Goal: Task Accomplishment & Management: Use online tool/utility

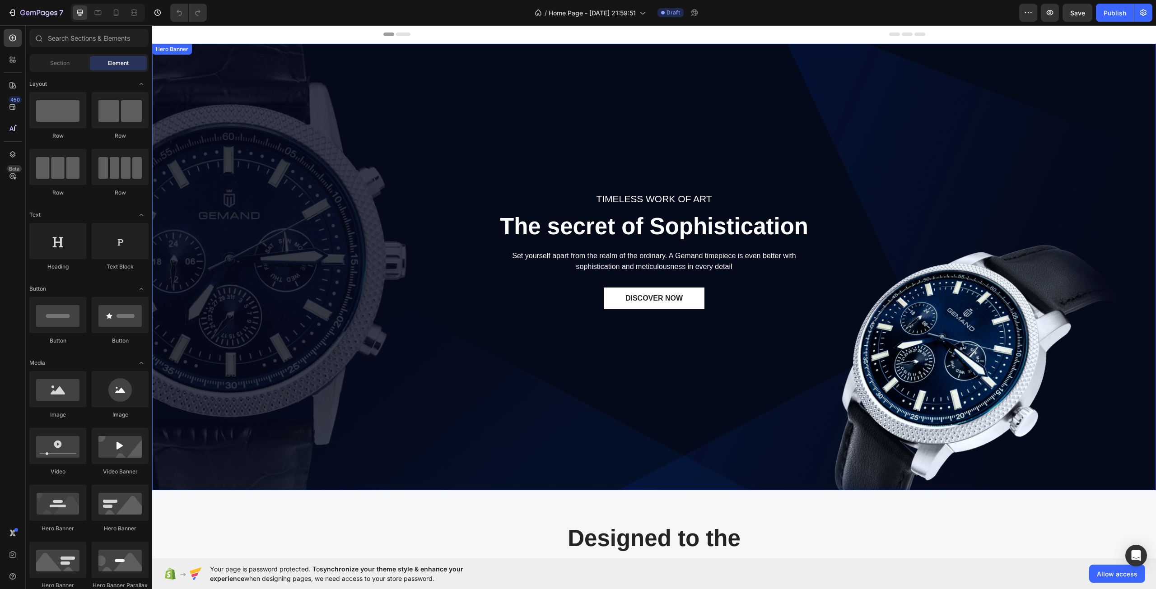
click at [253, 211] on div "TIMELESS WORK OF ART Text block The secret of Sophistication Heading Set yourse…" at bounding box center [654, 267] width 990 height 297
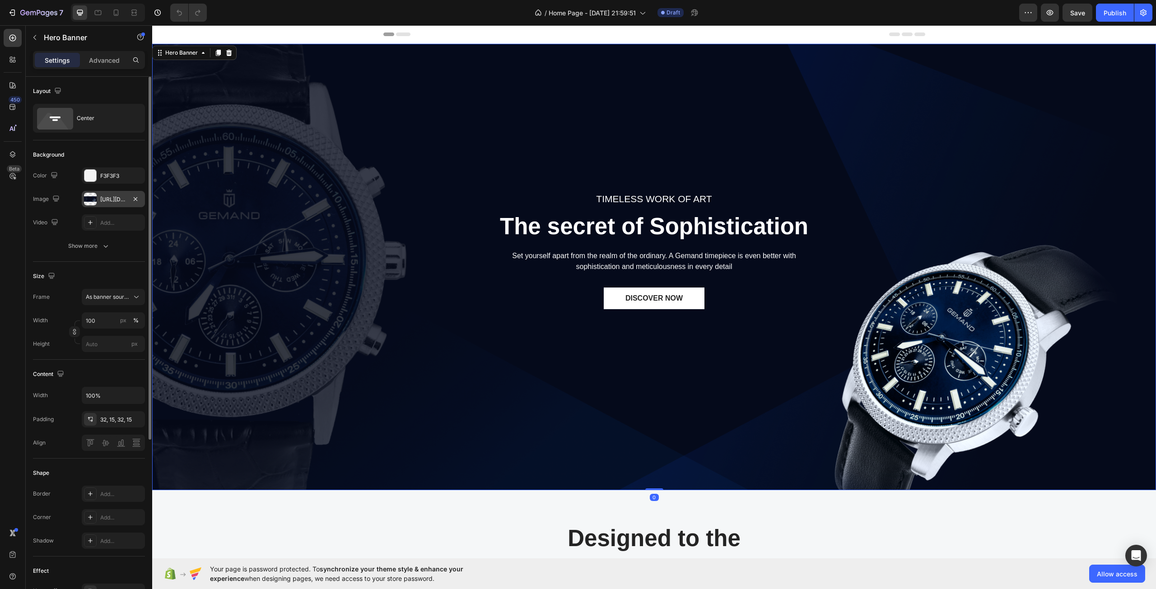
click at [109, 199] on div "[URL][DOMAIN_NAME]" at bounding box center [113, 199] width 26 height 8
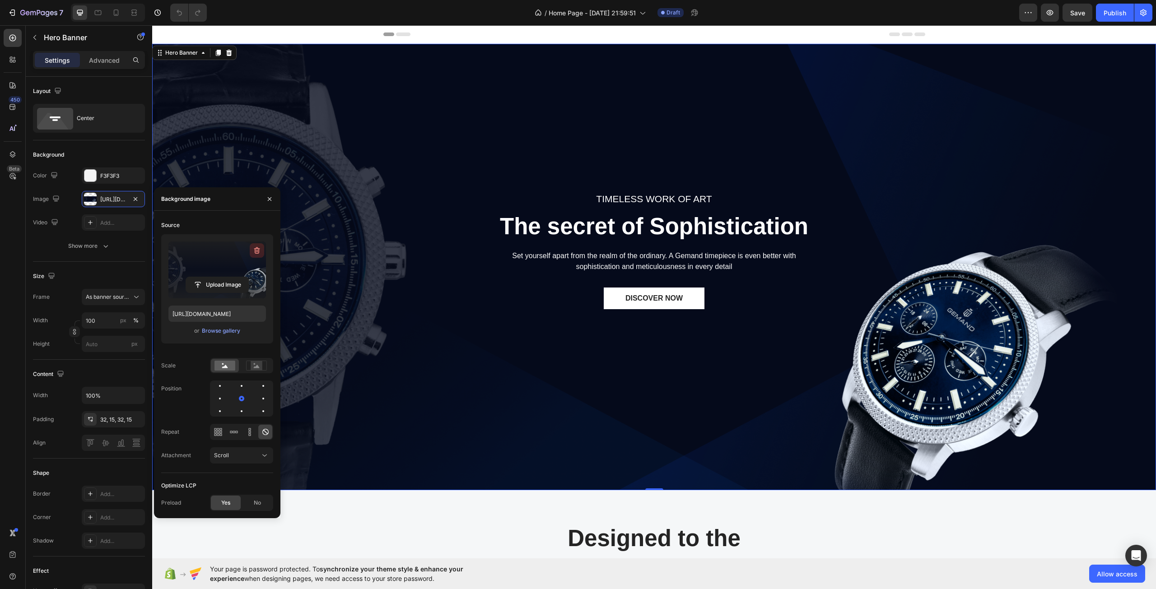
click at [251, 254] on button "button" at bounding box center [257, 250] width 14 height 14
type input "Auto"
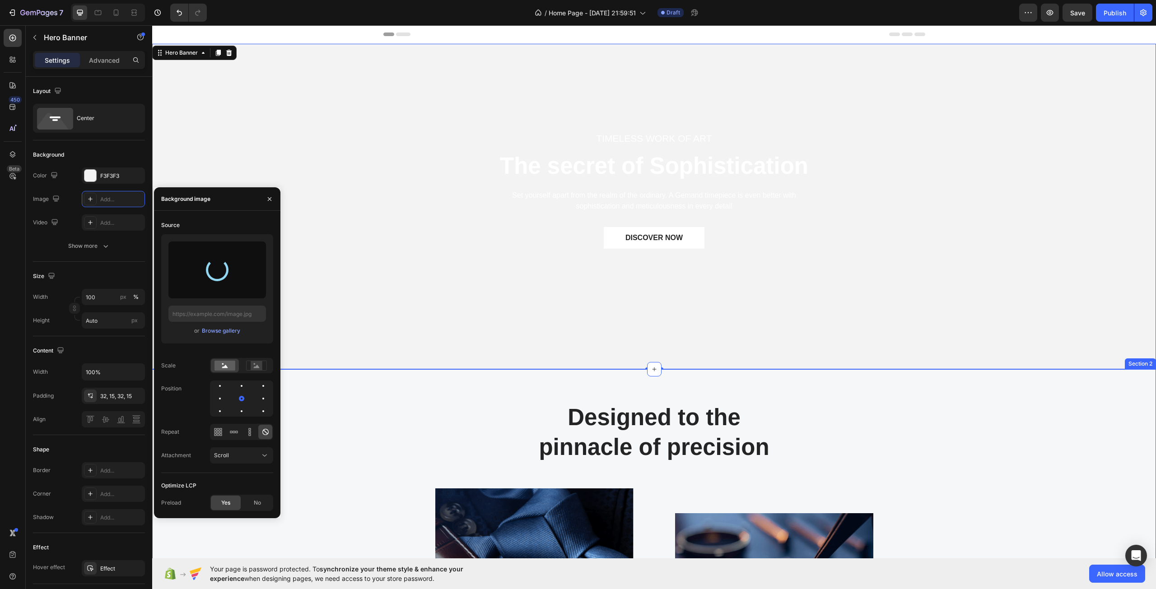
type input "[URL][DOMAIN_NAME]"
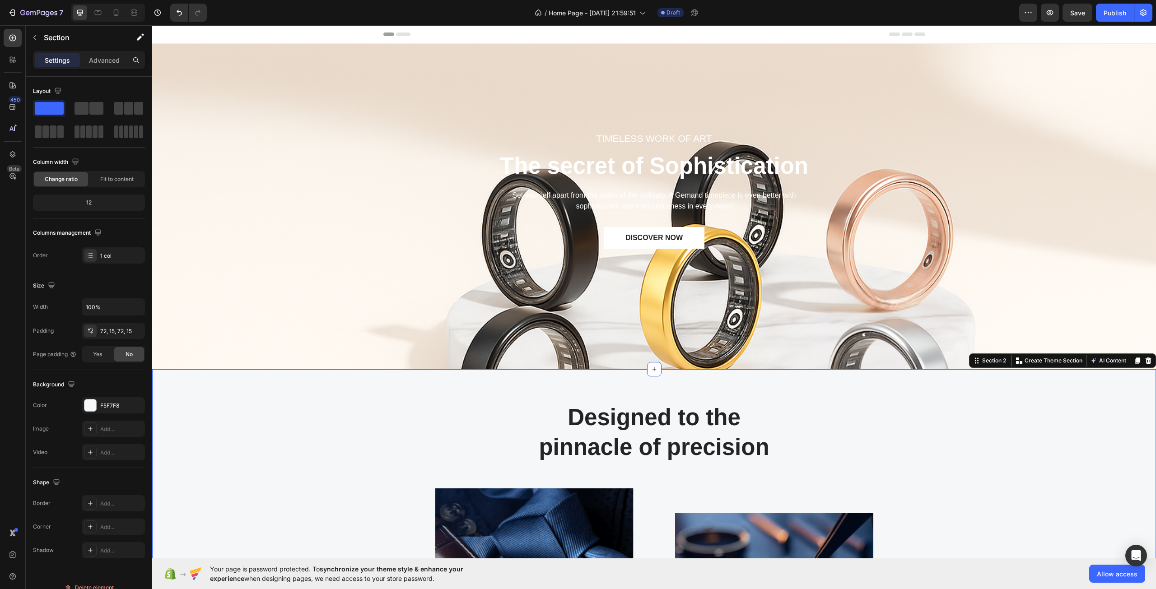
click at [413, 410] on div "Designed to the pinnacle of precision Heading Row Image Image At Gemand, the ma…" at bounding box center [654, 567] width 990 height 331
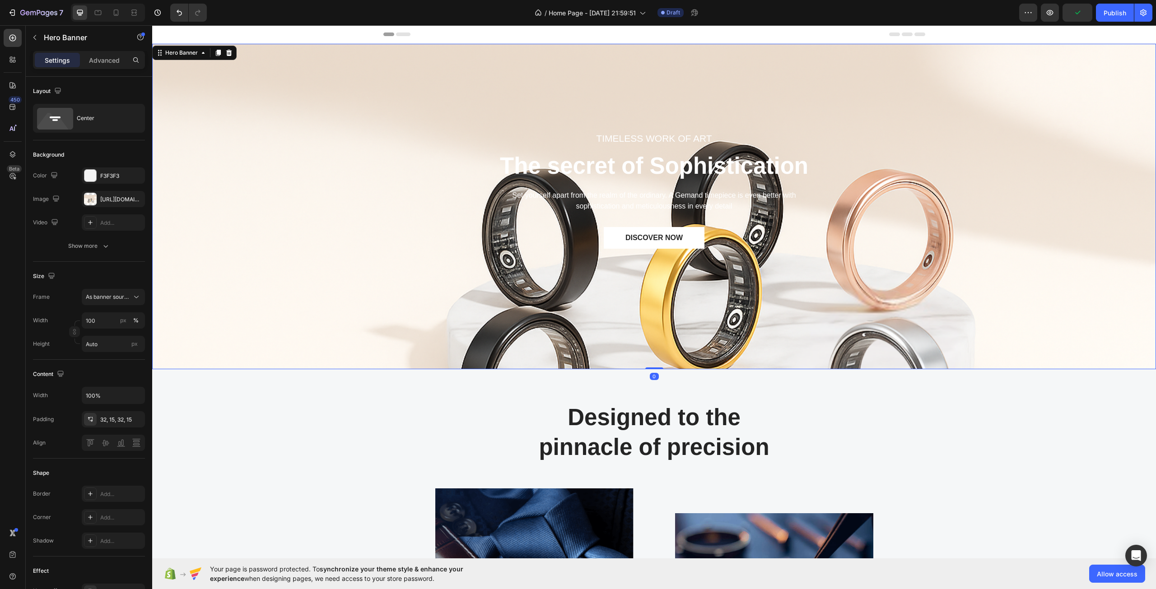
click at [813, 287] on div "TIMELESS WORK OF ART Text block The secret of Sophistication Heading Set yourse…" at bounding box center [654, 206] width 990 height 297
click at [116, 294] on span "As banner source" at bounding box center [108, 297] width 44 height 8
click at [113, 332] on div "Custom" at bounding box center [111, 335] width 52 height 8
click at [121, 311] on div "Frame Custom Width 100 px % Height Auto px" at bounding box center [89, 320] width 112 height 63
click at [125, 297] on div "Custom" at bounding box center [108, 297] width 44 height 8
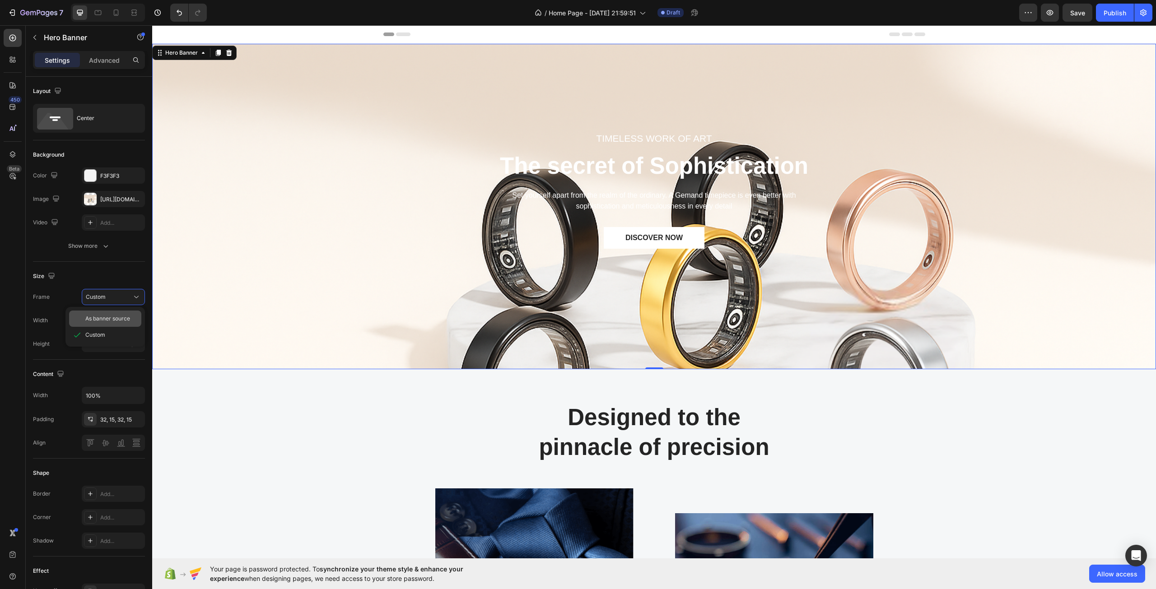
click at [125, 313] on div "As banner source" at bounding box center [105, 319] width 72 height 16
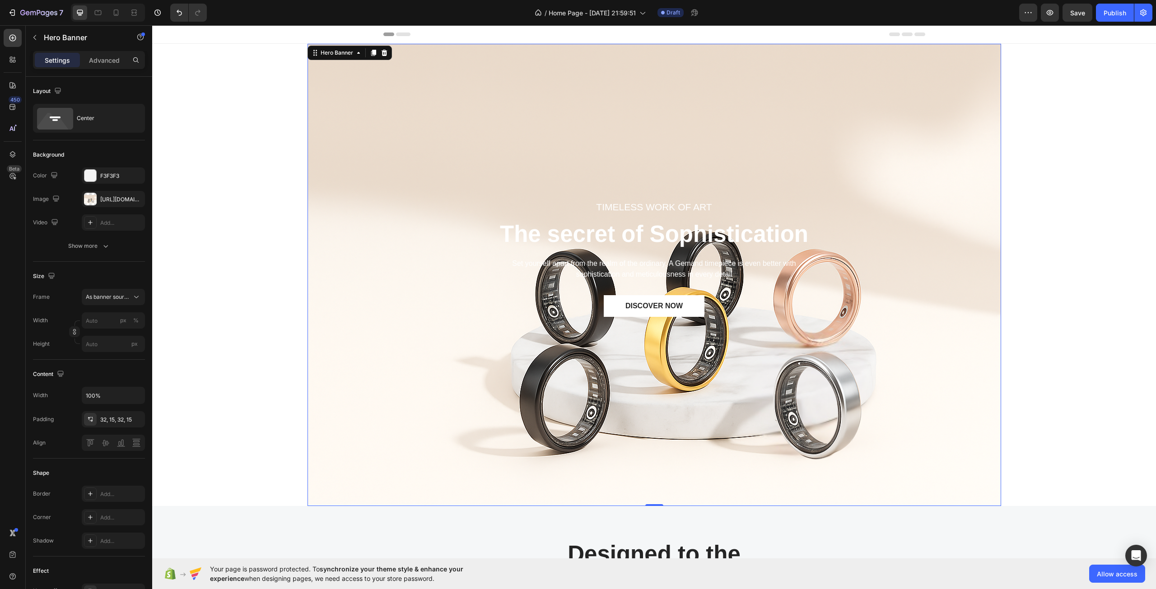
click at [532, 408] on div "TIMELESS WORK OF ART Text block The secret of Sophistication Heading Set yourse…" at bounding box center [654, 275] width 680 height 297
click at [108, 448] on div at bounding box center [113, 443] width 63 height 16
click at [106, 416] on div "32, 15, 32, 15" at bounding box center [113, 420] width 26 height 8
click at [55, 390] on div "Width 100%" at bounding box center [89, 395] width 112 height 17
click at [93, 242] on div "Show more" at bounding box center [89, 245] width 42 height 9
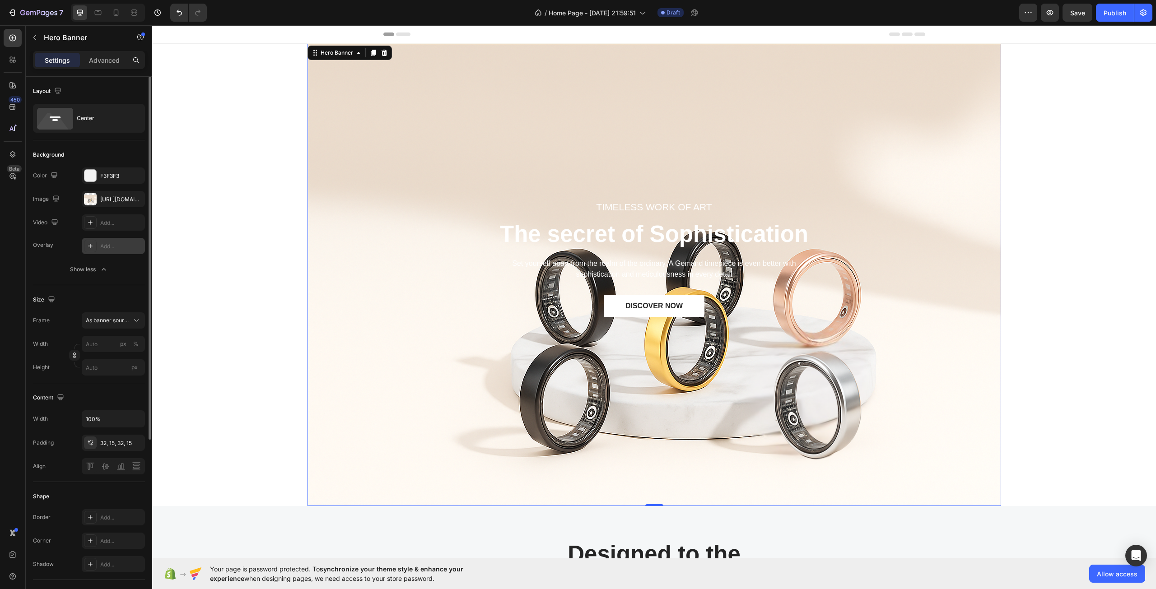
click at [94, 247] on div at bounding box center [90, 246] width 13 height 13
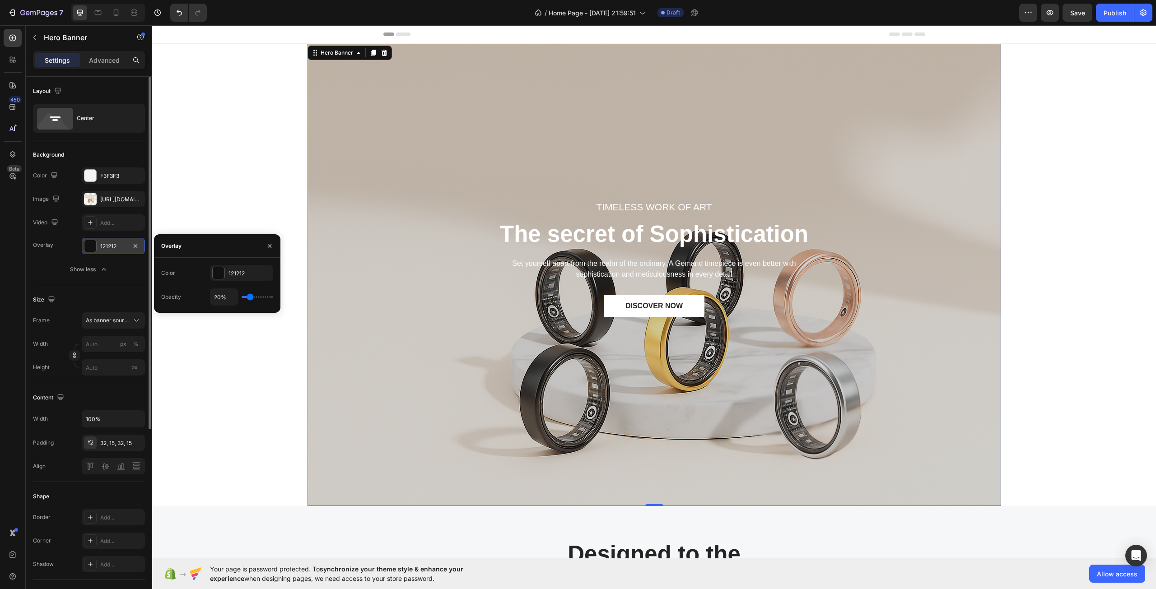
type input "28%"
type input "28"
type input "31%"
type input "31"
type input "33%"
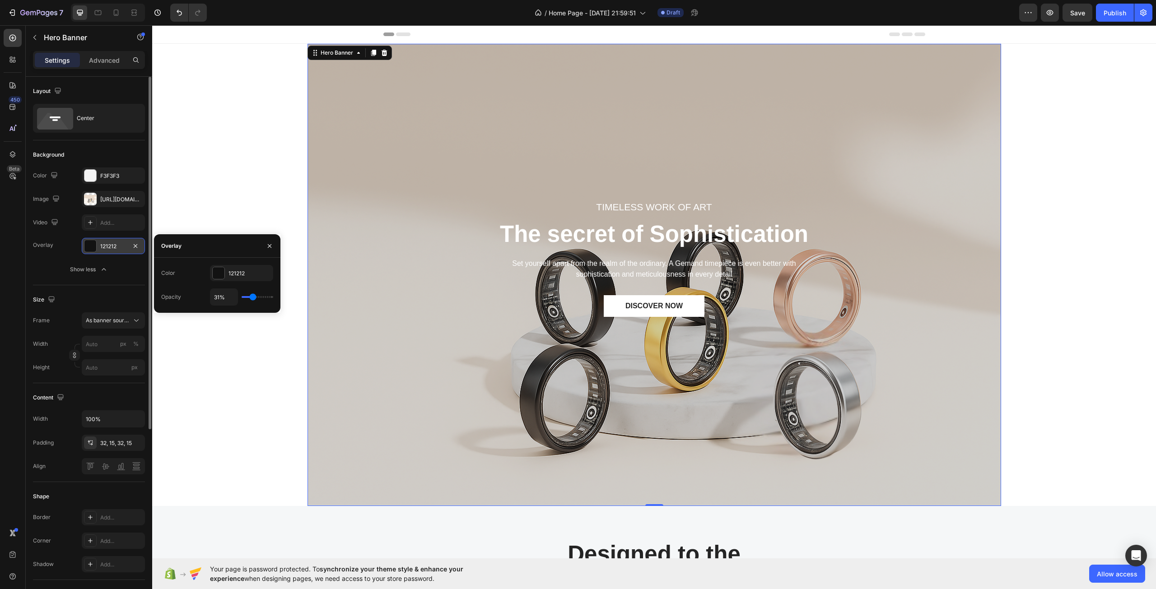
type input "33"
type input "35%"
type input "35"
type input "39%"
type input "39"
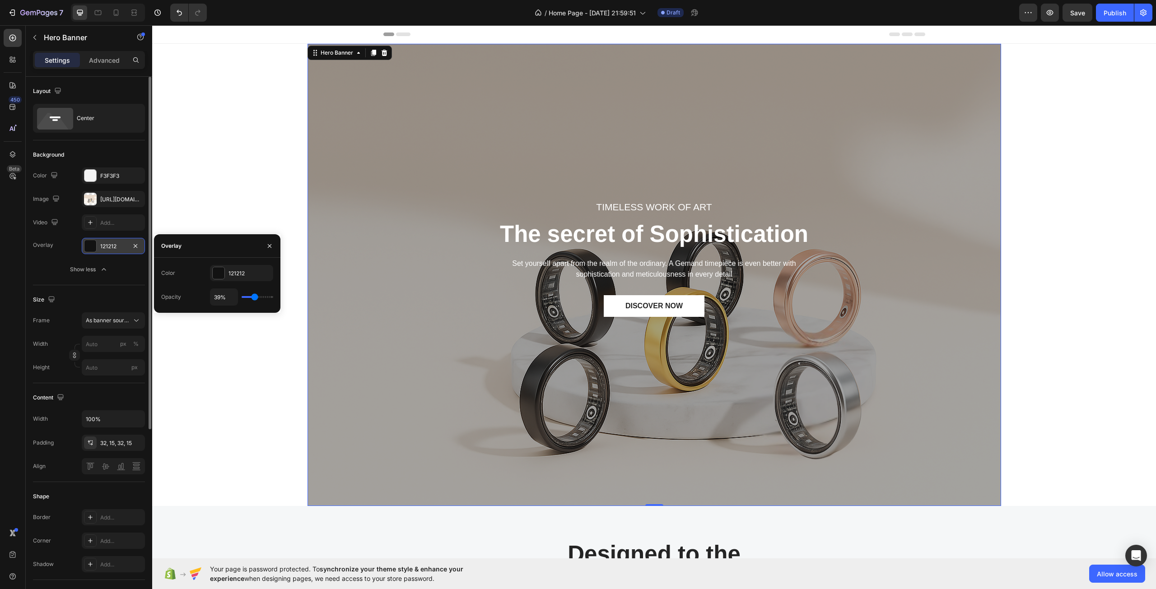
type input "41%"
type input "41"
type input "43%"
type input "43"
type input "44%"
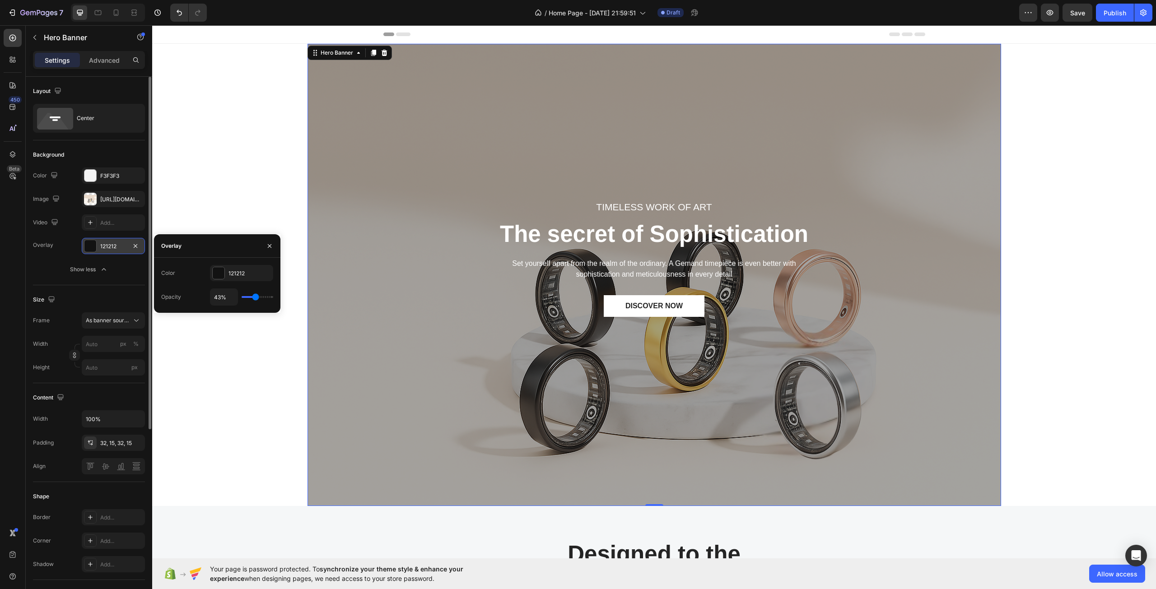
type input "44"
type input "46%"
type input "46"
type input "48%"
type input "48"
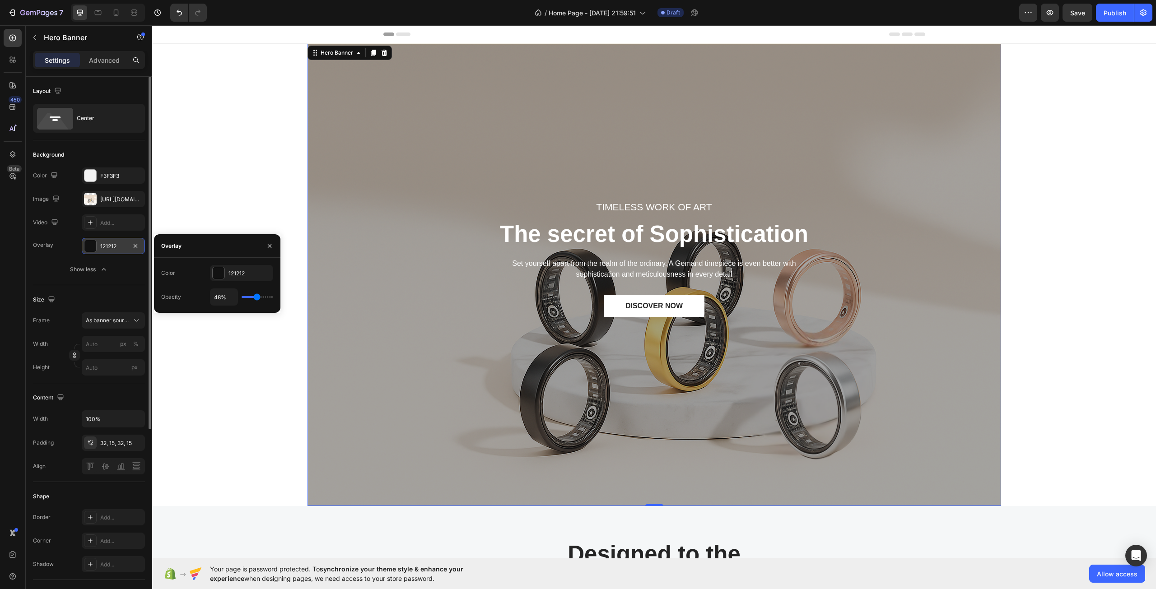
type input "50%"
type input "50"
type input "52%"
type input "52"
type input "54%"
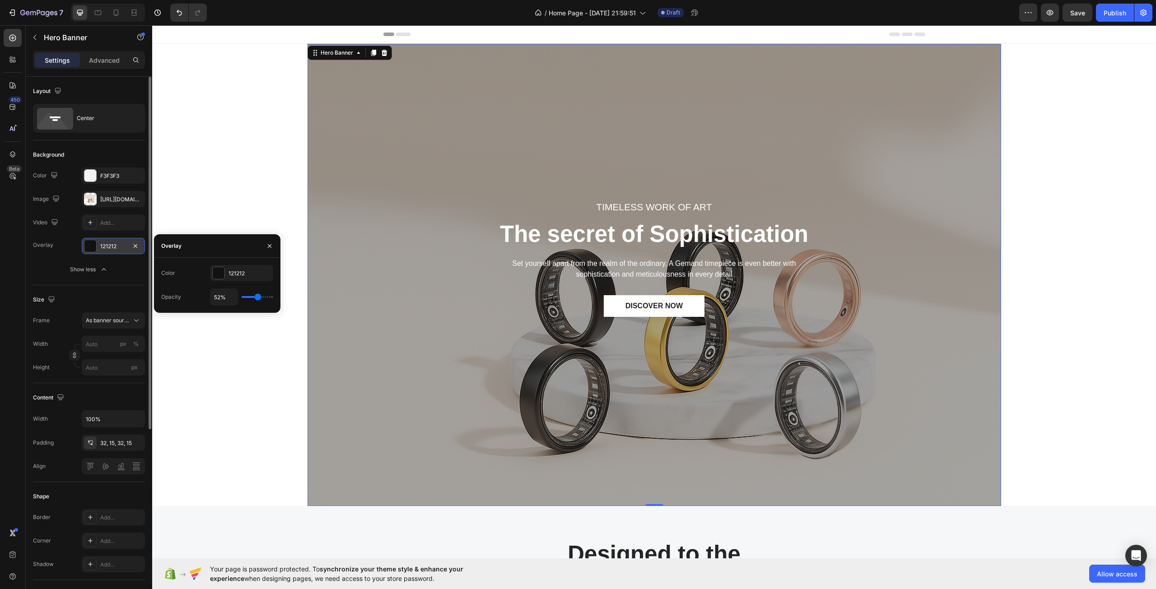
type input "54"
type input "57%"
type input "57"
type input "61%"
type input "61"
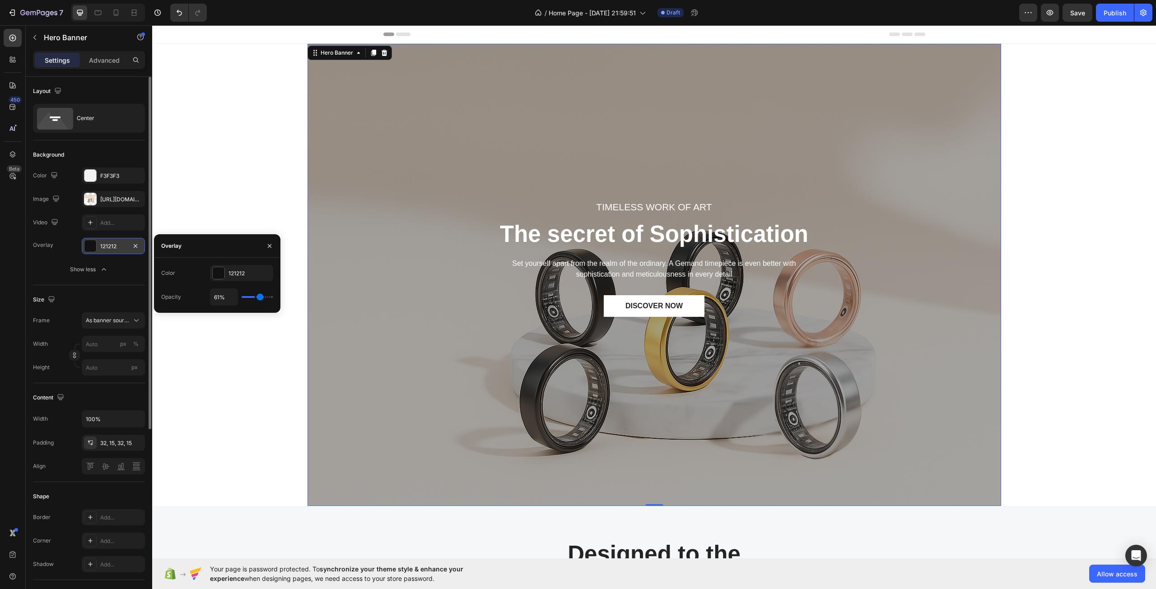
type input "65%"
type input "65"
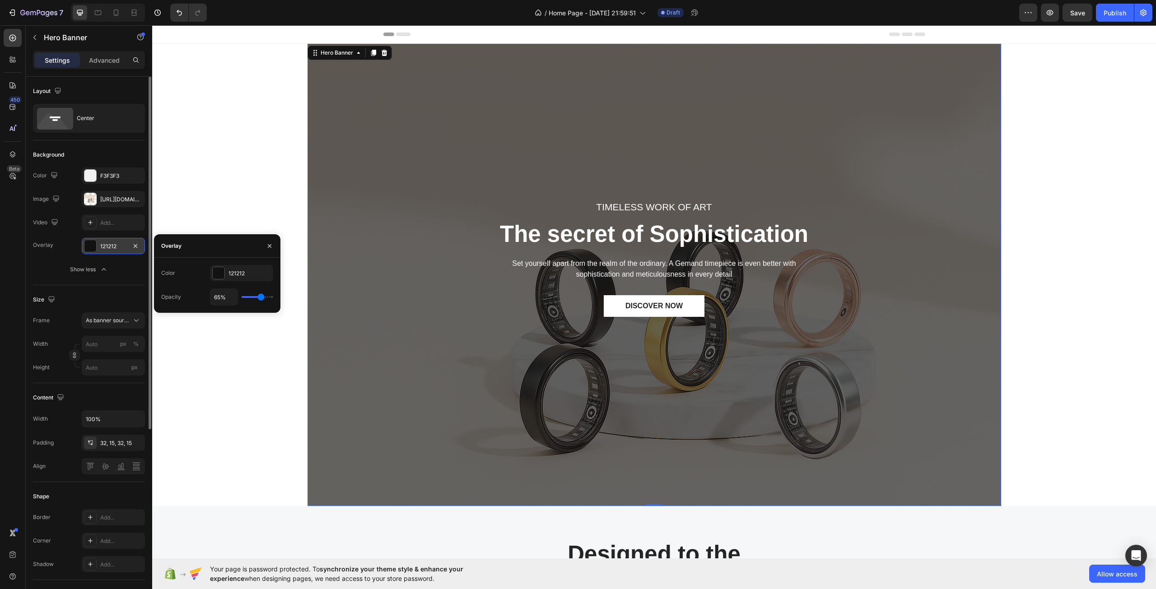
type input "63%"
type input "63"
type input "61%"
type input "61"
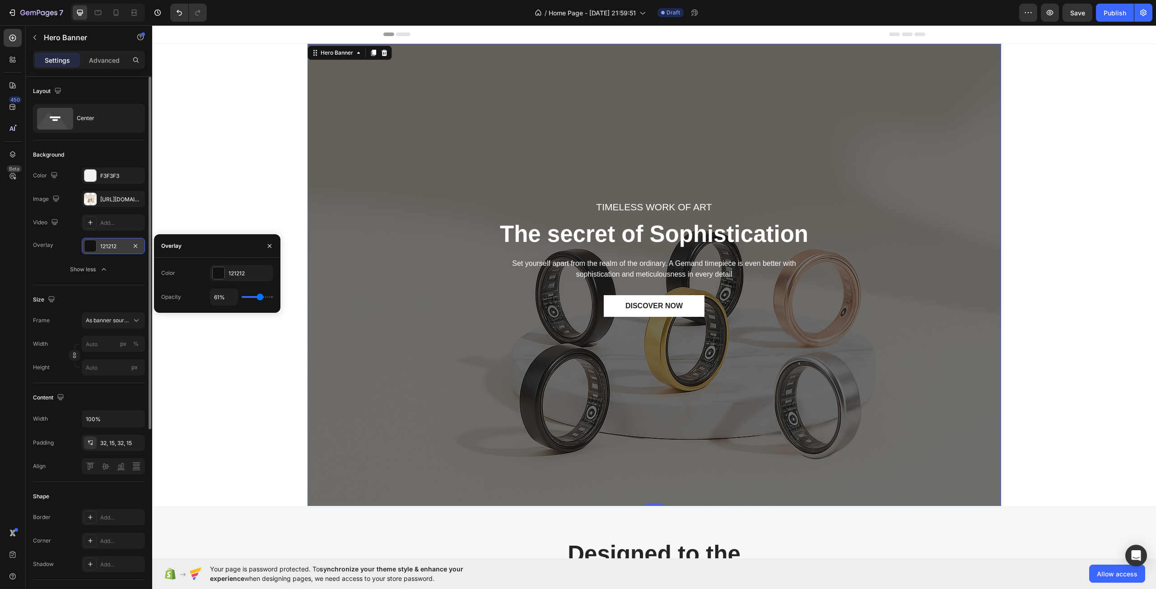
type input "59%"
type input "59"
type input "57%"
type input "57"
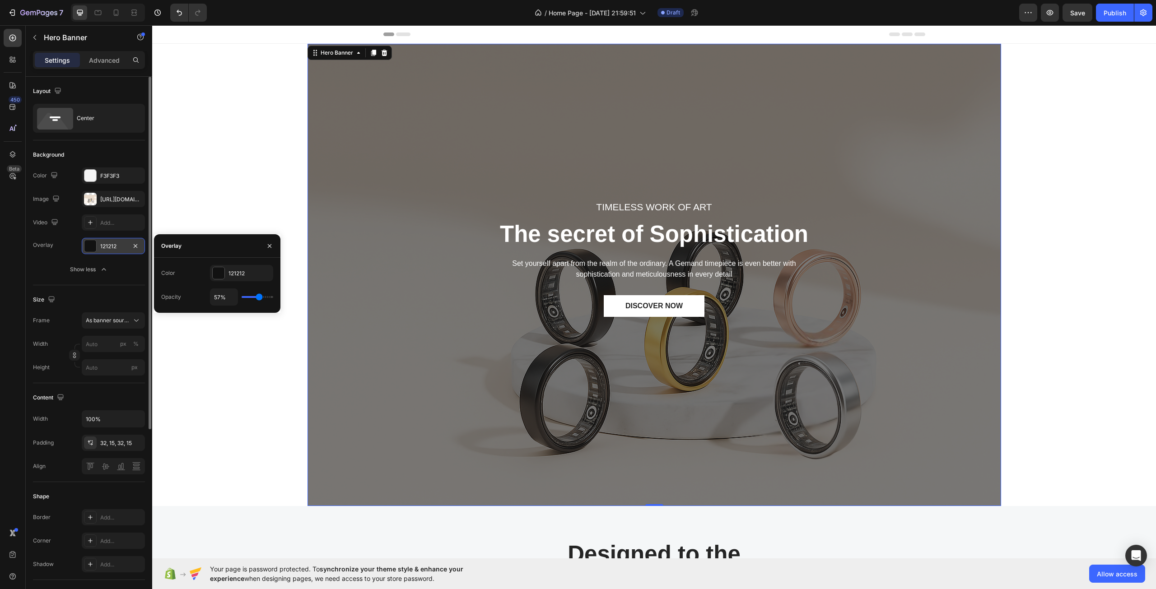
type input "56%"
drag, startPoint x: 253, startPoint y: 296, endPoint x: 259, endPoint y: 297, distance: 5.7
type input "56"
click at [259, 297] on input "range" at bounding box center [257, 297] width 32 height 2
type input "46%"
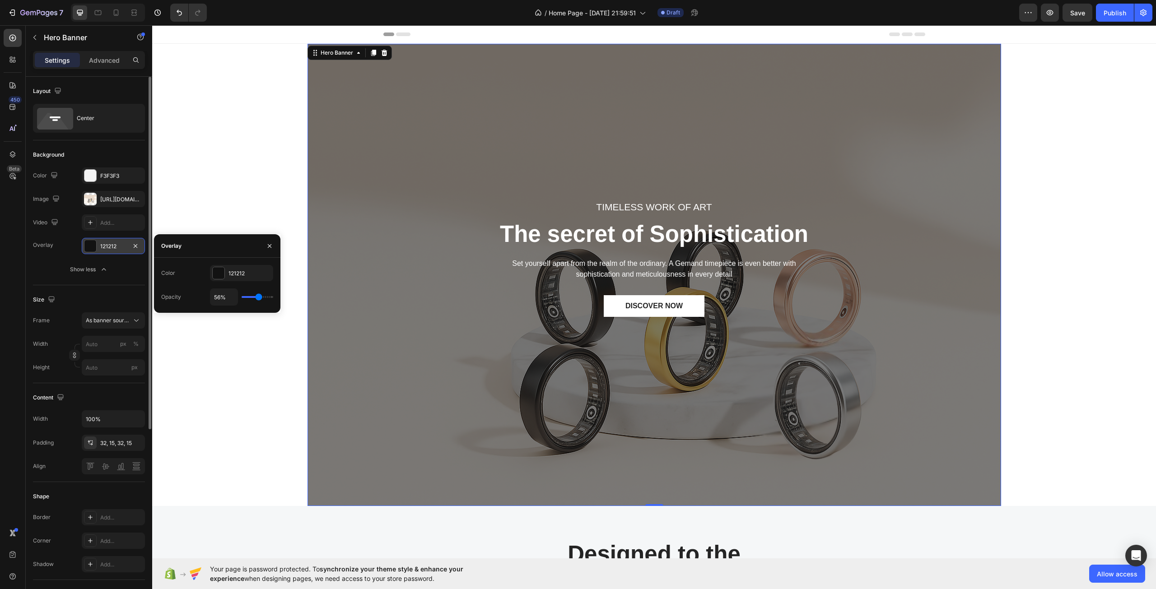
type input "46"
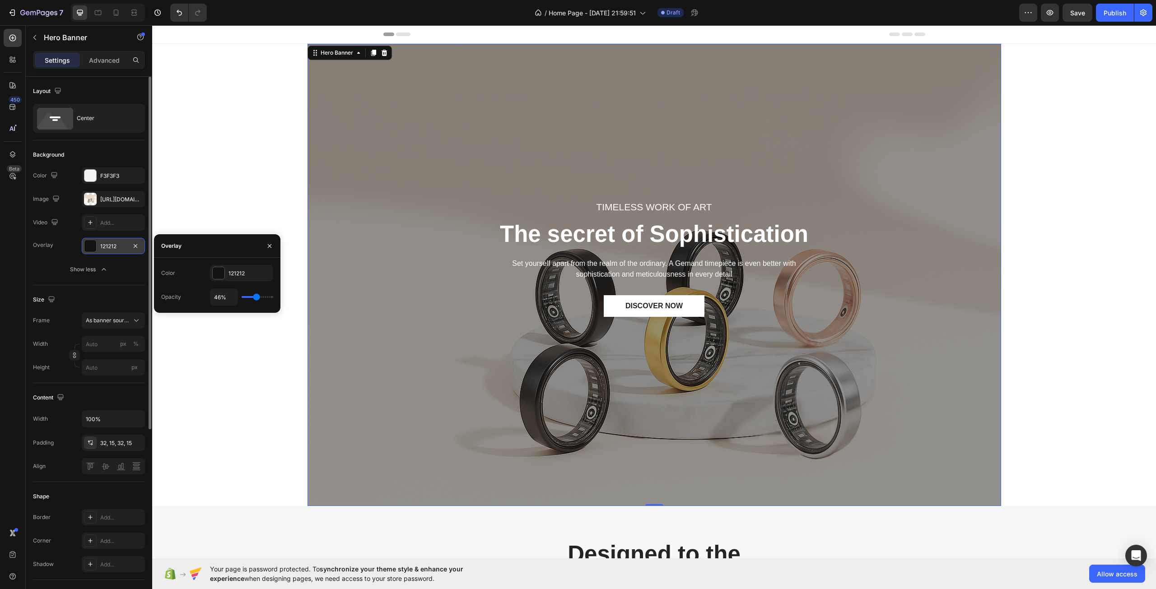
type input "44%"
type input "44"
type input "46%"
type input "46"
type input "48%"
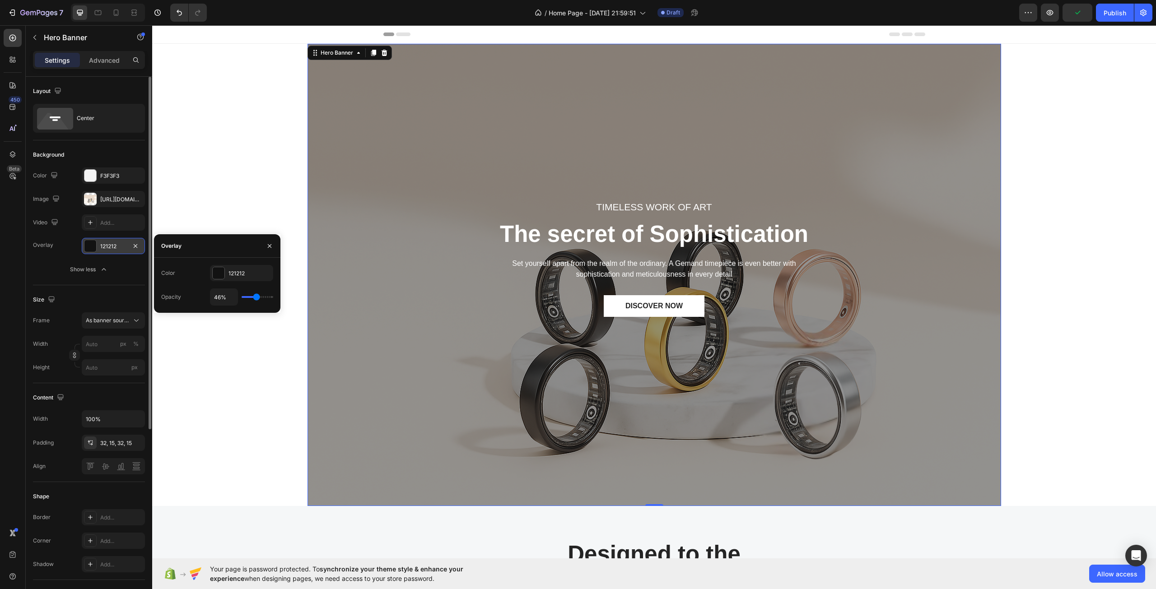
type input "48"
type input "50%"
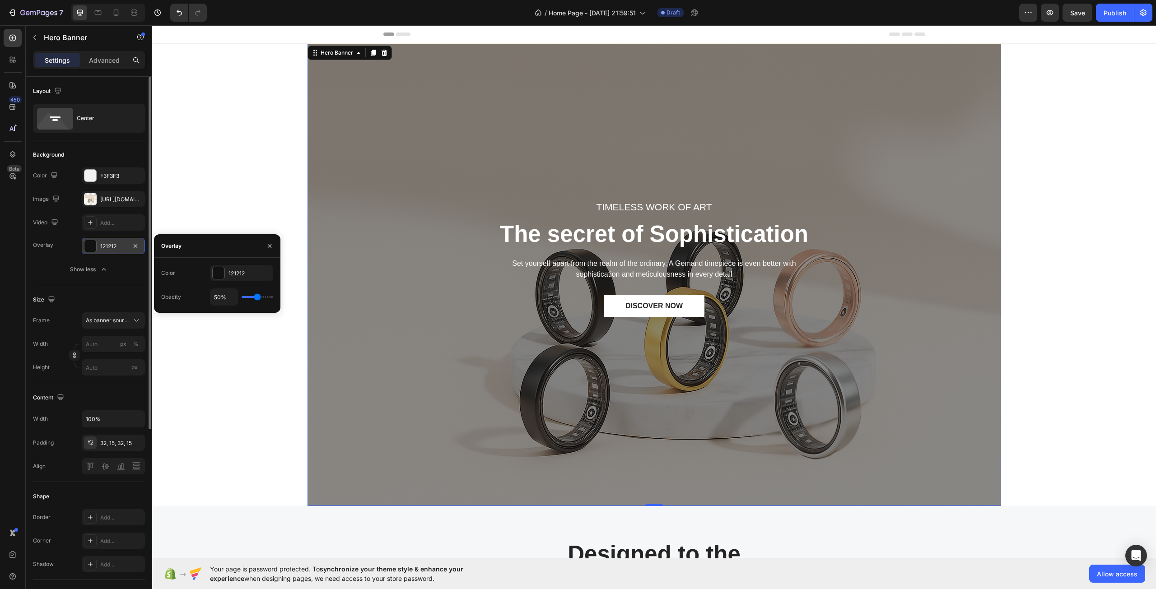
type input "50"
click at [257, 297] on input "range" at bounding box center [257, 297] width 32 height 2
click at [221, 275] on div at bounding box center [219, 273] width 12 height 12
click at [235, 306] on div at bounding box center [232, 307] width 9 height 9
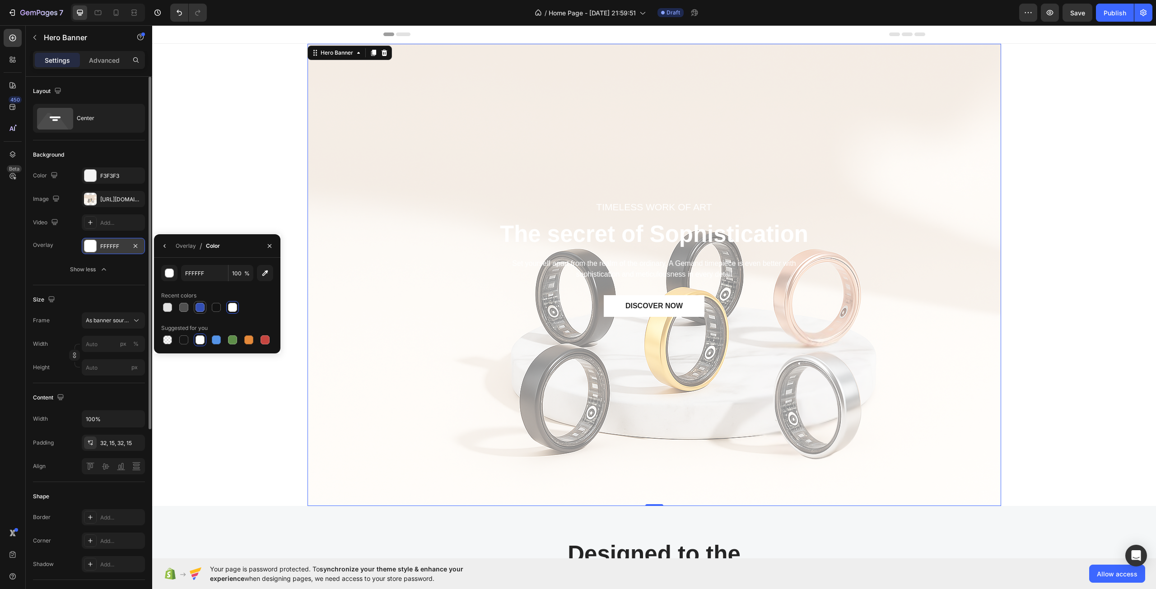
click at [201, 306] on div at bounding box center [199, 307] width 9 height 9
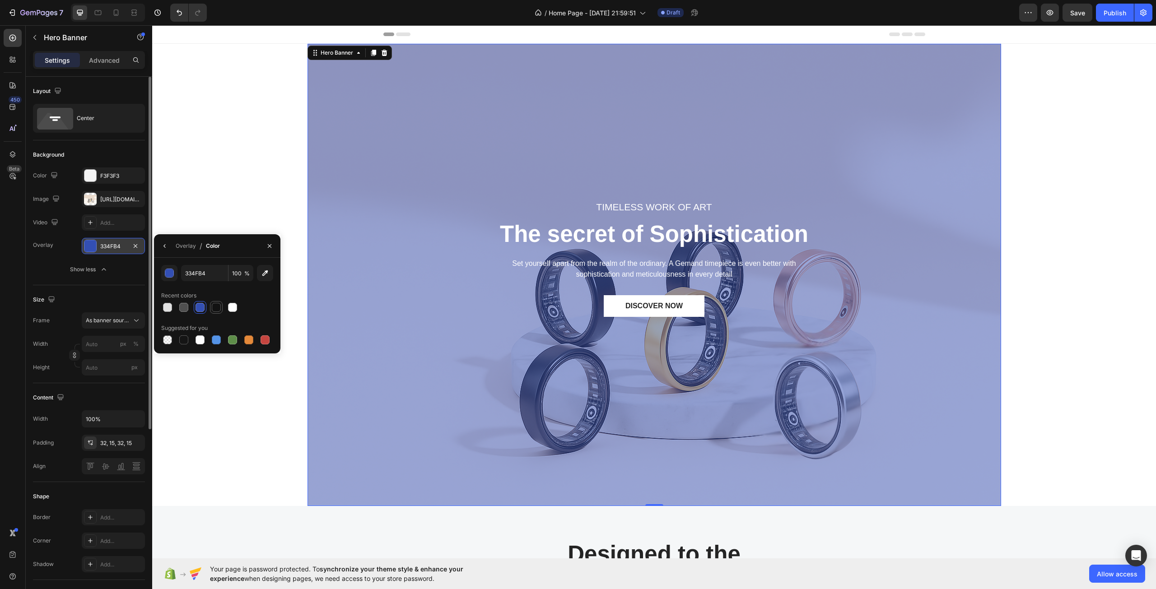
click at [221, 307] on div at bounding box center [216, 307] width 11 height 11
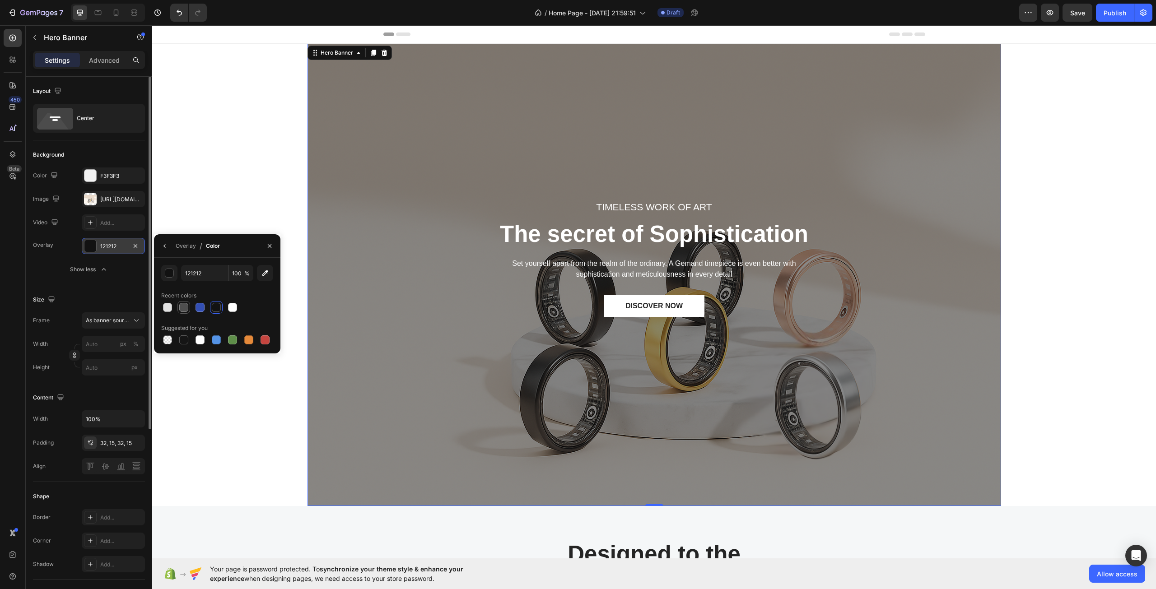
click at [186, 307] on div at bounding box center [183, 307] width 9 height 9
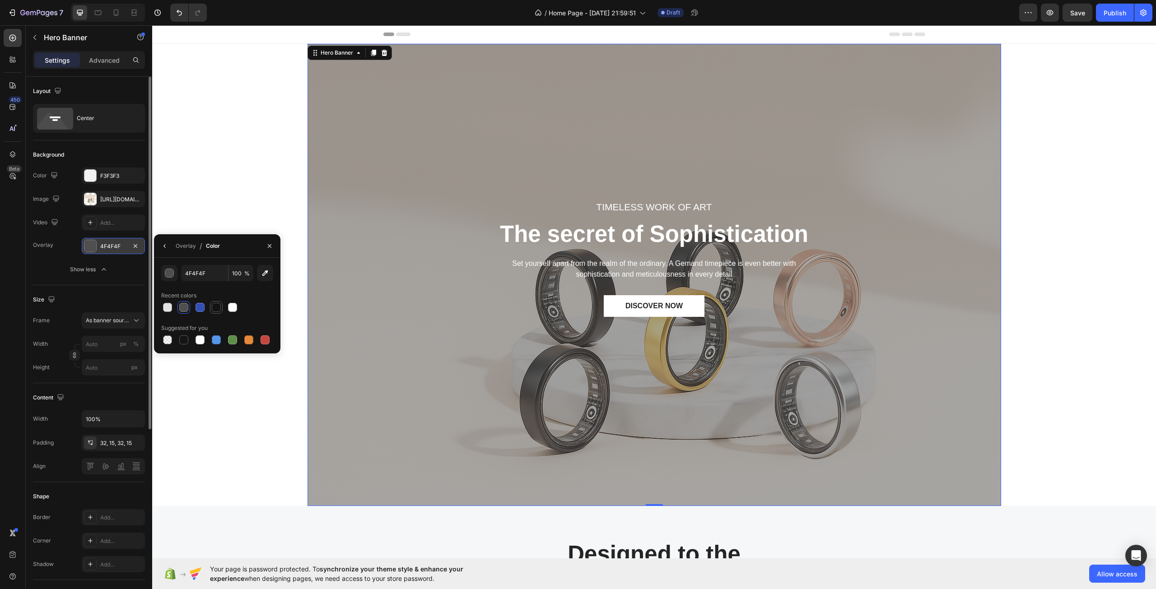
click at [214, 305] on div at bounding box center [216, 307] width 9 height 9
type input "121212"
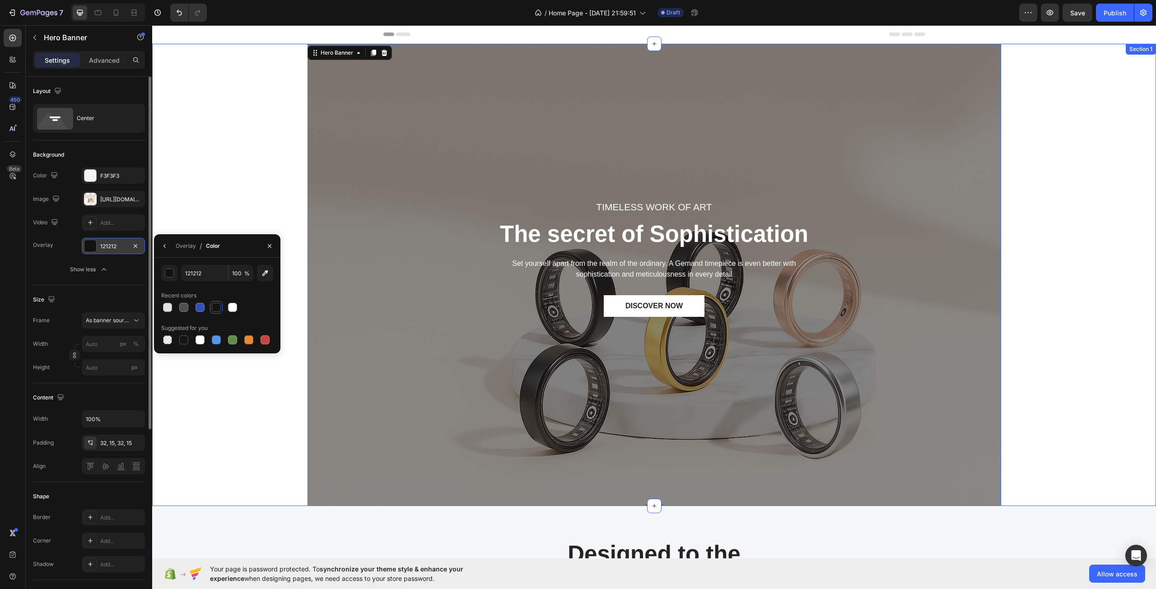
click at [232, 382] on div "TIMELESS WORK OF ART Text block The secret of Sophistication Heading Set yourse…" at bounding box center [653, 275] width 1003 height 462
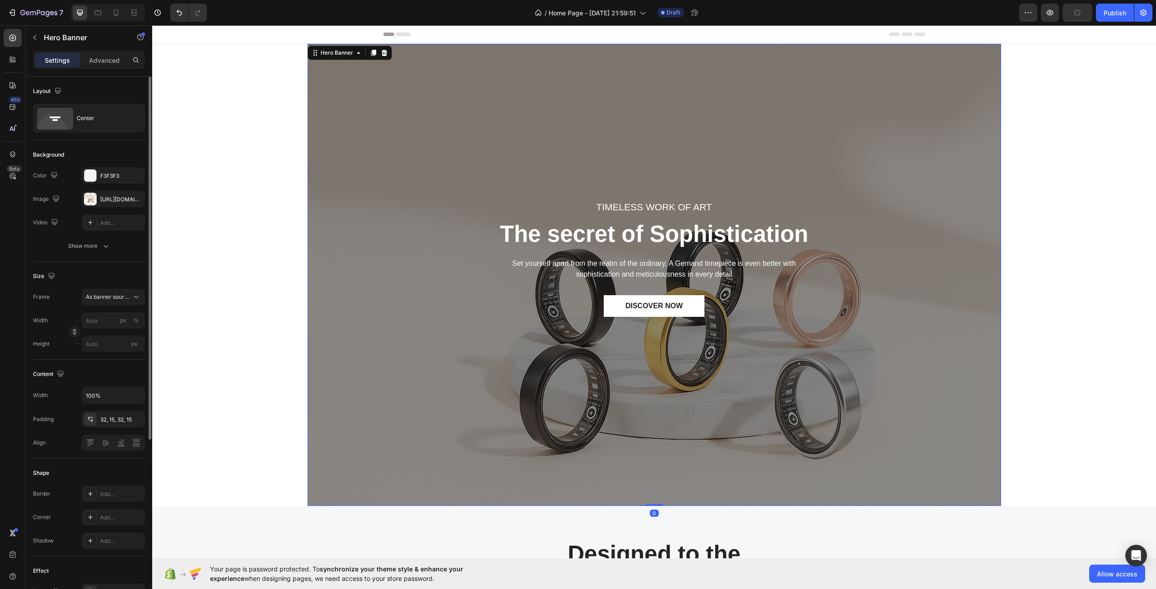
click at [329, 375] on div "TIMELESS WORK OF ART Text block The secret of Sophistication Heading Set yourse…" at bounding box center [654, 275] width 680 height 297
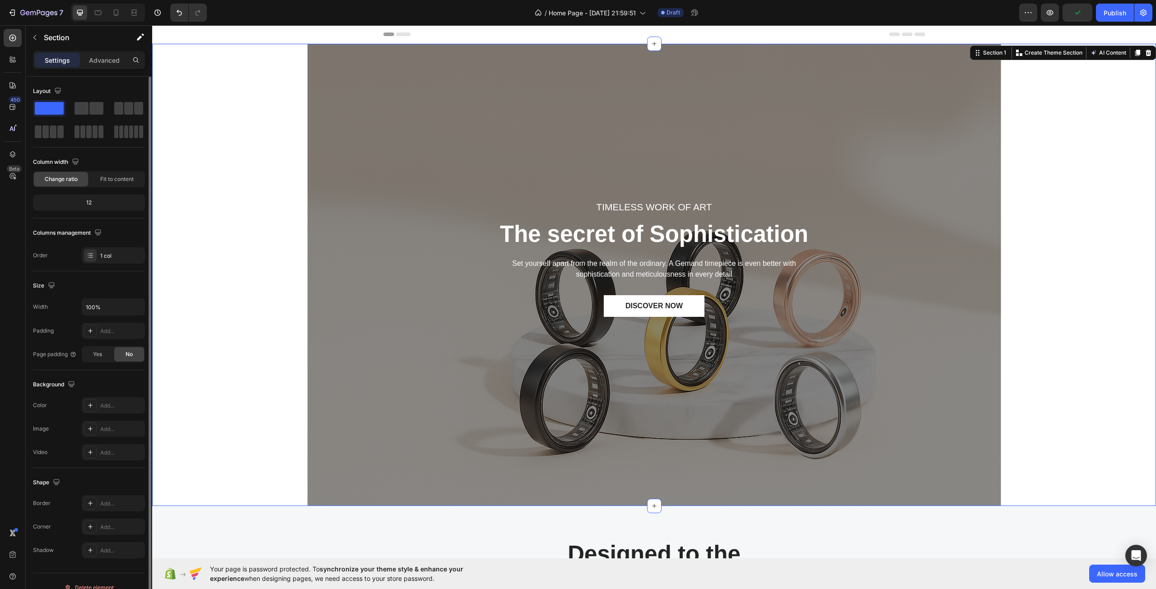
click at [251, 258] on div "TIMELESS WORK OF ART Text block The secret of Sophistication Heading Set yourse…" at bounding box center [653, 275] width 1003 height 462
click at [109, 176] on span "Fit to content" at bounding box center [116, 179] width 33 height 8
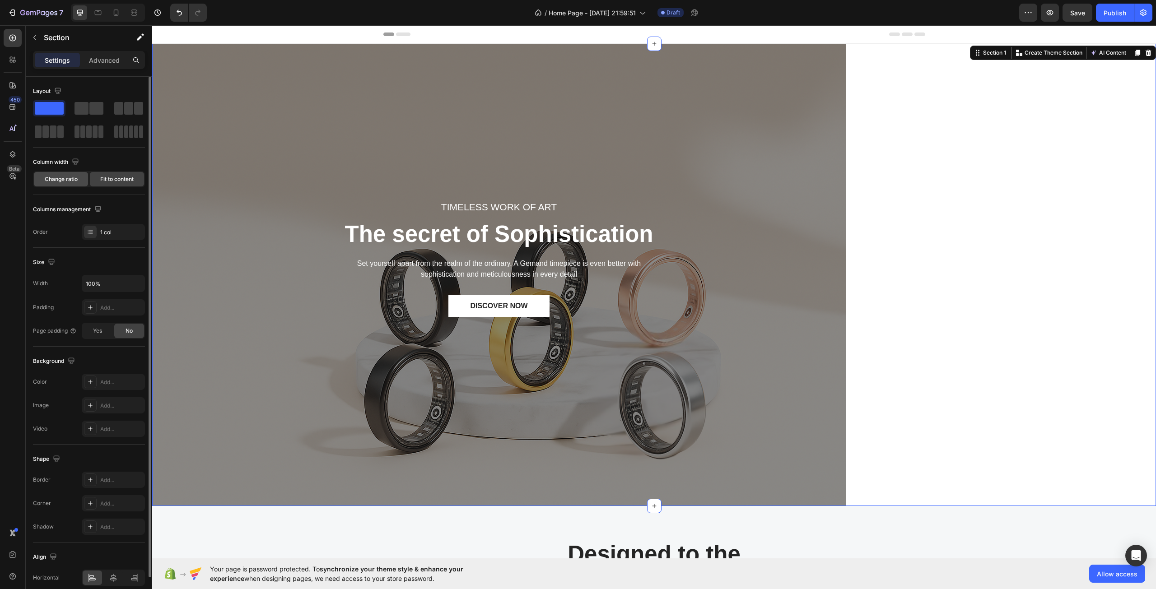
click at [80, 179] on div "Change ratio" at bounding box center [61, 179] width 54 height 14
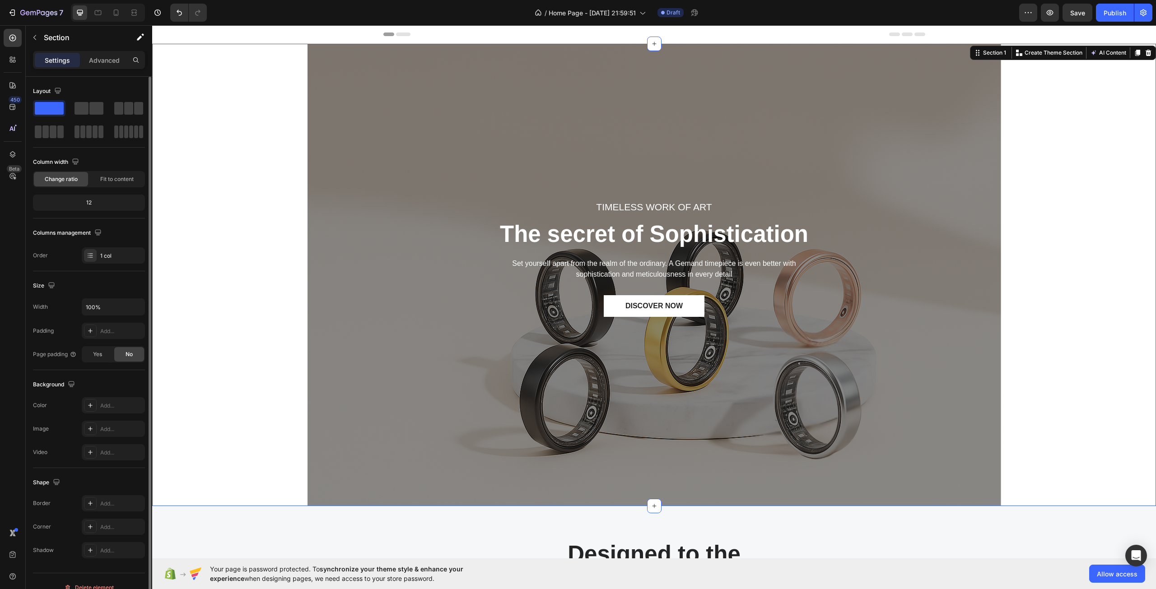
click at [101, 204] on div "12" at bounding box center [89, 202] width 108 height 13
click at [116, 260] on div "1 col" at bounding box center [113, 255] width 63 height 16
click at [105, 293] on div "Size Width 100% Padding Add... Page padding Yes No" at bounding box center [89, 320] width 112 height 99
click at [107, 352] on div "Yes" at bounding box center [98, 354] width 30 height 14
click at [119, 354] on div "No" at bounding box center [129, 354] width 30 height 14
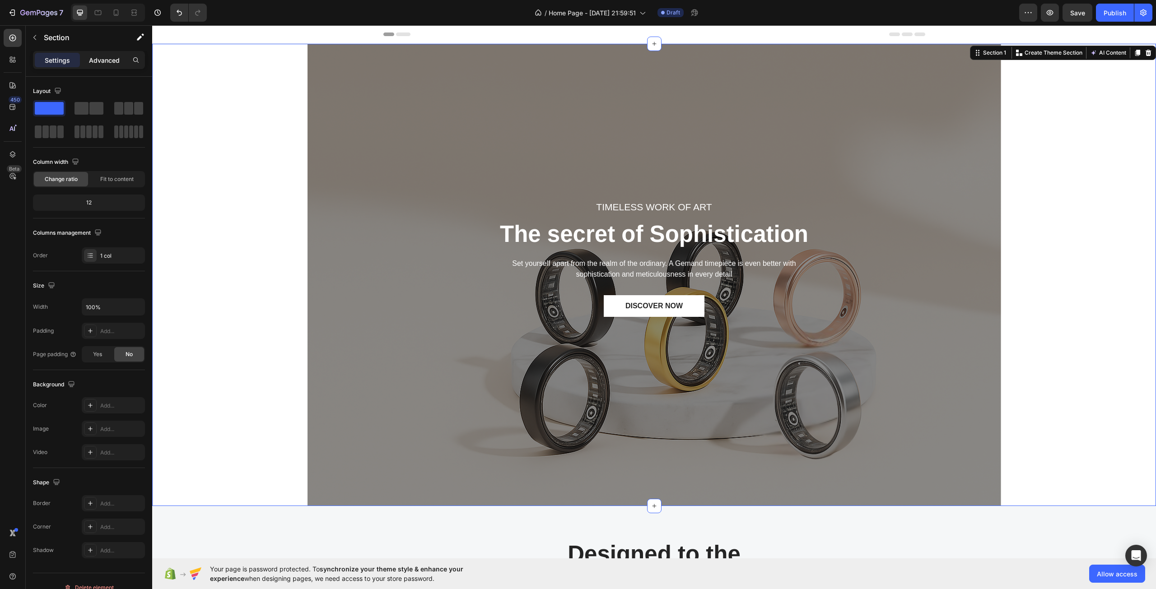
click at [105, 61] on p "Advanced" at bounding box center [104, 60] width 31 height 9
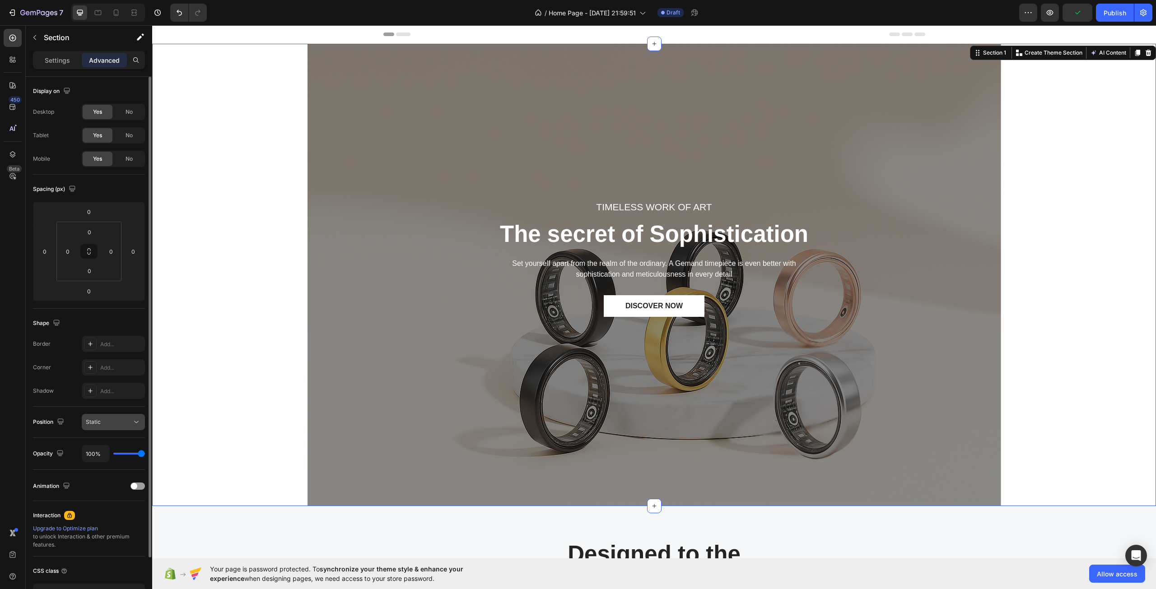
click at [101, 417] on button "Static" at bounding box center [113, 422] width 63 height 16
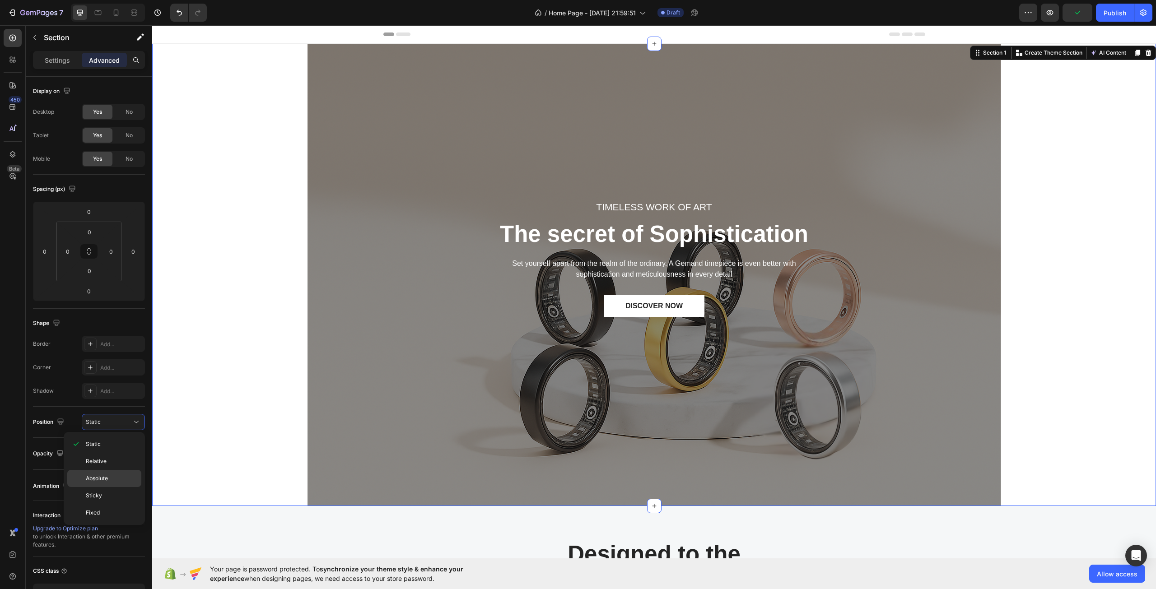
click at [107, 473] on div "Absolute" at bounding box center [104, 478] width 74 height 17
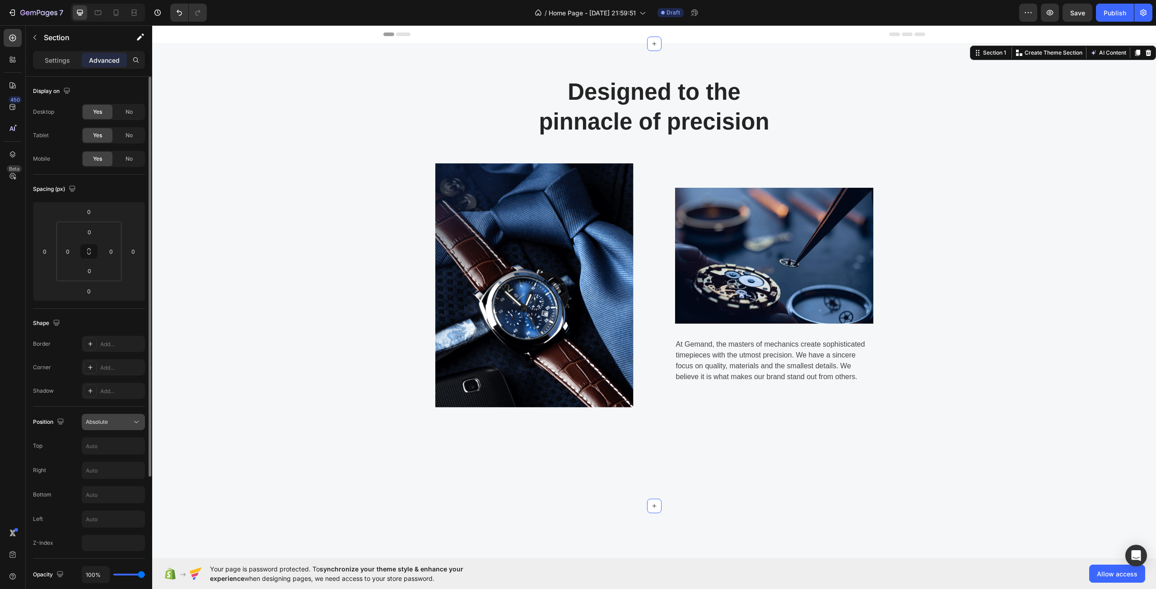
click at [135, 420] on icon at bounding box center [136, 422] width 9 height 9
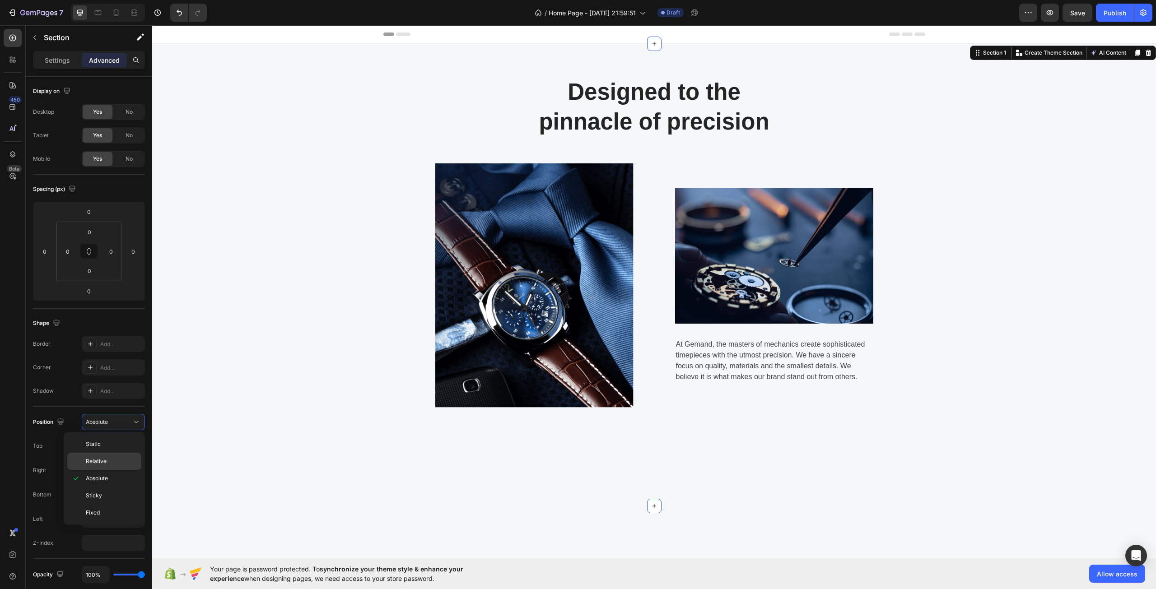
click at [119, 460] on p "Relative" at bounding box center [111, 461] width 51 height 8
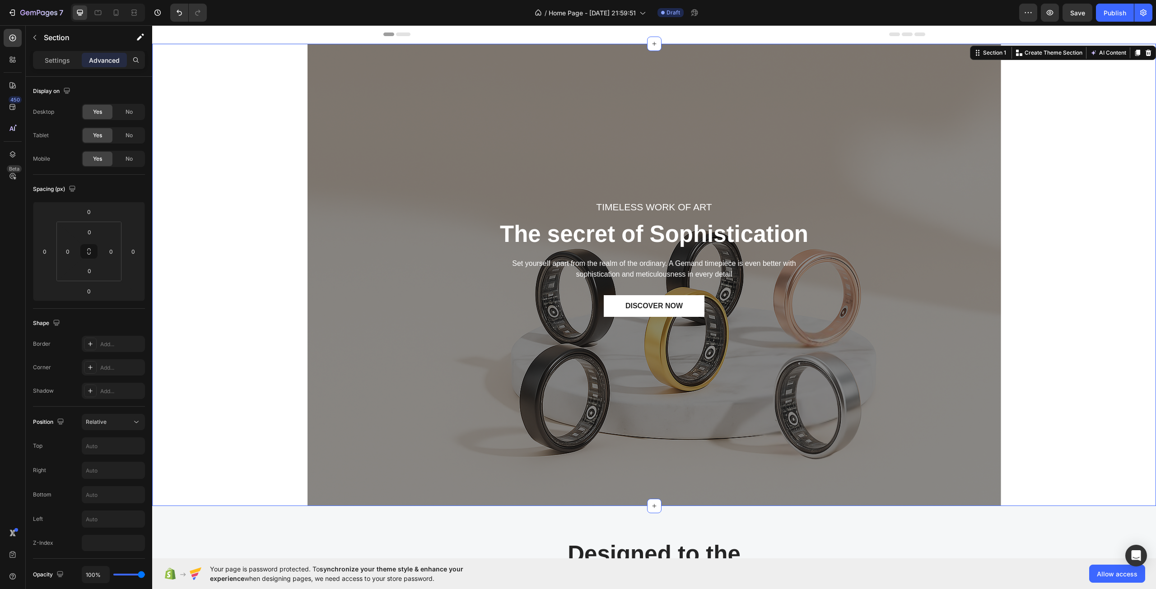
click at [280, 385] on div "TIMELESS WORK OF ART Text block The secret of Sophistication Heading Set yourse…" at bounding box center [653, 275] width 1003 height 462
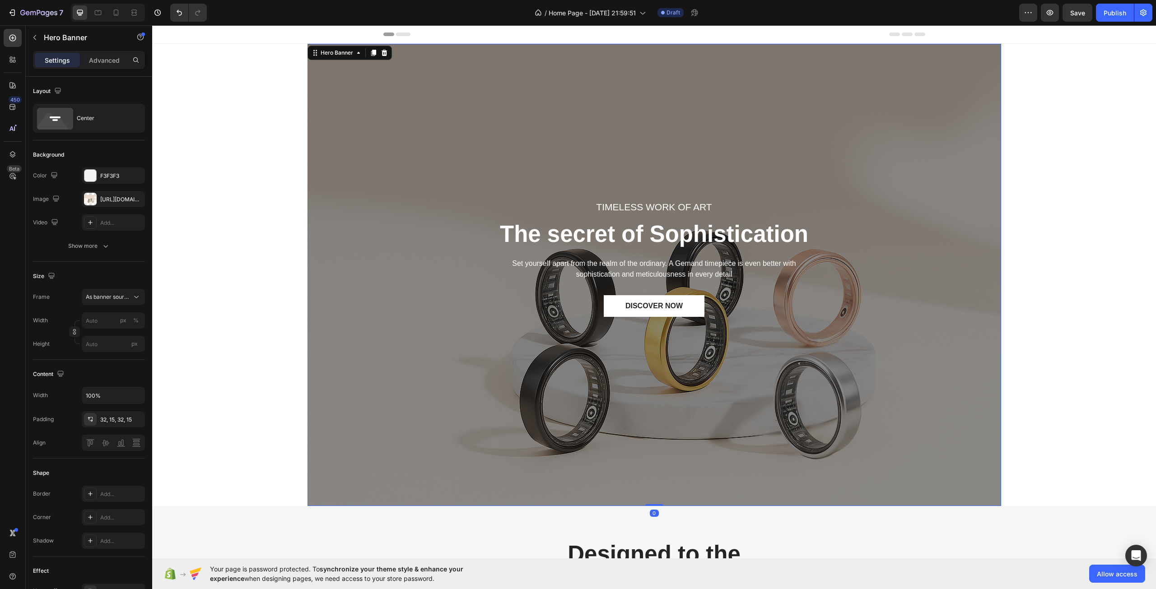
click at [341, 351] on div "TIMELESS WORK OF ART Text block The secret of Sophistication Heading Set yourse…" at bounding box center [654, 275] width 680 height 297
click at [111, 342] on input "px" at bounding box center [113, 344] width 63 height 16
click at [107, 322] on input "px %" at bounding box center [113, 320] width 63 height 16
click at [114, 342] on p "Full 100%" at bounding box center [111, 342] width 52 height 8
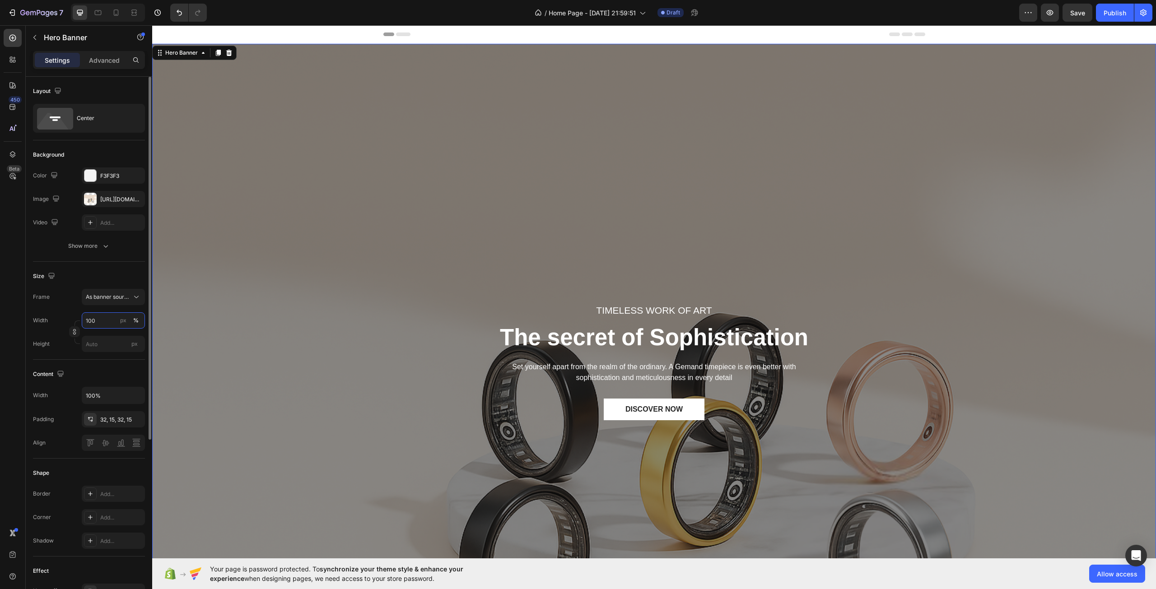
click at [115, 325] on input "100" at bounding box center [113, 320] width 63 height 16
click at [114, 351] on div "Default 1200px" at bounding box center [104, 358] width 74 height 16
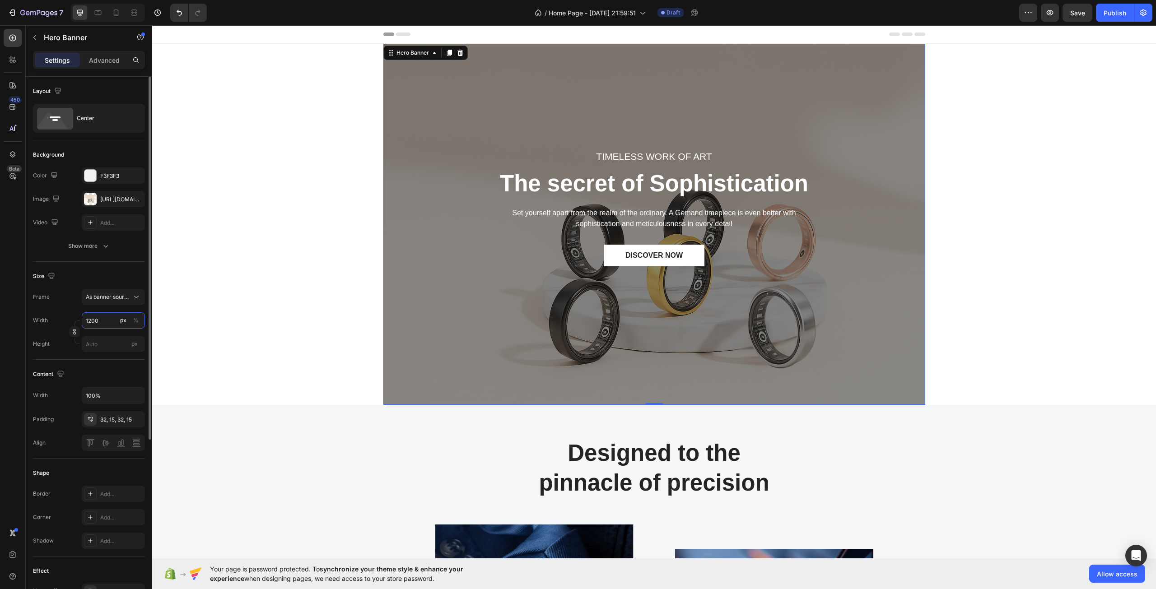
click at [111, 320] on input "1200" at bounding box center [113, 320] width 63 height 16
click at [109, 345] on p "Full 100%" at bounding box center [111, 342] width 52 height 8
type input "100"
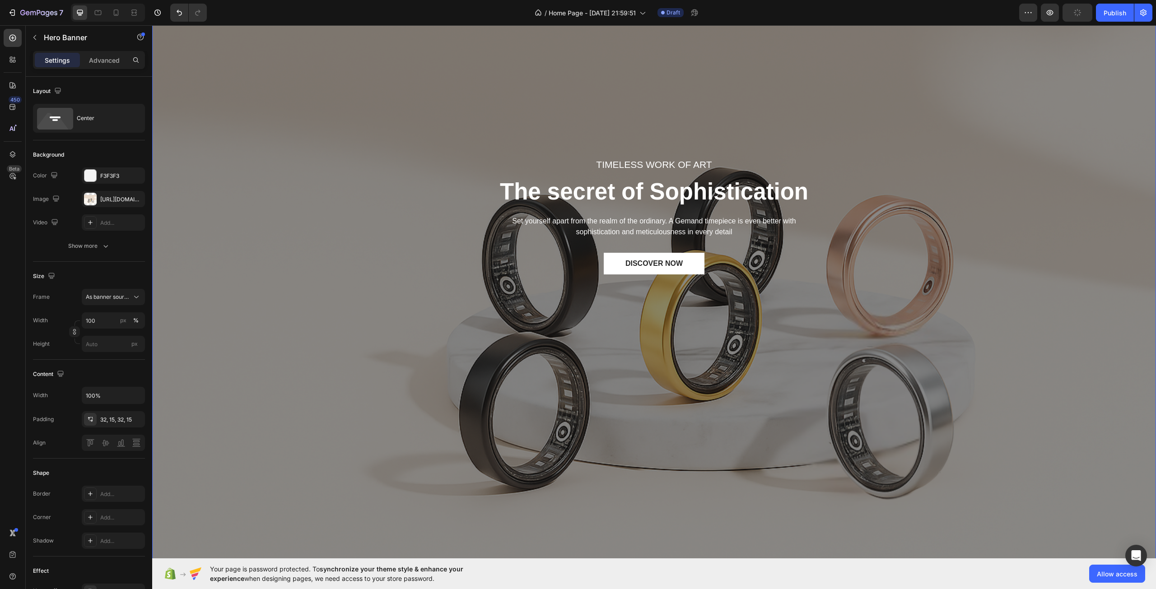
scroll to position [135, 0]
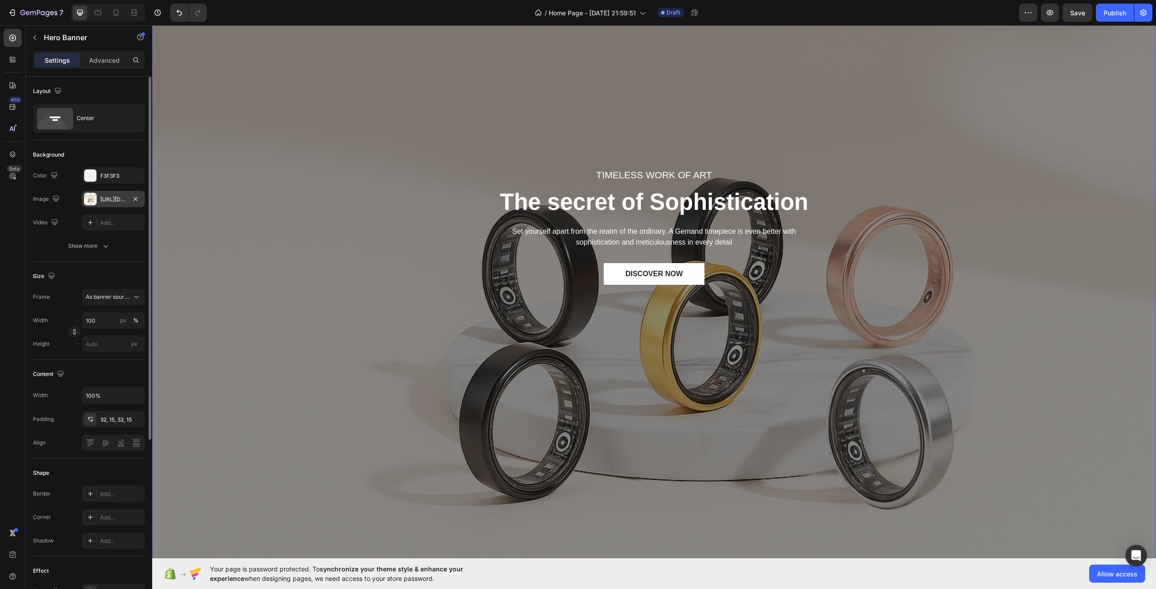
click at [115, 202] on div "[URL][DOMAIN_NAME]" at bounding box center [113, 199] width 26 height 8
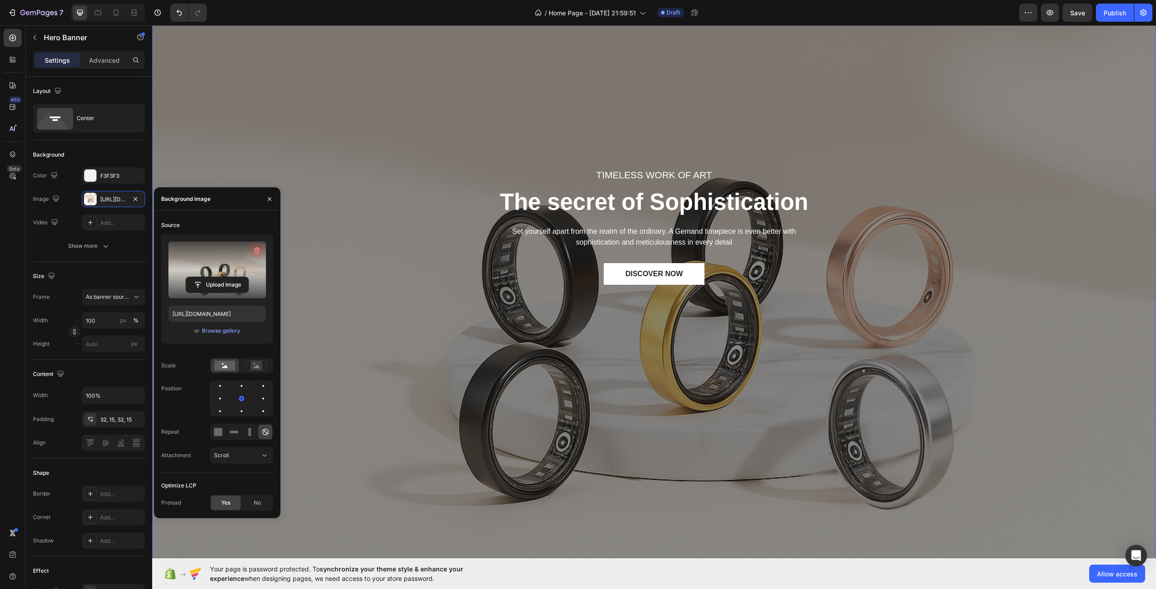
click at [253, 250] on icon "button" at bounding box center [256, 250] width 9 height 9
type input "Auto"
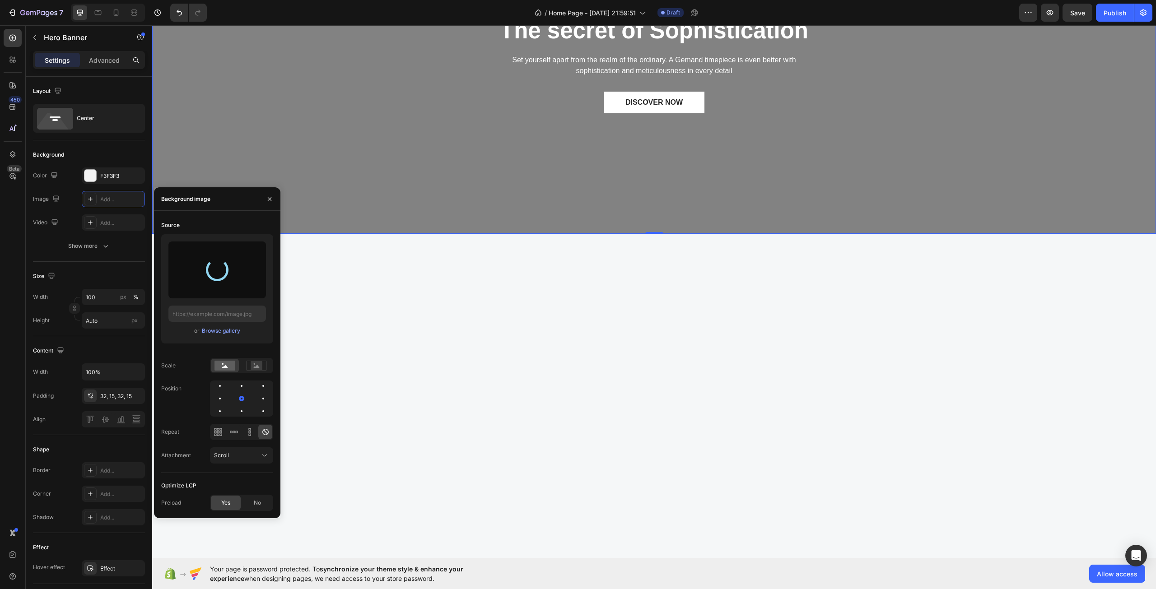
type input "[URL][DOMAIN_NAME]"
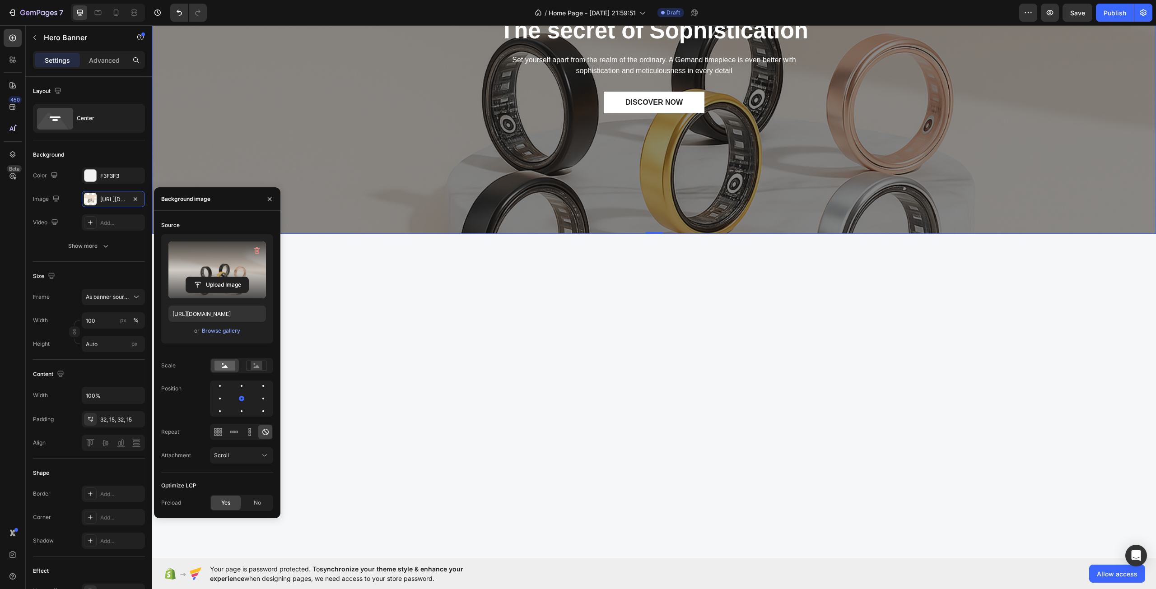
click at [623, 363] on div at bounding box center [653, 432] width 1003 height 396
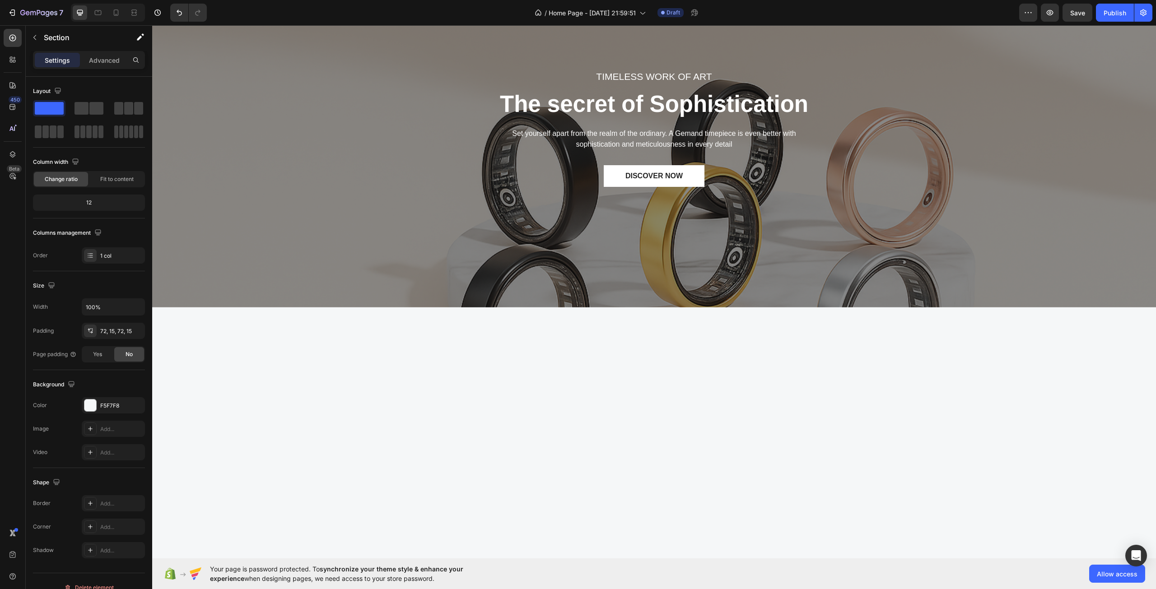
scroll to position [0, 0]
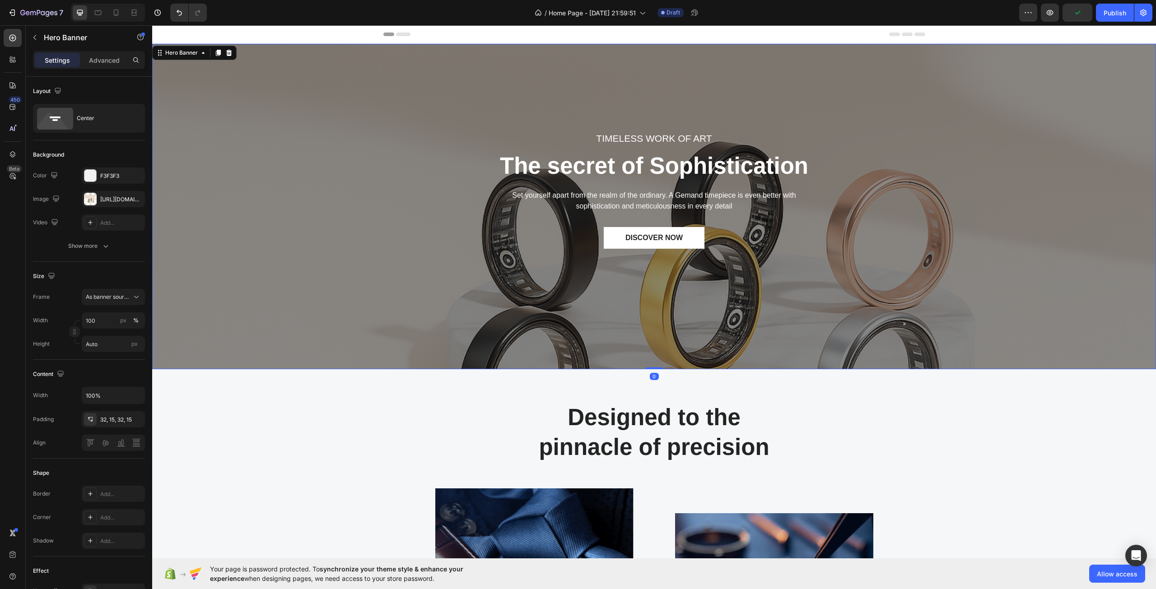
click at [584, 323] on div "TIMELESS WORK OF ART Text block The secret of Sophistication Heading Set yourse…" at bounding box center [654, 206] width 990 height 297
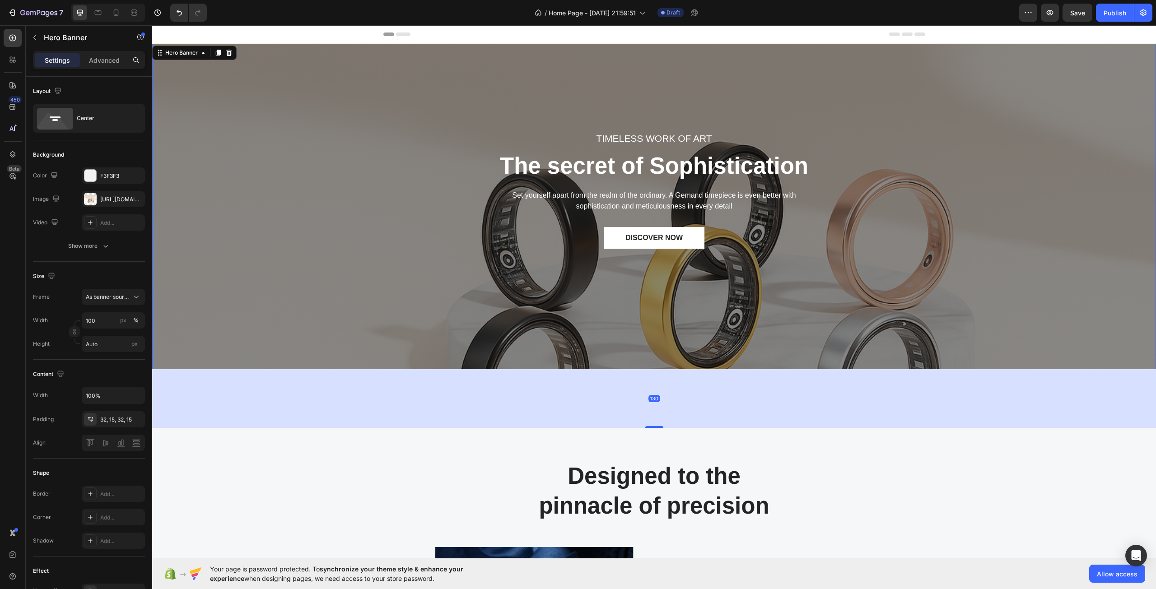
drag, startPoint x: 653, startPoint y: 369, endPoint x: 643, endPoint y: 427, distance: 59.6
click at [645, 427] on div at bounding box center [654, 427] width 18 height 2
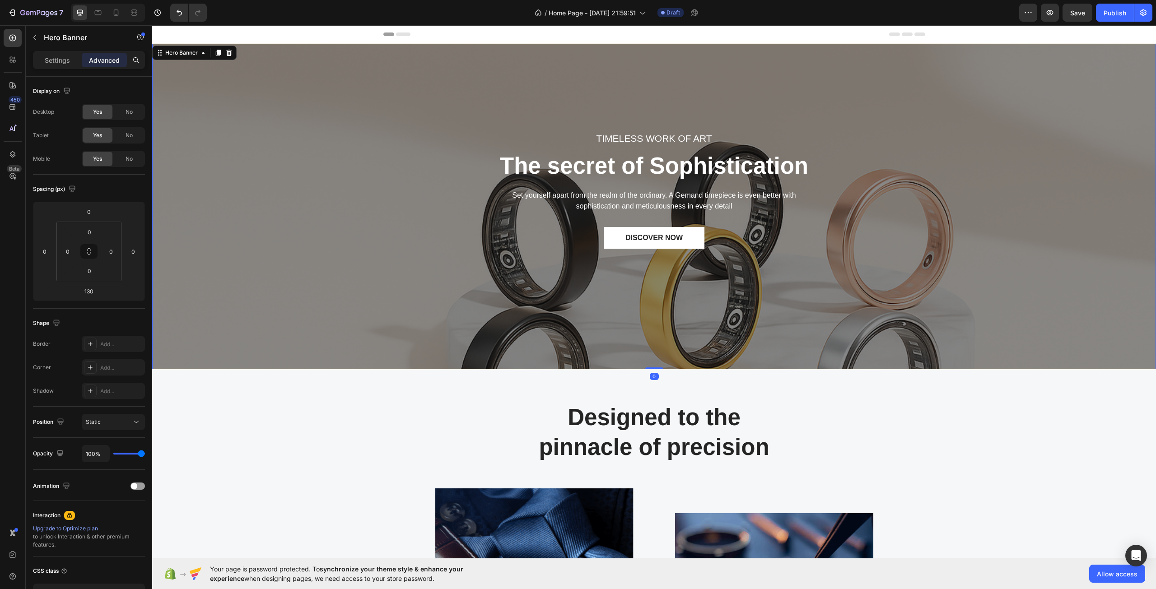
drag, startPoint x: 646, startPoint y: 426, endPoint x: 649, endPoint y: 364, distance: 61.9
click at [649, 364] on div "TIMELESS WORK OF ART Text block The secret of Sophistication Heading Set yourse…" at bounding box center [653, 206] width 1003 height 325
type input "0"
click at [111, 10] on icon at bounding box center [115, 12] width 9 height 9
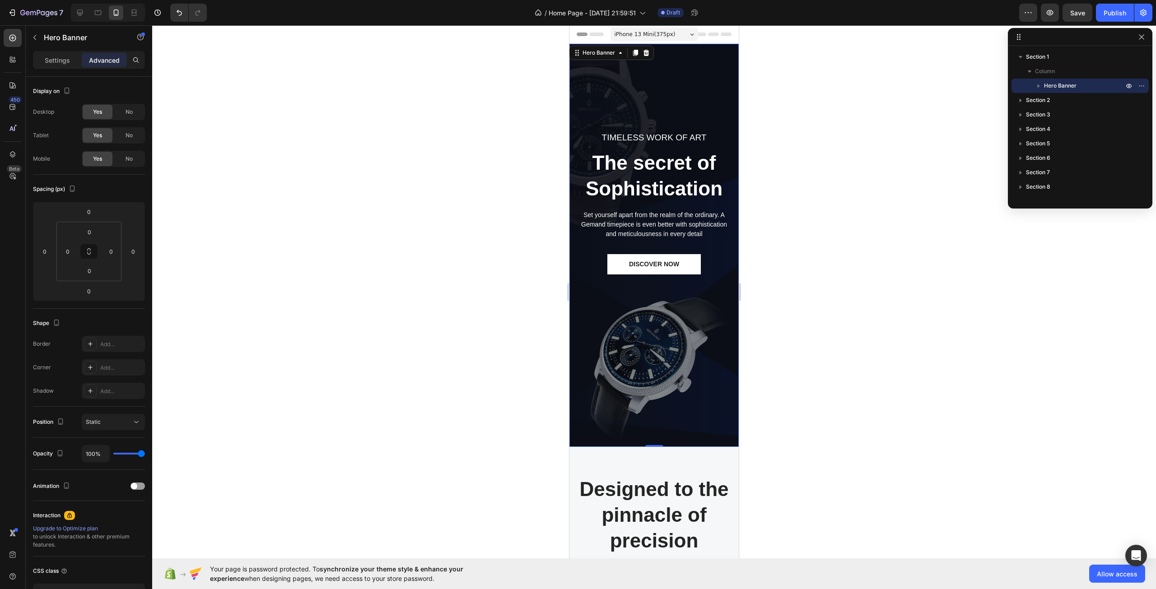
click at [608, 375] on div "TIMELESS WORK OF ART Text block The secret of Sophistication Heading Set yourse…" at bounding box center [654, 245] width 156 height 374
click at [889, 288] on div at bounding box center [653, 307] width 1003 height 564
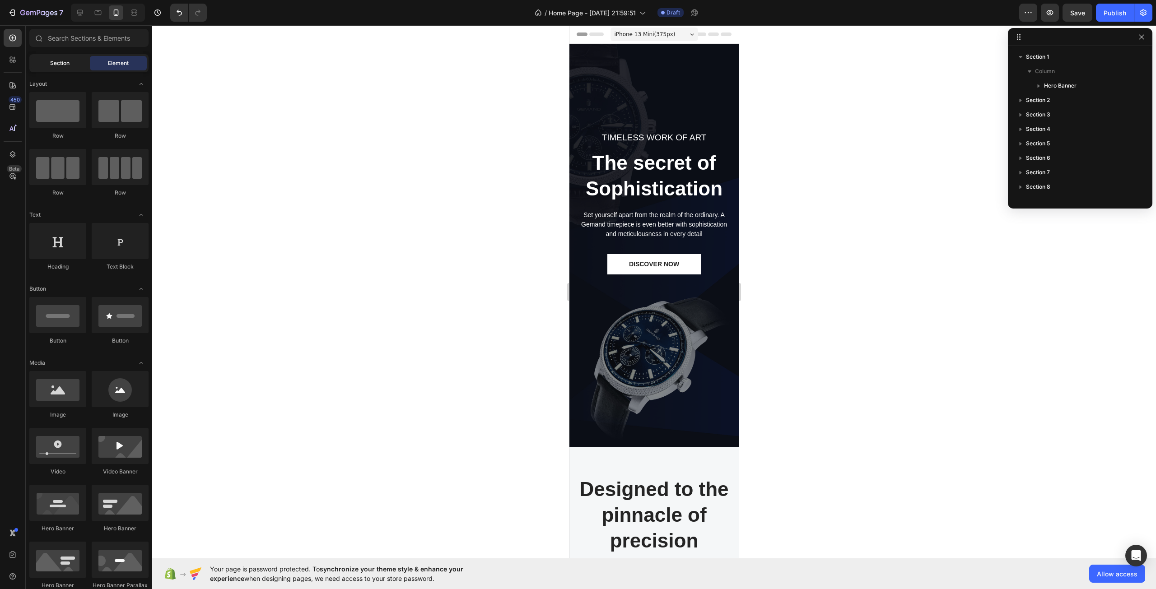
click at [59, 62] on span "Section" at bounding box center [59, 63] width 19 height 8
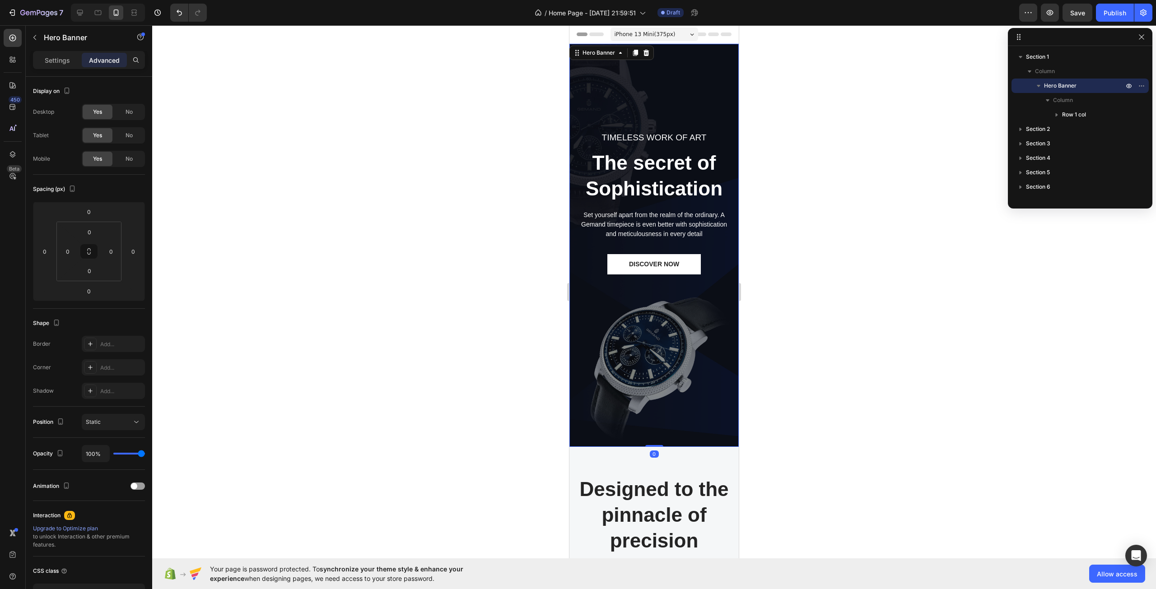
click at [587, 104] on div "TIMELESS WORK OF ART Text block The secret of Sophistication Heading Set yourse…" at bounding box center [654, 245] width 156 height 374
click at [69, 59] on p "Settings" at bounding box center [57, 60] width 25 height 9
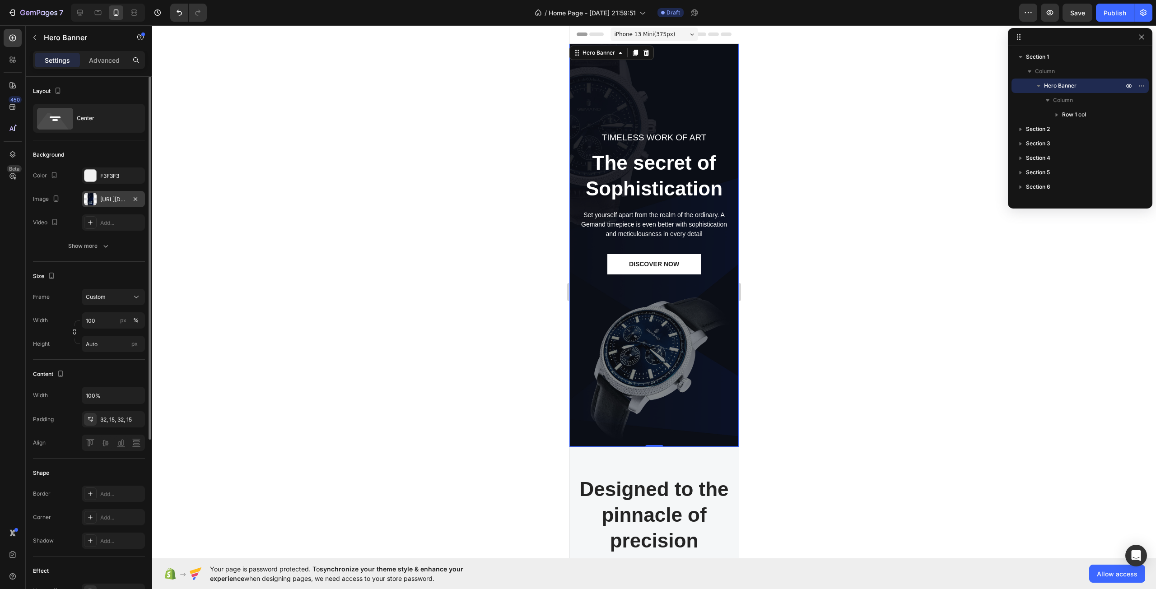
click at [100, 193] on div "[URL][DOMAIN_NAME]" at bounding box center [113, 199] width 63 height 16
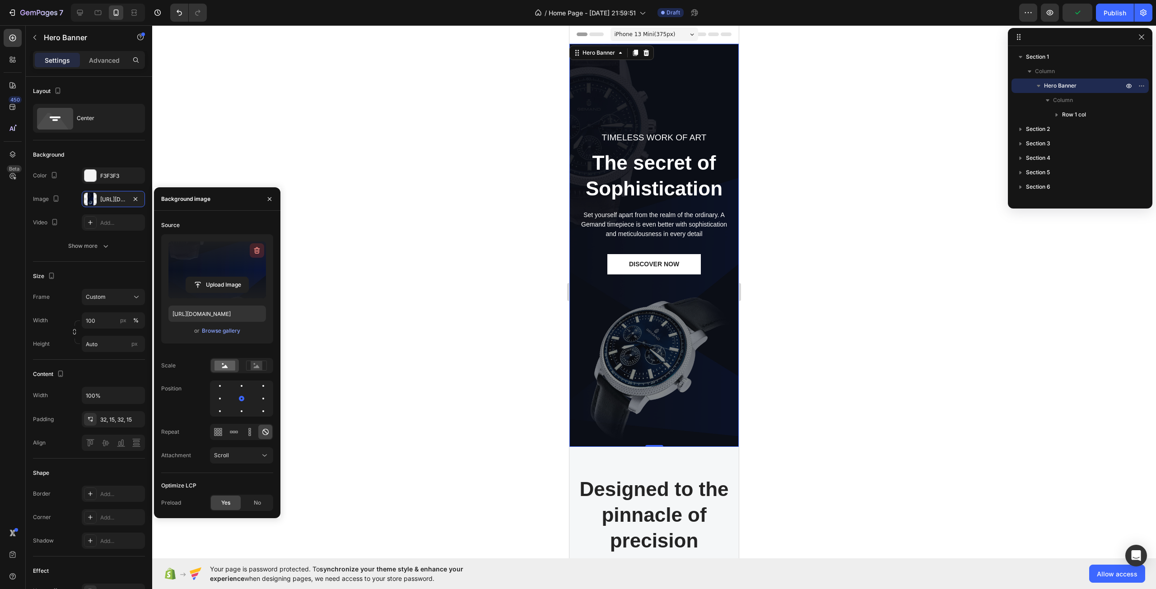
click at [253, 254] on icon "button" at bounding box center [256, 250] width 9 height 9
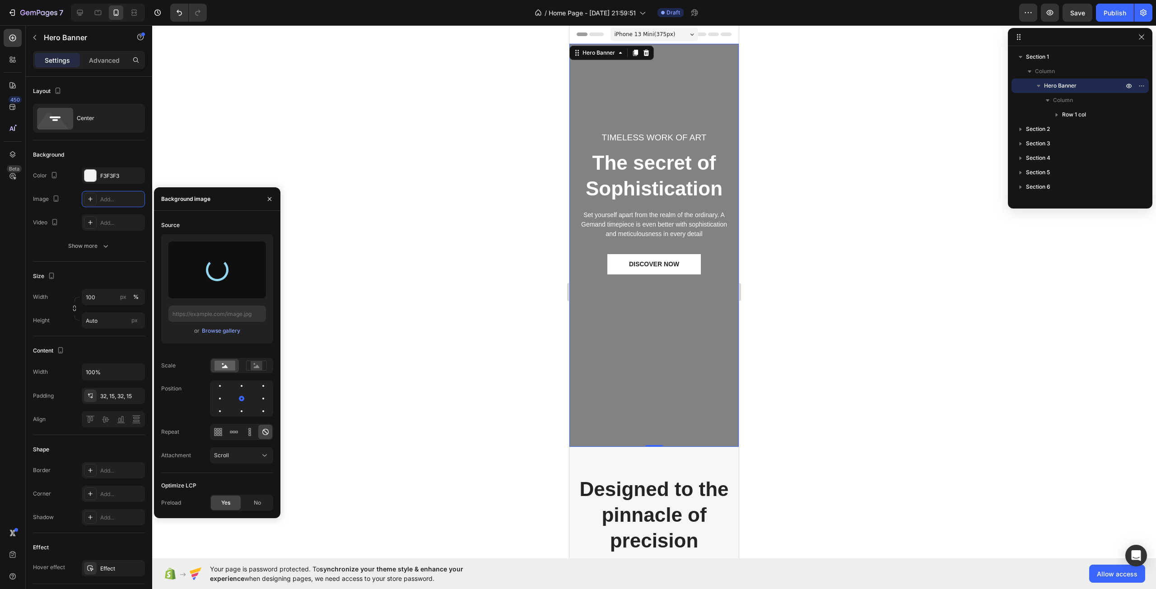
type input "[URL][DOMAIN_NAME]"
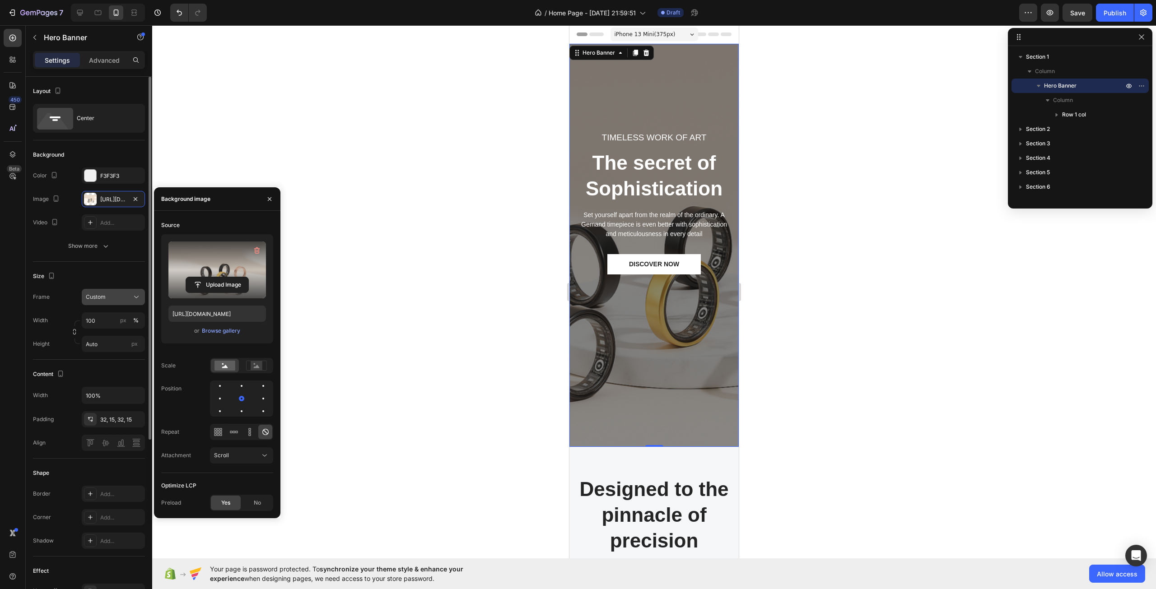
click at [114, 301] on div "Custom" at bounding box center [108, 297] width 44 height 8
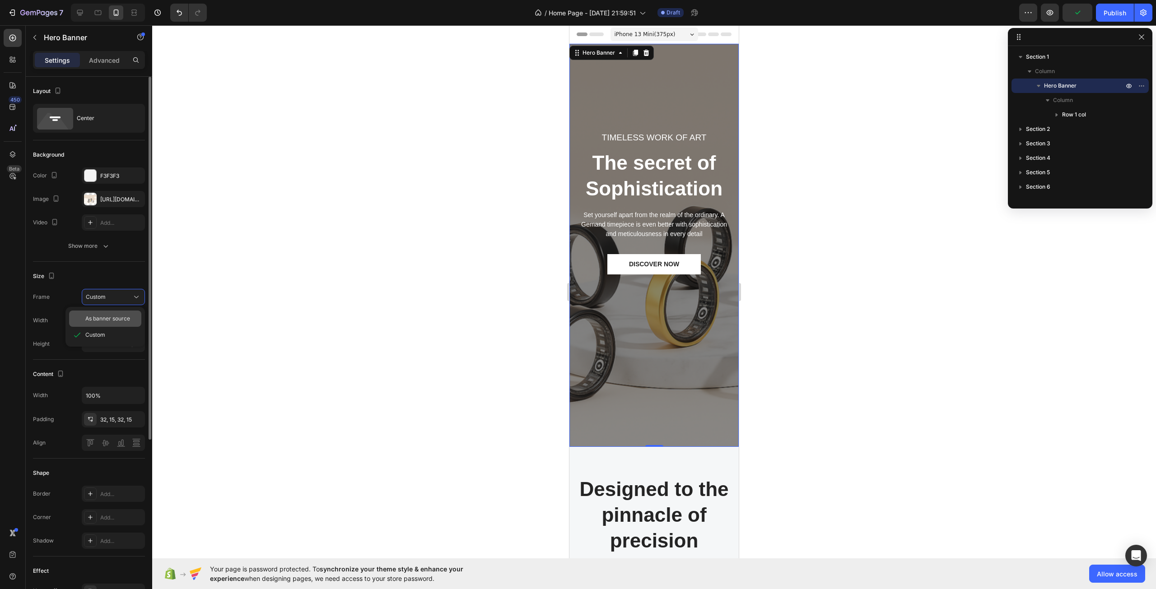
click at [114, 320] on span "As banner source" at bounding box center [107, 319] width 45 height 8
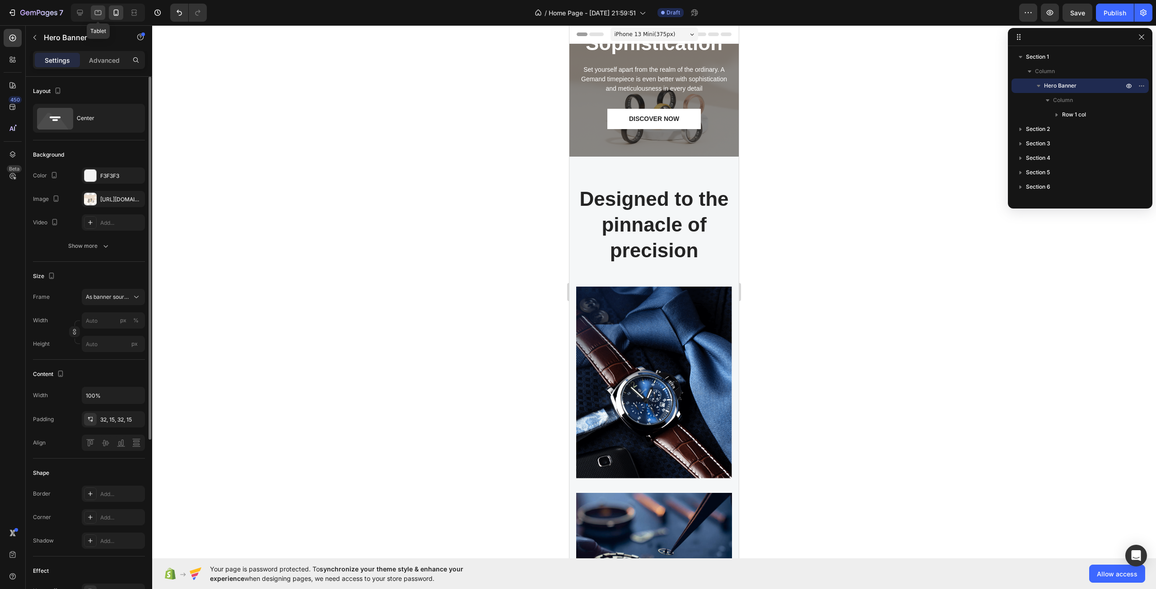
click at [94, 13] on icon at bounding box center [97, 12] width 9 height 9
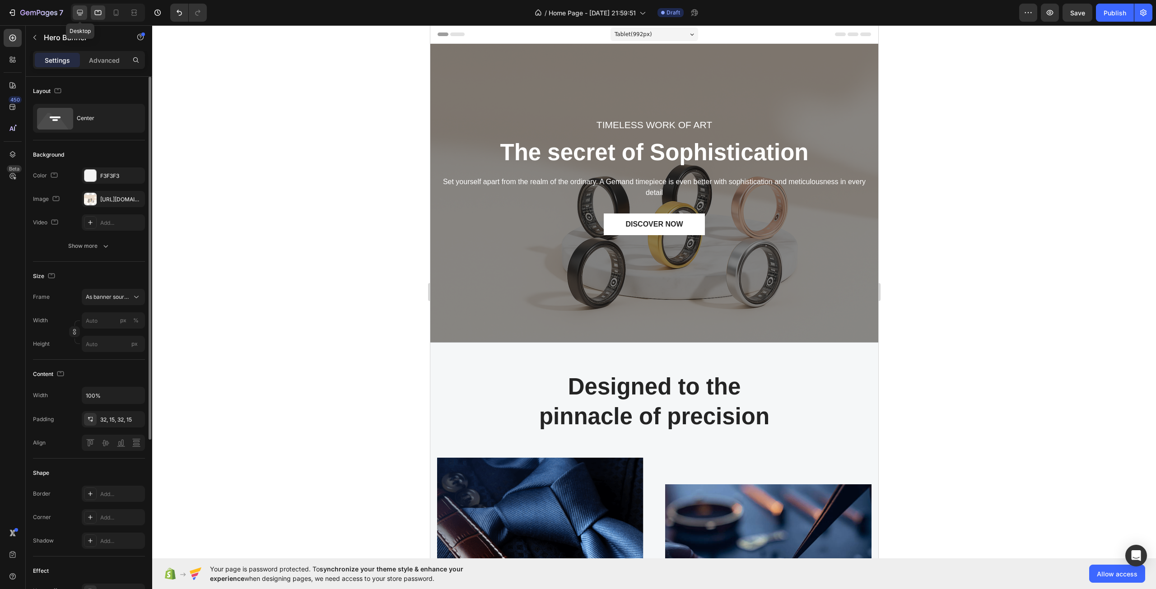
click at [74, 12] on div at bounding box center [80, 12] width 14 height 14
type input "100"
type input "Auto"
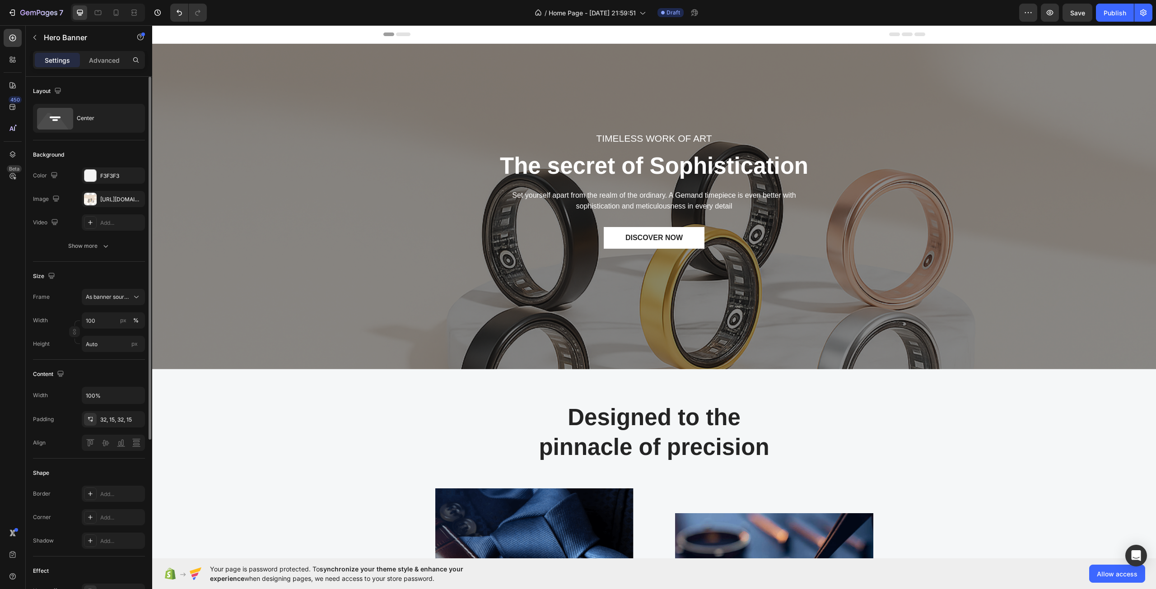
click at [521, 318] on div "TIMELESS WORK OF ART Text block The secret of Sophistication Heading Set yourse…" at bounding box center [654, 206] width 990 height 297
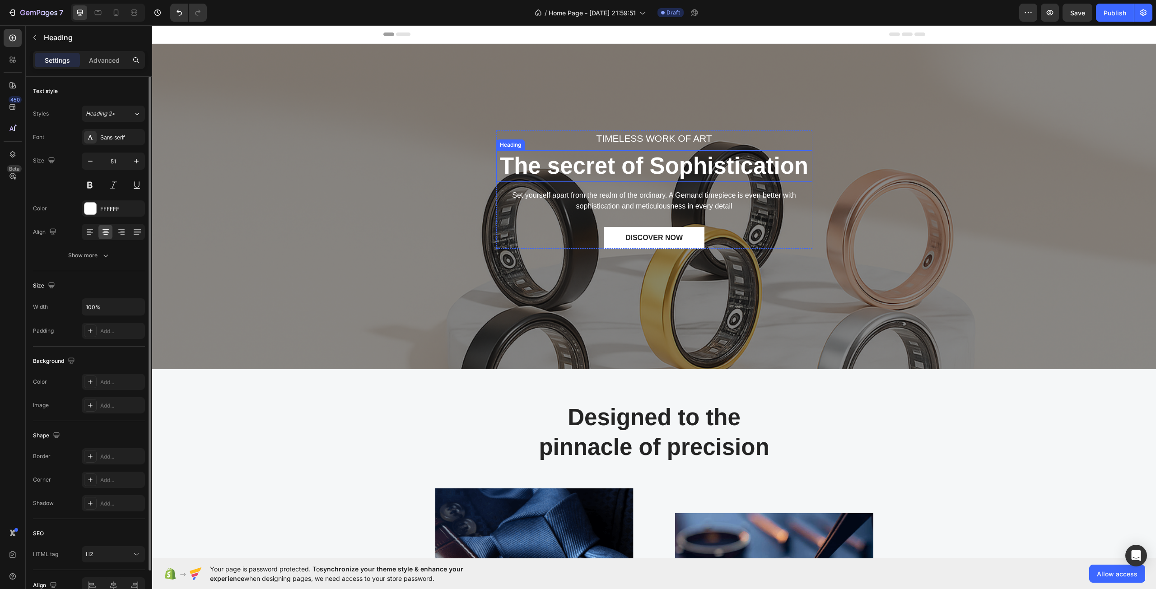
click at [609, 180] on p "The secret of Sophistication" at bounding box center [654, 166] width 314 height 30
click at [464, 222] on div "TIMELESS WORK OF ART Text block The secret of Sophistication Heading 16 Set you…" at bounding box center [654, 206] width 990 height 297
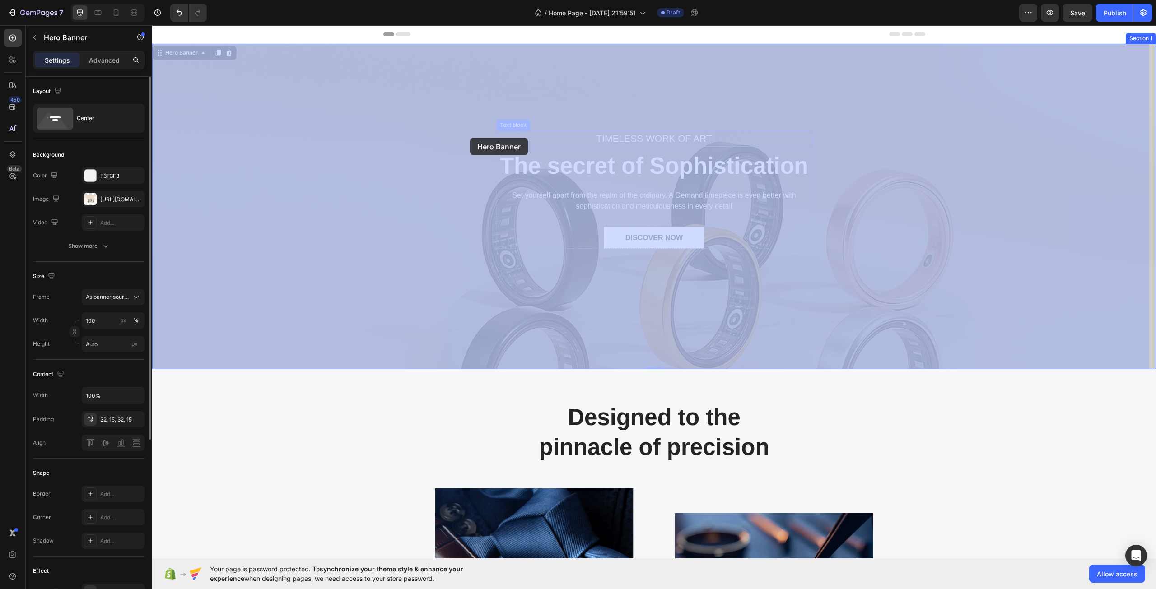
drag, startPoint x: 530, startPoint y: 121, endPoint x: 465, endPoint y: 136, distance: 66.3
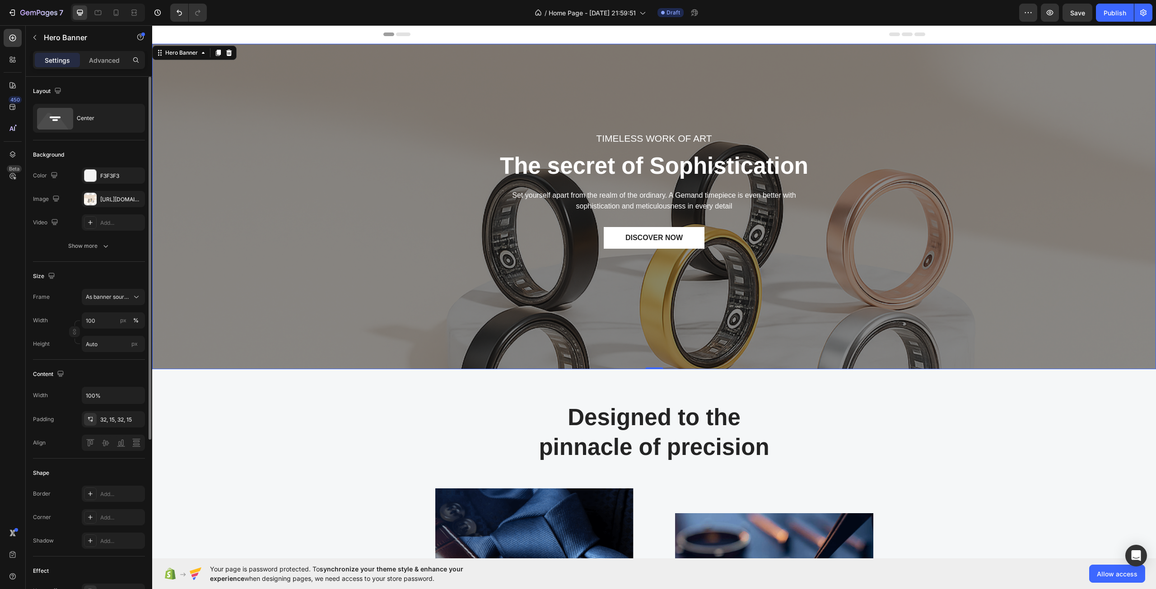
click at [442, 135] on div "TIMELESS WORK OF ART Text block The secret of Sophistication Heading Set yourse…" at bounding box center [654, 206] width 990 height 297
click at [565, 133] on p "TIMELESS WORK OF ART" at bounding box center [654, 138] width 314 height 14
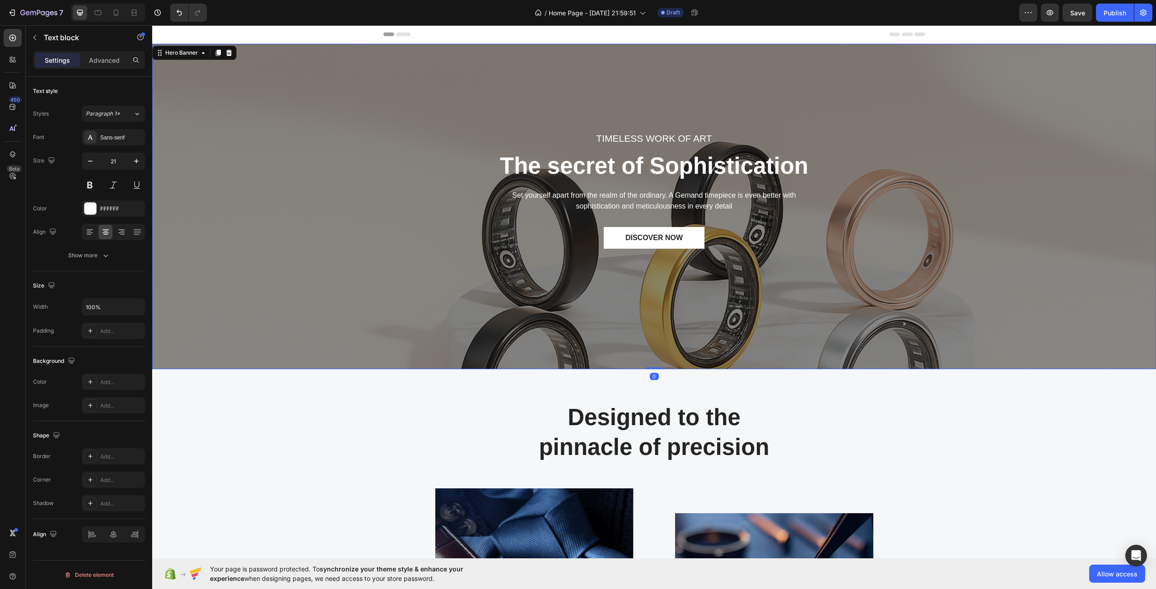
click at [414, 154] on div "TIMELESS WORK OF ART Text block The secret of Sophistication Heading Set yourse…" at bounding box center [654, 206] width 990 height 297
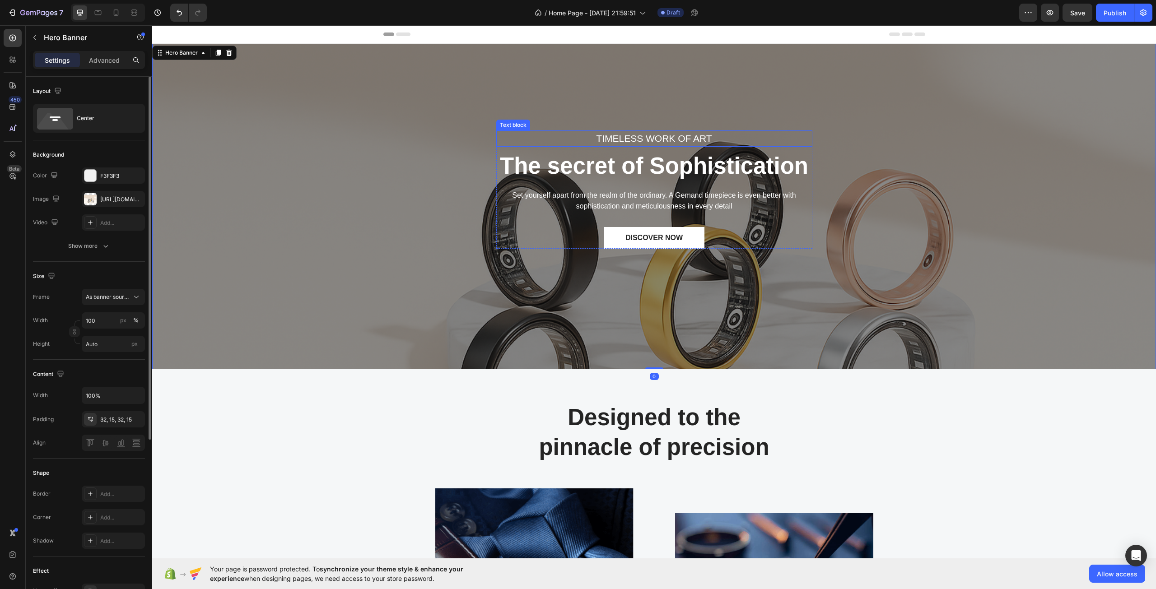
click at [530, 136] on p "TIMELESS WORK OF ART" at bounding box center [654, 138] width 314 height 14
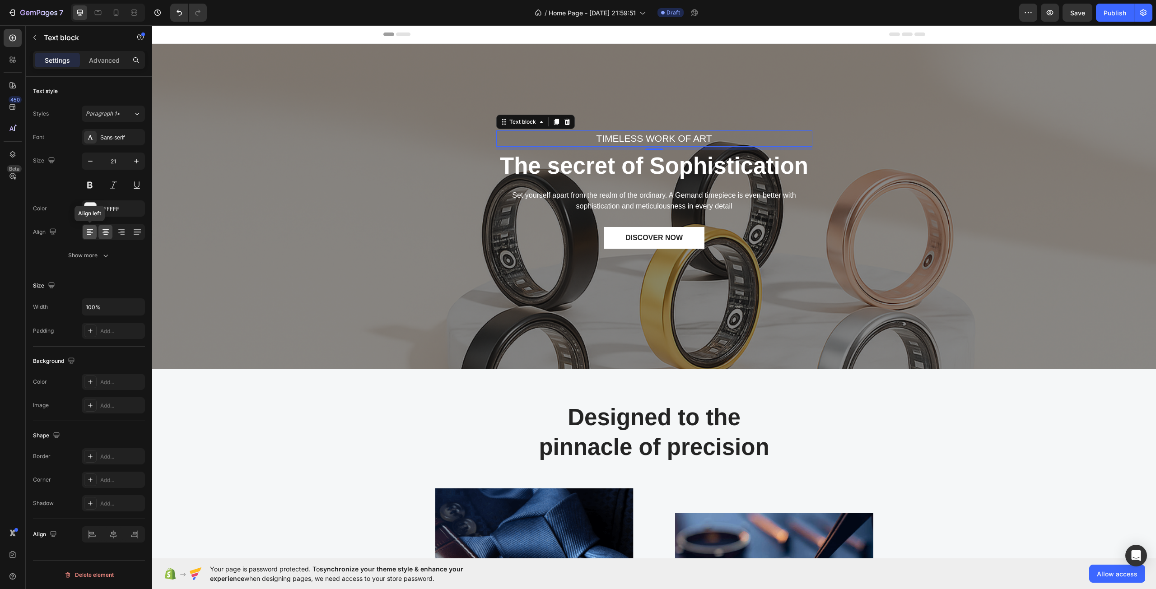
click at [94, 229] on div at bounding box center [90, 232] width 14 height 14
click at [107, 232] on icon at bounding box center [105, 231] width 9 height 9
click at [108, 60] on p "Advanced" at bounding box center [104, 60] width 31 height 9
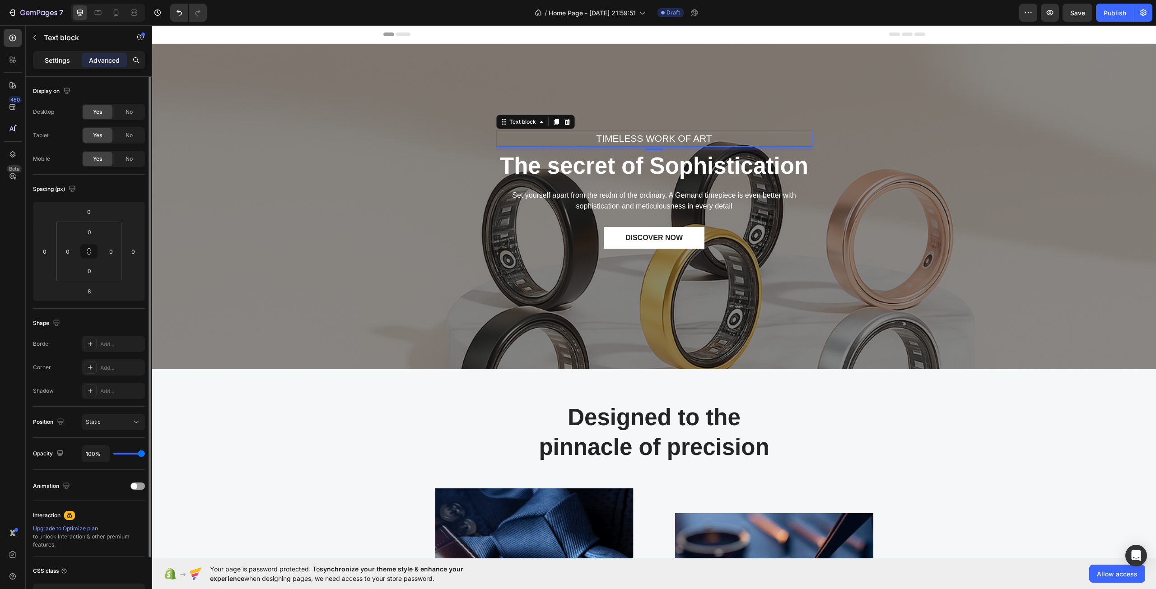
click at [61, 60] on p "Settings" at bounding box center [57, 60] width 25 height 9
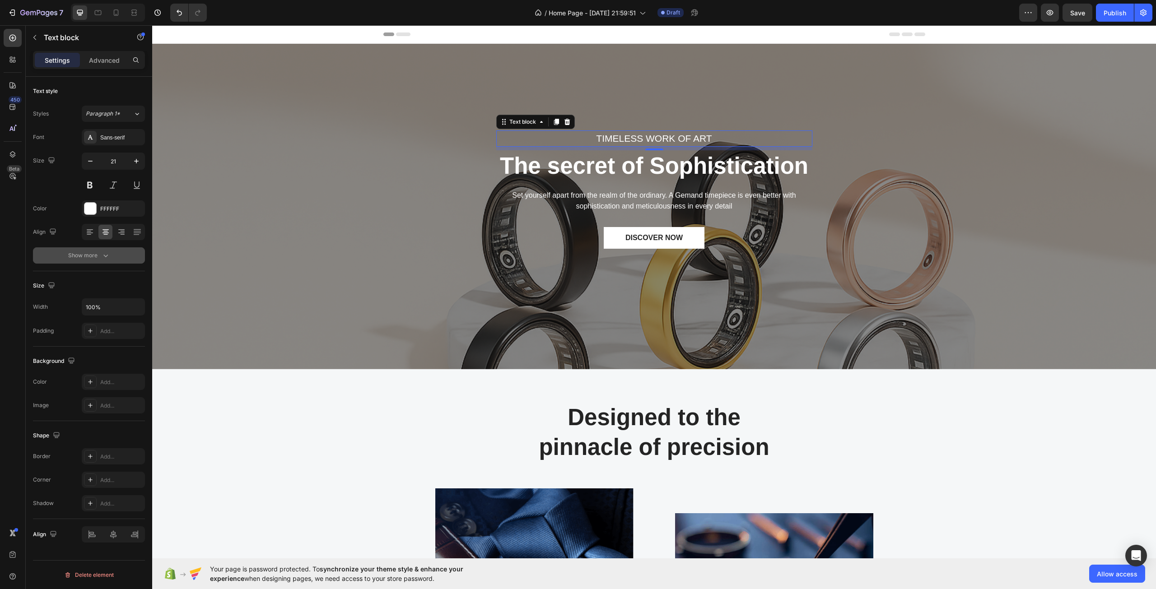
click at [109, 251] on icon "button" at bounding box center [105, 255] width 9 height 9
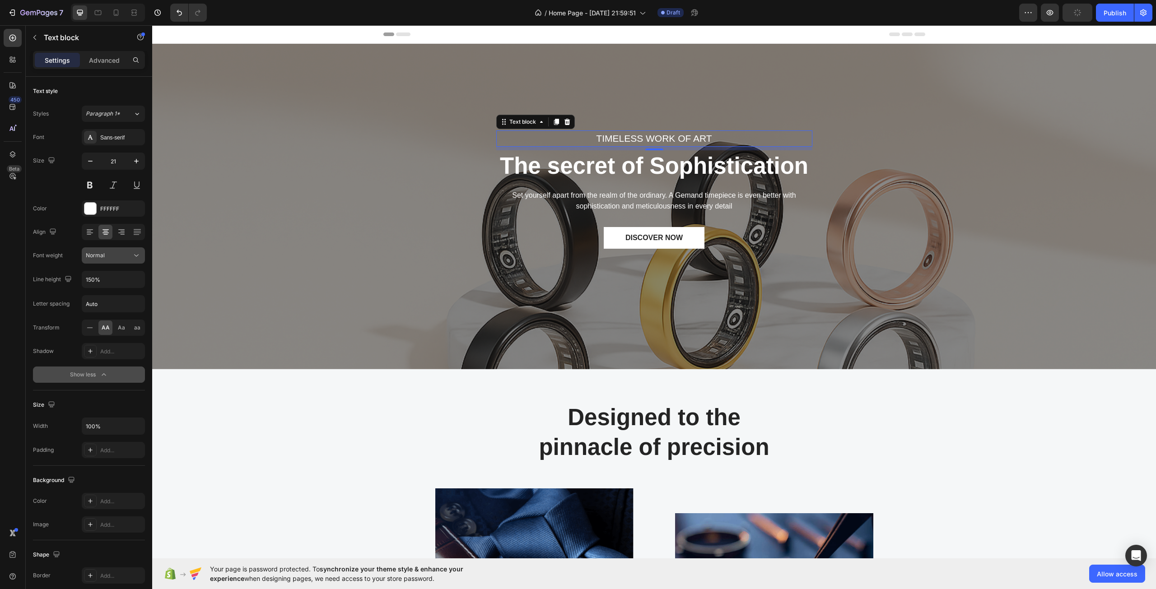
click at [133, 249] on button "Normal" at bounding box center [113, 255] width 63 height 16
click at [130, 304] on input "Auto" at bounding box center [113, 304] width 62 height 16
click at [92, 353] on icon at bounding box center [90, 351] width 7 height 7
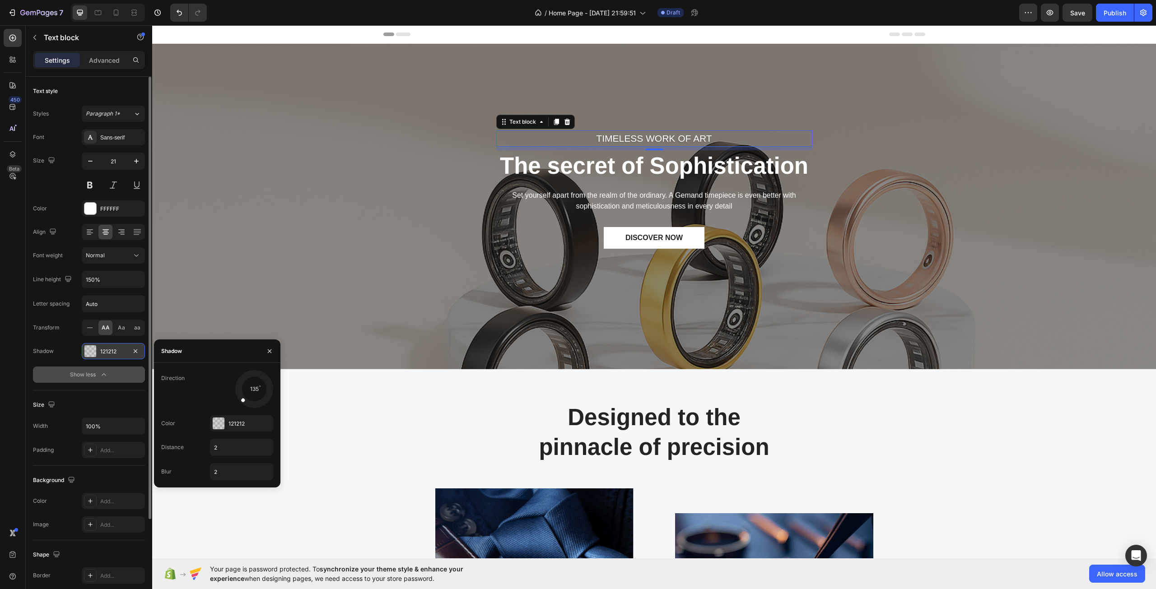
click at [92, 353] on div at bounding box center [90, 351] width 12 height 12
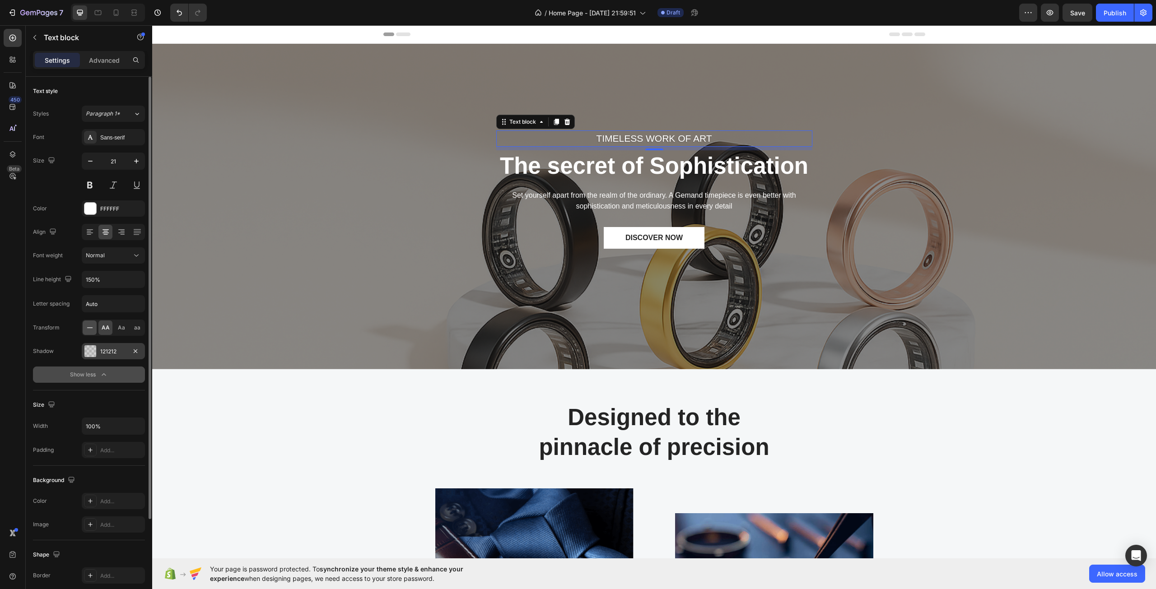
click at [92, 329] on icon at bounding box center [89, 327] width 9 height 9
click at [102, 328] on span "AA" at bounding box center [106, 328] width 8 height 8
click at [121, 327] on span "Aa" at bounding box center [121, 328] width 7 height 8
click at [108, 328] on span "AA" at bounding box center [106, 328] width 8 height 8
click at [100, 111] on span "Paragraph 1*" at bounding box center [103, 114] width 34 height 8
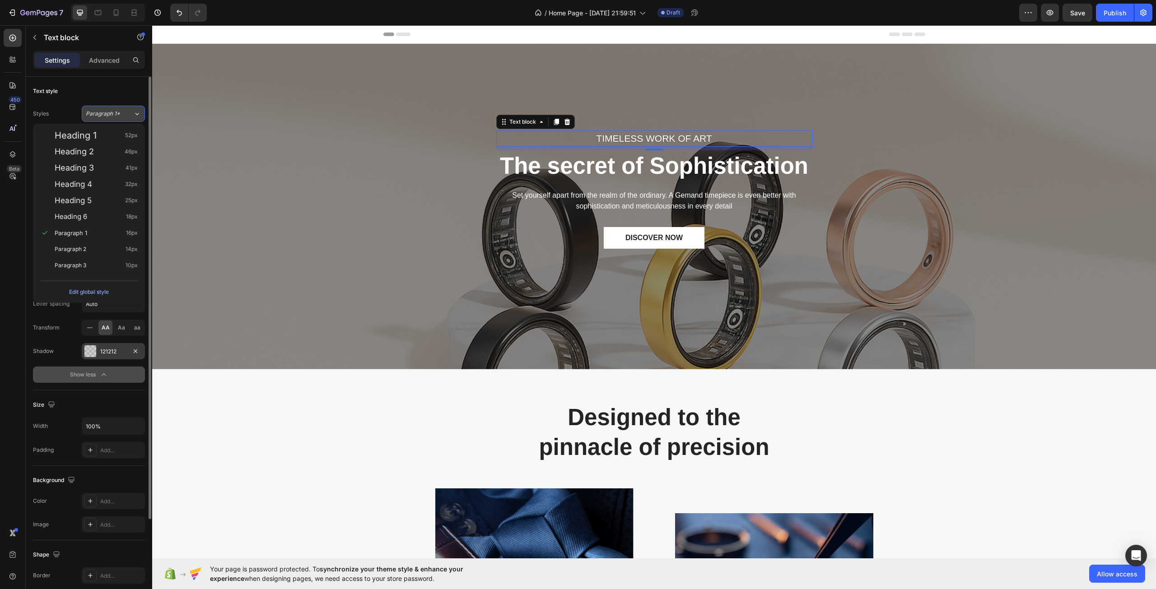
click at [100, 111] on span "Paragraph 1*" at bounding box center [103, 114] width 34 height 8
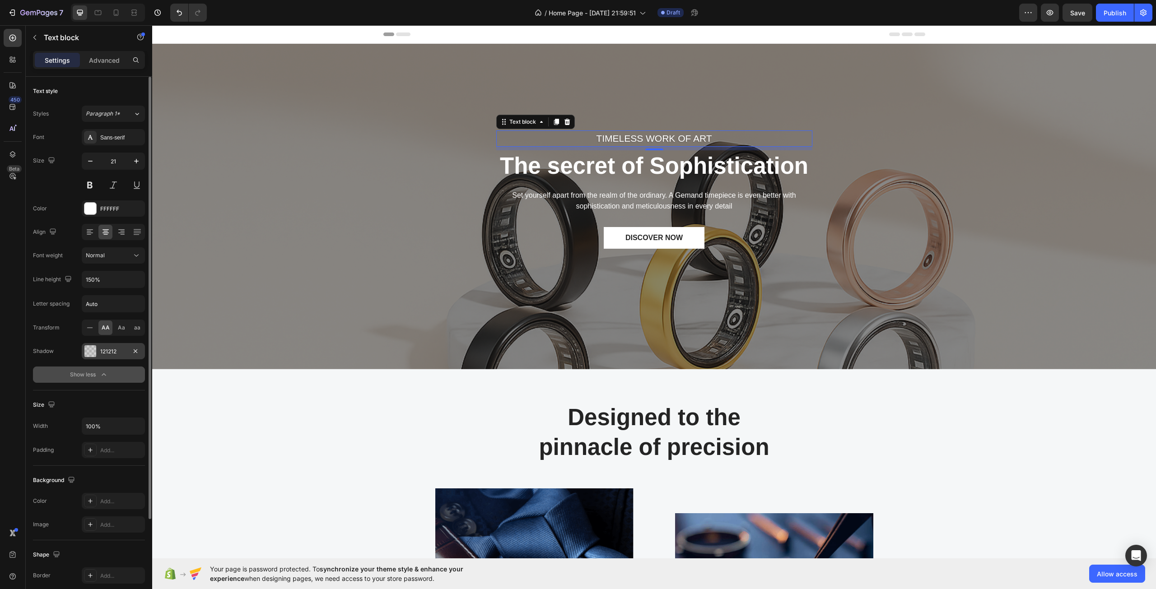
scroll to position [116, 0]
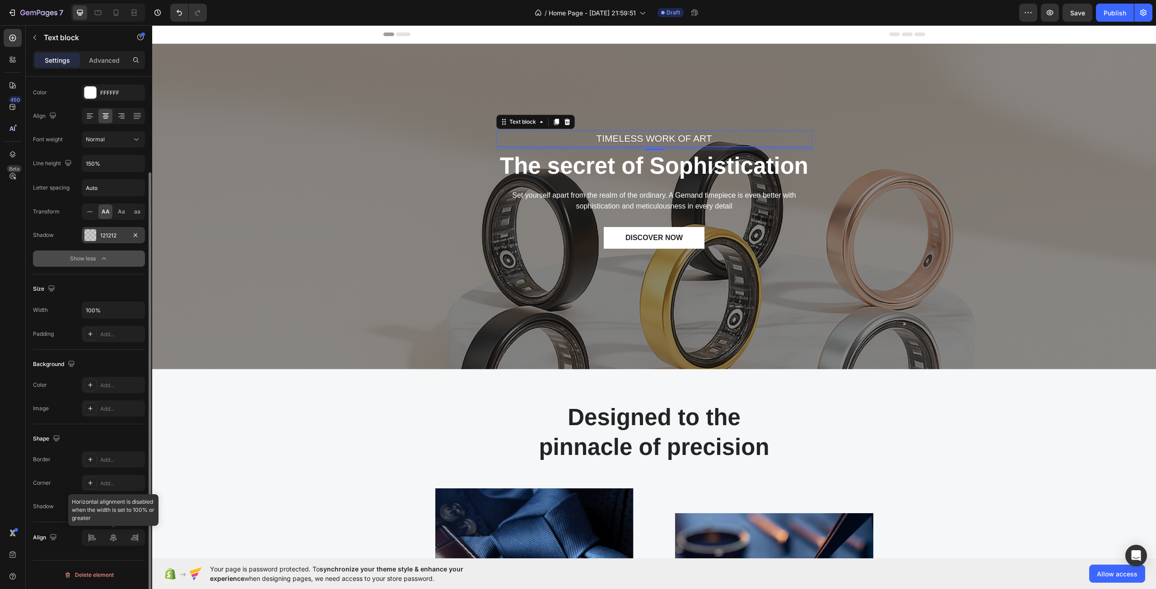
click at [89, 538] on div at bounding box center [113, 537] width 63 height 16
click at [402, 251] on div "TIMELESS WORK OF ART Text block 8 The secret of Sophistication Heading Set your…" at bounding box center [654, 206] width 990 height 297
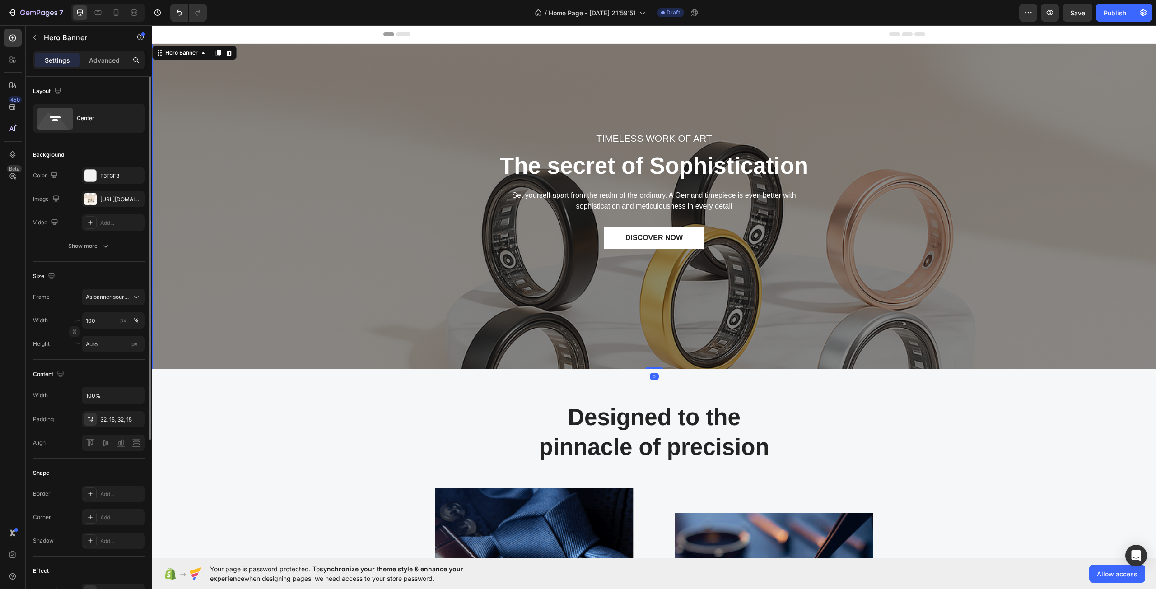
scroll to position [260, 0]
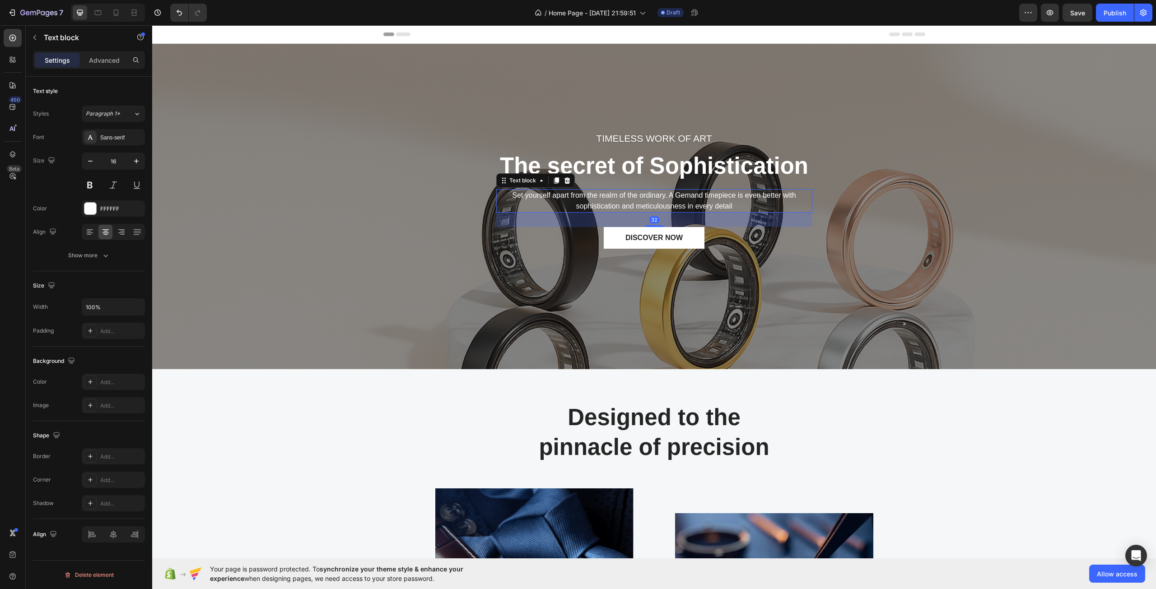
click at [584, 196] on p "Set yourself apart from the realm of the ordinary. A Gemand timepiece is even b…" at bounding box center [654, 201] width 314 height 22
click at [93, 536] on div at bounding box center [113, 534] width 63 height 16
click at [52, 534] on icon "button" at bounding box center [53, 534] width 6 height 6
click at [54, 504] on icon "button" at bounding box center [55, 501] width 9 height 9
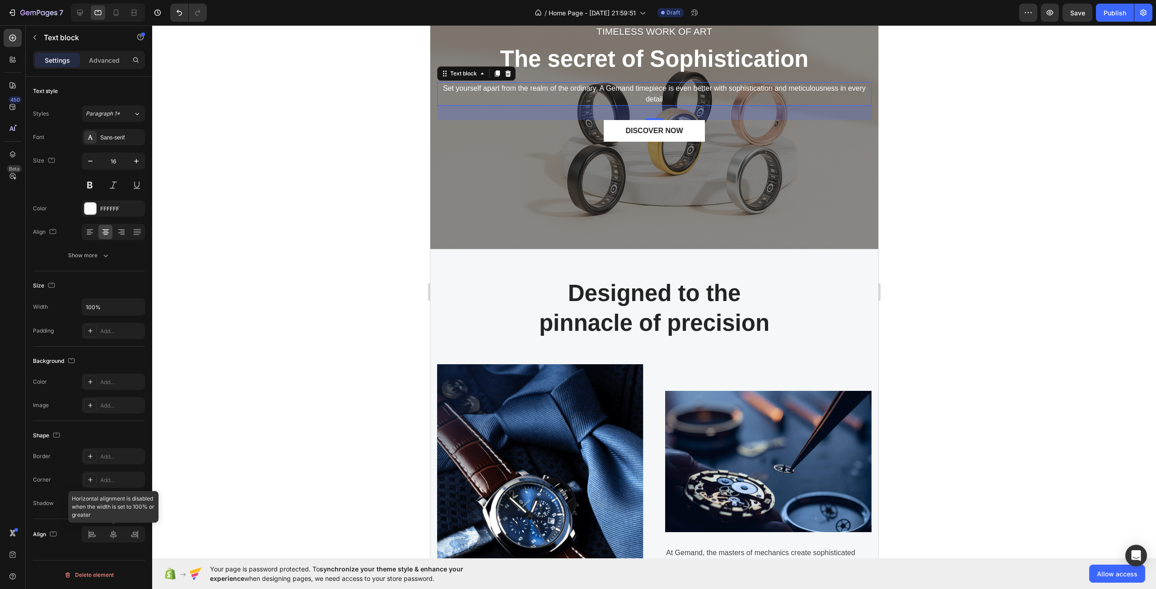
scroll to position [116, 0]
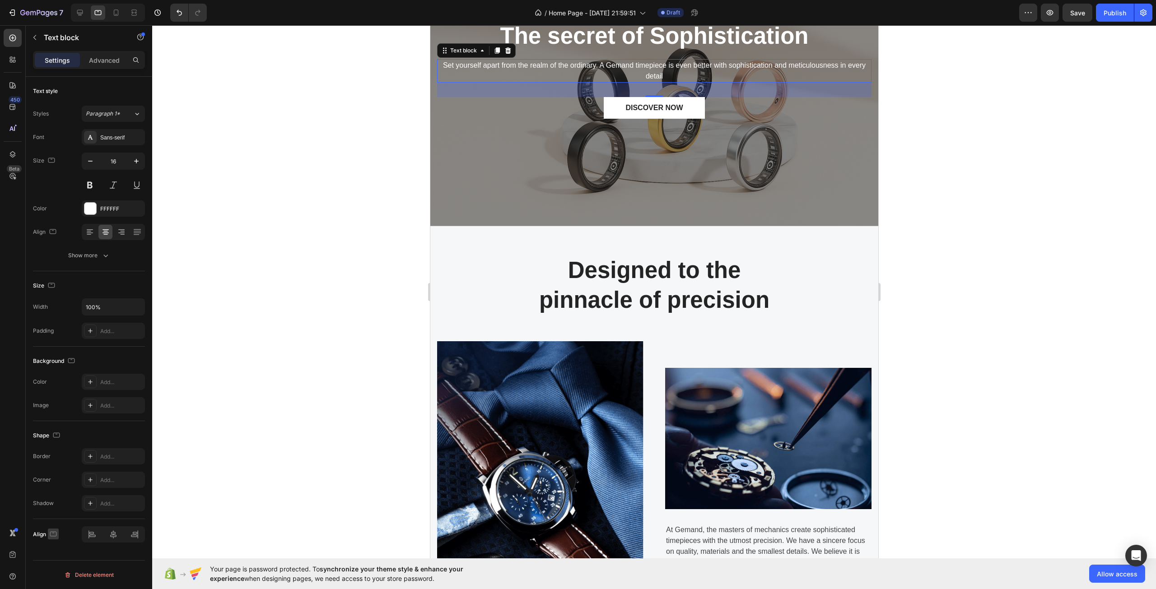
click at [55, 534] on icon "button" at bounding box center [53, 533] width 9 height 9
click at [56, 488] on icon "button" at bounding box center [55, 484] width 9 height 9
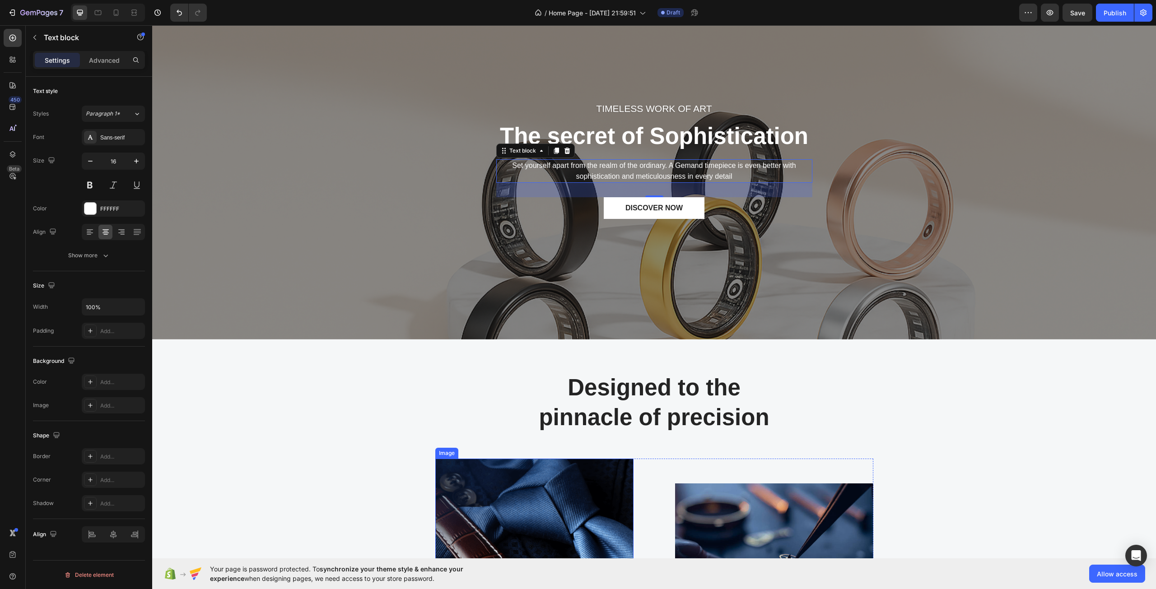
scroll to position [0, 0]
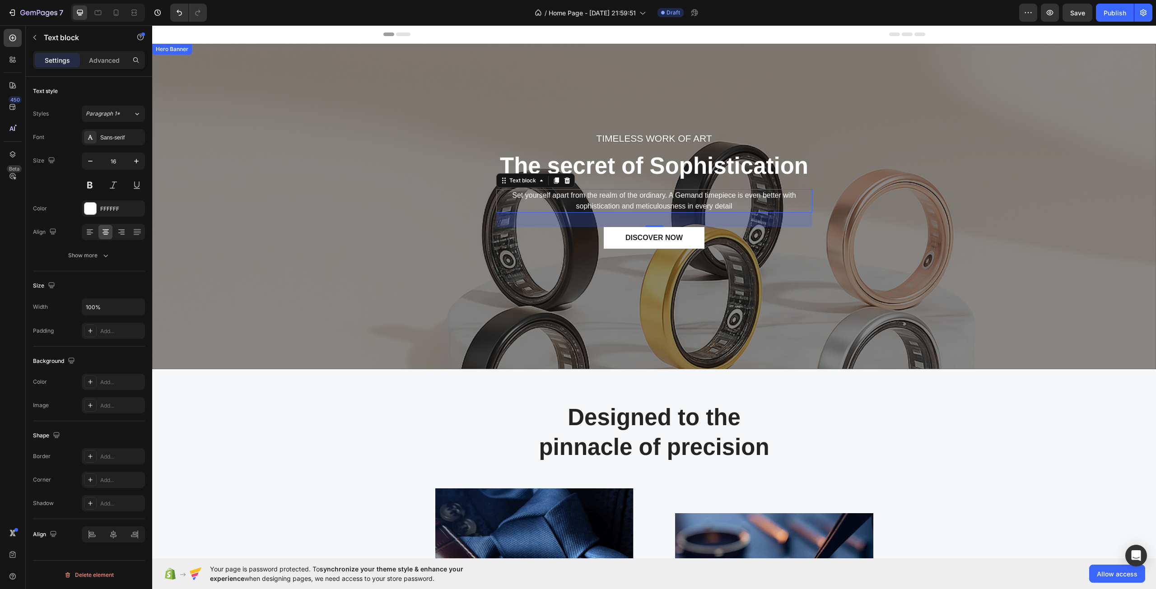
click at [452, 286] on div "TIMELESS WORK OF ART Text block The secret of Sophistication Heading Set yourse…" at bounding box center [654, 206] width 990 height 297
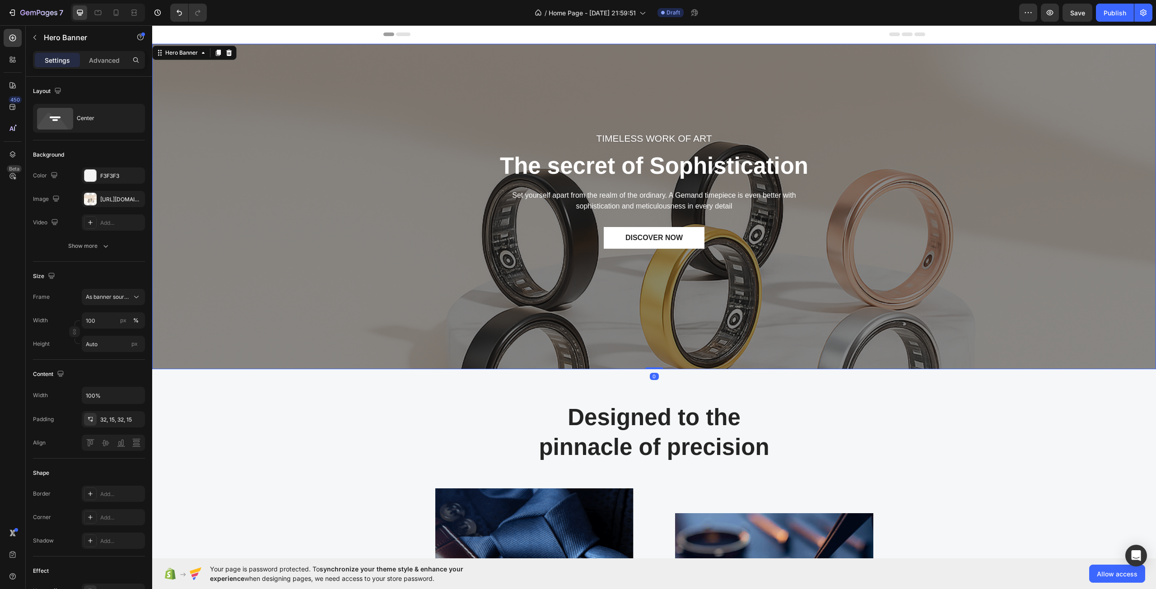
click at [376, 260] on div "TIMELESS WORK OF ART Text block The secret of Sophistication Heading Set yourse…" at bounding box center [654, 206] width 990 height 297
click at [101, 56] on p "Advanced" at bounding box center [104, 60] width 31 height 9
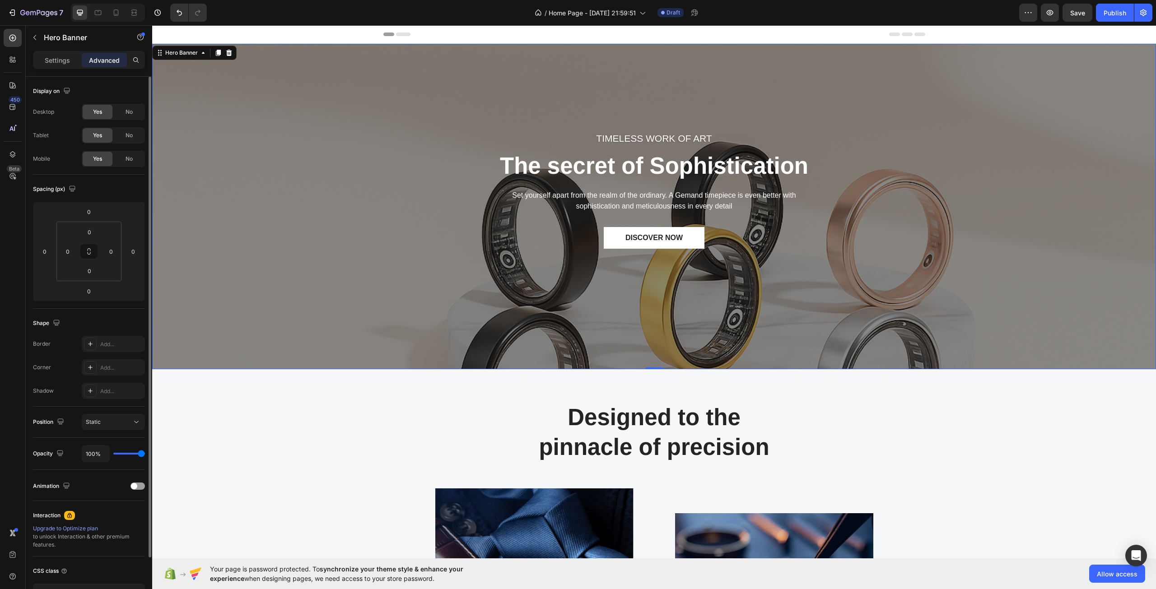
drag, startPoint x: 130, startPoint y: 452, endPoint x: 135, endPoint y: 454, distance: 5.5
click at [131, 455] on div "100%" at bounding box center [113, 453] width 63 height 17
type input "91%"
type input "91"
type input "89%"
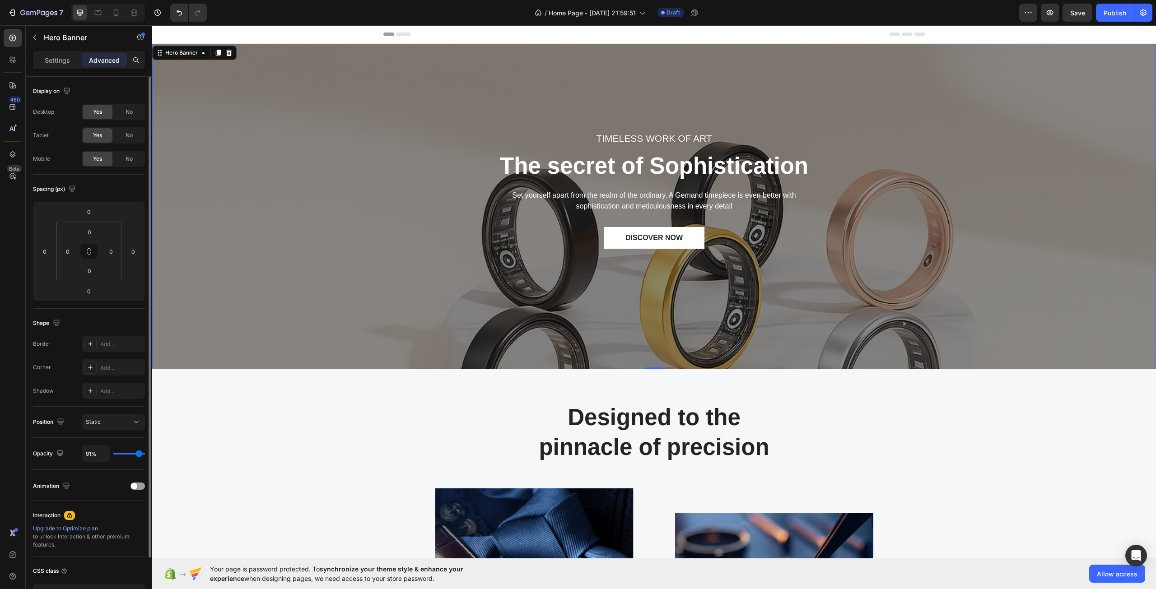
type input "89"
type input "85%"
type input "85"
type input "81%"
type input "81"
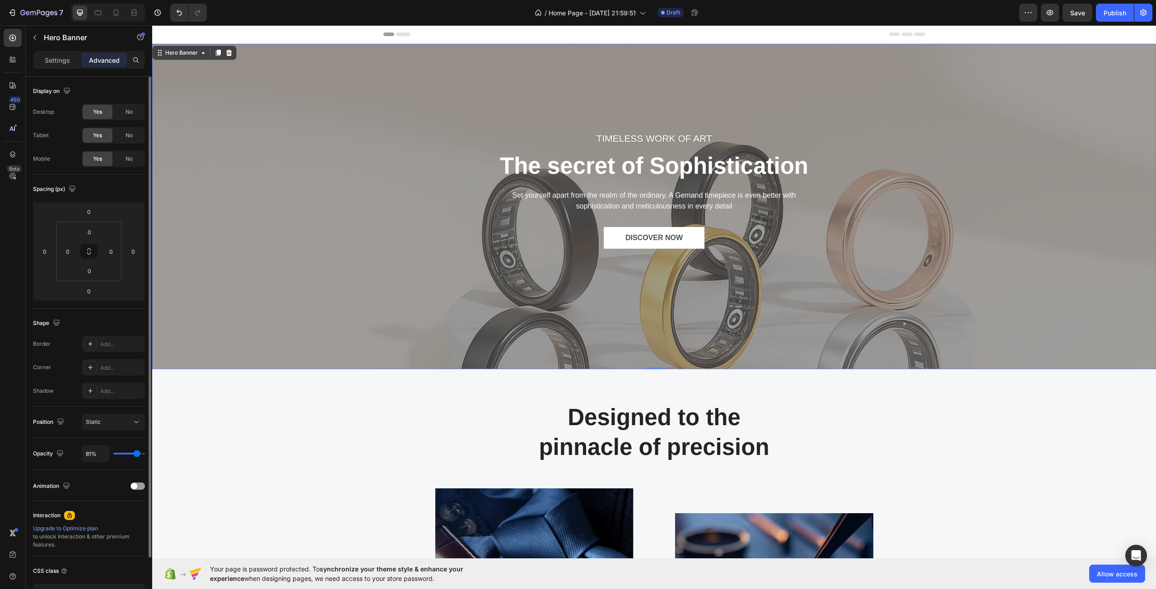
type input "80%"
type input "80"
type input "70%"
type input "70"
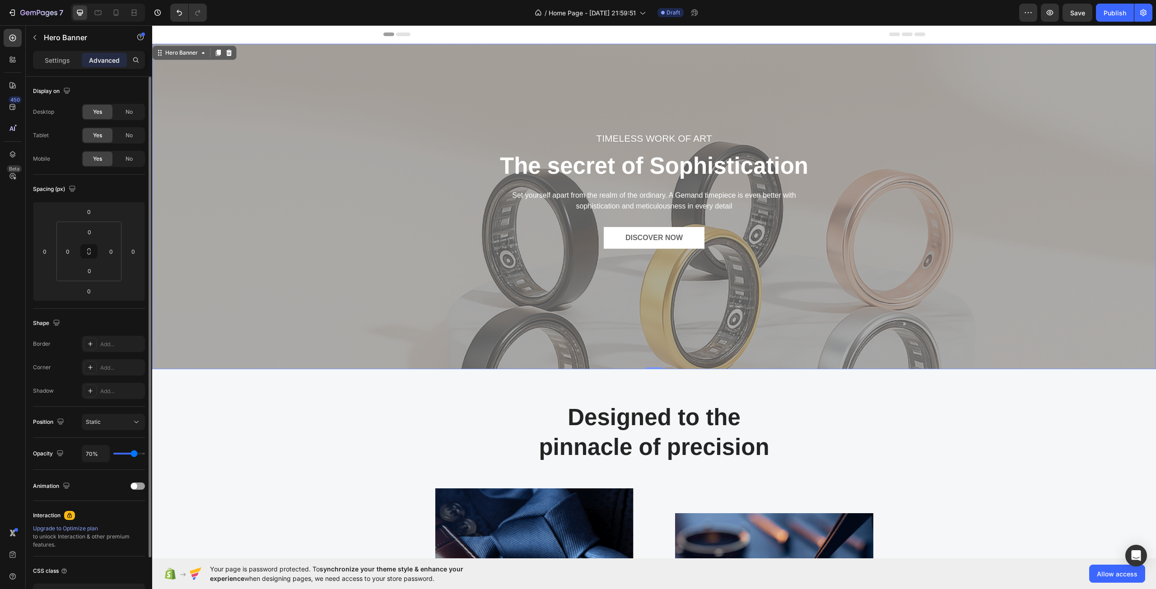
type input "69%"
type input "69"
type input "67%"
type input "67"
type input "63%"
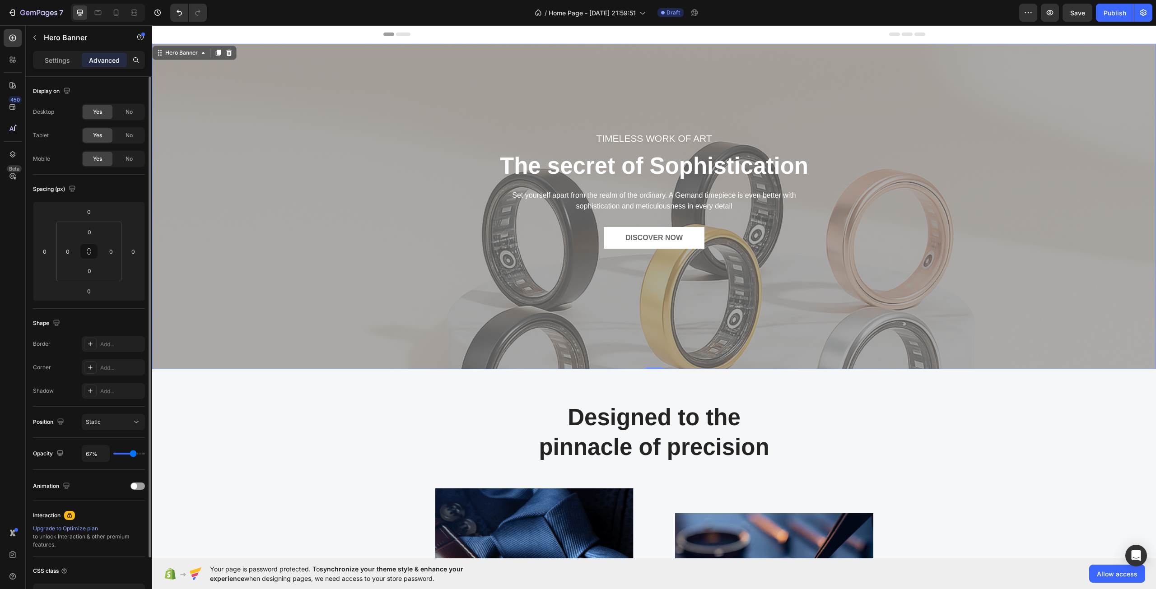
type input "63"
type input "61%"
type input "61"
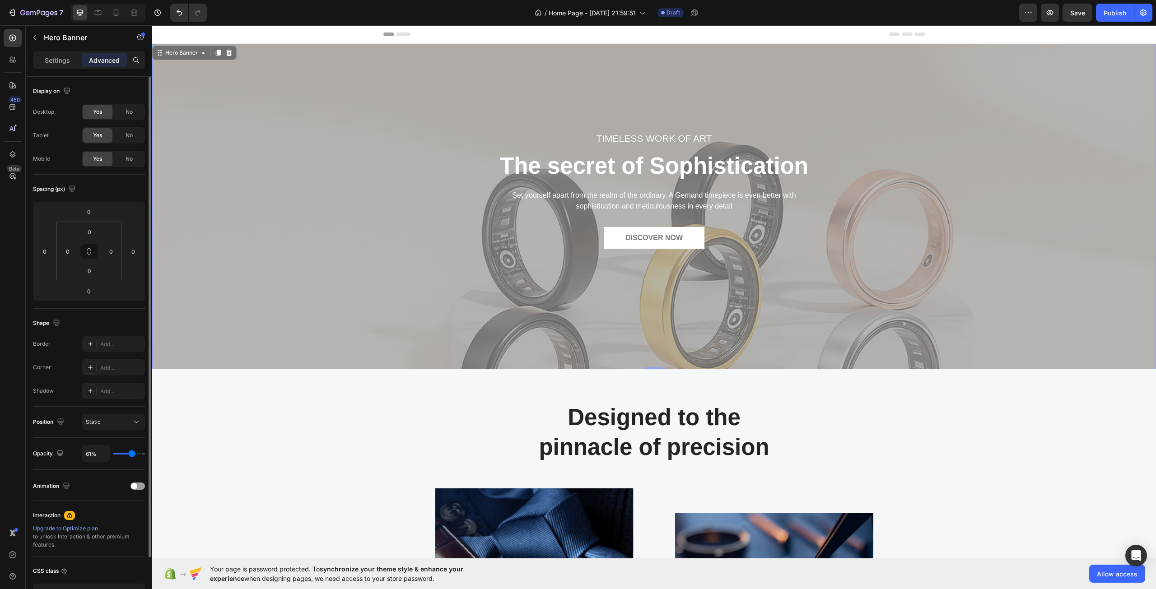
type input "59%"
type input "59"
type input "56%"
type input "56"
type input "54%"
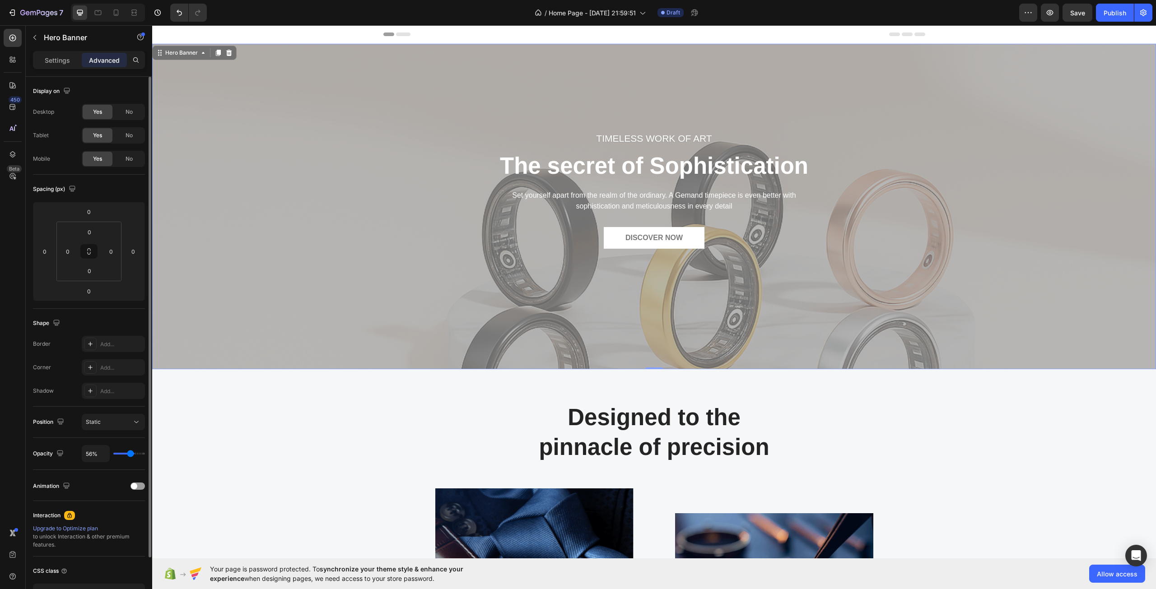
type input "54"
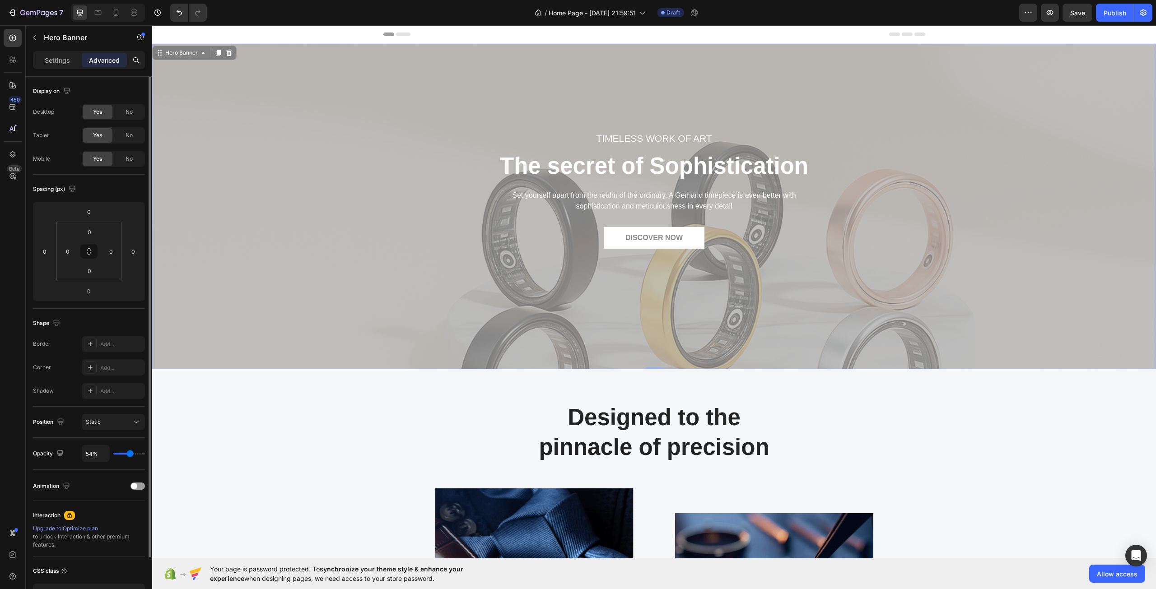
type input "57%"
type input "57"
type input "61%"
type input "61"
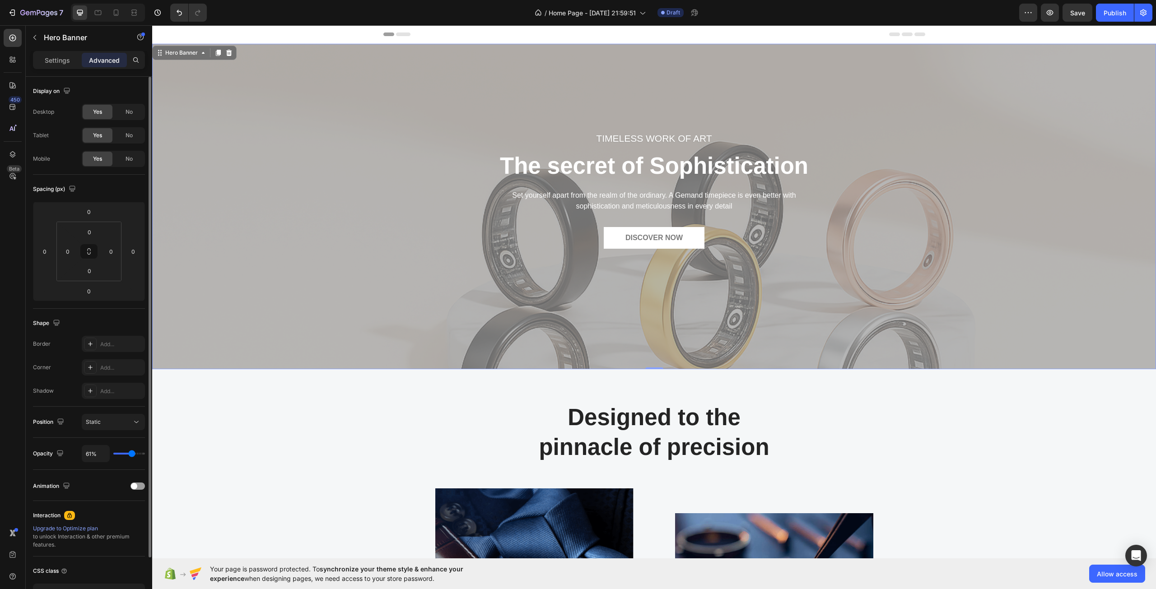
type input "67%"
type input "67"
type input "70%"
type input "70"
type input "74%"
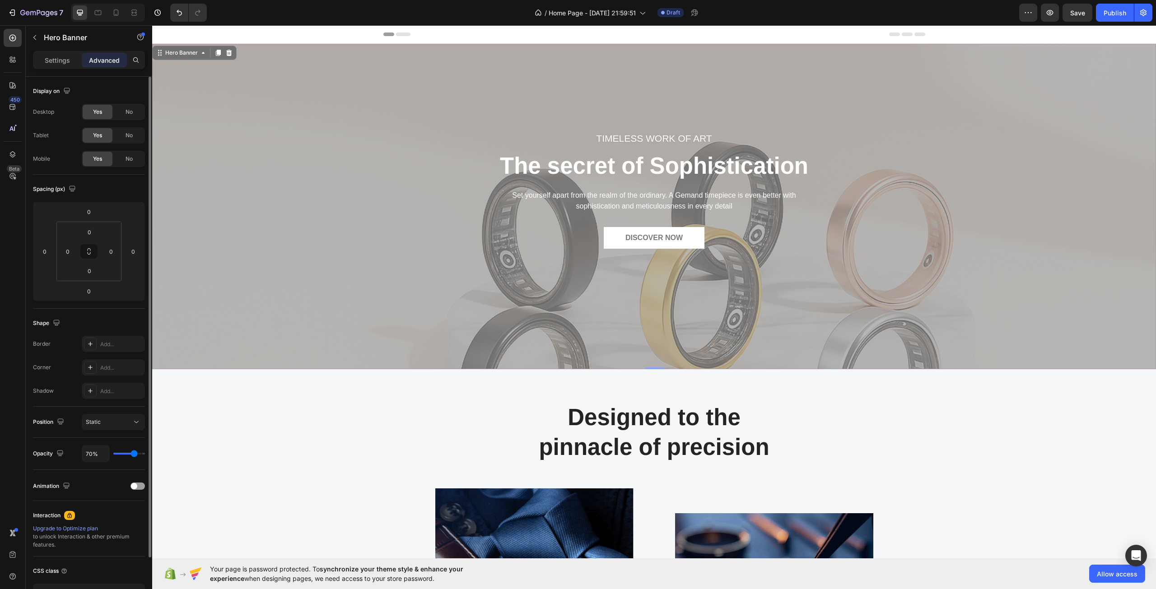
type input "74"
type input "76%"
type input "76"
type input "80%"
type input "80"
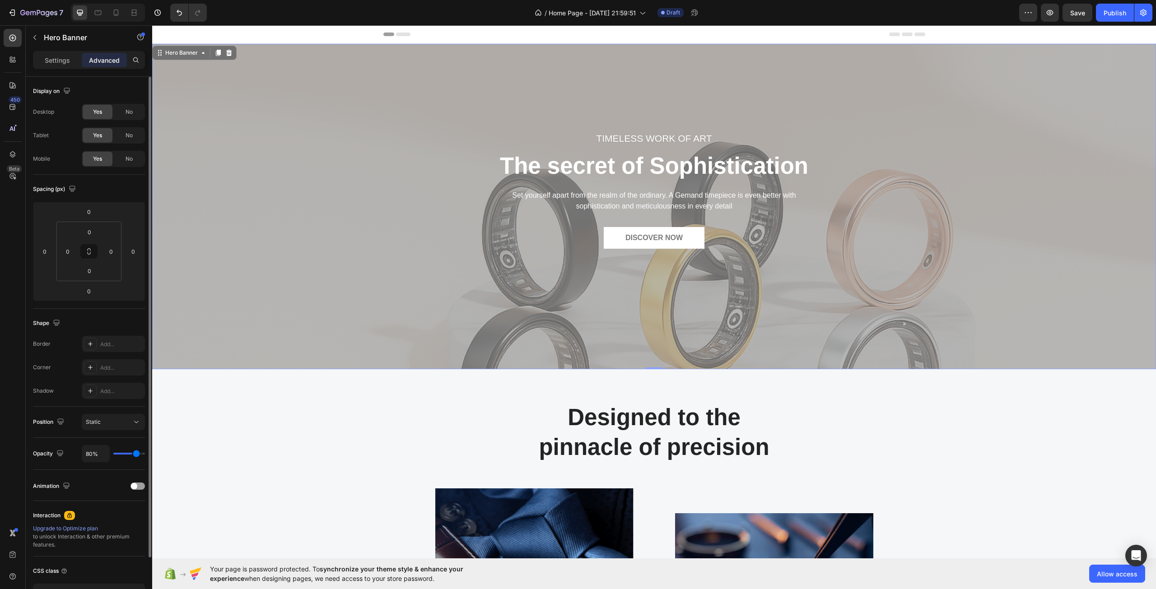
type input "83%"
type input "83"
type input "89%"
type input "89"
type input "94%"
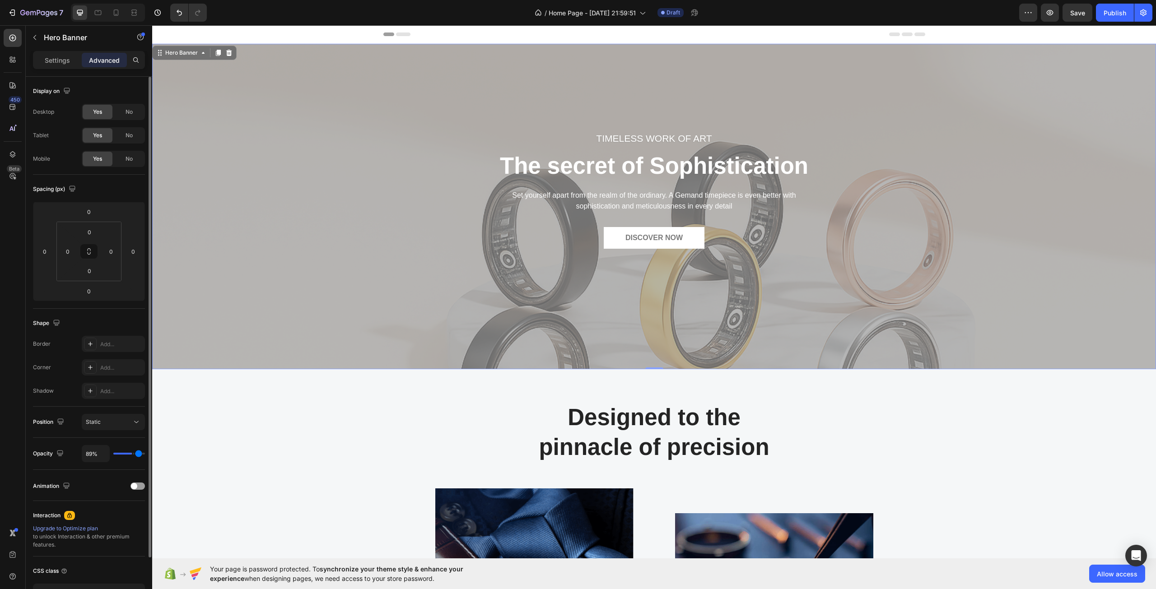
type input "94"
type input "98%"
type input "98"
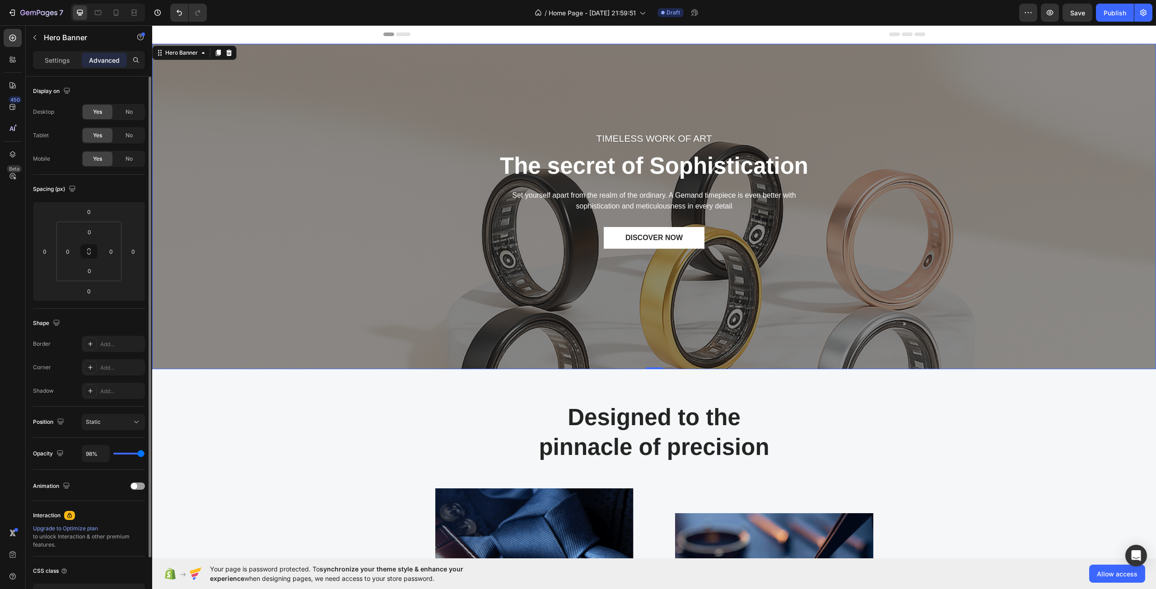
type input "100%"
type input "100"
drag, startPoint x: 139, startPoint y: 452, endPoint x: 145, endPoint y: 455, distance: 6.3
click at [145, 455] on input "range" at bounding box center [129, 454] width 32 height 2
click at [93, 423] on span "Static" at bounding box center [93, 421] width 15 height 7
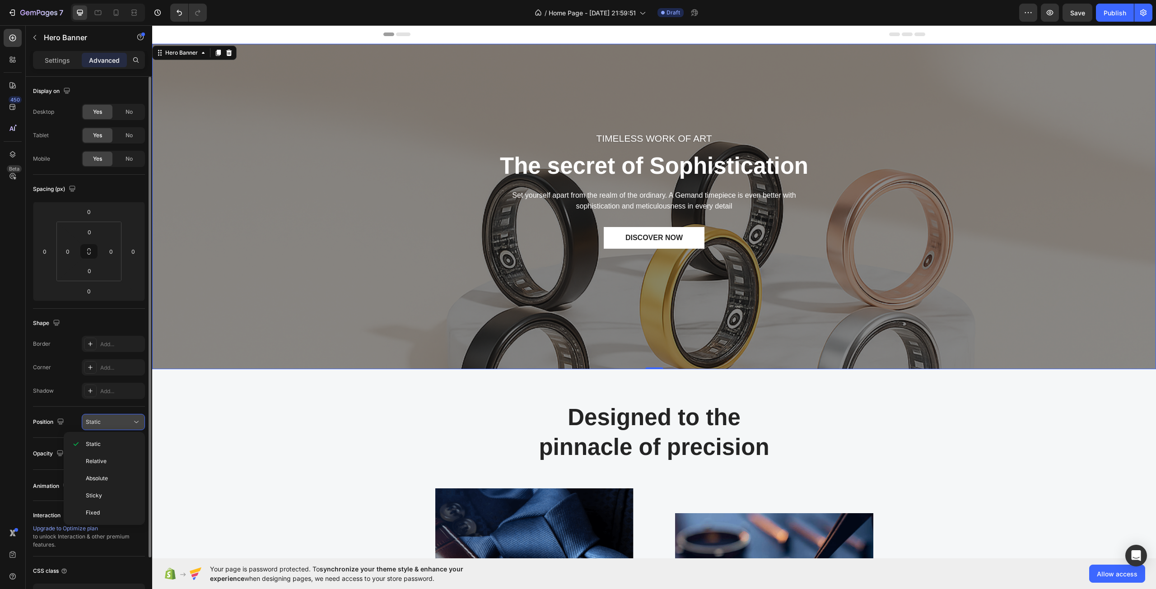
click at [93, 423] on span "Static" at bounding box center [93, 421] width 15 height 7
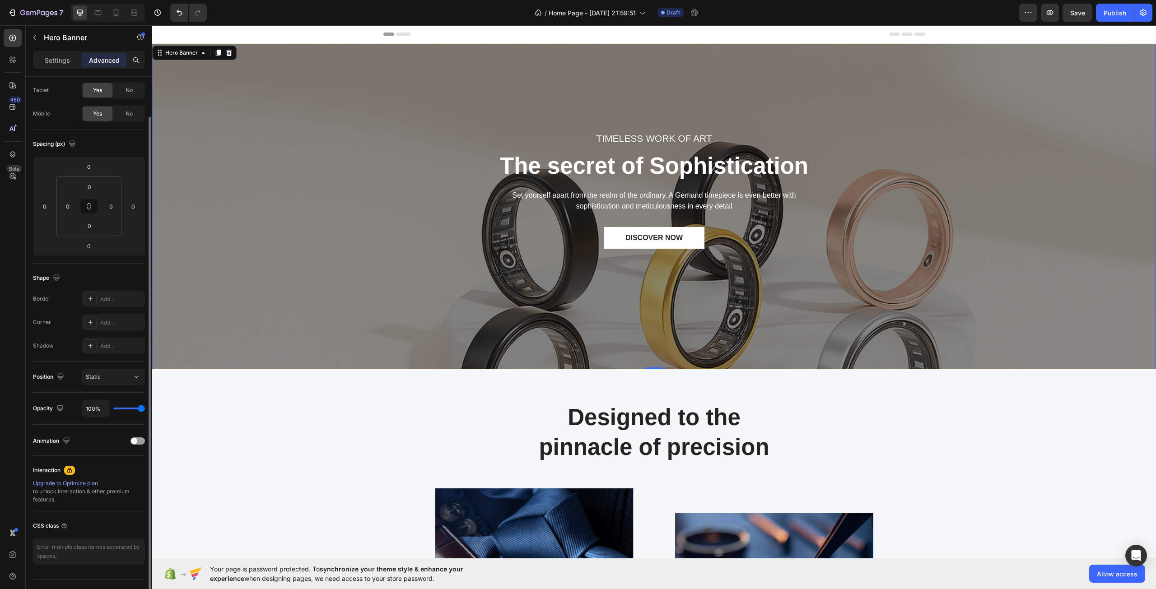
click at [71, 413] on div "Opacity 100%" at bounding box center [89, 408] width 112 height 17
click at [343, 259] on div "TIMELESS WORK OF ART Text block The secret of Sophistication Heading Set yourse…" at bounding box center [654, 206] width 990 height 297
click at [71, 62] on div "Settings" at bounding box center [57, 60] width 45 height 14
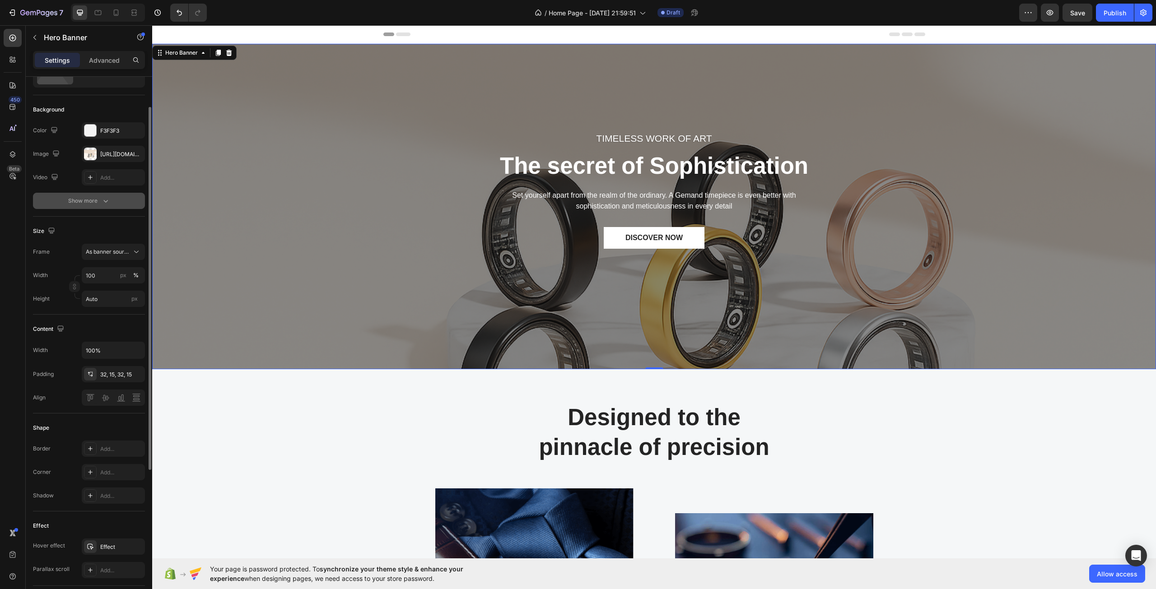
click at [83, 197] on div "Show more" at bounding box center [89, 200] width 42 height 9
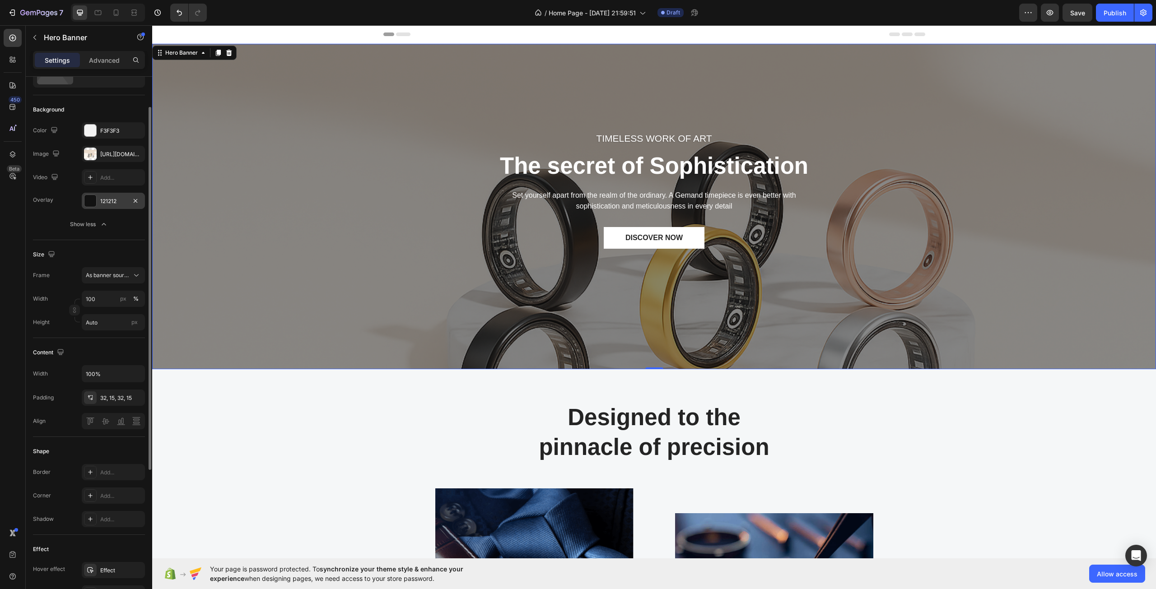
click at [90, 203] on div at bounding box center [90, 201] width 12 height 12
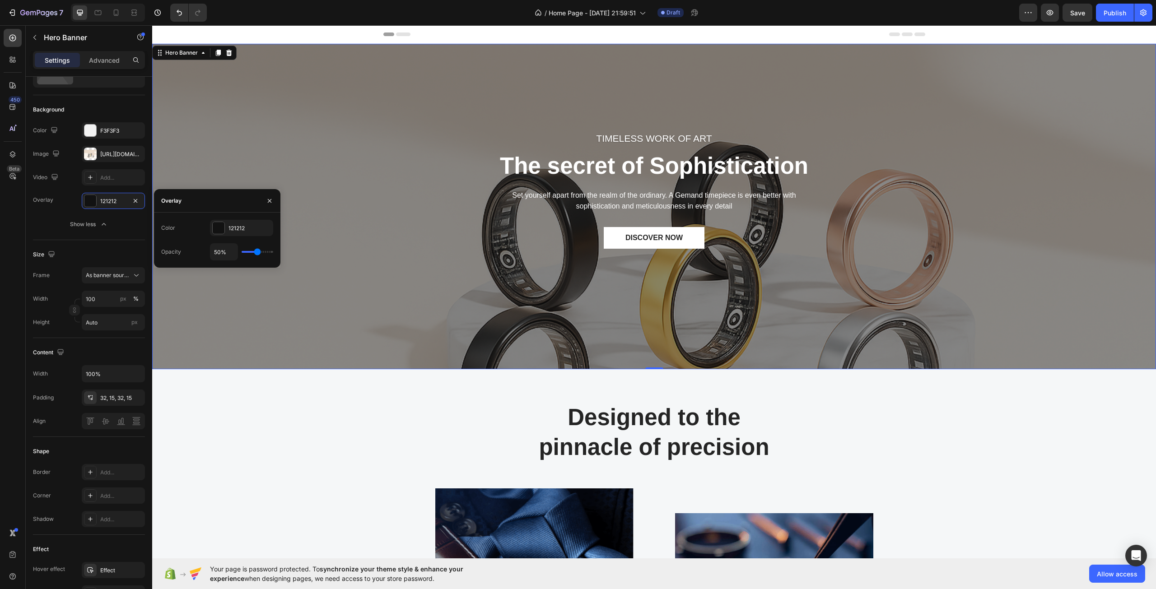
drag, startPoint x: 254, startPoint y: 255, endPoint x: 246, endPoint y: 255, distance: 7.2
click at [246, 255] on div "50%" at bounding box center [241, 251] width 63 height 17
type input "37%"
type input "37"
type input "39%"
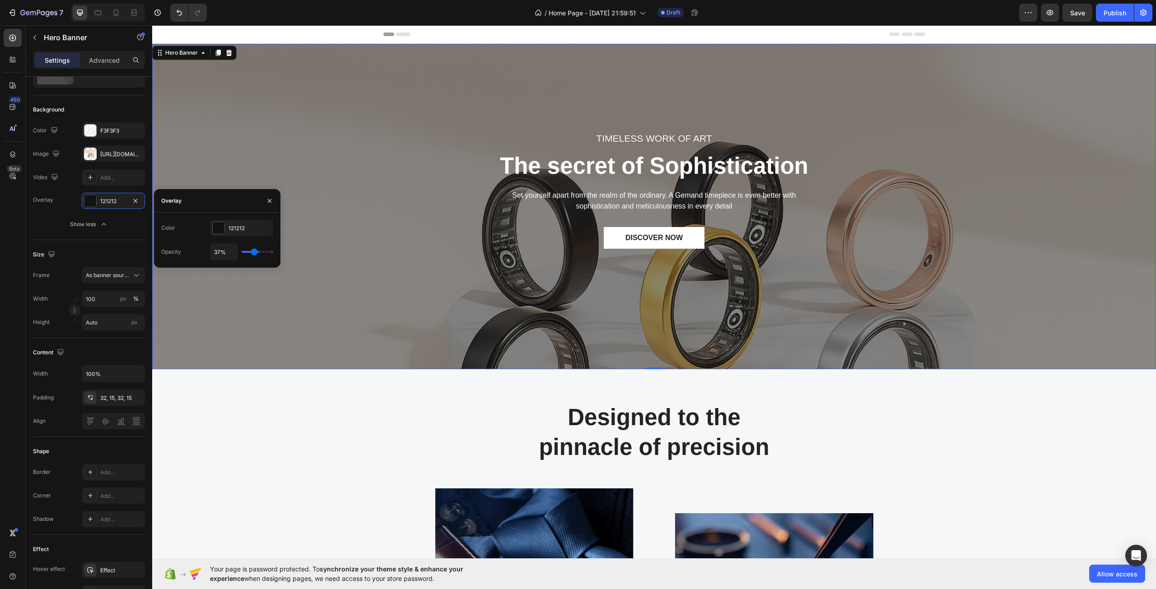
type input "39"
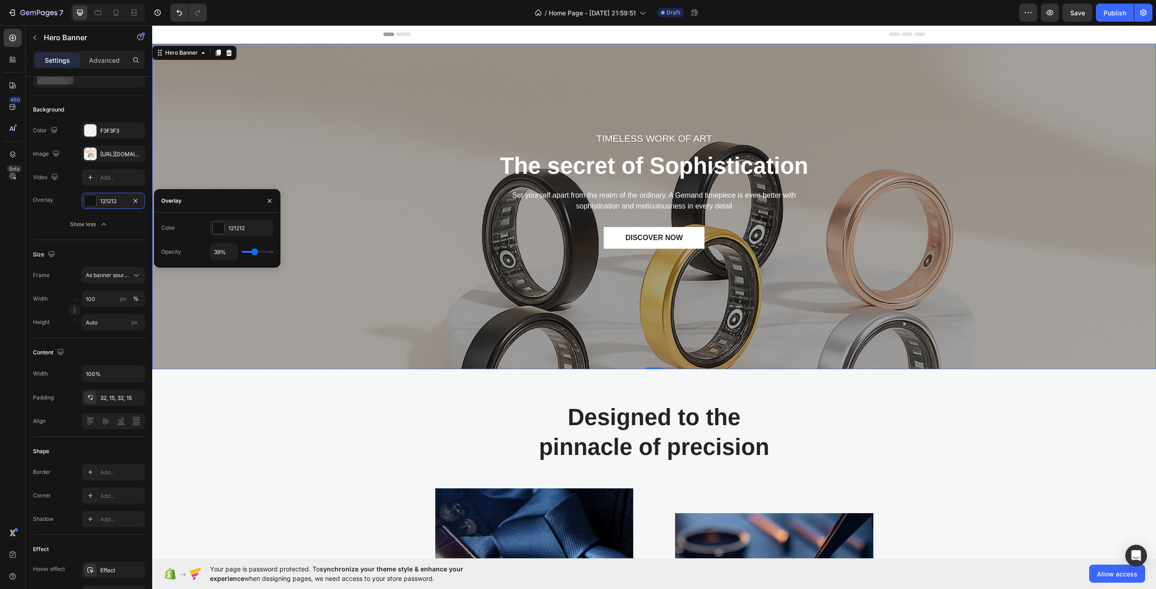
type input "37%"
type input "37"
type input "35%"
type input "35"
type input "33%"
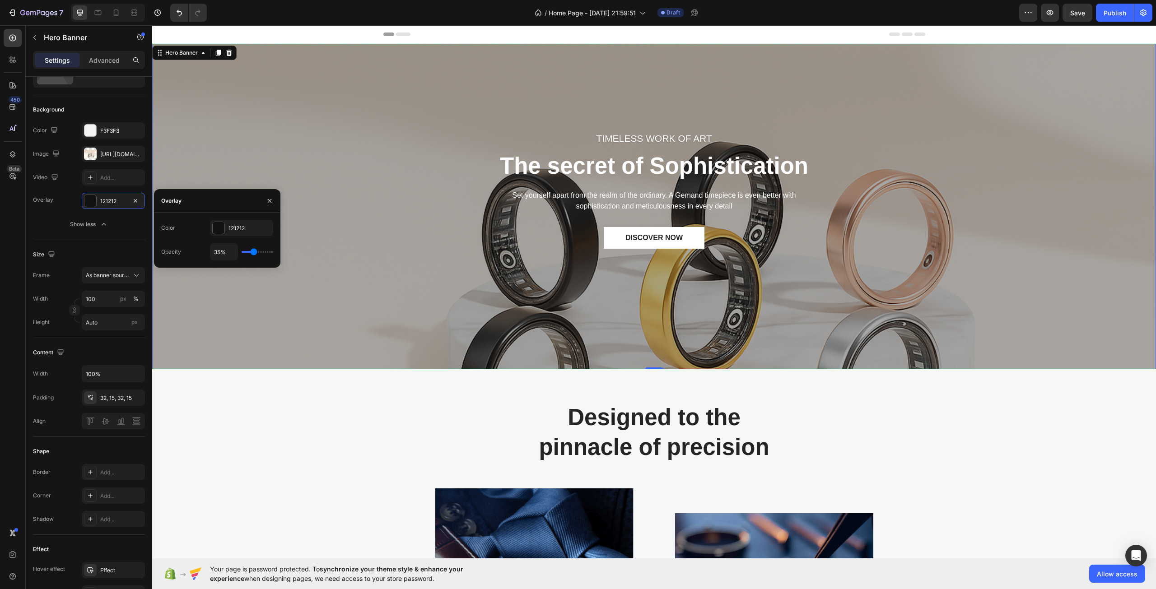
type input "33"
type input "31%"
type input "31"
type input "30%"
type input "30"
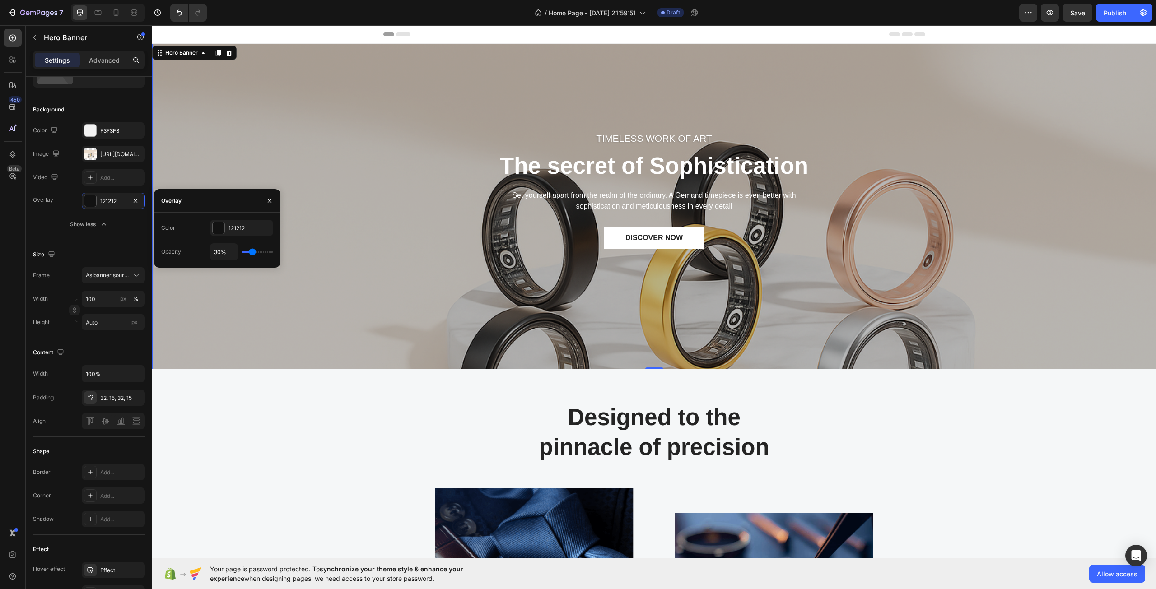
type input "31%"
type input "31"
type input "33%"
type input "33"
type input "35%"
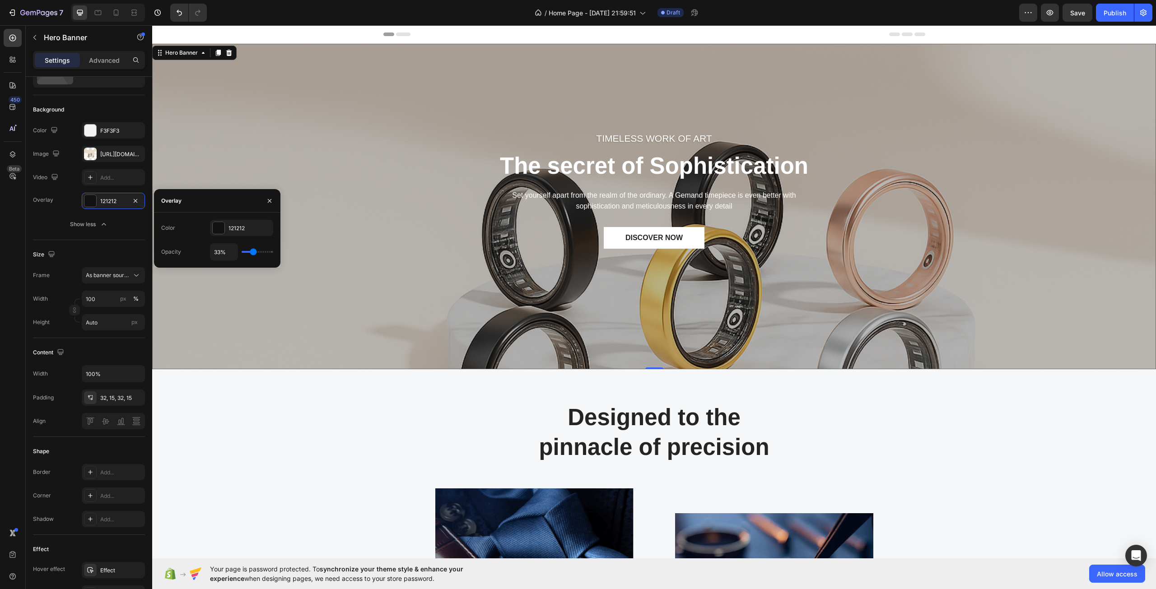
type input "35"
type input "37%"
type input "37"
type input "39%"
type input "39"
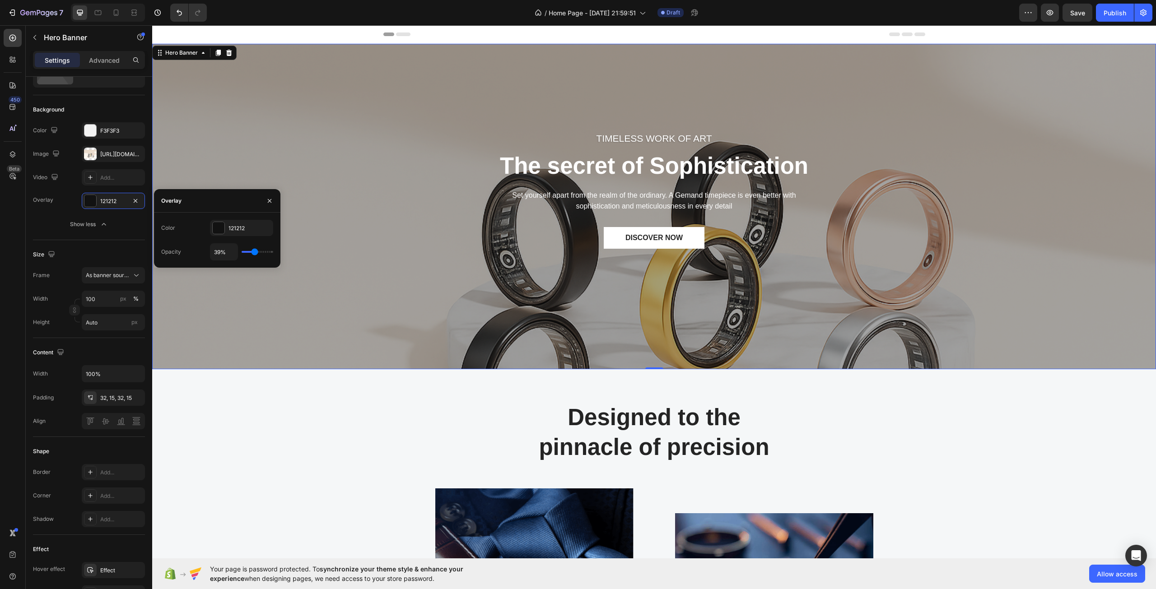
type input "41%"
type input "41"
type input "44%"
type input "44"
type input "50%"
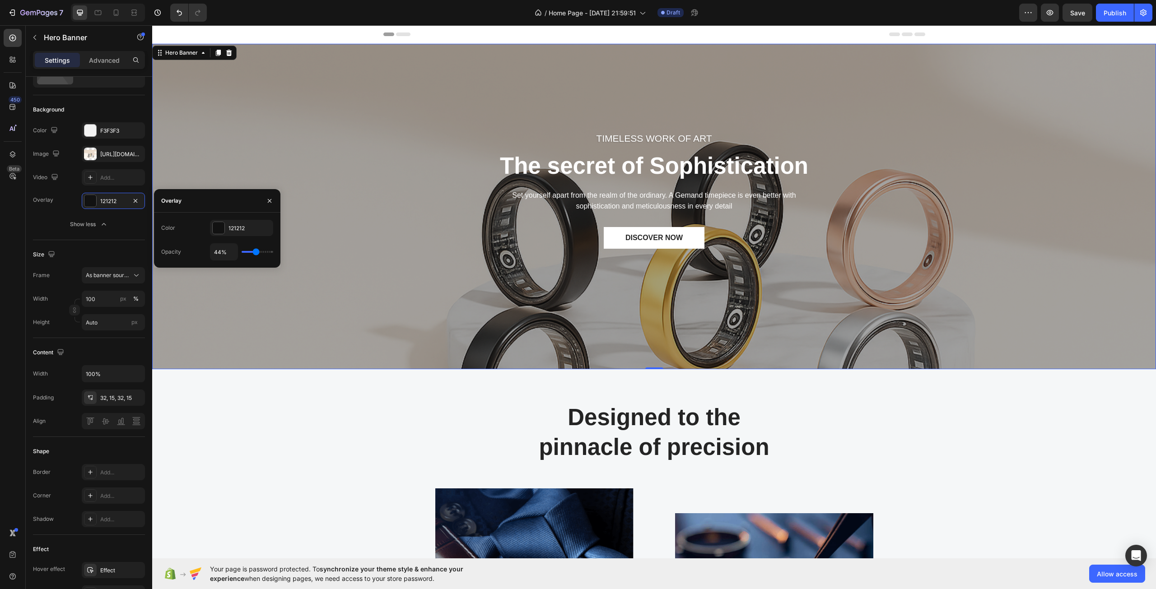
type input "50"
type input "56%"
type input "56"
type input "61%"
type input "61"
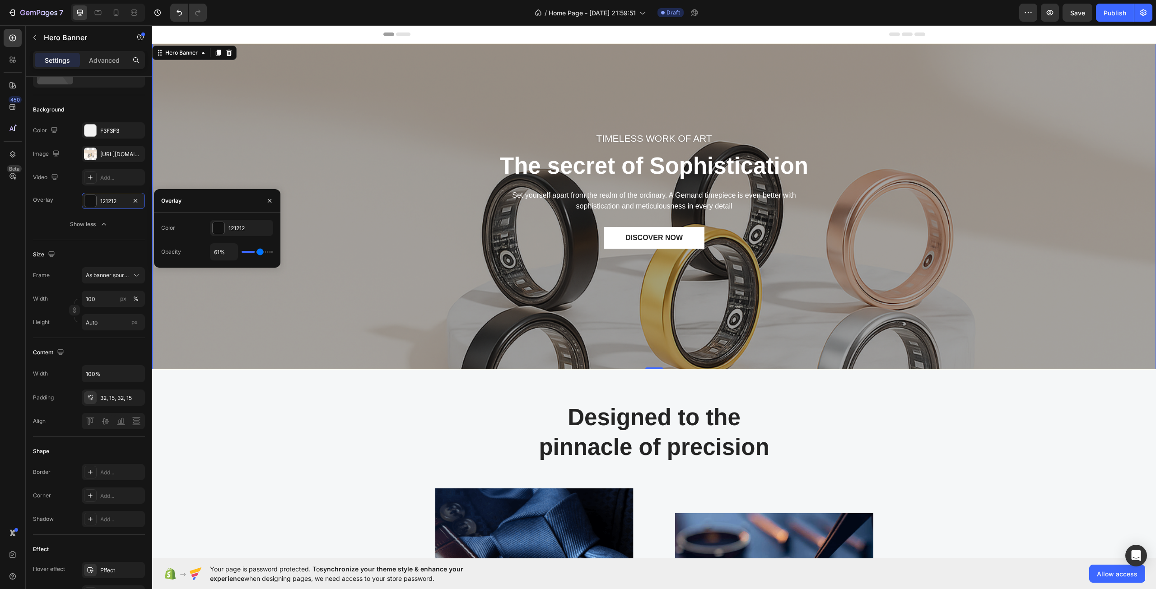
type input "63%"
type input "63"
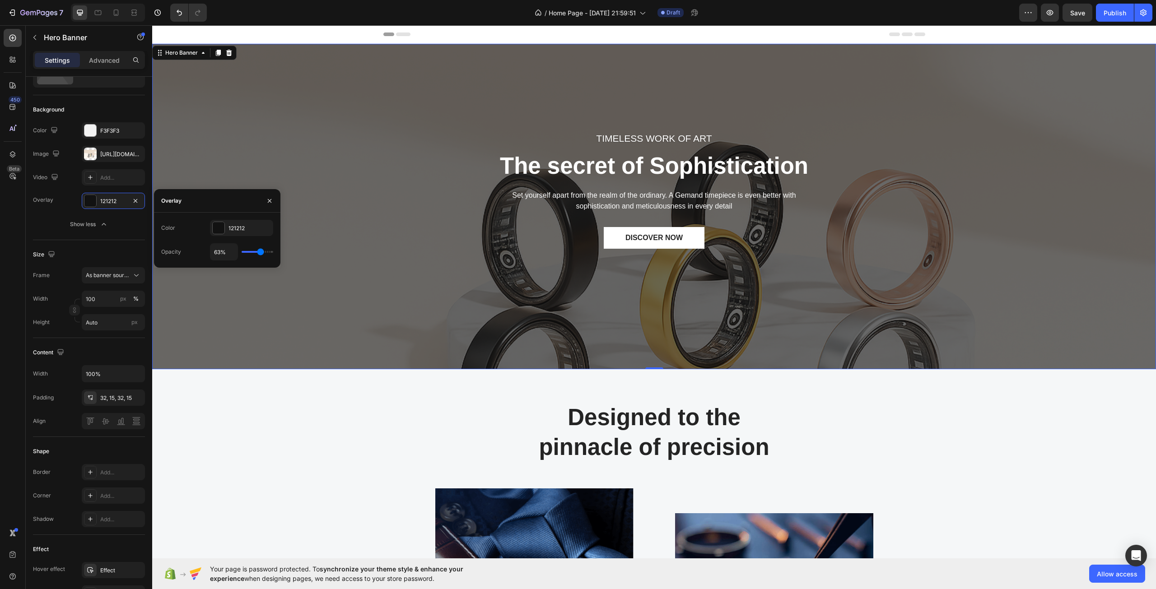
type input "65%"
type input "65"
type input "69%"
type input "69"
type input "70%"
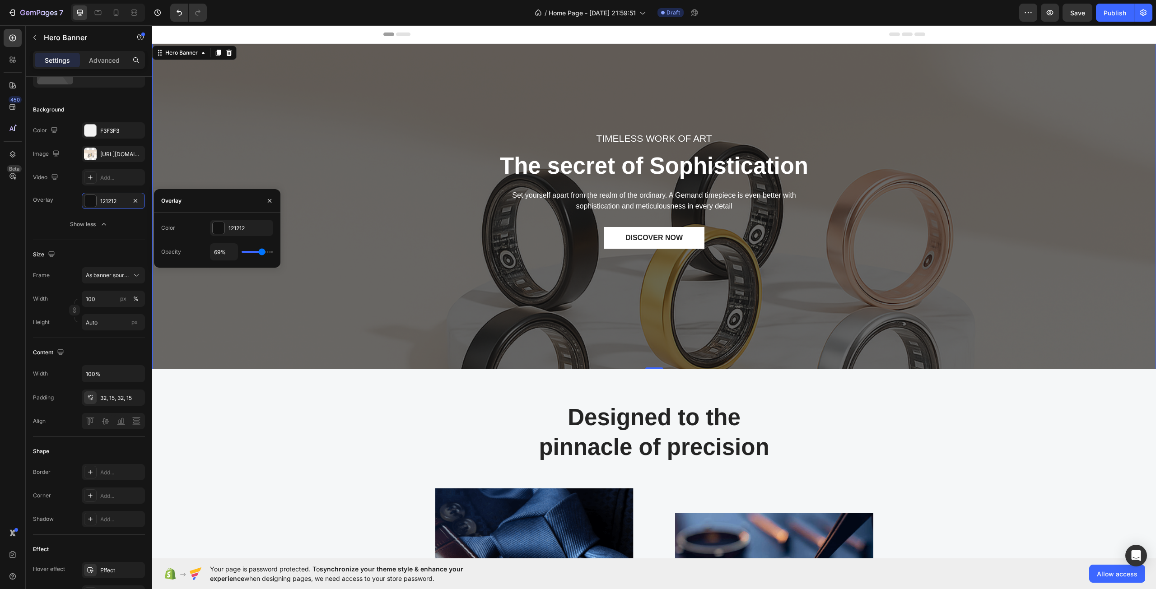
type input "70"
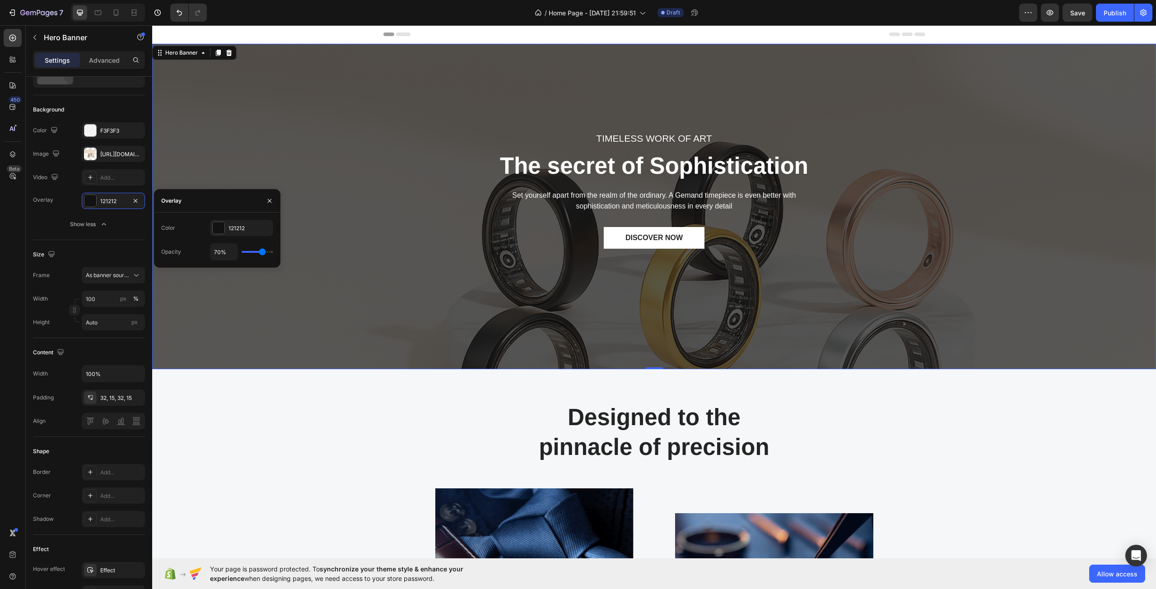
type input "69%"
type input "69"
type input "67%"
type input "67"
type input "65%"
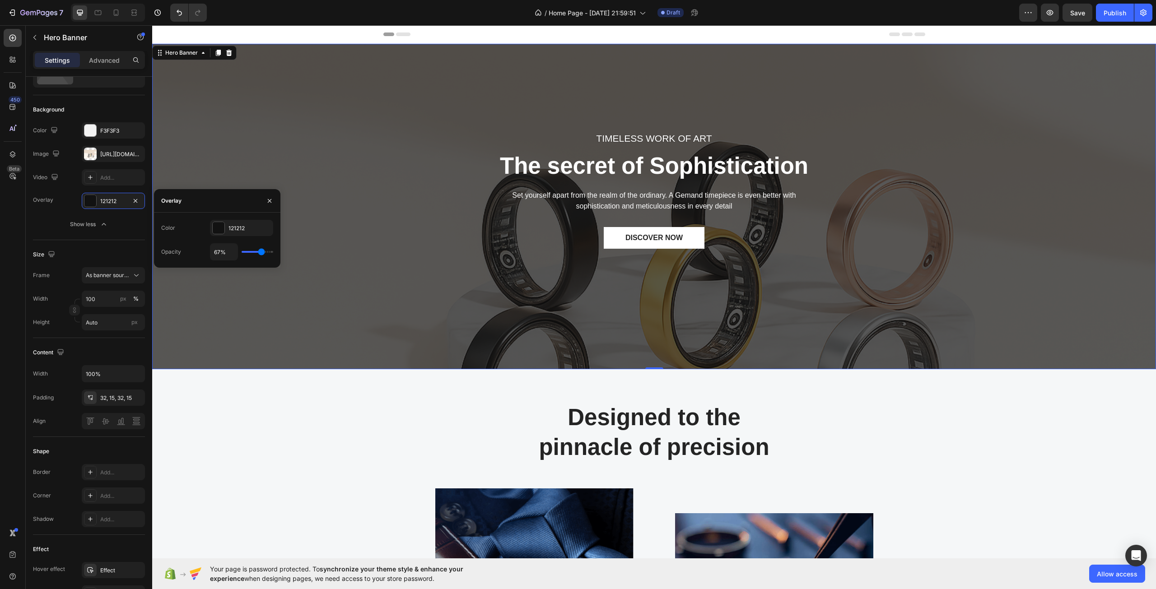
type input "65"
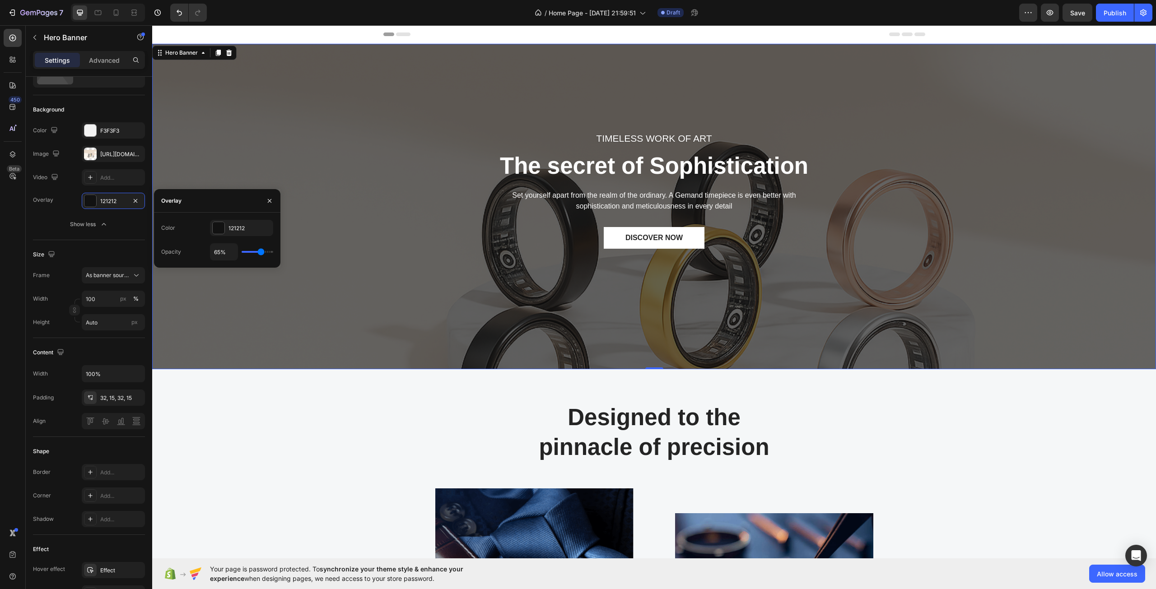
type input "63%"
type input "63"
type input "61%"
type input "61"
type input "59%"
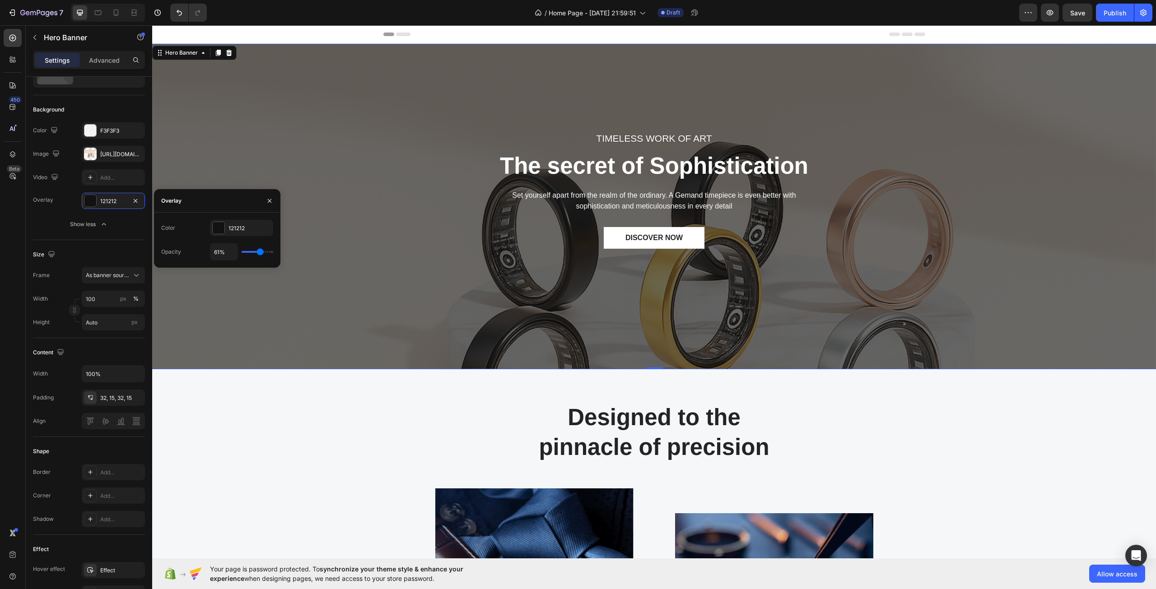
type input "59"
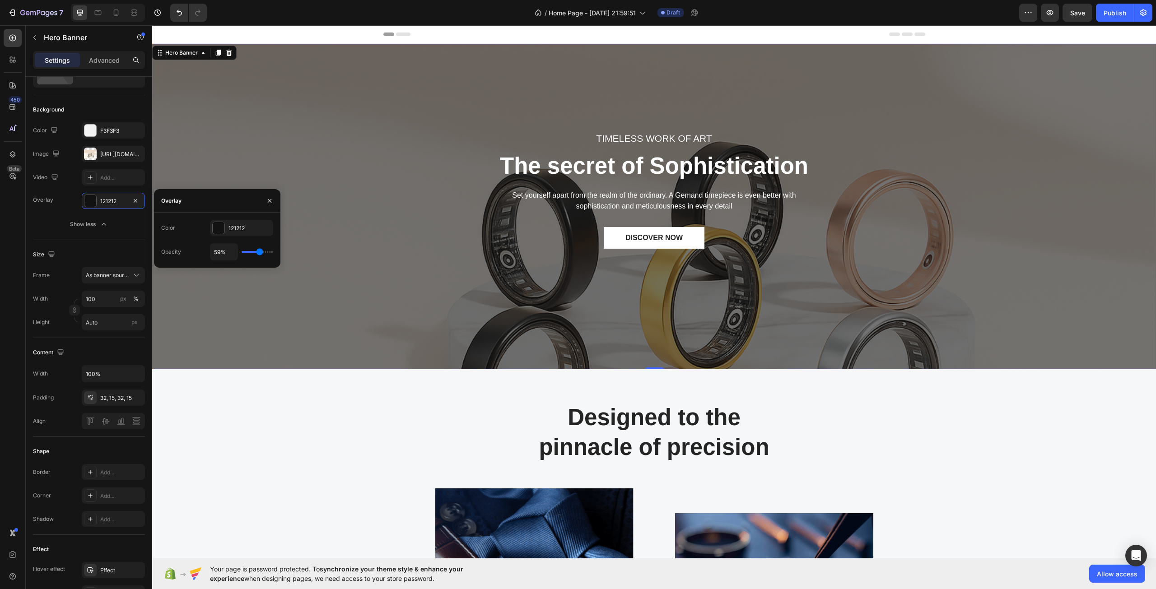
type input "57%"
type input "57"
type input "56%"
type input "56"
type input "54%"
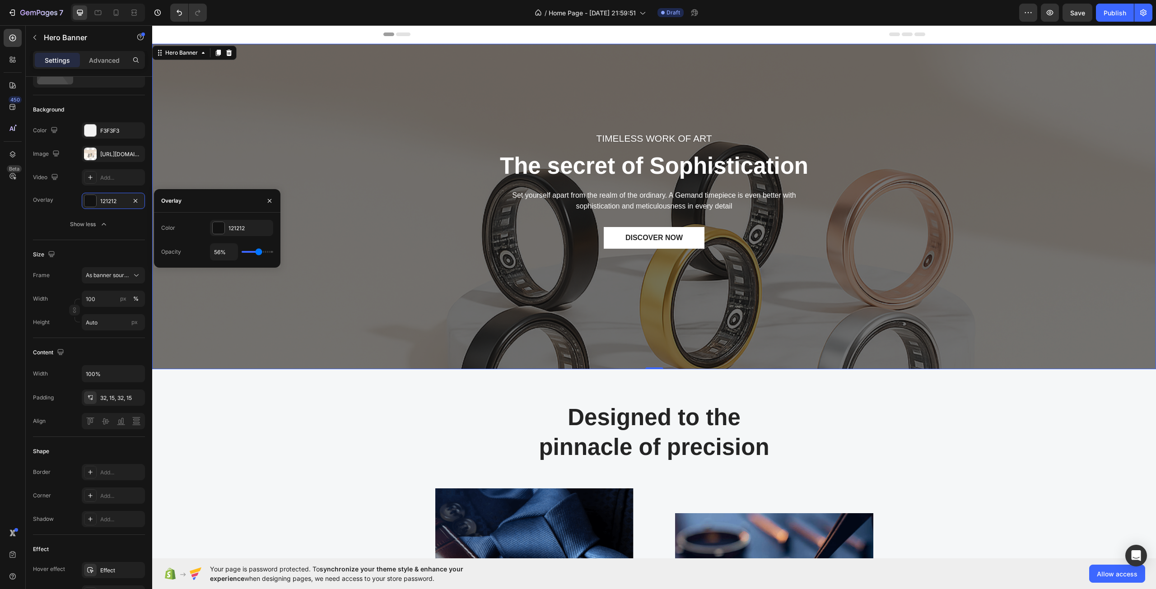
type input "54"
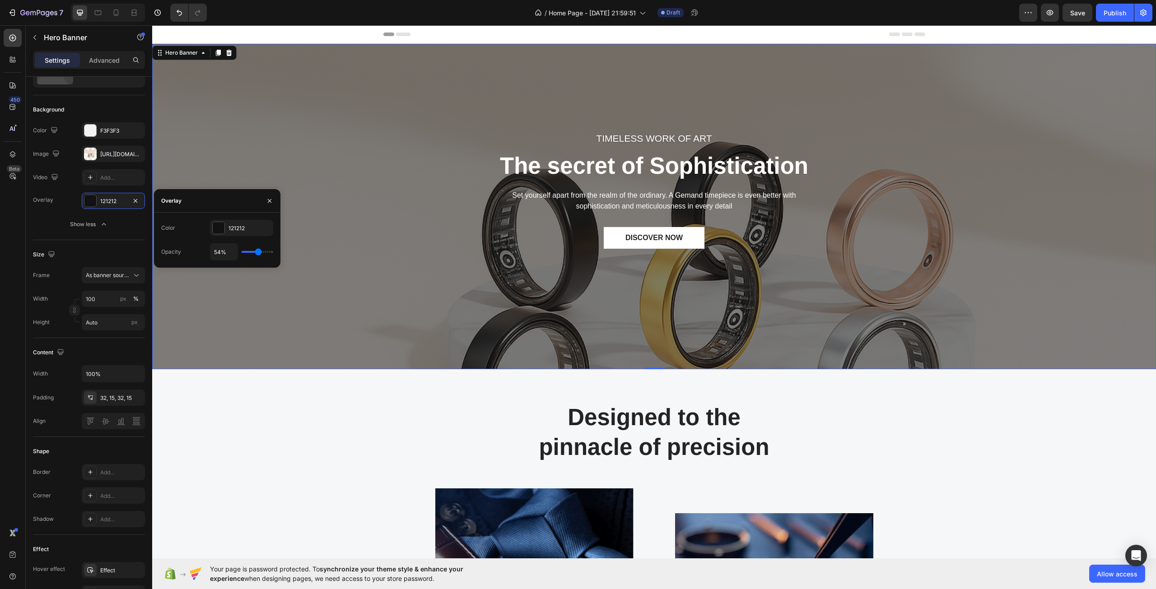
type input "52%"
type input "52"
type input "50%"
type input "50"
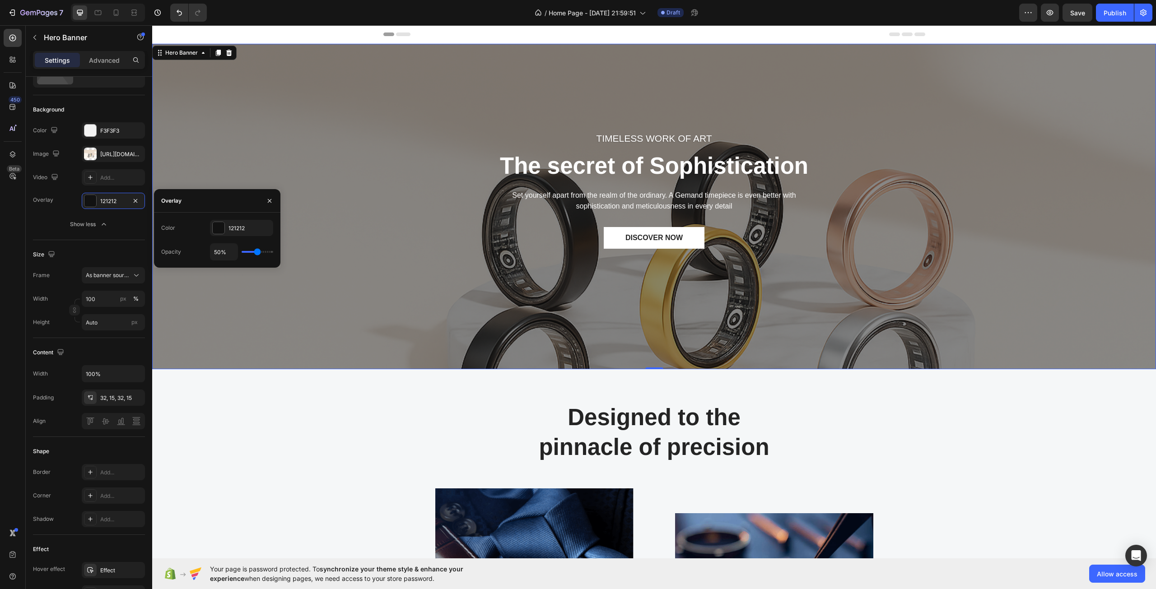
click at [257, 252] on input "range" at bounding box center [257, 252] width 32 height 2
click at [44, 243] on div "Size Frame As banner source Width 100 px % Height Auto px" at bounding box center [89, 289] width 112 height 98
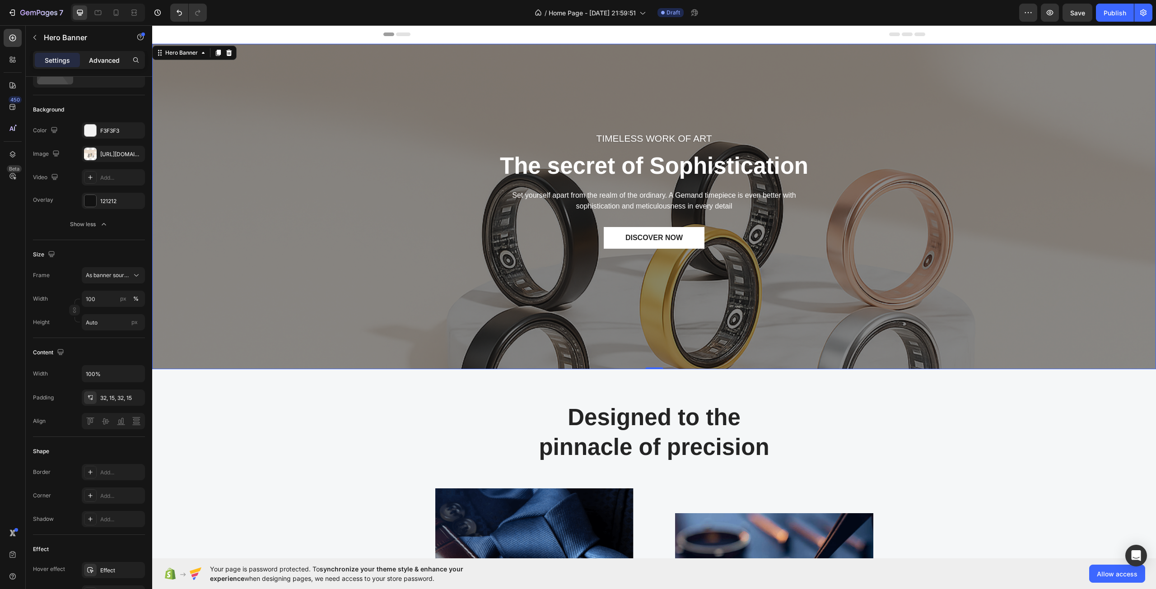
click at [102, 62] on p "Advanced" at bounding box center [104, 60] width 31 height 9
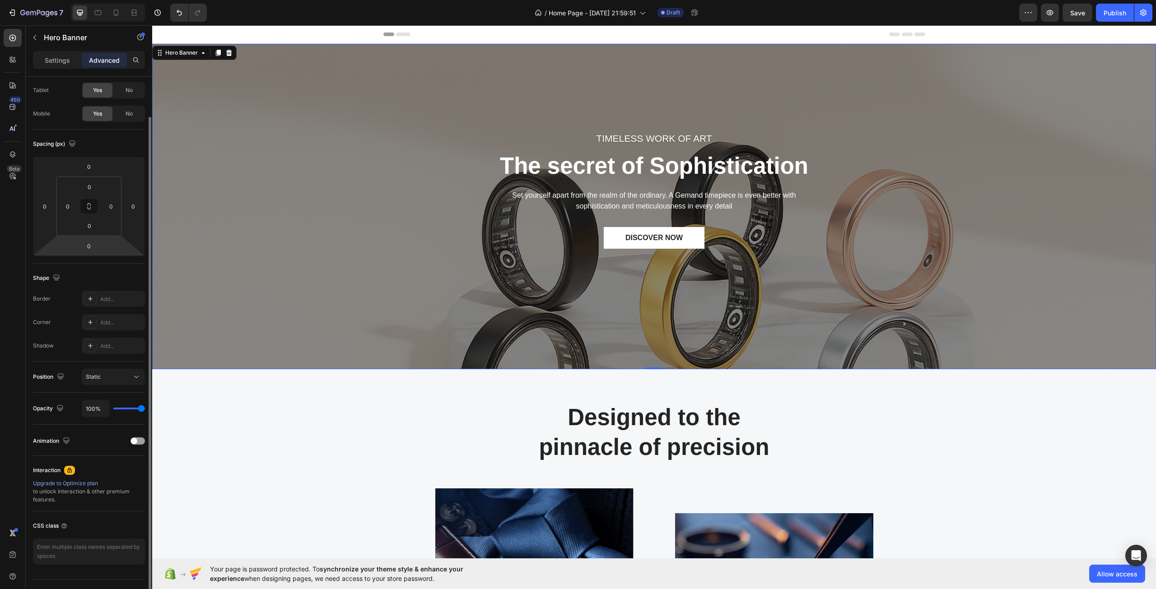
type input "87%"
type input "87"
type input "83%"
type input "83"
type input "80%"
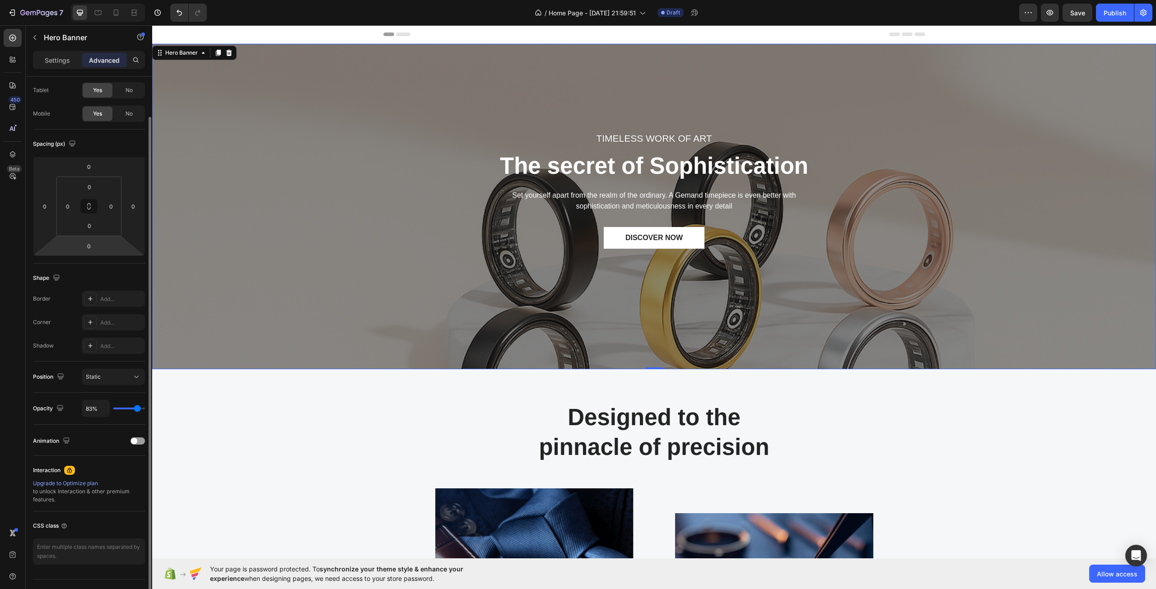
type input "80"
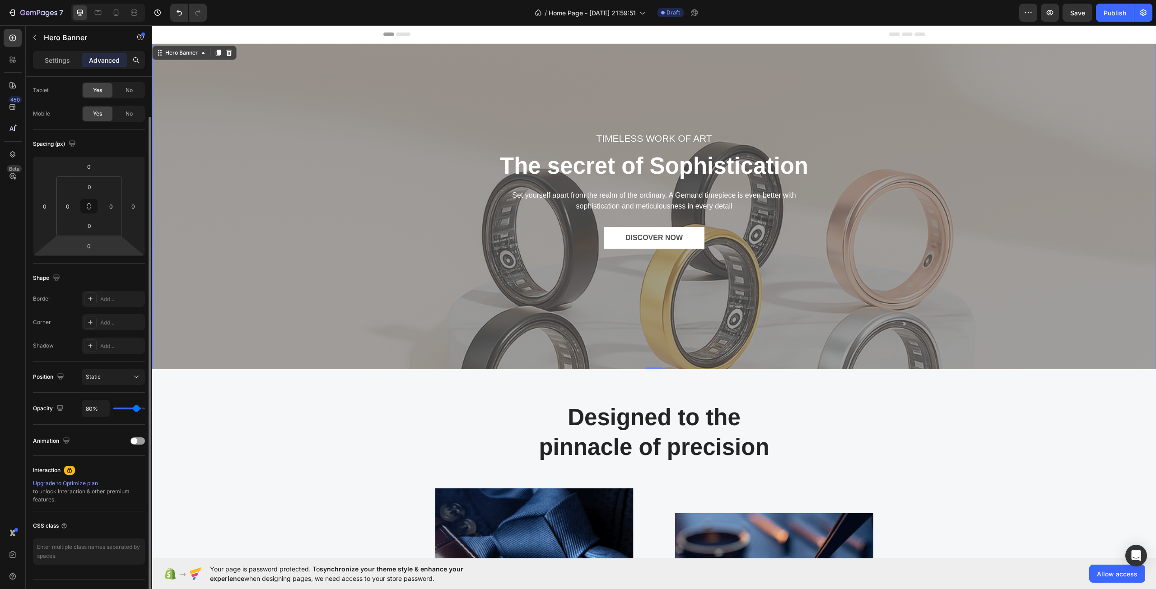
type input "78%"
type input "78"
type input "76%"
type input "76"
type input "70%"
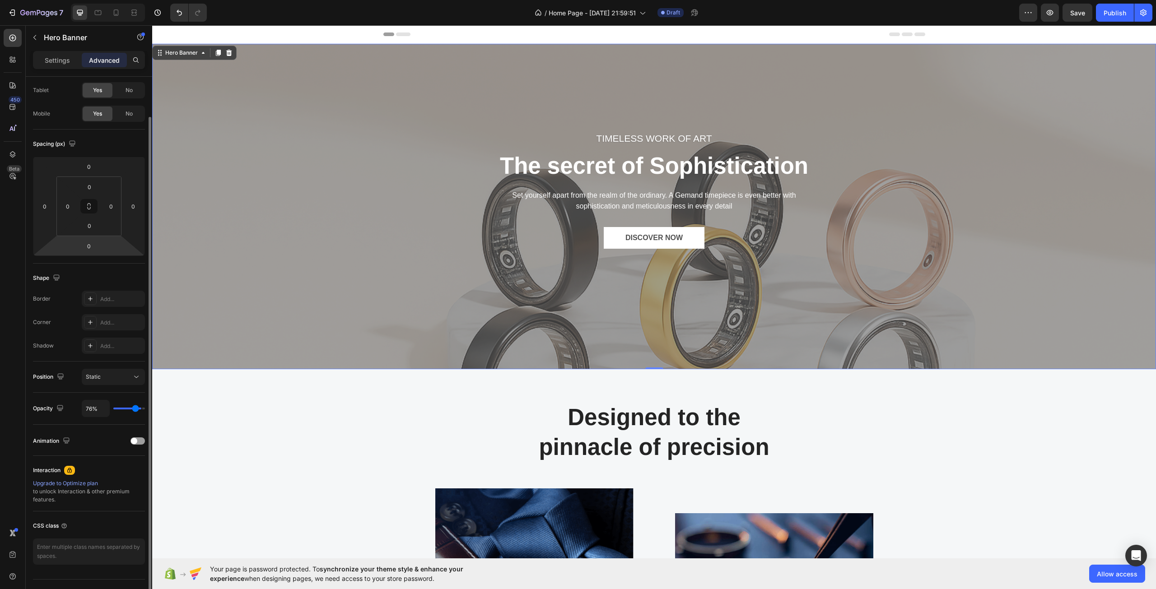
type input "70"
type input "69%"
type input "69"
type input "67%"
type input "67"
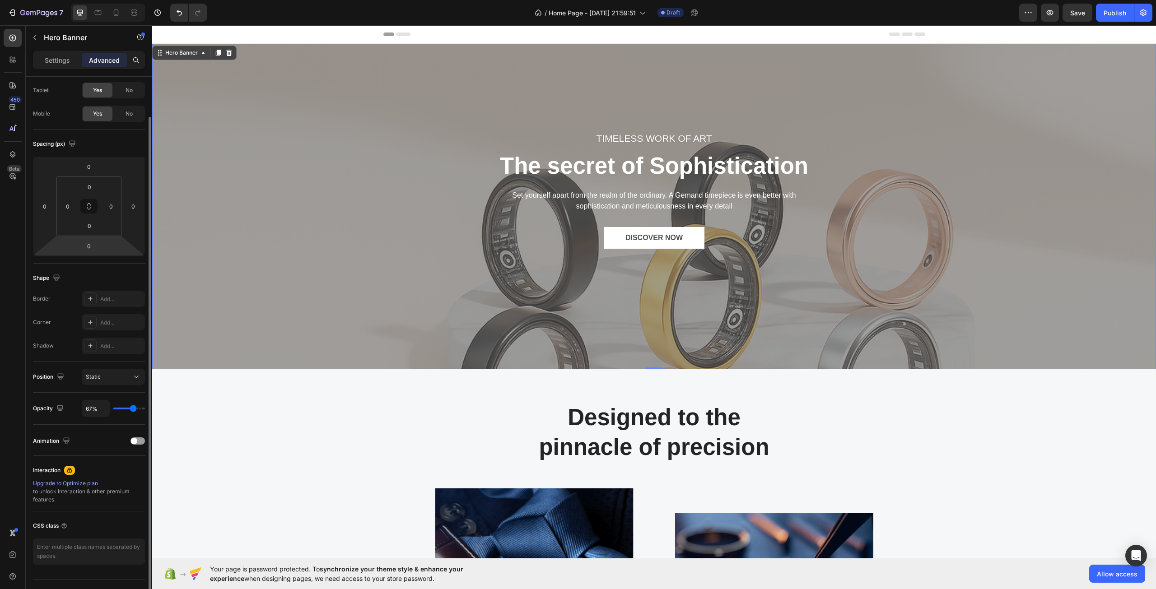
type input "63%"
type input "63"
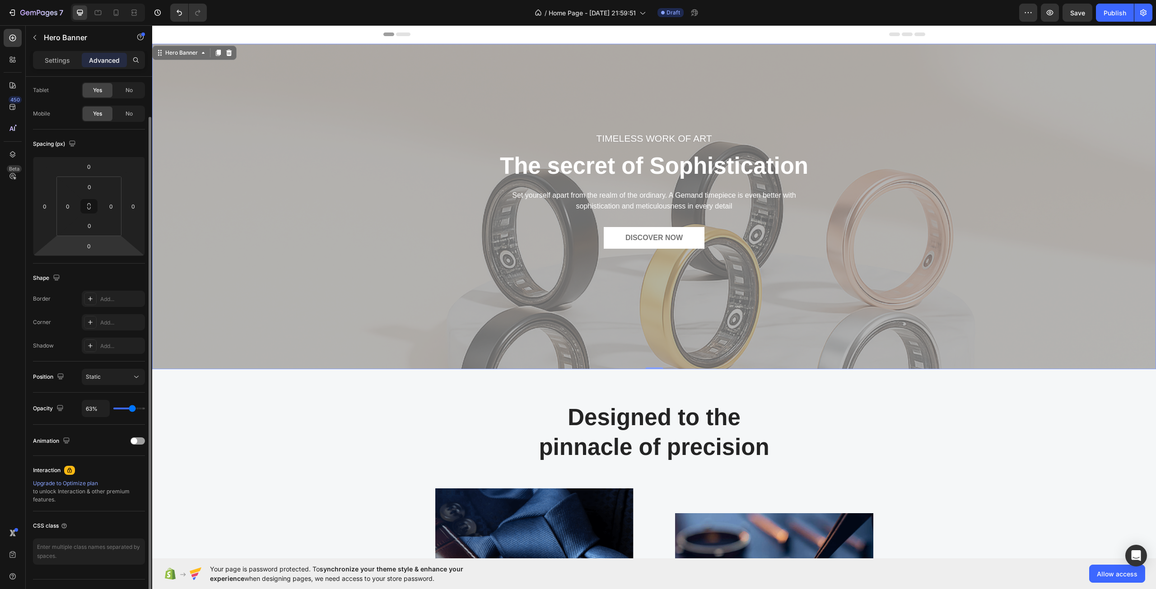
type input "61%"
type input "61"
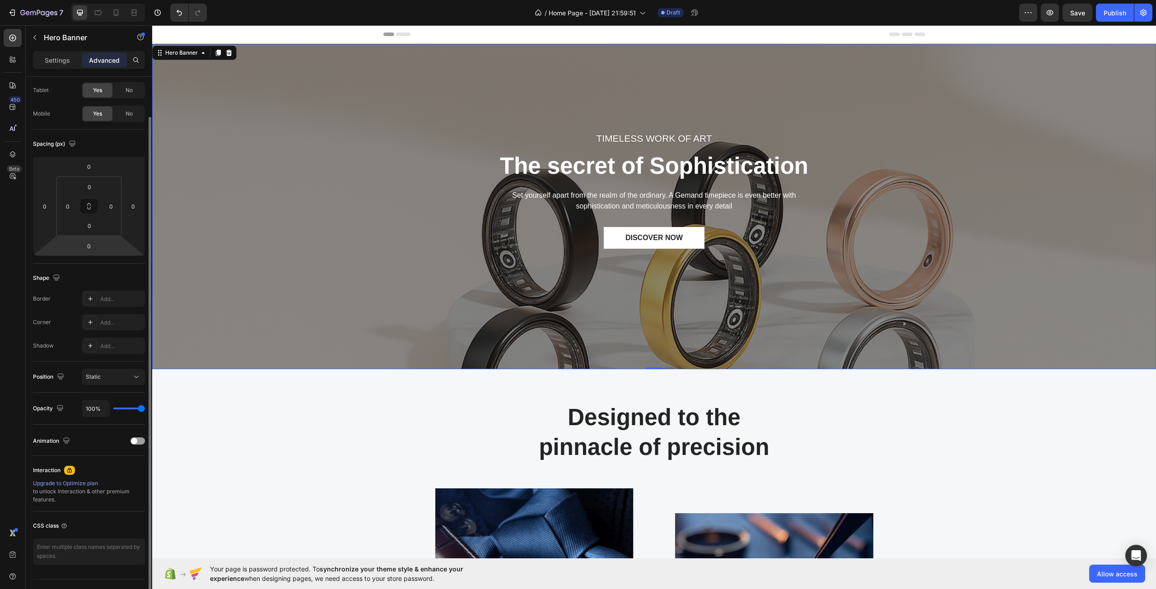
drag, startPoint x: 139, startPoint y: 410, endPoint x: 64, endPoint y: 321, distance: 116.6
click at [145, 408] on input "range" at bounding box center [129, 409] width 32 height 2
click at [269, 198] on div "TIMELESS WORK OF ART Text block The secret of Sophistication Heading Set yourse…" at bounding box center [654, 206] width 990 height 297
click at [70, 65] on div "Settings" at bounding box center [57, 60] width 45 height 14
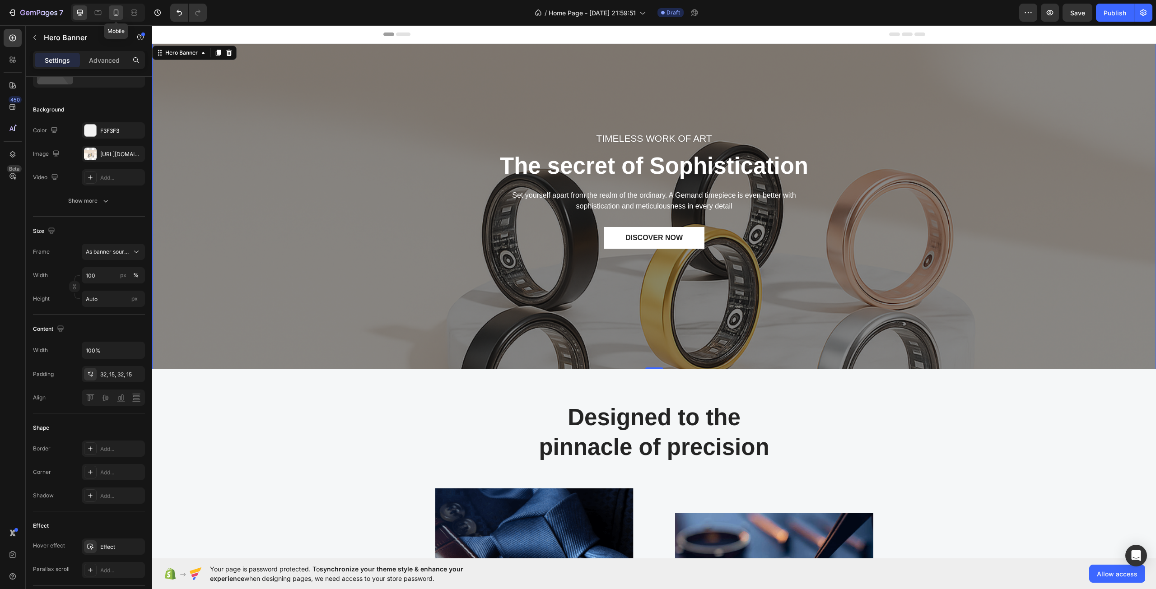
click at [114, 14] on icon at bounding box center [116, 12] width 5 height 6
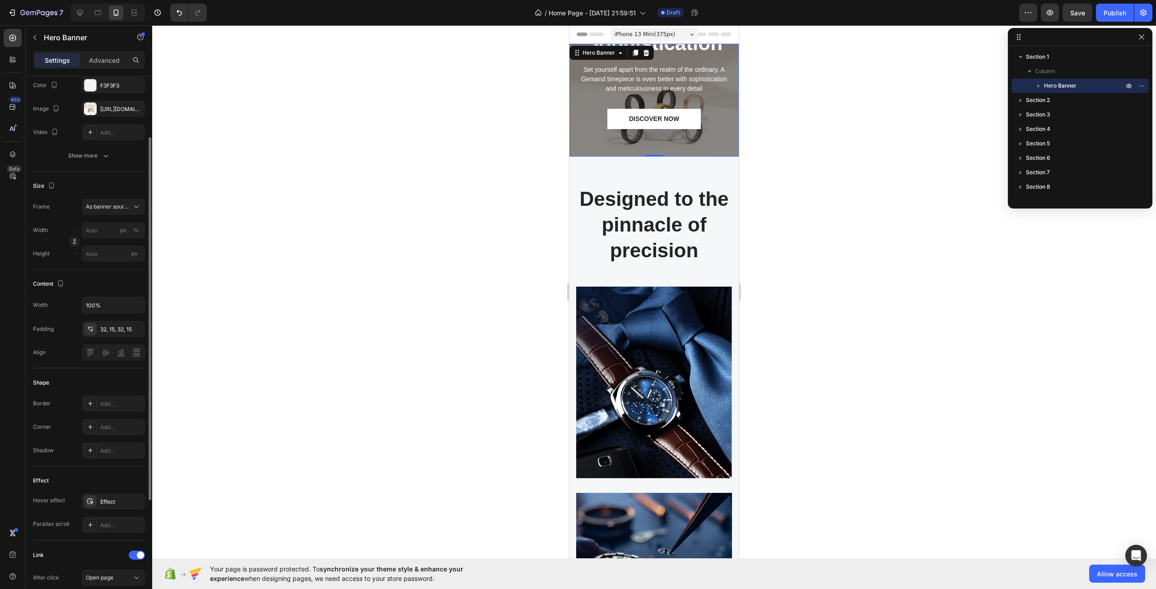
scroll to position [260, 0]
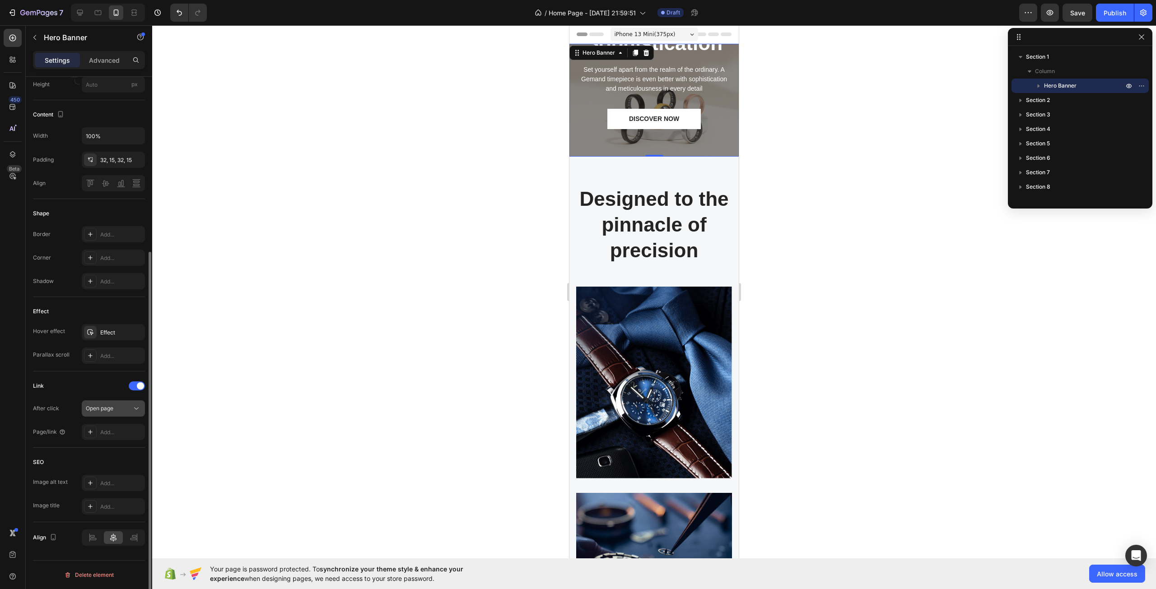
click at [120, 407] on div "Open page" at bounding box center [109, 408] width 46 height 8
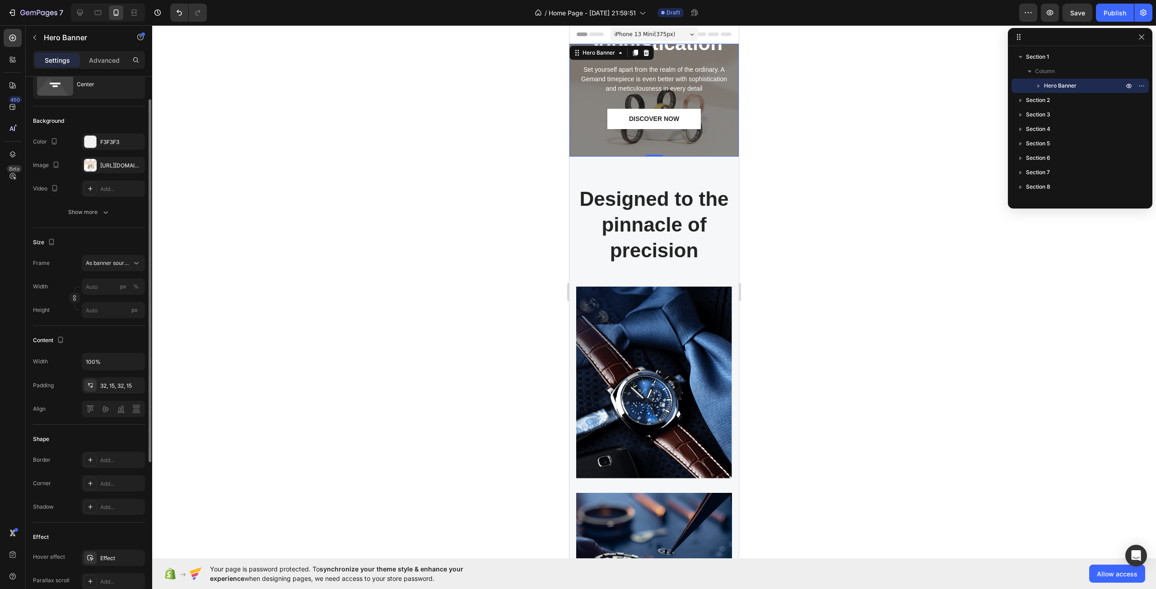
scroll to position [0, 0]
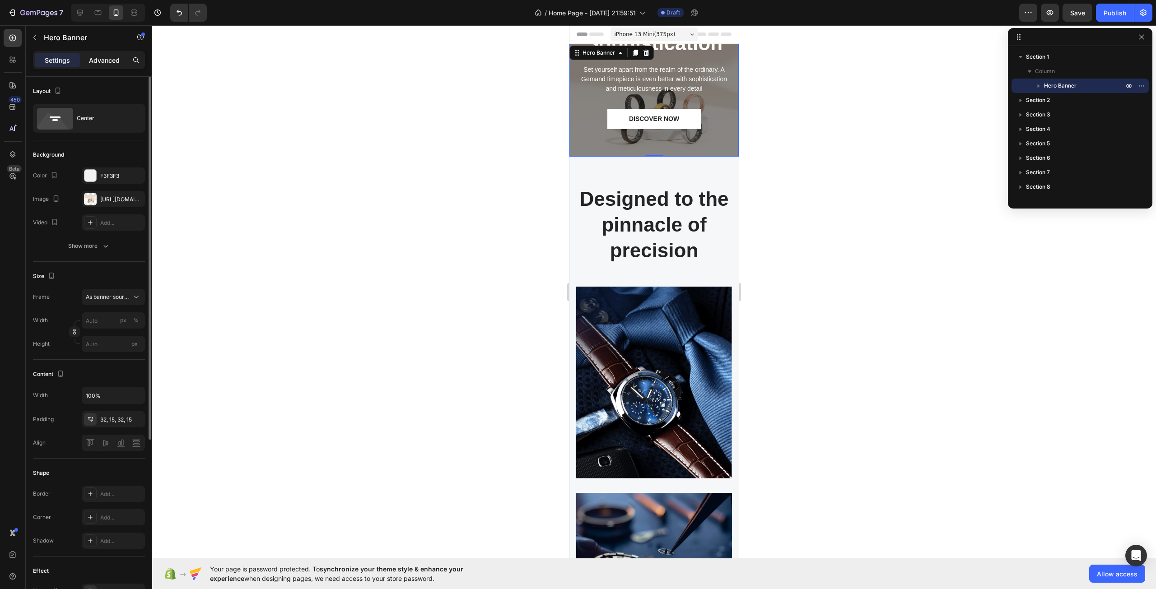
click at [111, 63] on p "Advanced" at bounding box center [104, 60] width 31 height 9
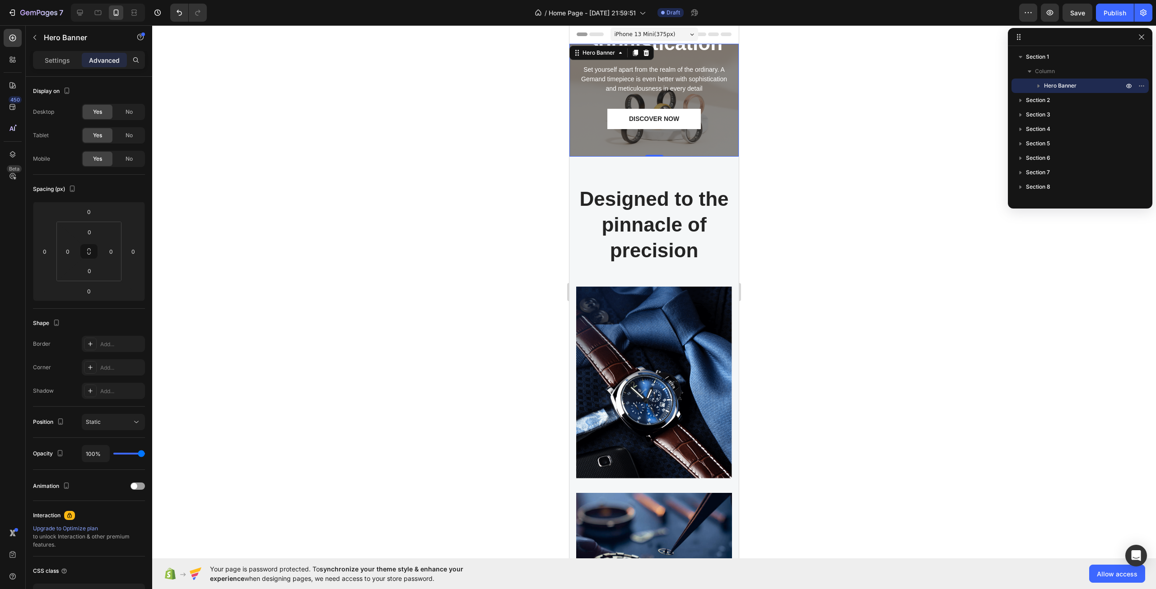
click at [438, 323] on div at bounding box center [653, 307] width 1003 height 564
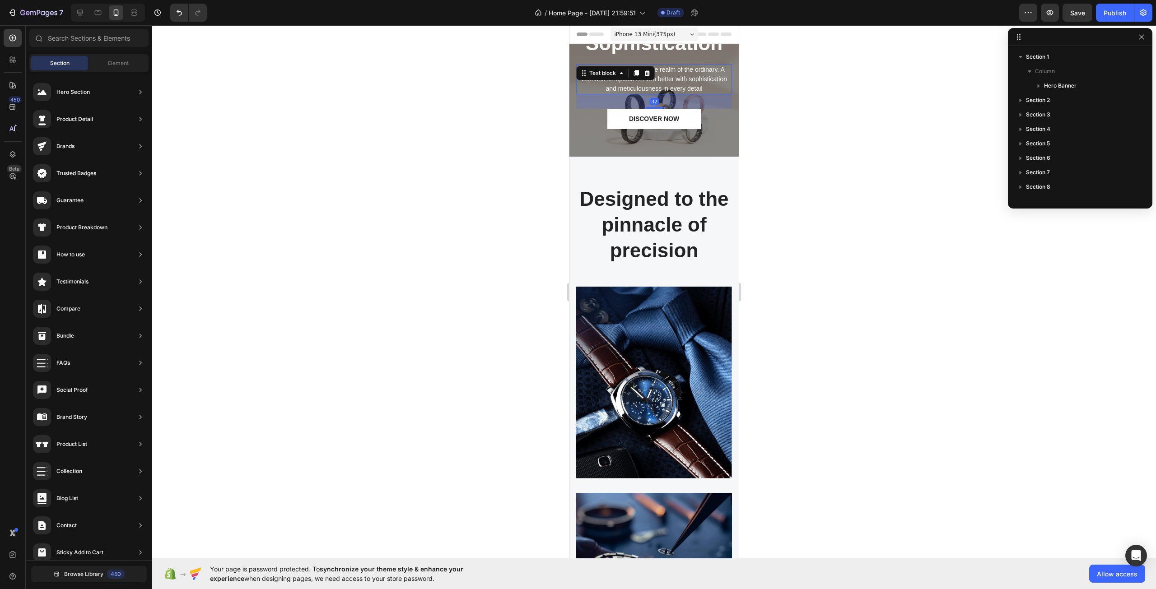
click at [617, 78] on div "Set yourself apart from the realm of the ordinary. A Gemand timepiece is even b…" at bounding box center [654, 79] width 156 height 30
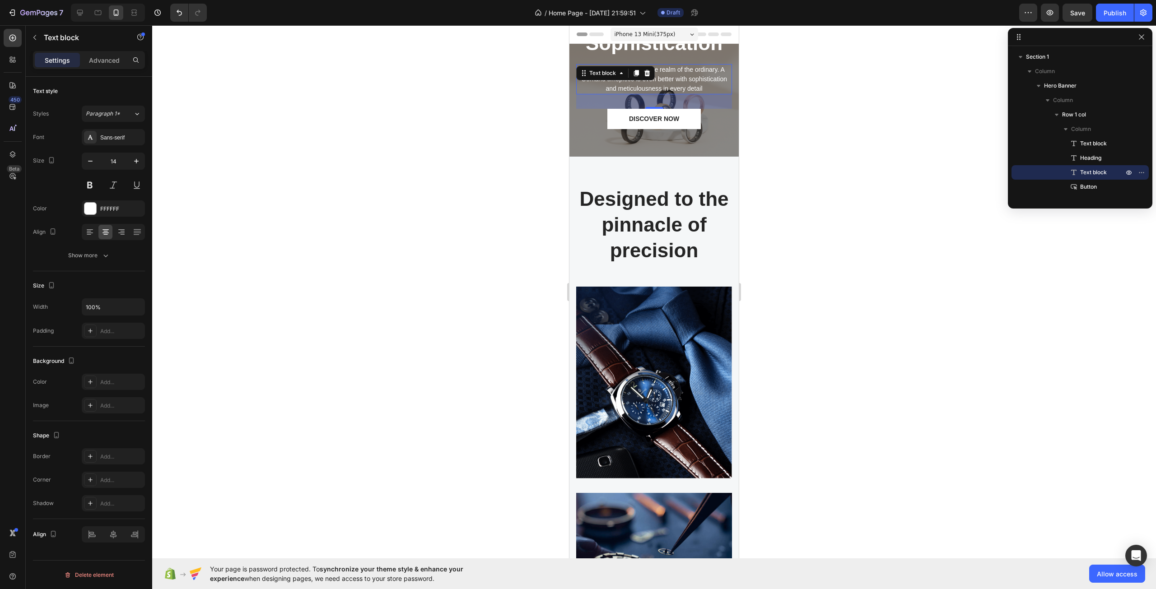
click at [43, 87] on div "Text style" at bounding box center [45, 91] width 25 height 8
click at [100, 259] on div "Show more" at bounding box center [89, 255] width 42 height 9
click at [111, 247] on div "Font Sans-serif Size 14 Color FFFFFF Align Font weight Normal Line height 150% …" at bounding box center [89, 256] width 112 height 254
click at [111, 253] on div "Normal" at bounding box center [109, 255] width 46 height 8
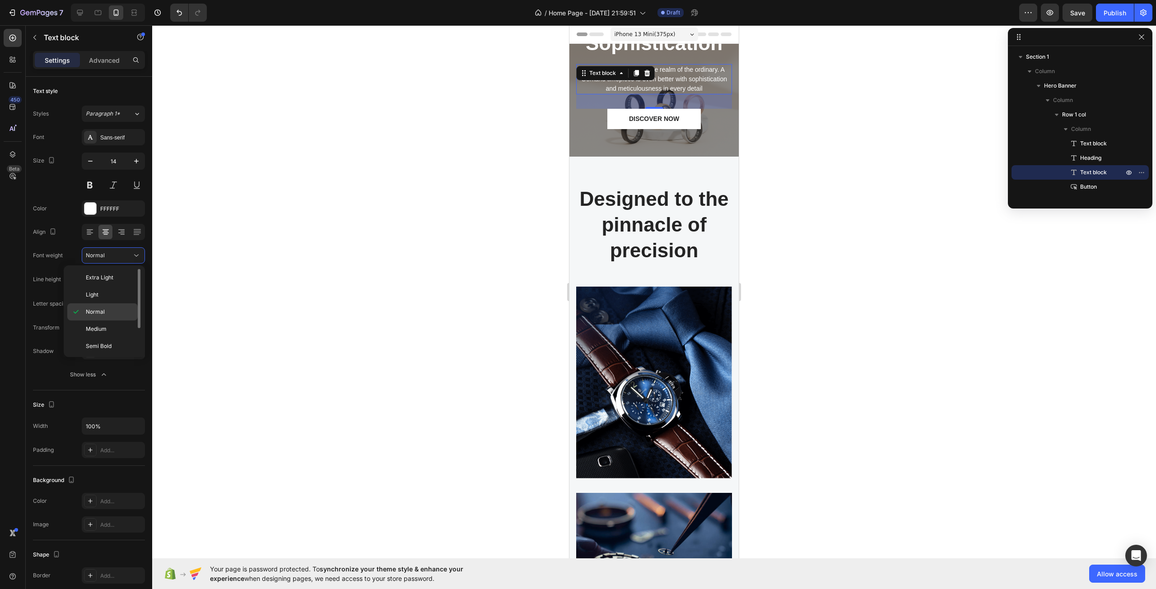
click at [110, 310] on p "Normal" at bounding box center [110, 312] width 48 height 8
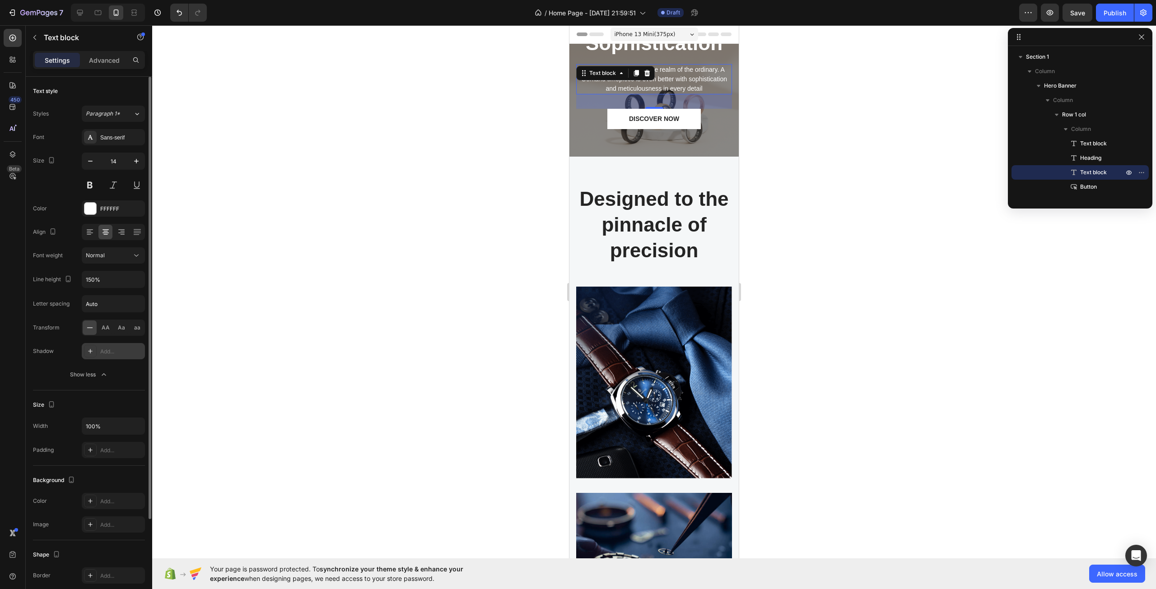
click at [100, 348] on div "Add..." at bounding box center [121, 352] width 42 height 8
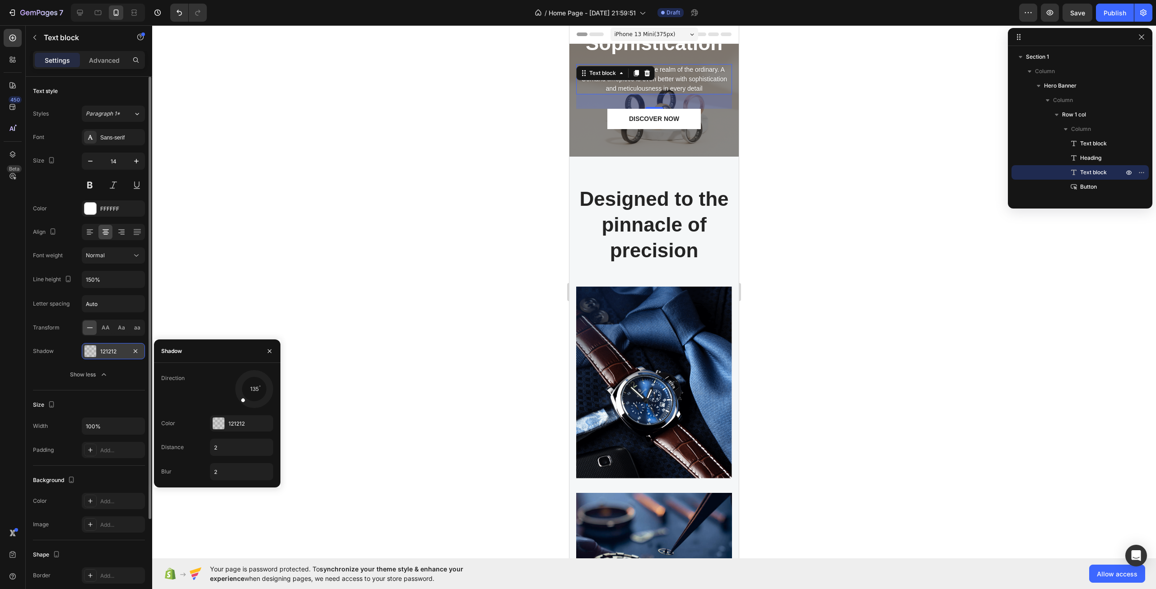
click at [97, 354] on div "121212" at bounding box center [113, 351] width 63 height 16
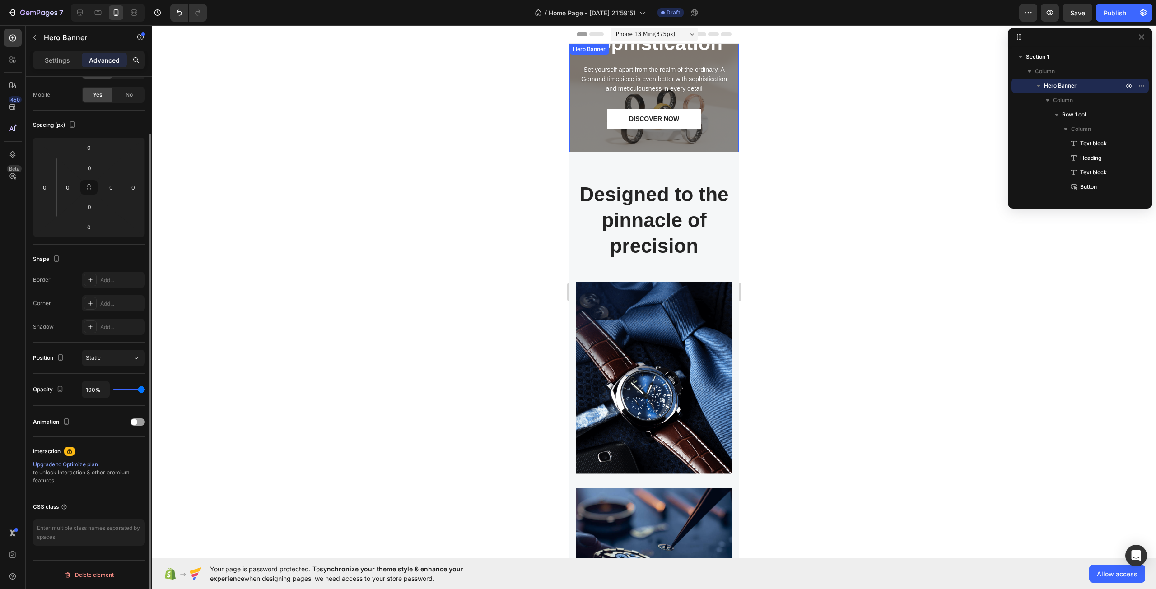
click at [726, 133] on div "TIMELESS WORK OF ART Text block The secret of Sophistication Heading Set yourse…" at bounding box center [653, 100] width 169 height 403
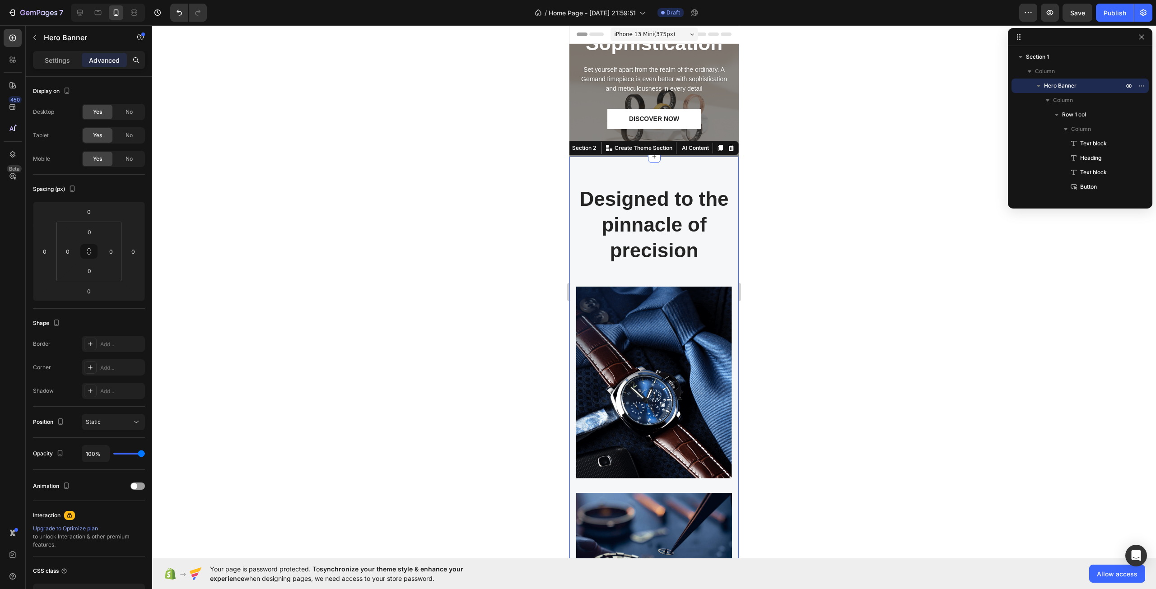
click at [708, 170] on div "Designed to the pinnacle of precision Heading Row Image Image At Gemand, the ma…" at bounding box center [653, 424] width 169 height 535
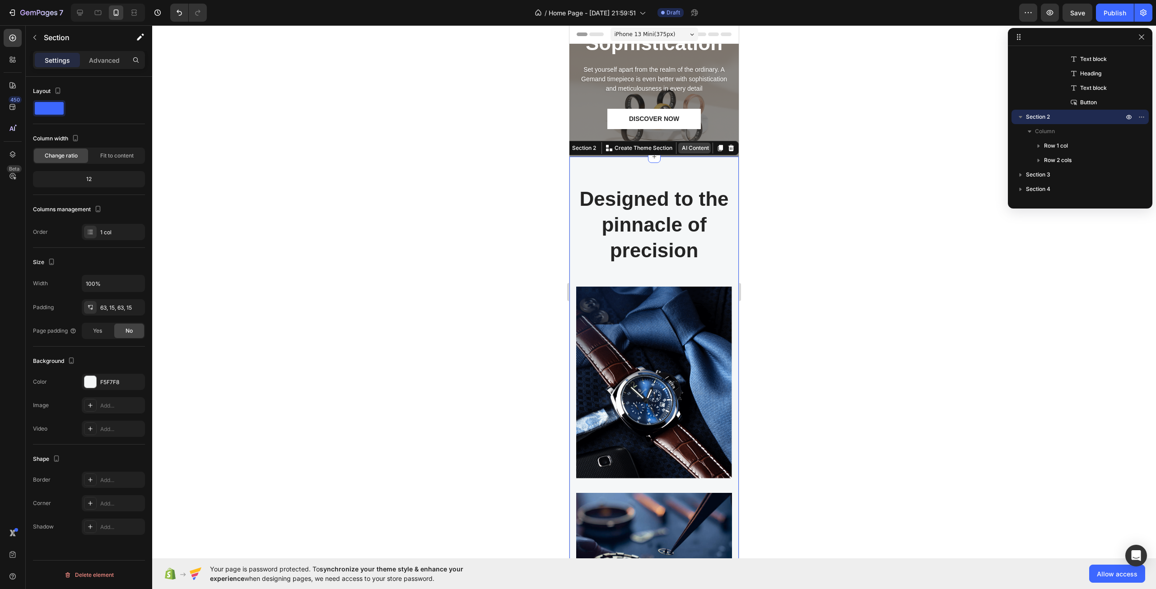
click at [692, 145] on button "AI Content" at bounding box center [694, 148] width 32 height 11
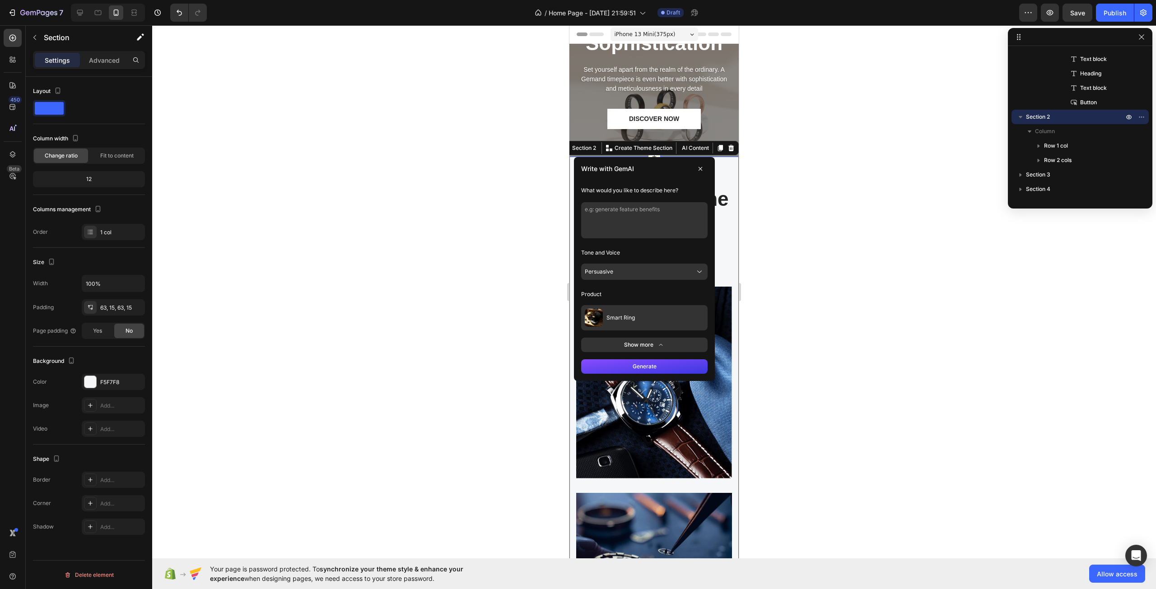
click at [639, 359] on button "Generate" at bounding box center [644, 366] width 126 height 14
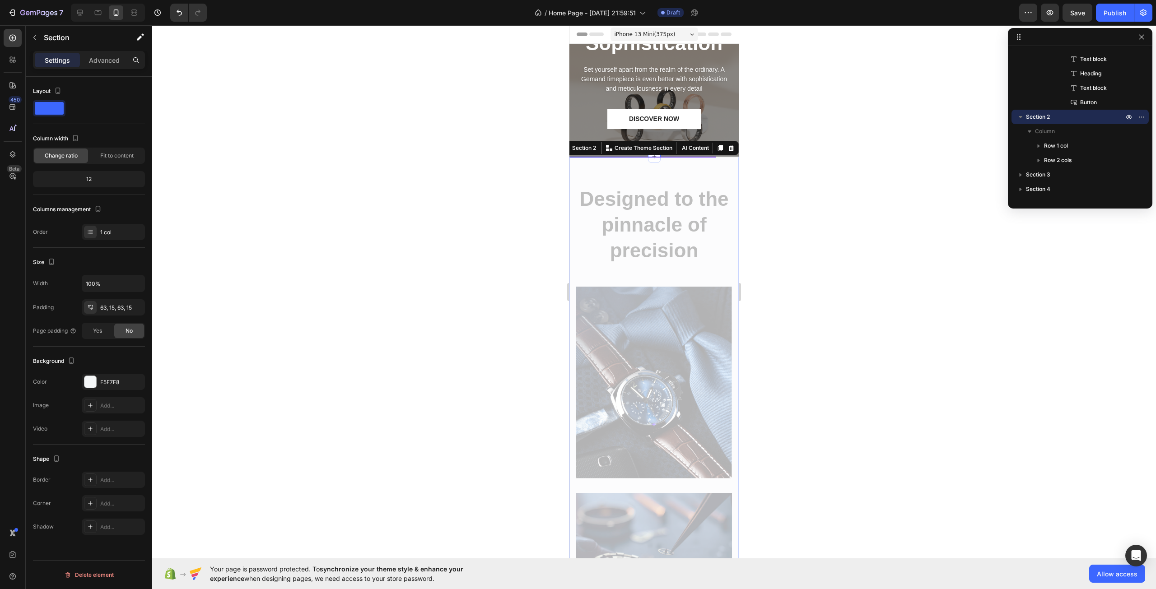
click at [81, 1] on div "7 Version history / Home Page - [DATE] 21:59:51 Draft Preview Save Publish" at bounding box center [578, 13] width 1156 height 26
click at [77, 9] on icon at bounding box center [79, 12] width 9 height 9
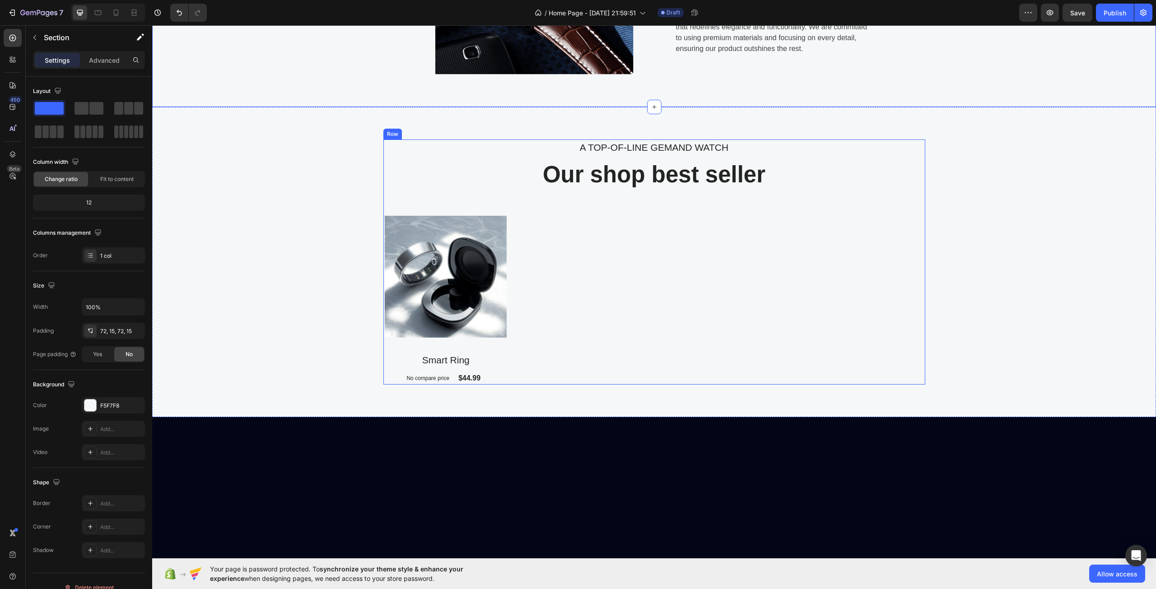
scroll to position [673, 0]
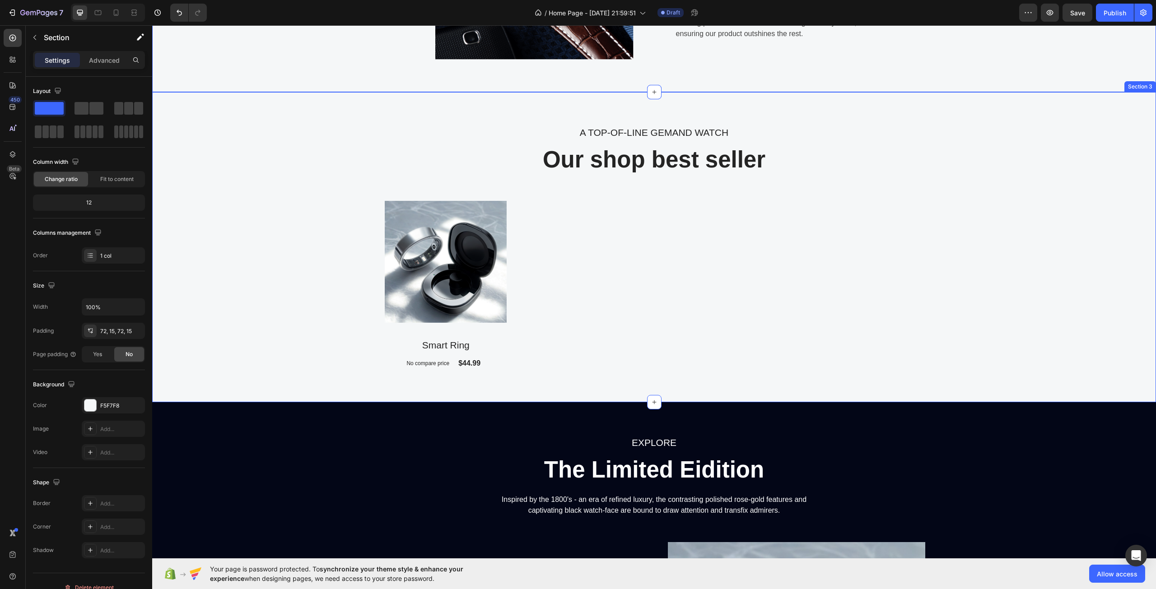
click at [989, 216] on div "A TOP-OF-LINE GEMAND WATCH Text block Our shop best seller Heading Product Imag…" at bounding box center [654, 247] width 990 height 245
click at [1105, 87] on button "AI Content" at bounding box center [1108, 83] width 40 height 11
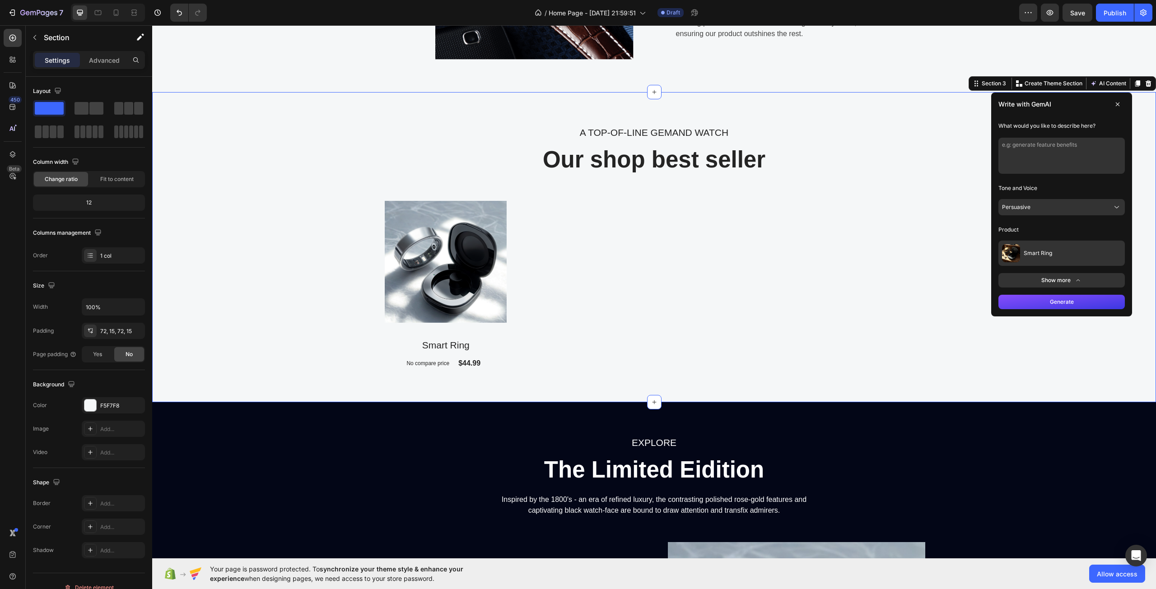
click at [1036, 202] on button "Persuasive" at bounding box center [1061, 207] width 126 height 16
click at [1030, 263] on button "Professional" at bounding box center [1061, 268] width 119 height 16
click at [1030, 306] on button "Generate" at bounding box center [1061, 302] width 126 height 14
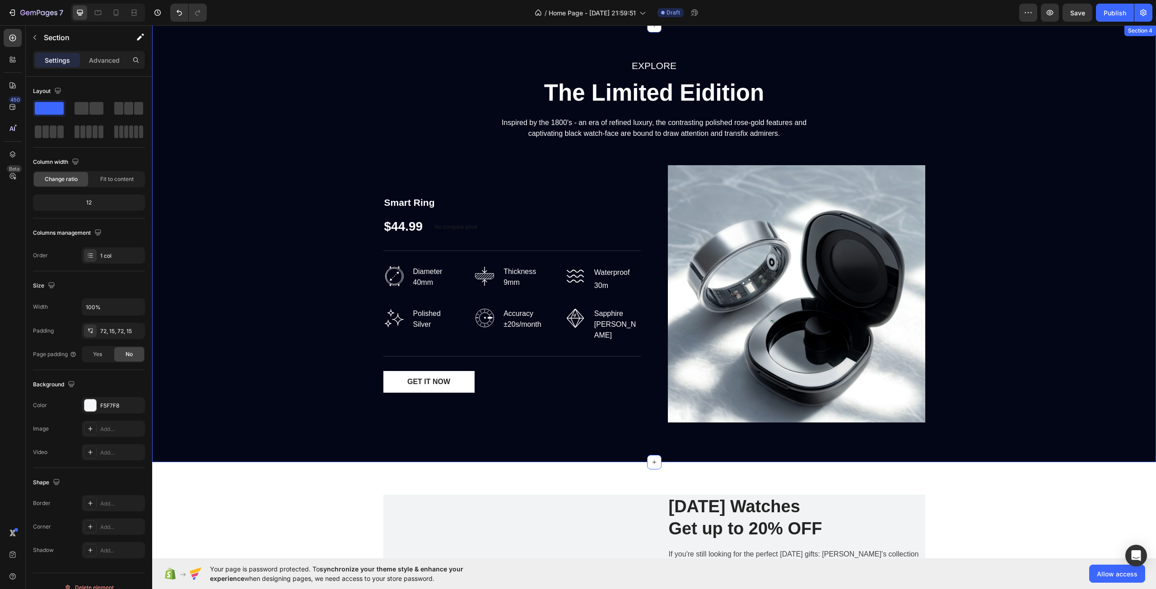
scroll to position [1035, 0]
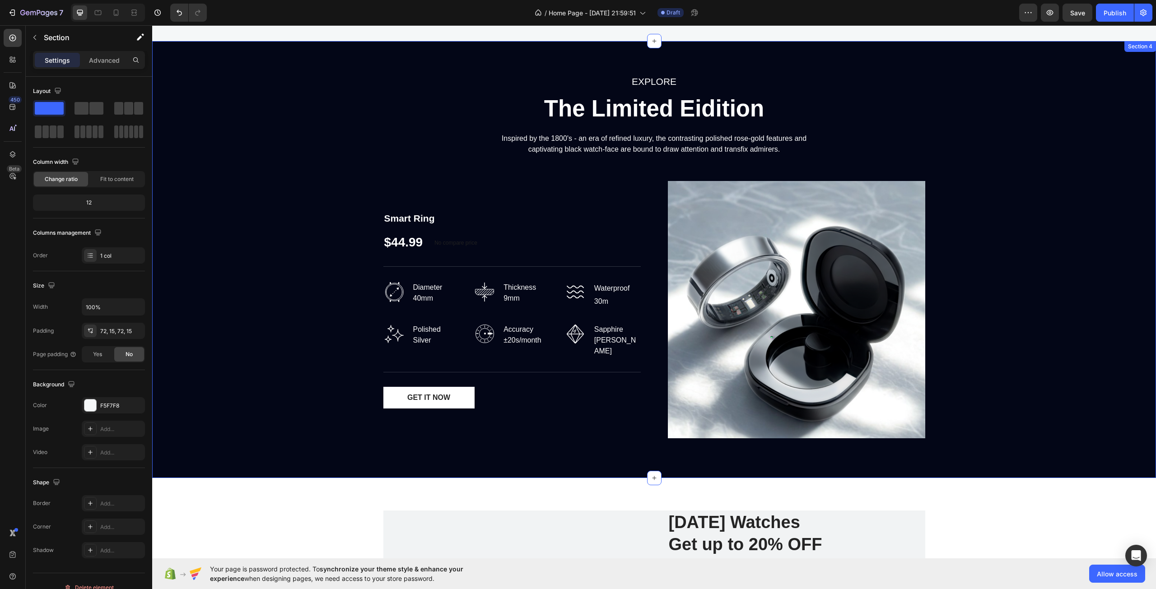
click at [997, 249] on div "EXPLORE Text block The Limited Eidition Heading Inspired by the 1800's - an era…" at bounding box center [654, 260] width 990 height 372
click at [1091, 51] on button "AI Content" at bounding box center [1108, 50] width 40 height 11
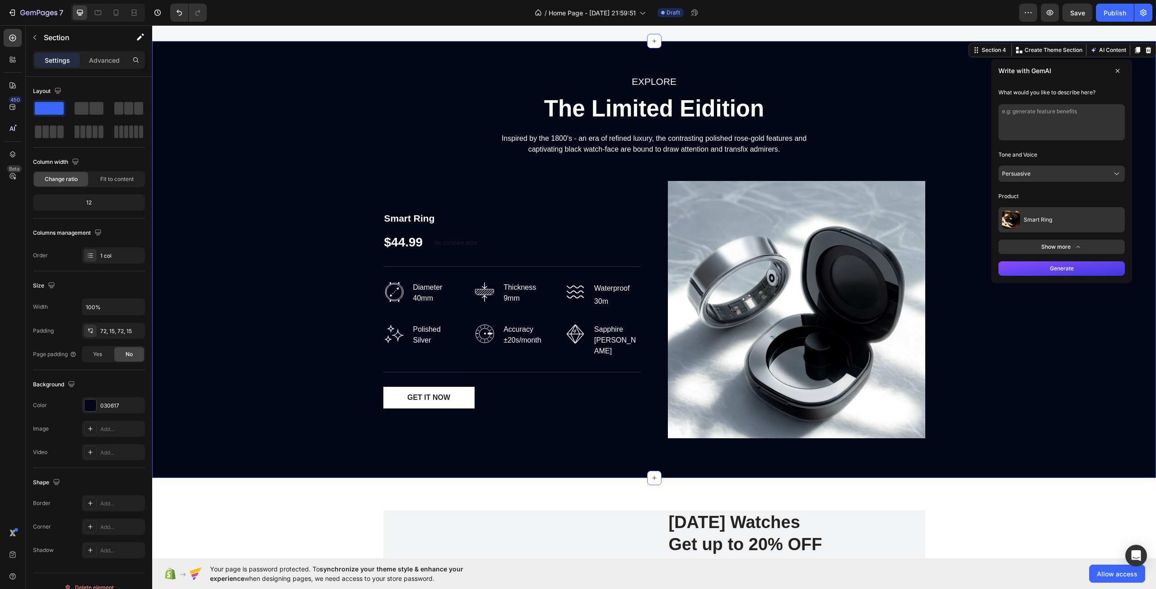
click at [1021, 169] on button "Persuasive" at bounding box center [1061, 174] width 126 height 16
click at [1023, 228] on button "Professional" at bounding box center [1061, 235] width 119 height 16
click at [1026, 265] on button "Generate" at bounding box center [1061, 268] width 126 height 14
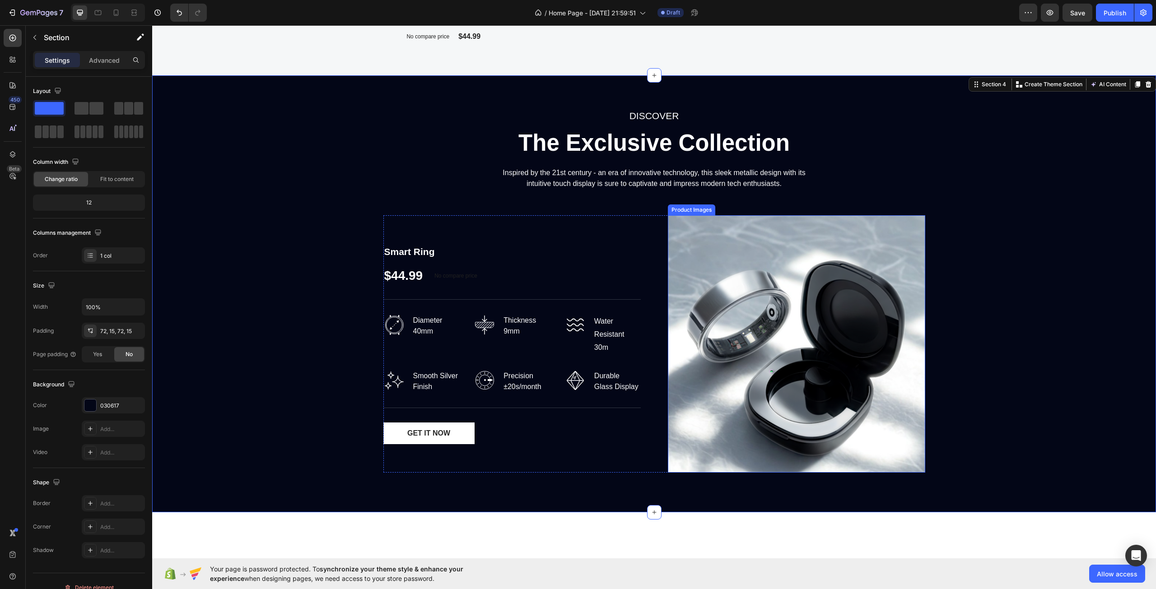
scroll to position [944, 0]
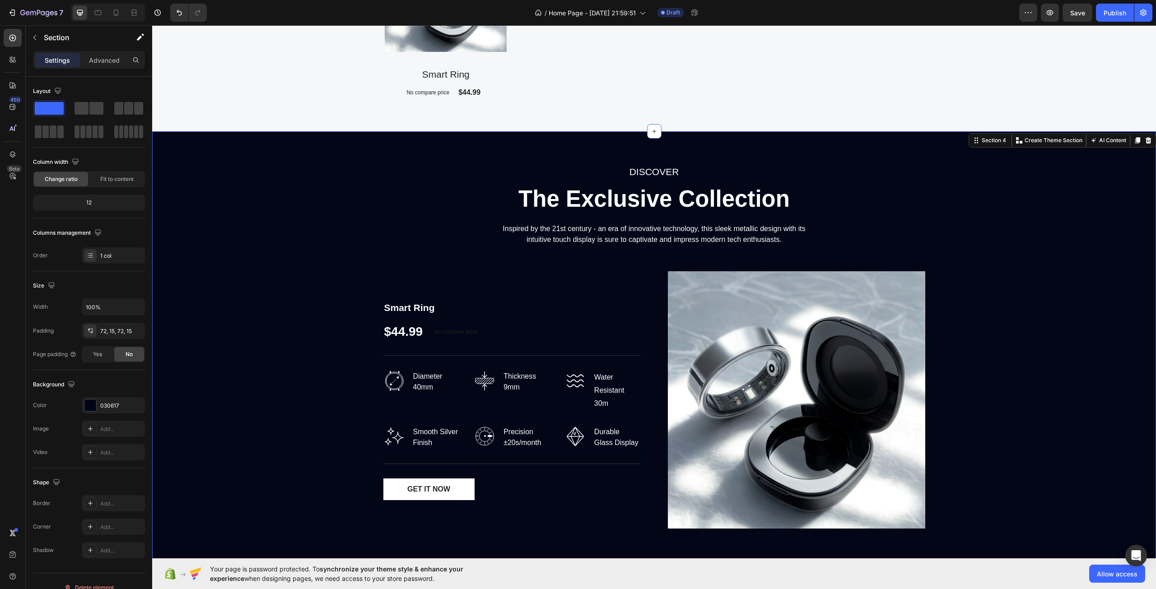
click at [978, 232] on div "DISCOVER Text block The Exclusive Collection Heading Inspired by the 21st centu…" at bounding box center [654, 350] width 990 height 372
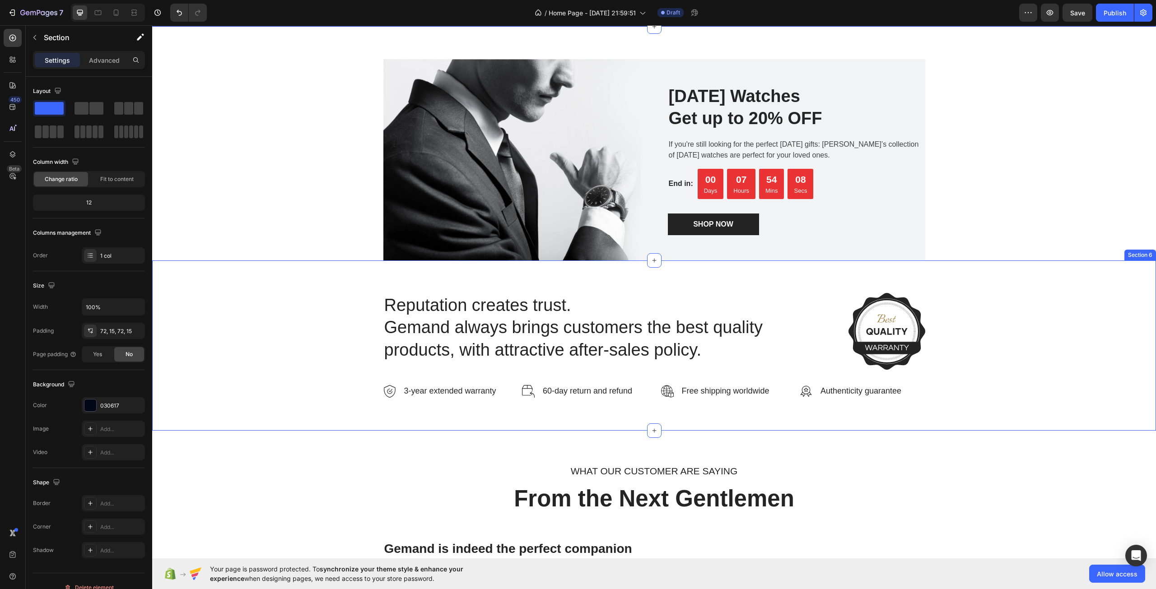
scroll to position [1441, 0]
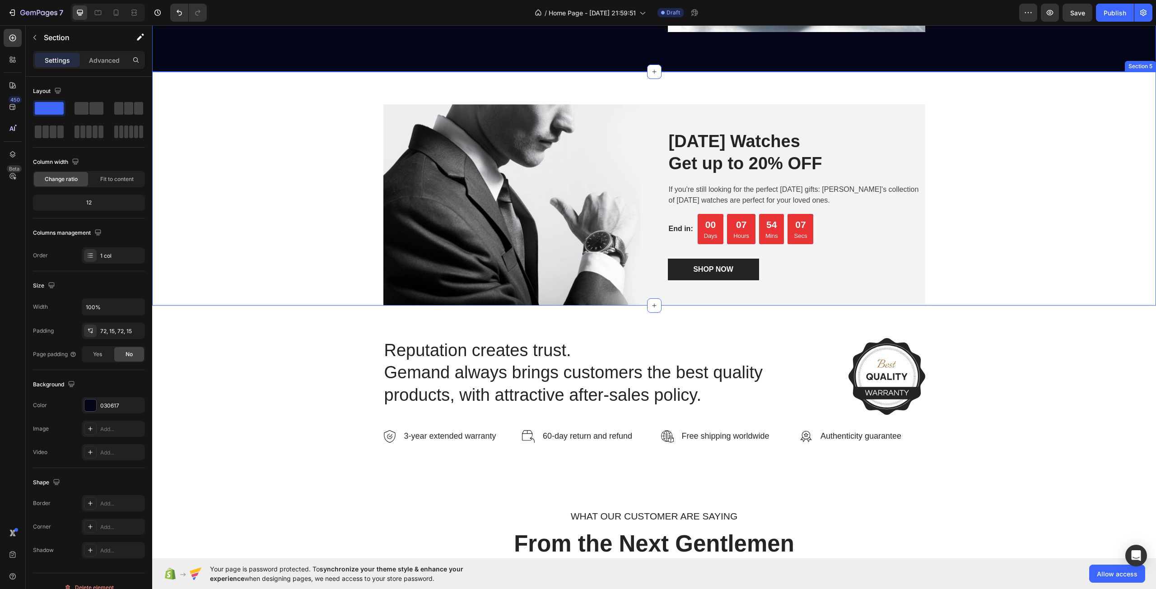
click at [975, 245] on div "Image [DATE] Watches Get up to 20% OFF Heading If you're still looking for the …" at bounding box center [654, 205] width 990 height 202
click at [1091, 64] on icon at bounding box center [1093, 63] width 5 height 5
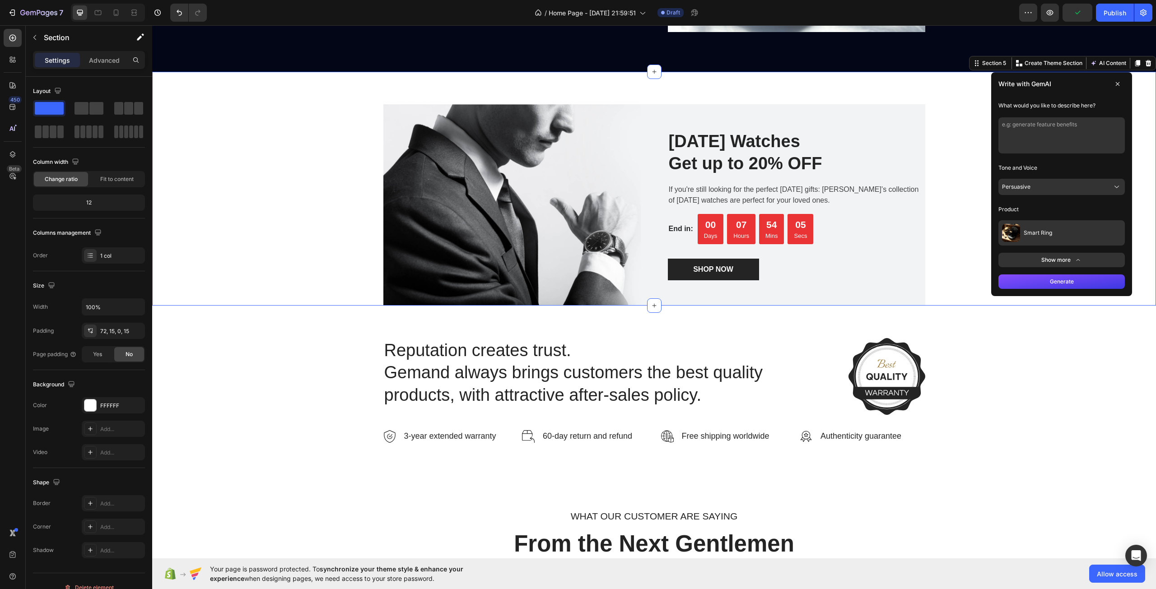
click at [1034, 190] on button "Persuasive" at bounding box center [1061, 187] width 126 height 16
click at [1028, 241] on button "Professional" at bounding box center [1061, 248] width 119 height 16
click at [1012, 285] on button "Generate" at bounding box center [1061, 281] width 126 height 14
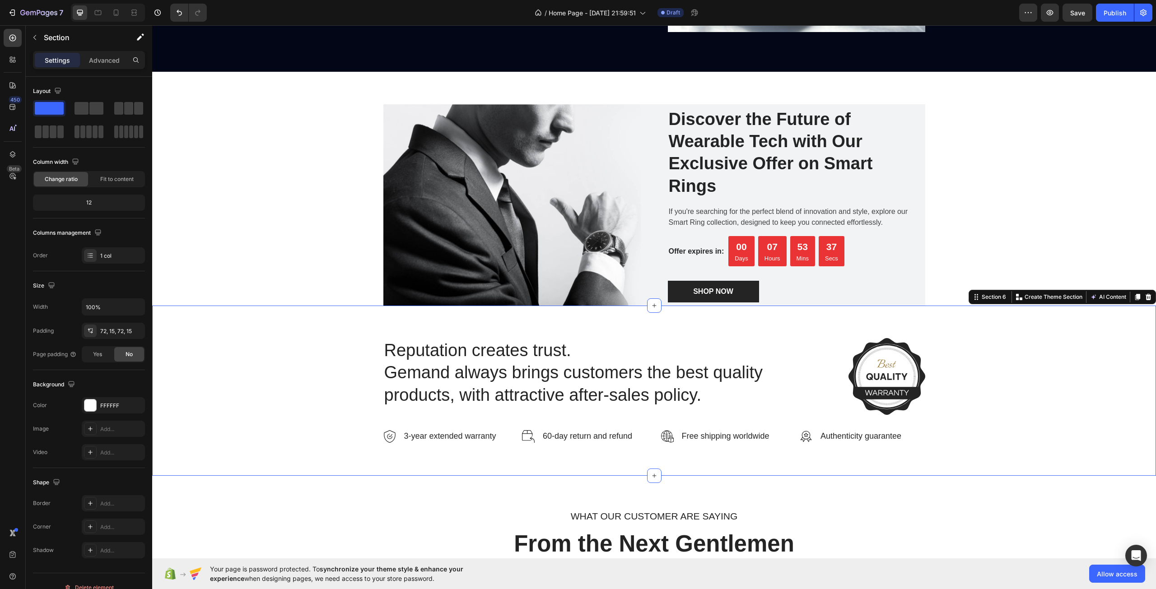
click at [984, 355] on div "Reputation creates trust. Gemand always brings customers the best quality produ…" at bounding box center [654, 390] width 990 height 105
click at [1100, 301] on button "AI Content" at bounding box center [1108, 297] width 40 height 11
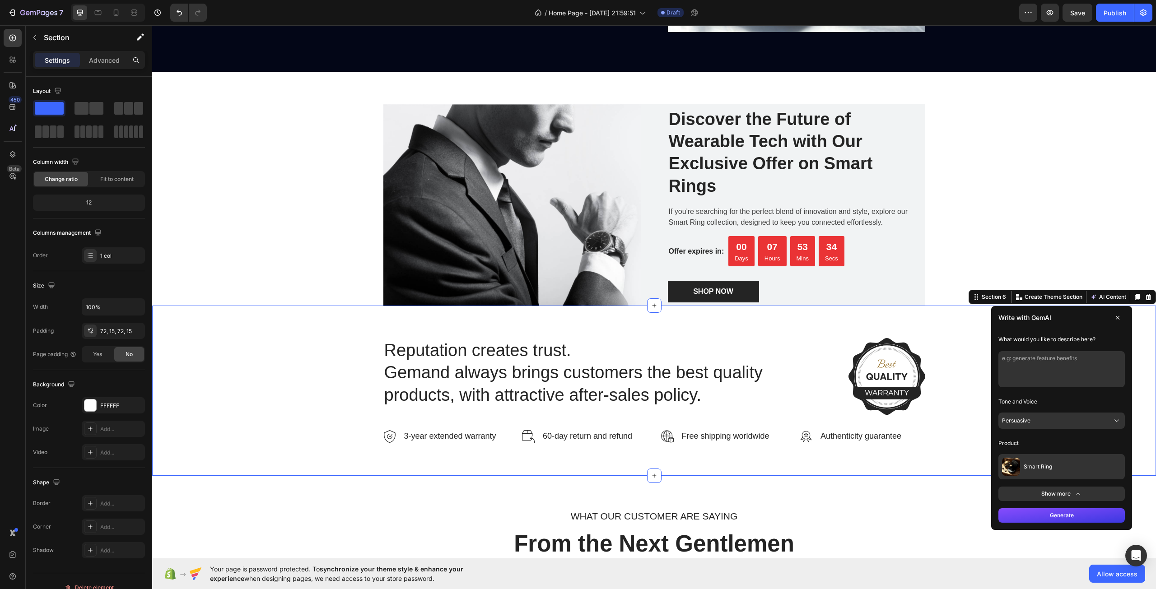
click at [1051, 419] on button "Persuasive" at bounding box center [1061, 421] width 126 height 16
click at [1034, 480] on span "Professional" at bounding box center [1036, 481] width 32 height 7
click at [1025, 520] on button "Generate" at bounding box center [1061, 515] width 126 height 14
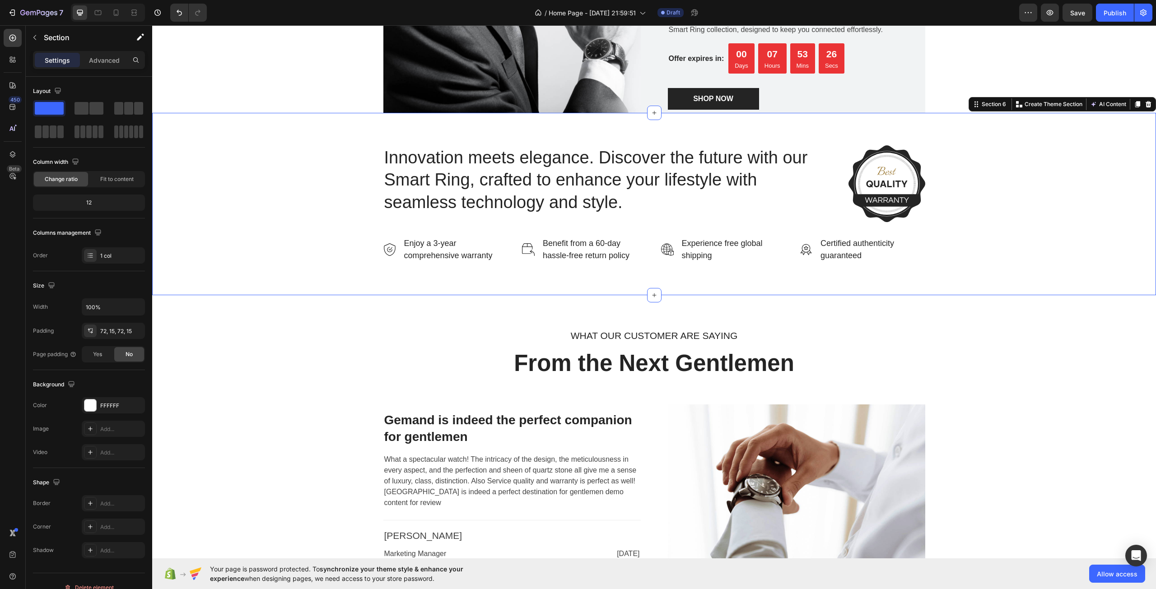
scroll to position [1712, 0]
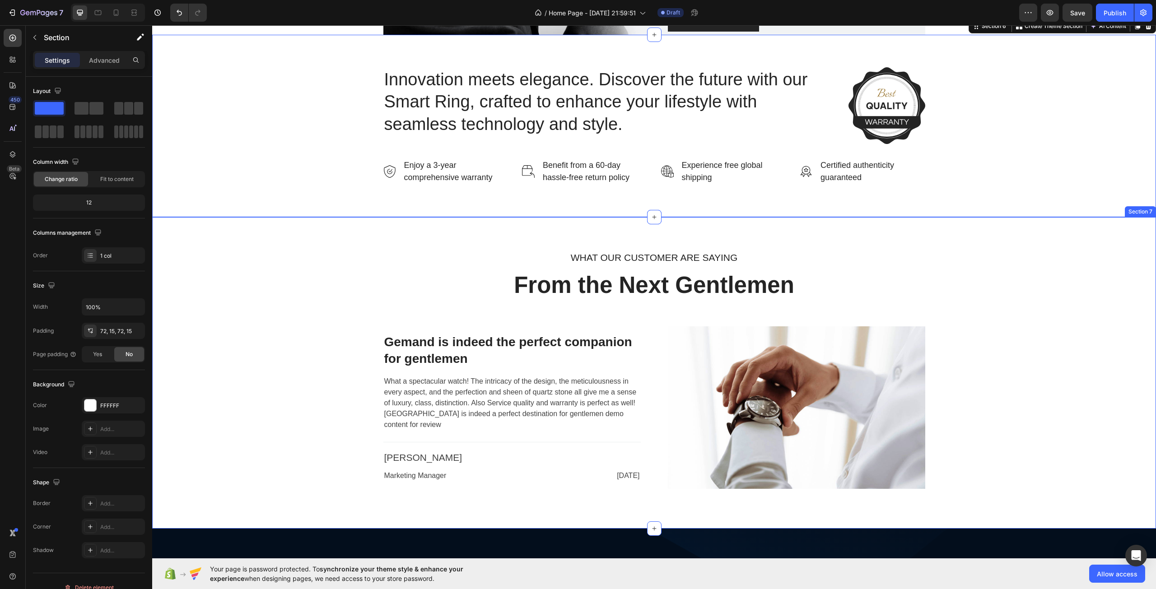
click at [960, 320] on div "WHAT OUR CUSTOMER ARE SAYING Text block From the Next Gentlemen Heading Row Gem…" at bounding box center [654, 373] width 990 height 246
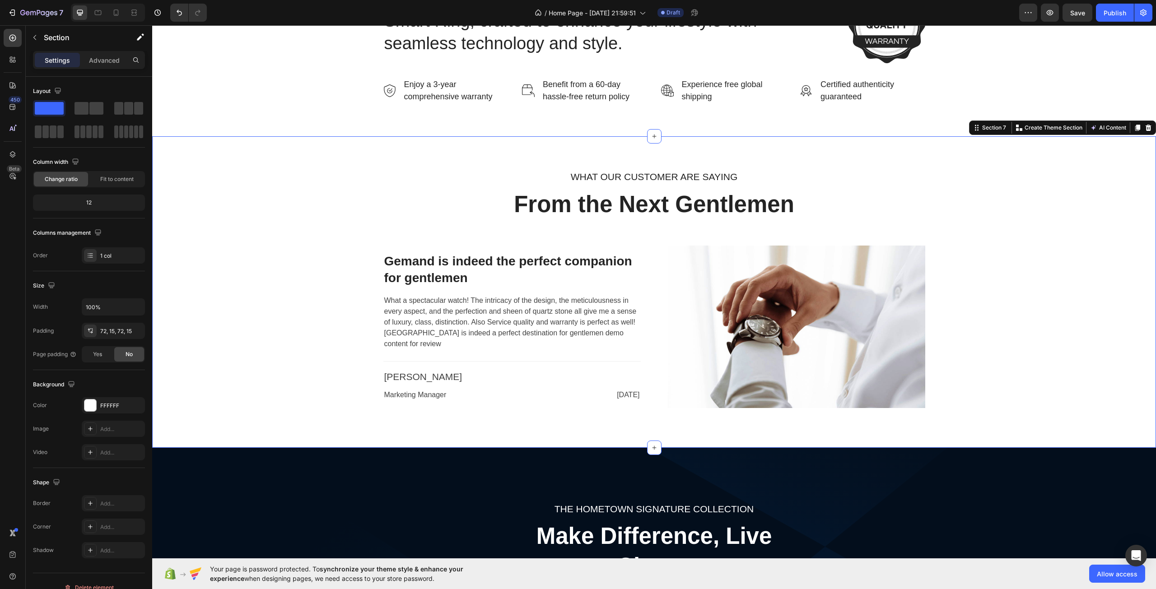
scroll to position [1802, 0]
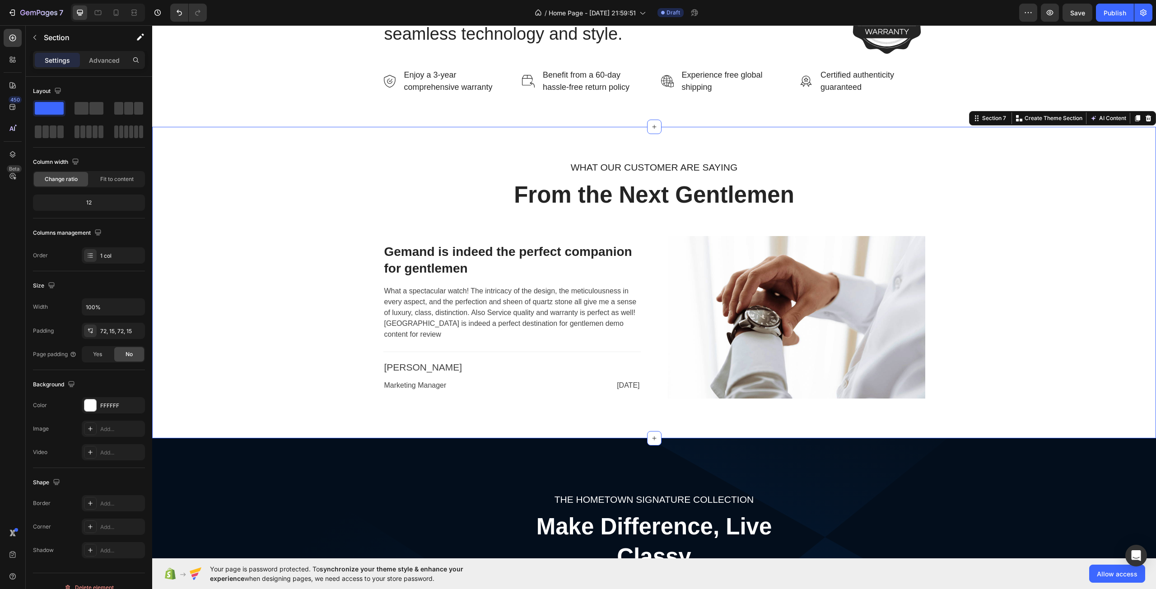
click at [963, 295] on div "WHAT OUR CUSTOMER ARE SAYING Text block From the Next Gentlemen Heading Row Gem…" at bounding box center [654, 282] width 990 height 246
click at [1090, 120] on button "AI Content" at bounding box center [1108, 118] width 40 height 11
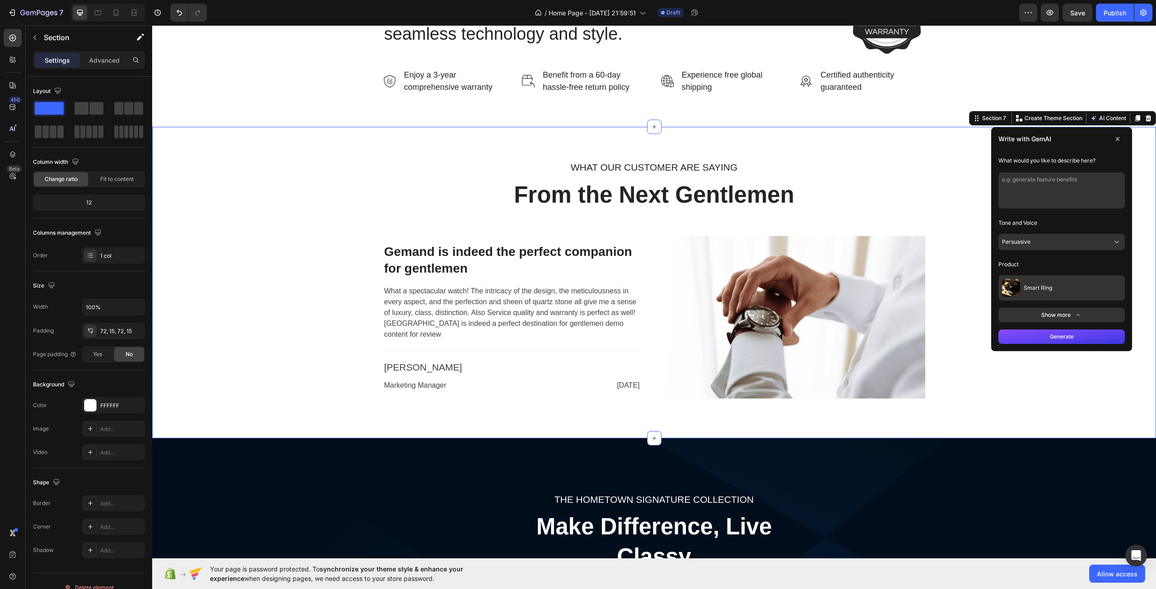
click at [1026, 241] on button "Persuasive" at bounding box center [1061, 242] width 126 height 16
click at [1021, 299] on button "Professional" at bounding box center [1061, 303] width 119 height 16
click at [1030, 337] on button "Generate" at bounding box center [1061, 337] width 126 height 14
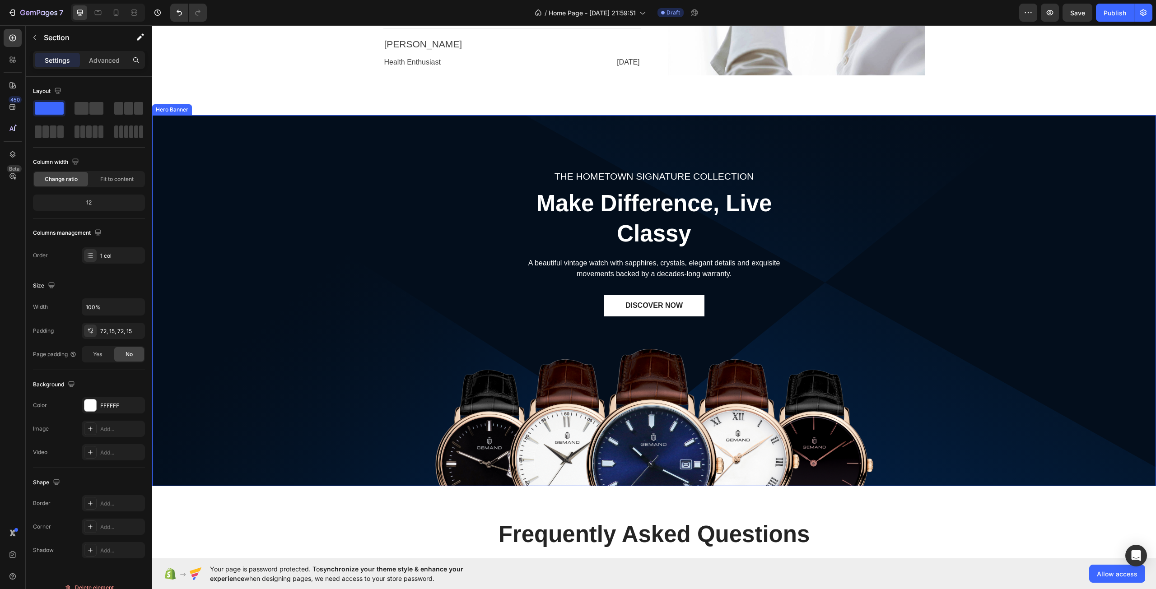
scroll to position [2118, 0]
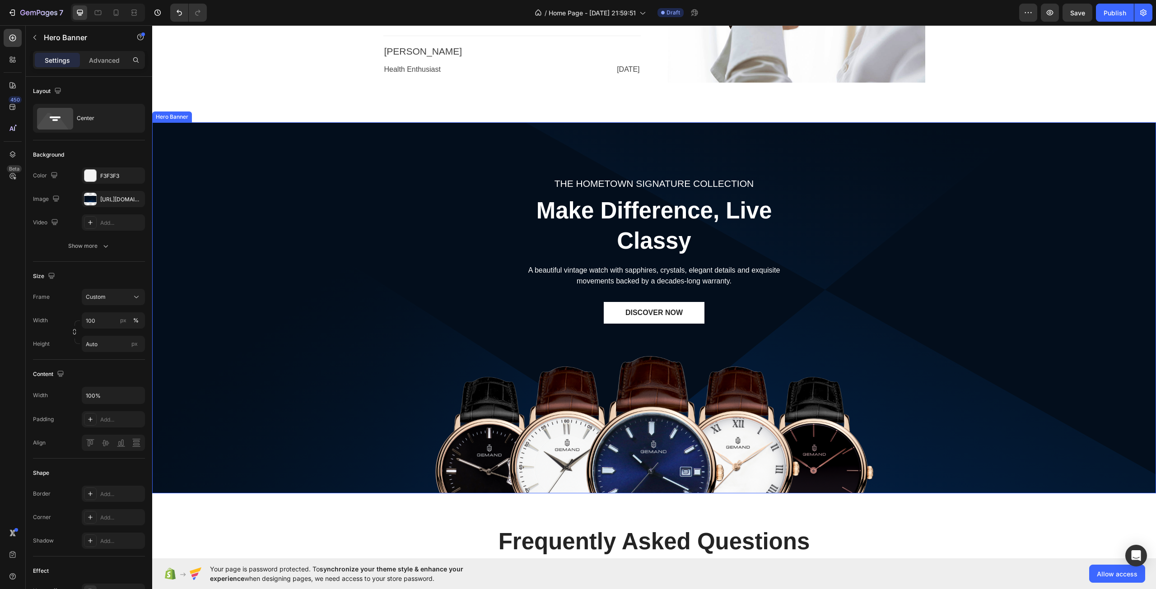
click at [876, 221] on div "THE HOMETOWN SIGNATURE COLLECTION Text block Make Difference, Live Classy Headi…" at bounding box center [653, 307] width 1003 height 371
click at [658, 224] on p "Make Difference, Live Classy" at bounding box center [654, 226] width 314 height 60
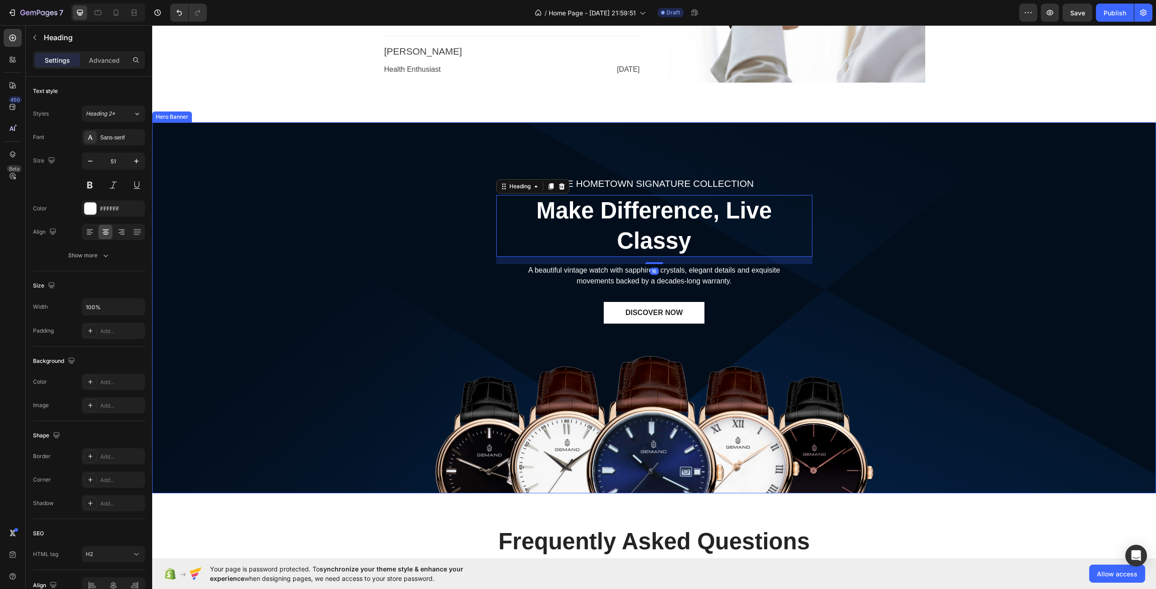
click at [924, 255] on div "THE HOMETOWN SIGNATURE COLLECTION Text block Make Difference, Live Classy Headi…" at bounding box center [653, 307] width 1003 height 371
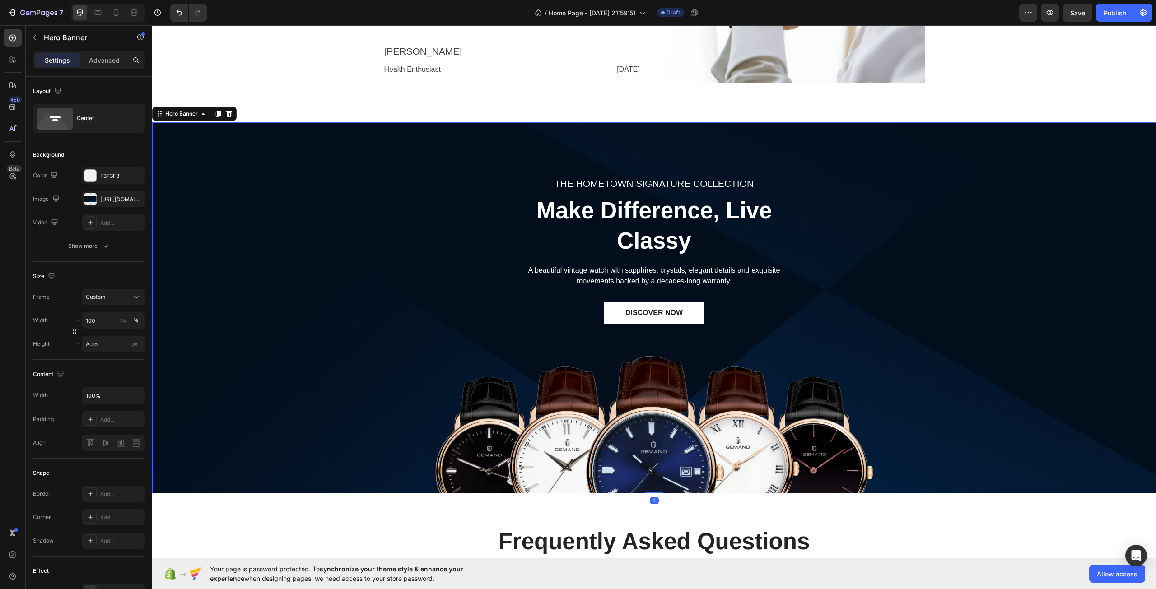
click at [932, 252] on div "THE HOMETOWN SIGNATURE COLLECTION Text block Make Difference, Live Classy Headi…" at bounding box center [653, 307] width 1003 height 371
click at [746, 225] on p "Make Difference, Live Classy" at bounding box center [654, 226] width 314 height 60
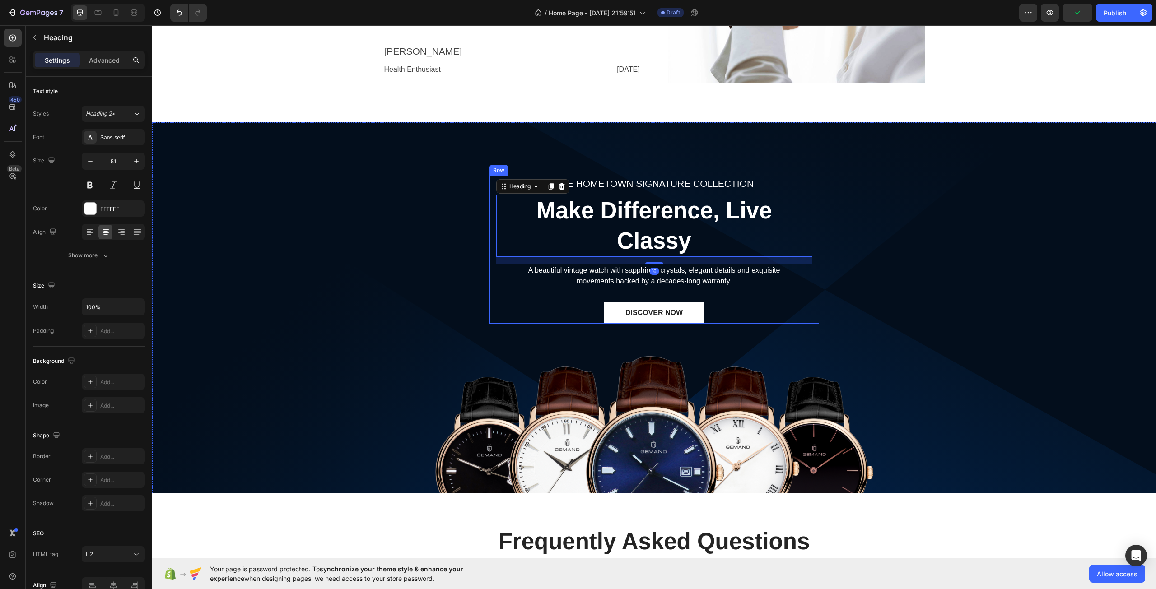
click at [791, 292] on div "THE HOMETOWN SIGNATURE COLLECTION Text block Make Difference, Live Classy Headi…" at bounding box center [654, 250] width 316 height 148
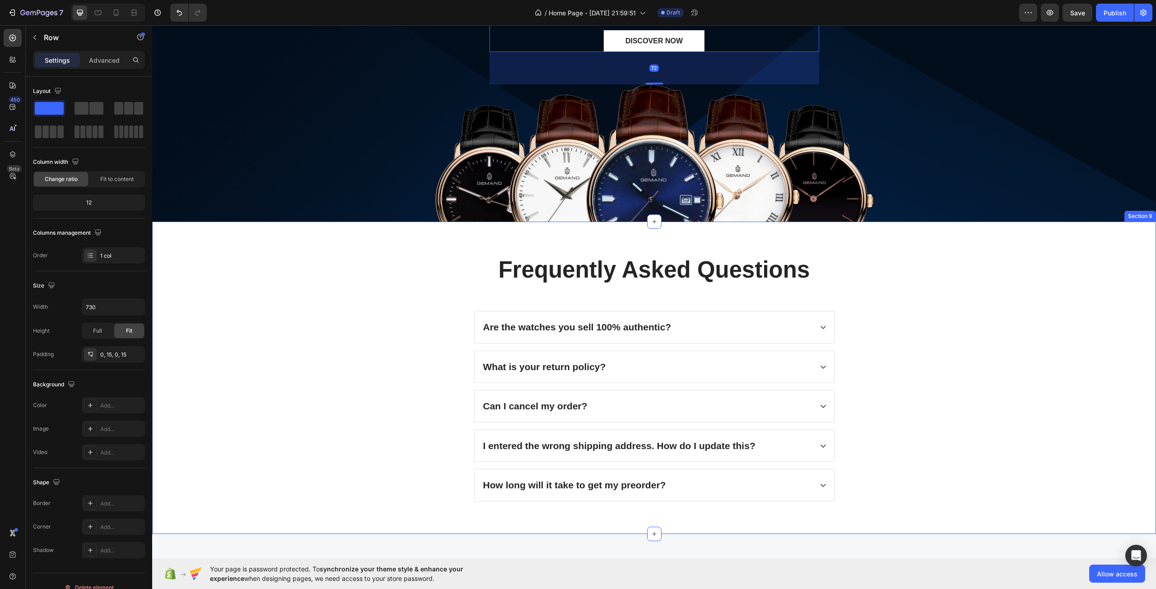
scroll to position [2434, 0]
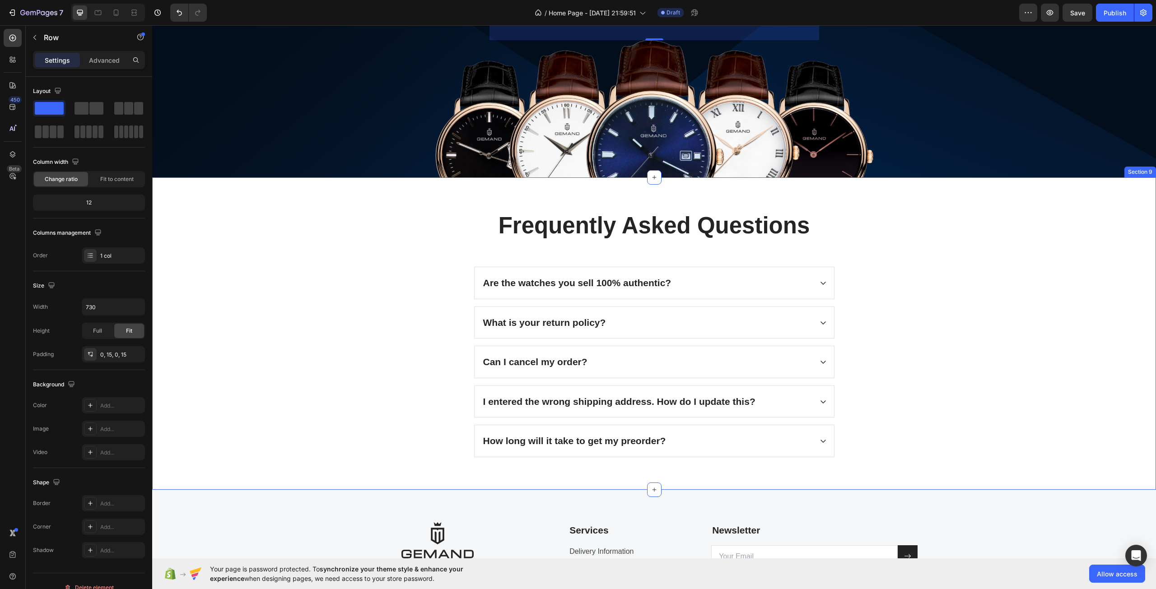
click at [922, 326] on div "Frequently Asked Questions Heading Are the watches you sell 100% authentic? Wha…" at bounding box center [654, 333] width 990 height 247
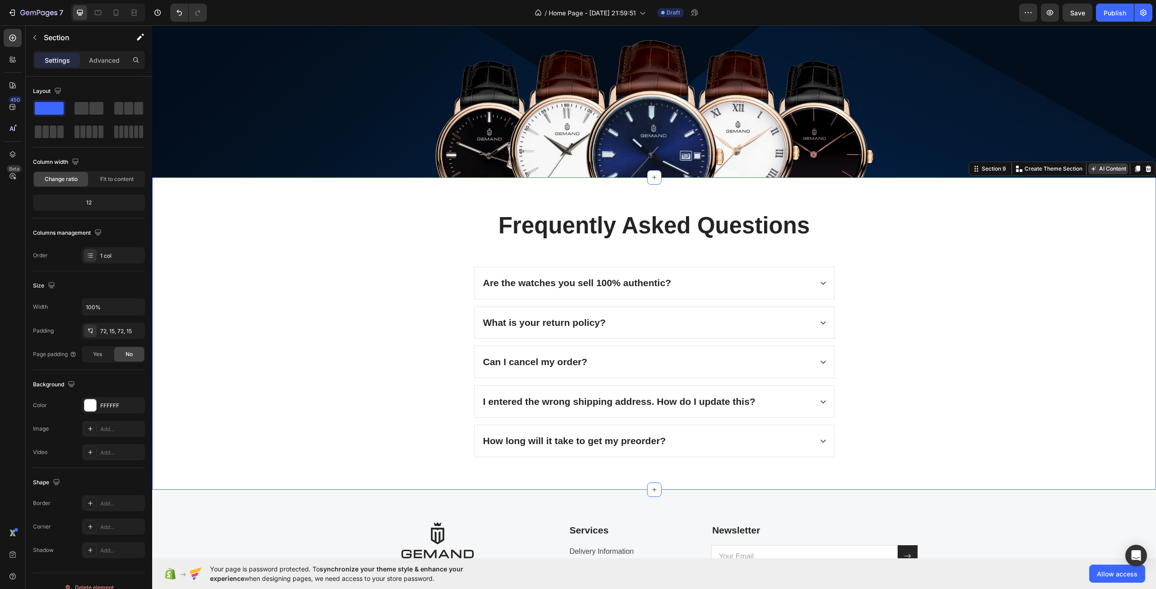
click at [1090, 165] on icon at bounding box center [1093, 168] width 7 height 7
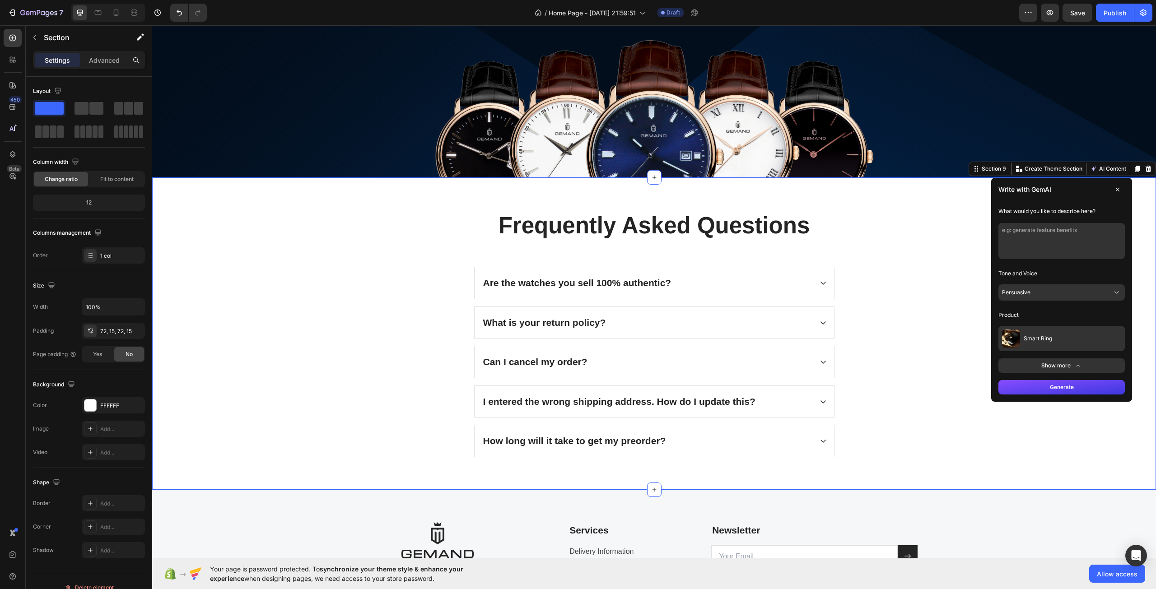
click at [1044, 300] on button "Persuasive" at bounding box center [1061, 292] width 126 height 16
click at [1042, 348] on button "Professional" at bounding box center [1061, 354] width 119 height 16
click at [1040, 392] on button "Generate" at bounding box center [1061, 387] width 126 height 14
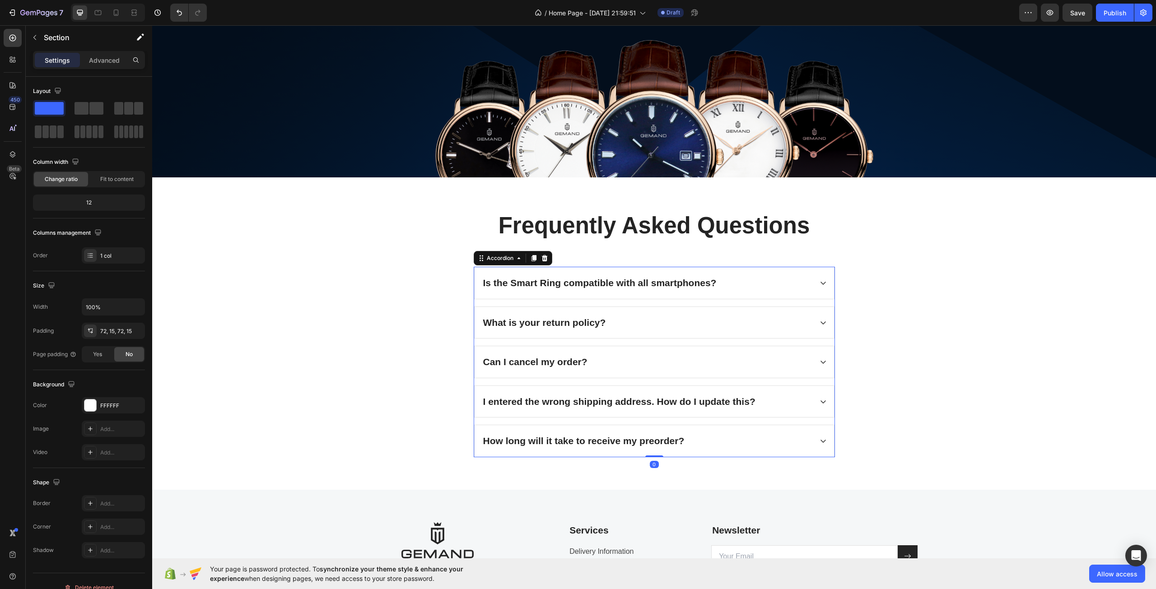
click at [736, 280] on div "Is the Smart Ring compatible with all smartphones?" at bounding box center [647, 282] width 330 height 17
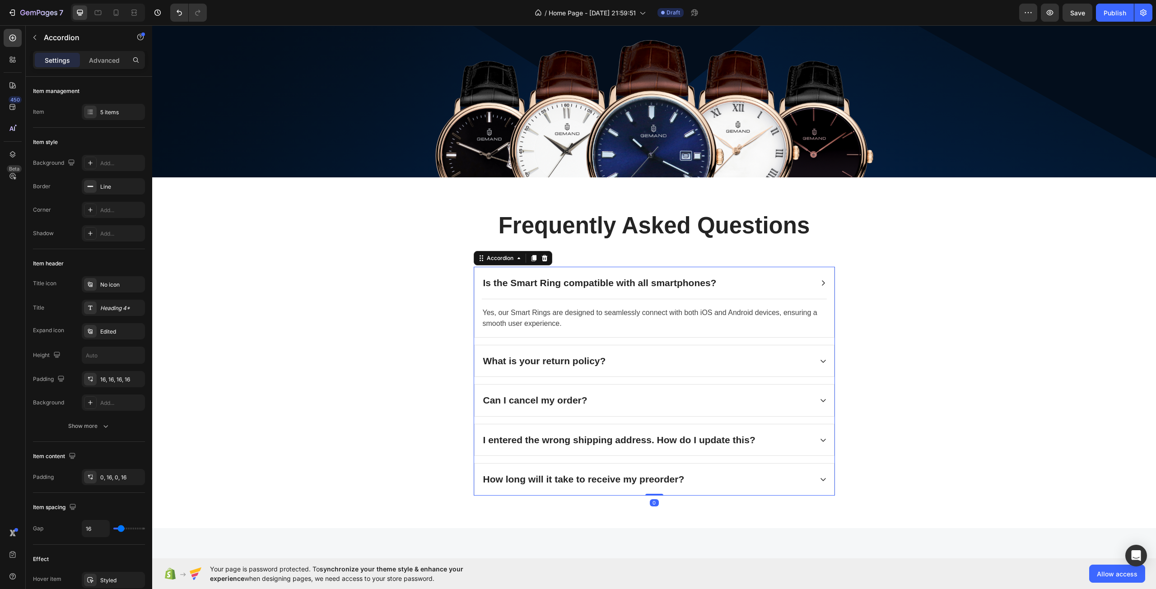
click at [736, 280] on div "Is the Smart Ring compatible with all smartphones?" at bounding box center [647, 282] width 330 height 17
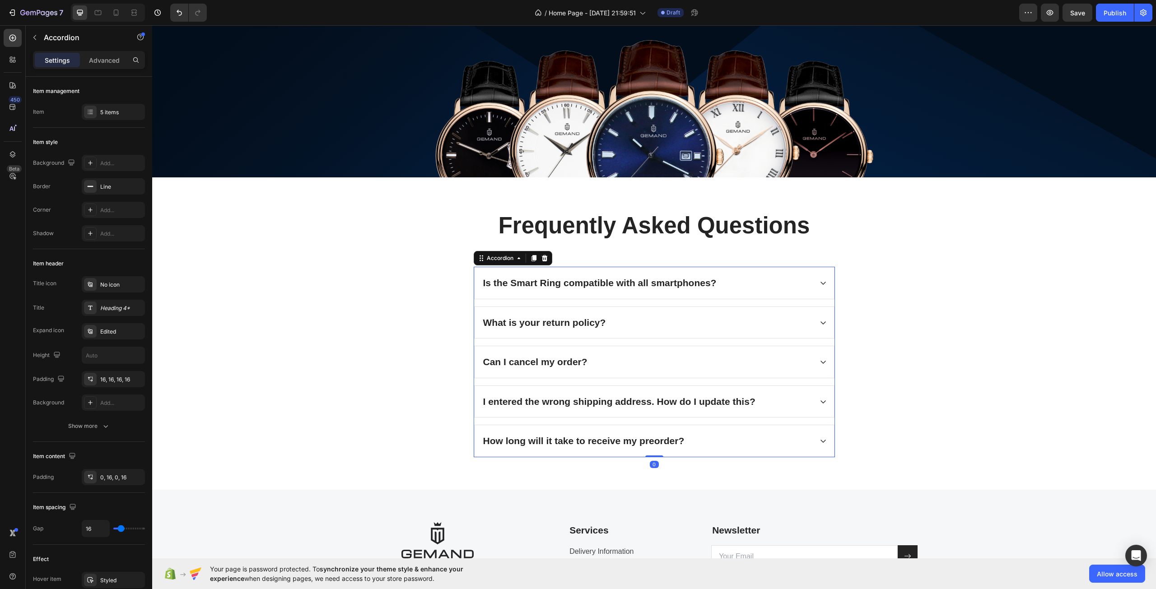
click at [690, 324] on div "What is your return policy?" at bounding box center [647, 322] width 330 height 17
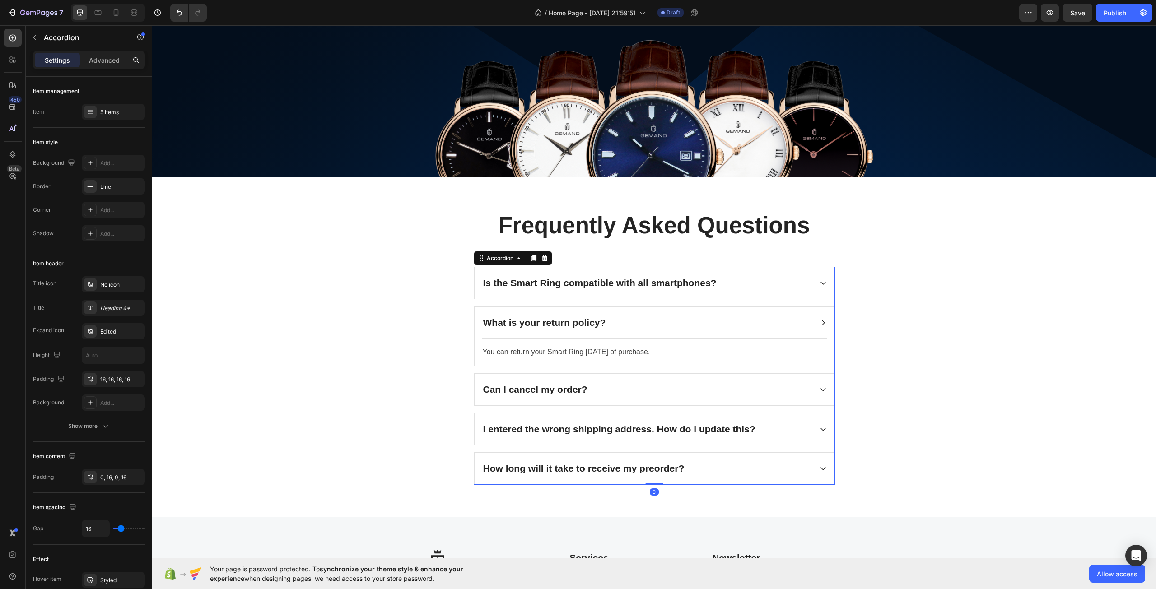
click at [690, 324] on div "What is your return policy?" at bounding box center [647, 322] width 330 height 17
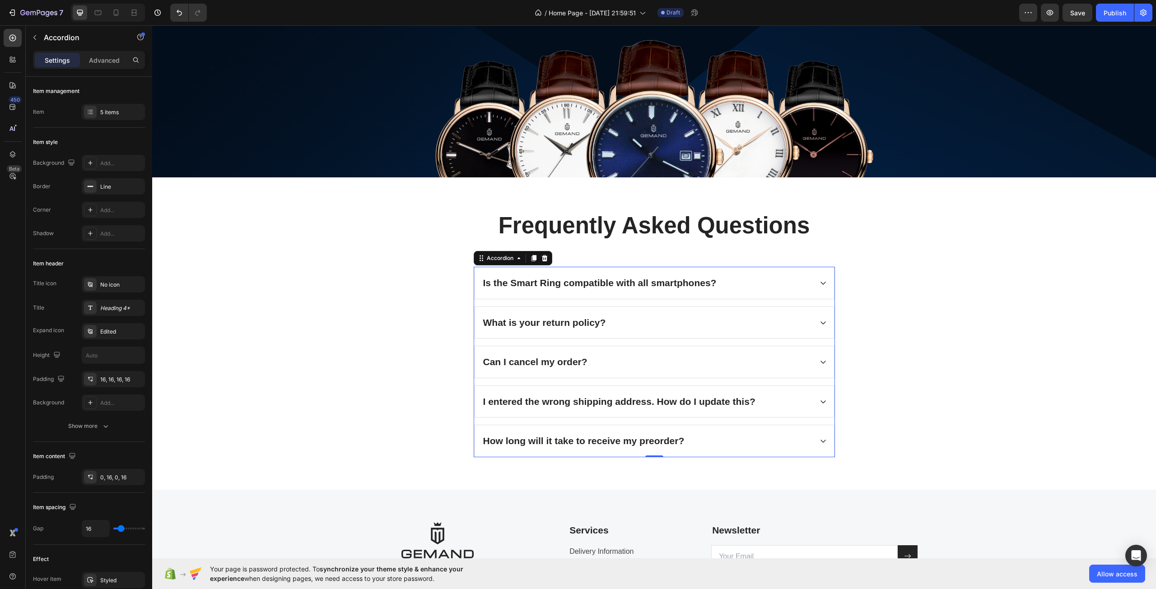
click at [686, 354] on div "Can I cancel my order?" at bounding box center [647, 361] width 330 height 17
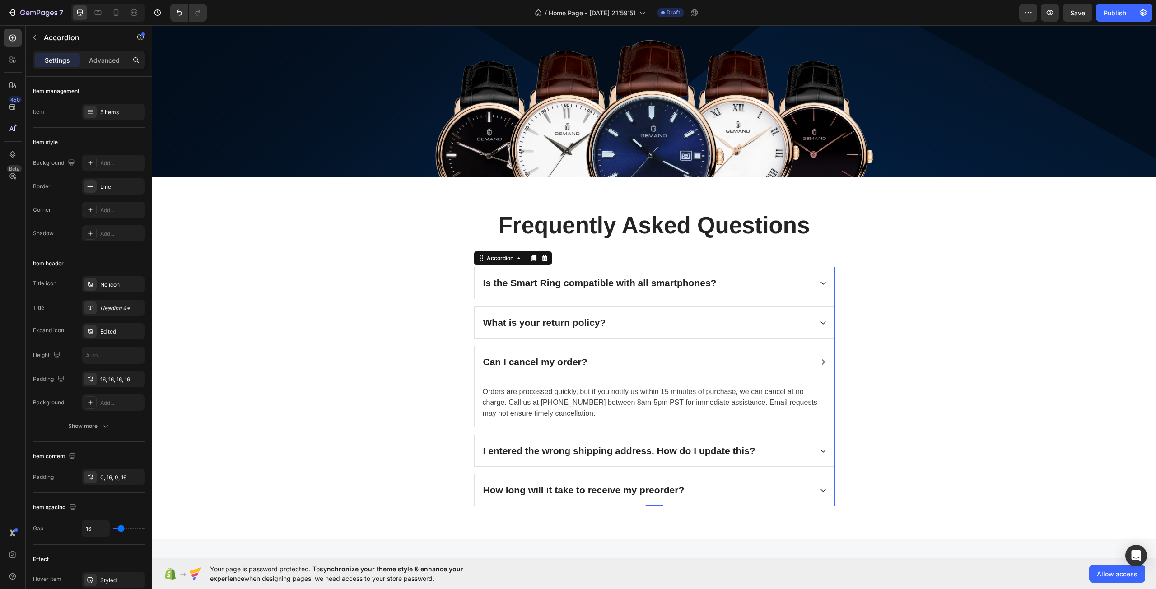
click at [686, 354] on div "Can I cancel my order?" at bounding box center [647, 361] width 330 height 17
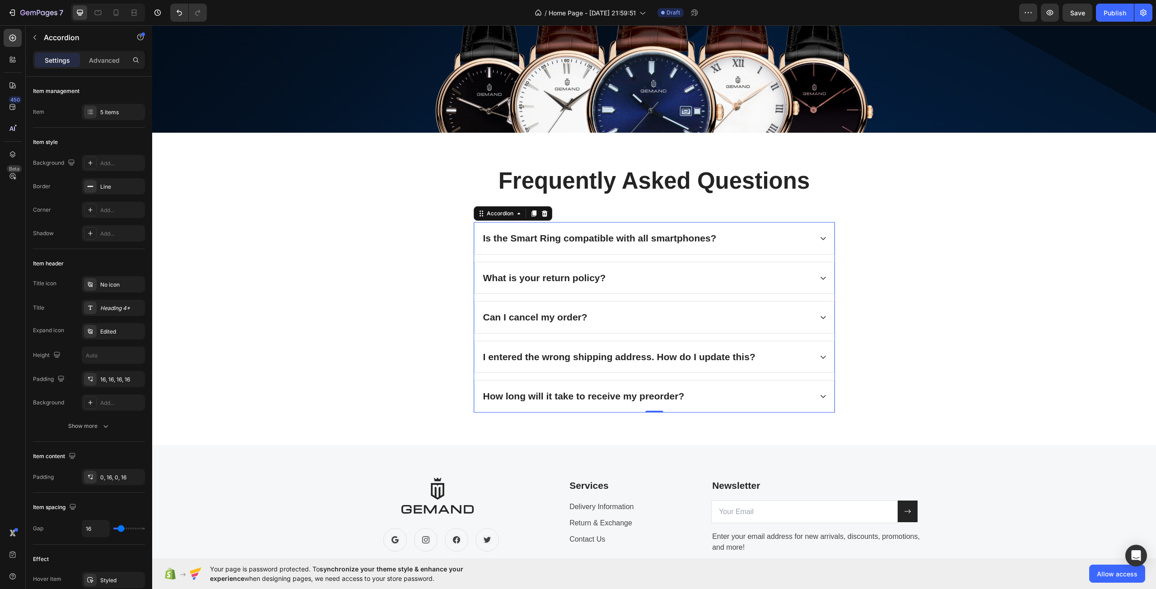
scroll to position [2479, 0]
click at [771, 357] on div "I entered the wrong shipping address. How do I update this?" at bounding box center [647, 356] width 330 height 17
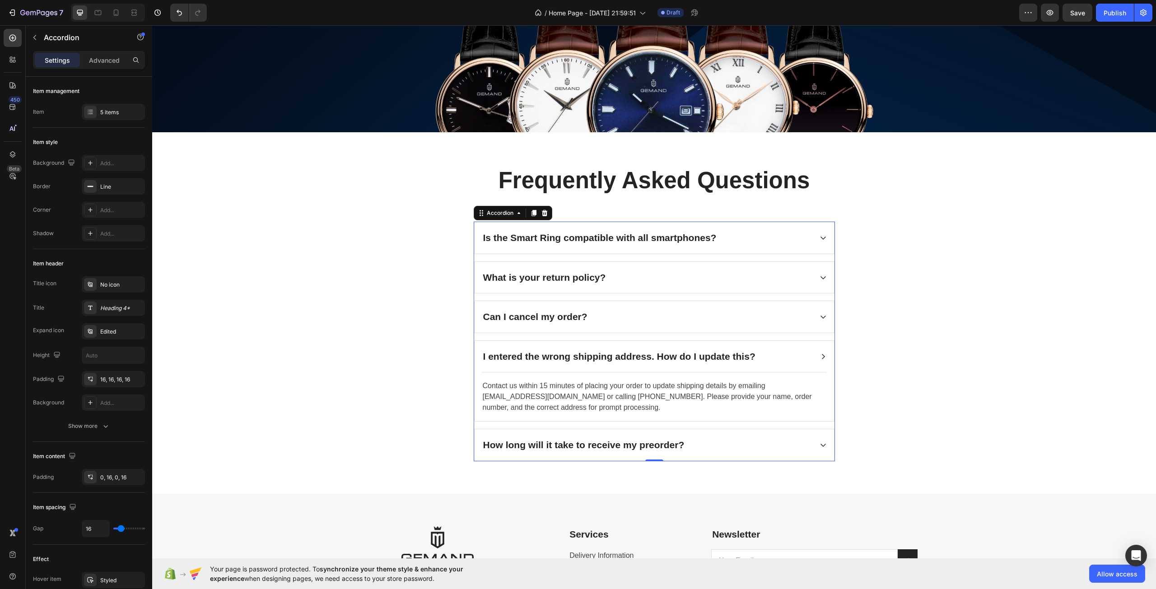
click at [771, 357] on div "I entered the wrong shipping address. How do I update this?" at bounding box center [647, 356] width 330 height 17
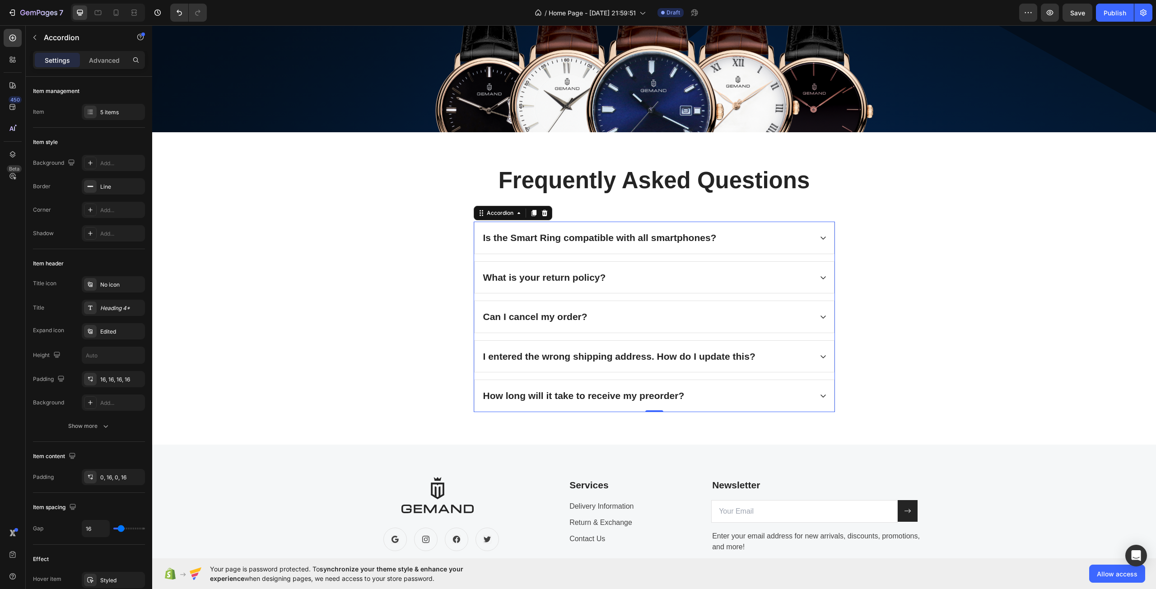
click at [768, 355] on div "I entered the wrong shipping address. How do I update this?" at bounding box center [647, 356] width 330 height 17
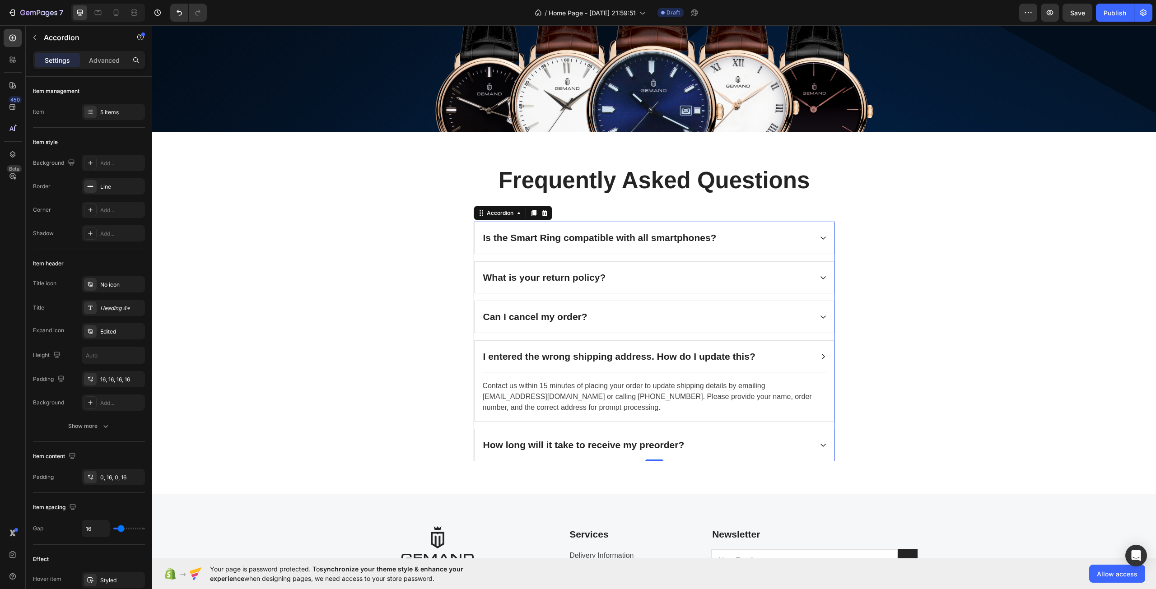
click at [768, 355] on div "I entered the wrong shipping address. How do I update this?" at bounding box center [647, 356] width 330 height 17
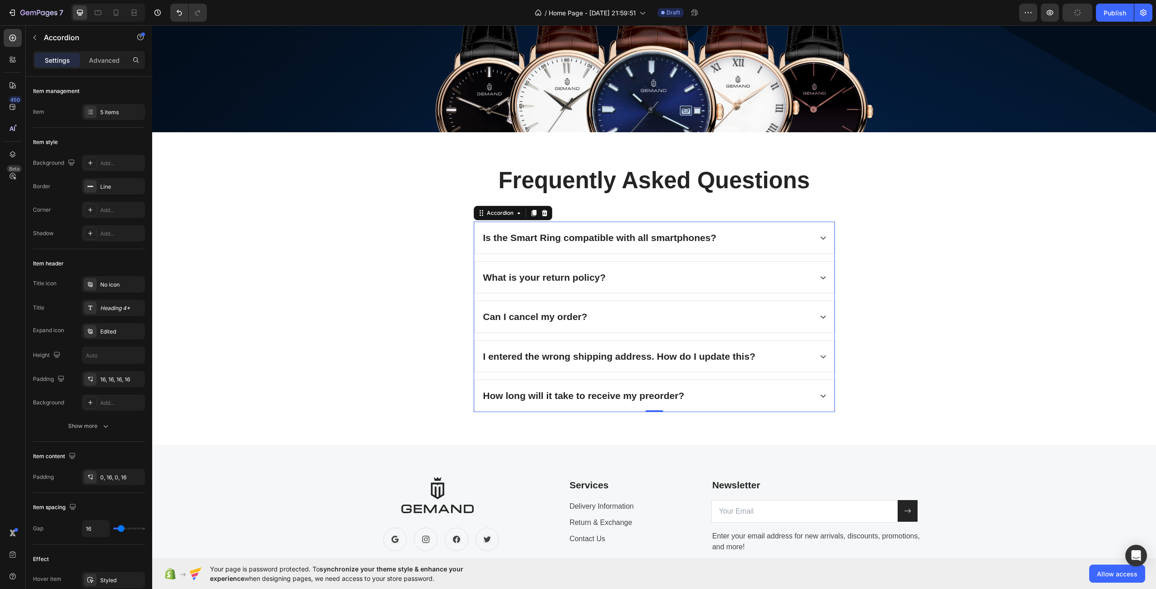
click at [741, 392] on div "How long will it take to receive my preorder?" at bounding box center [647, 395] width 330 height 17
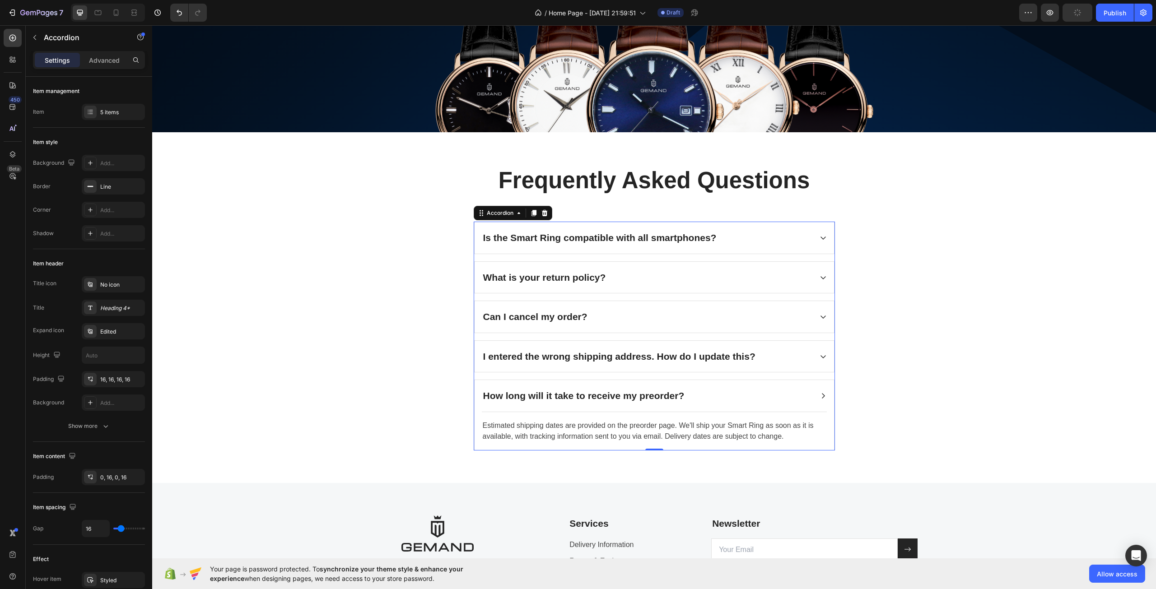
click at [741, 392] on div "How long will it take to receive my preorder?" at bounding box center [647, 395] width 330 height 17
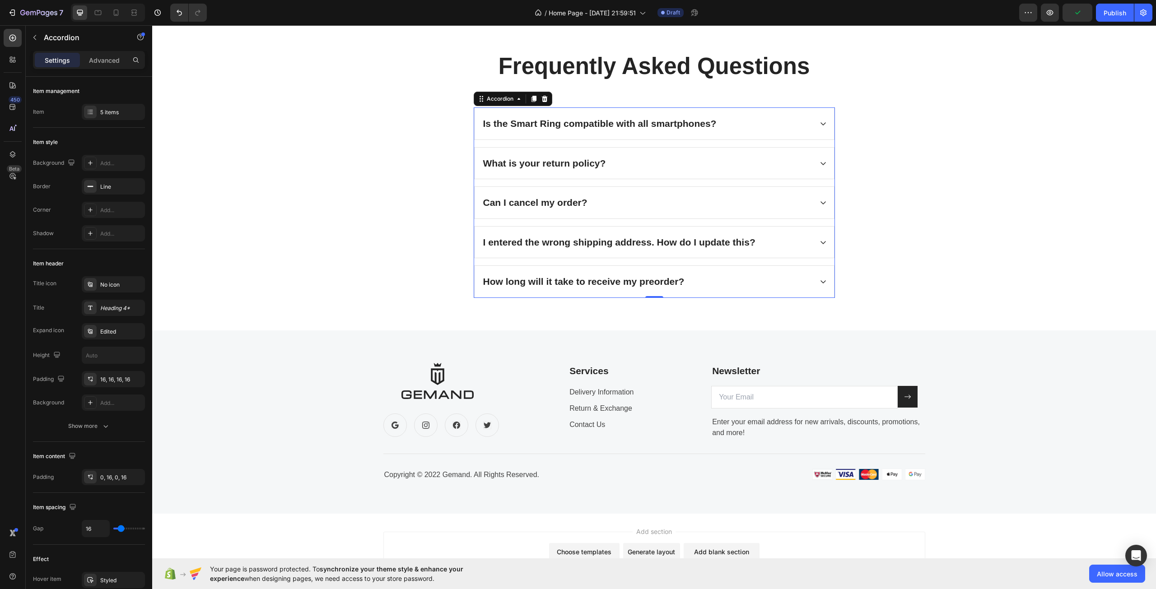
scroll to position [2678, 0]
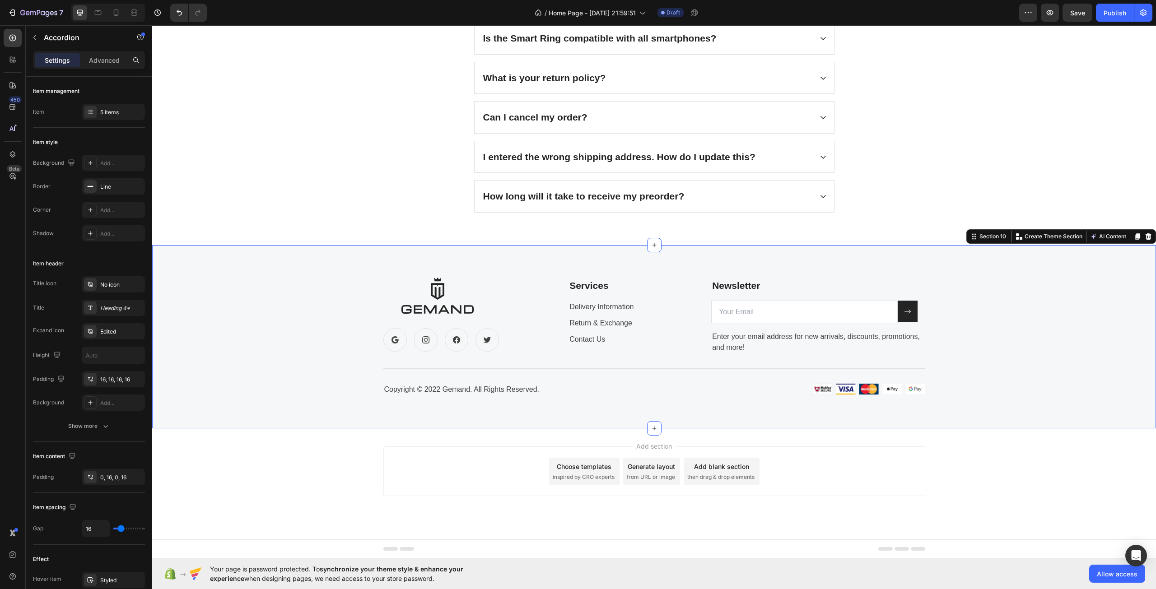
click at [284, 302] on div "Image Icon Icon Icon Icon Row Services Text block Delivery Information Text blo…" at bounding box center [654, 337] width 990 height 119
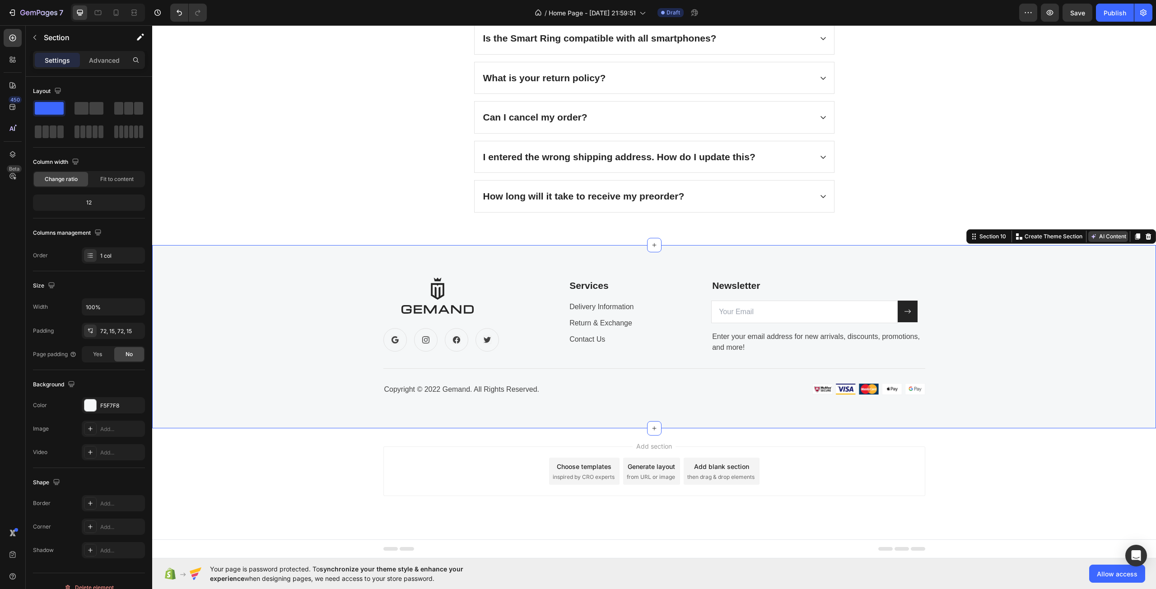
click at [1096, 235] on button "AI Content" at bounding box center [1108, 236] width 40 height 11
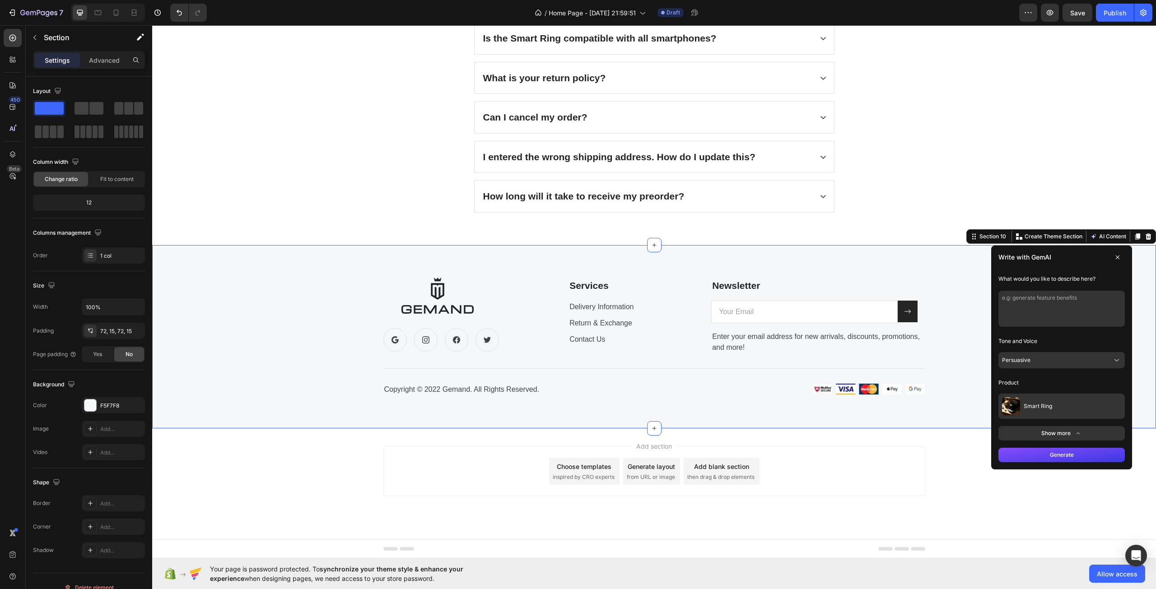
click at [1030, 359] on button "Persuasive" at bounding box center [1061, 360] width 126 height 16
click at [1023, 420] on span "Professional" at bounding box center [1036, 421] width 32 height 7
click at [1026, 454] on button "Generate" at bounding box center [1061, 455] width 126 height 14
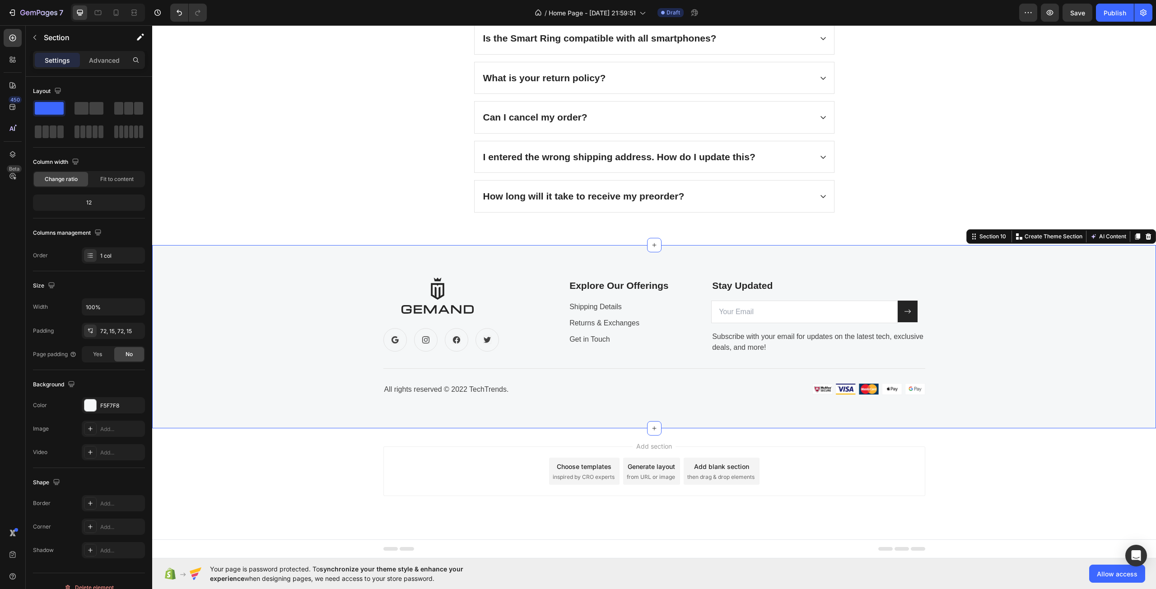
click at [301, 277] on div "Image Icon Icon Icon Icon Row Explore Our Offerings Text block Shipping Details…" at bounding box center [653, 337] width 1003 height 184
click at [324, 209] on div "Frequently Asked Questions Heading Is the Smart Ring compatible with all smartp…" at bounding box center [654, 88] width 990 height 247
click at [324, 147] on div "Frequently Asked Questions Heading Is the Smart Ring compatible with all smartp…" at bounding box center [654, 88] width 990 height 247
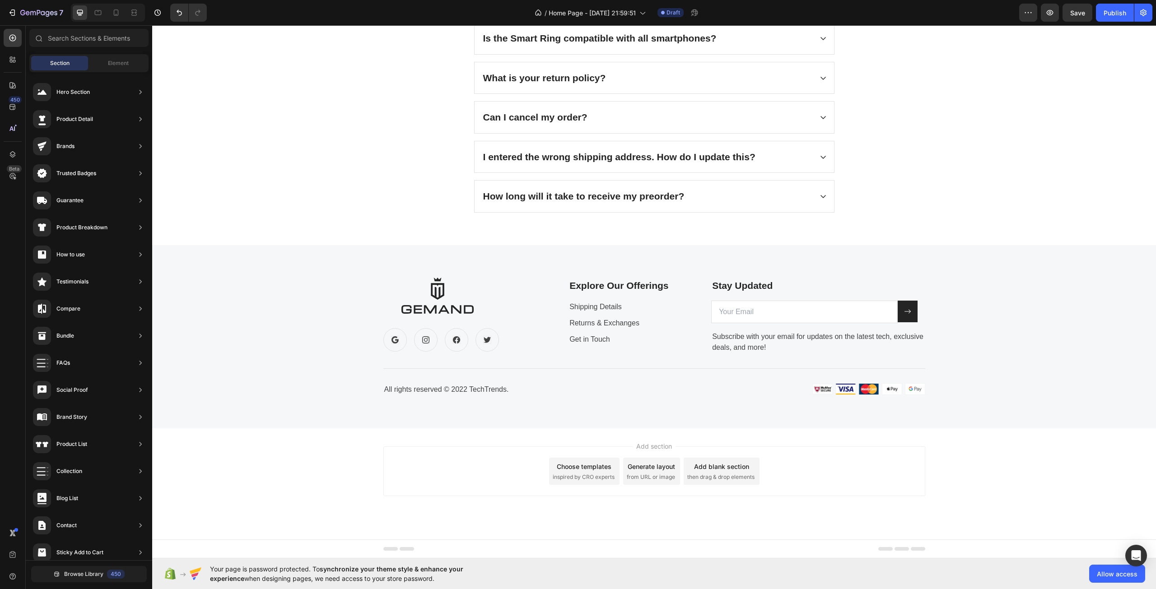
click at [638, 468] on div "Generate layout" at bounding box center [650, 466] width 47 height 9
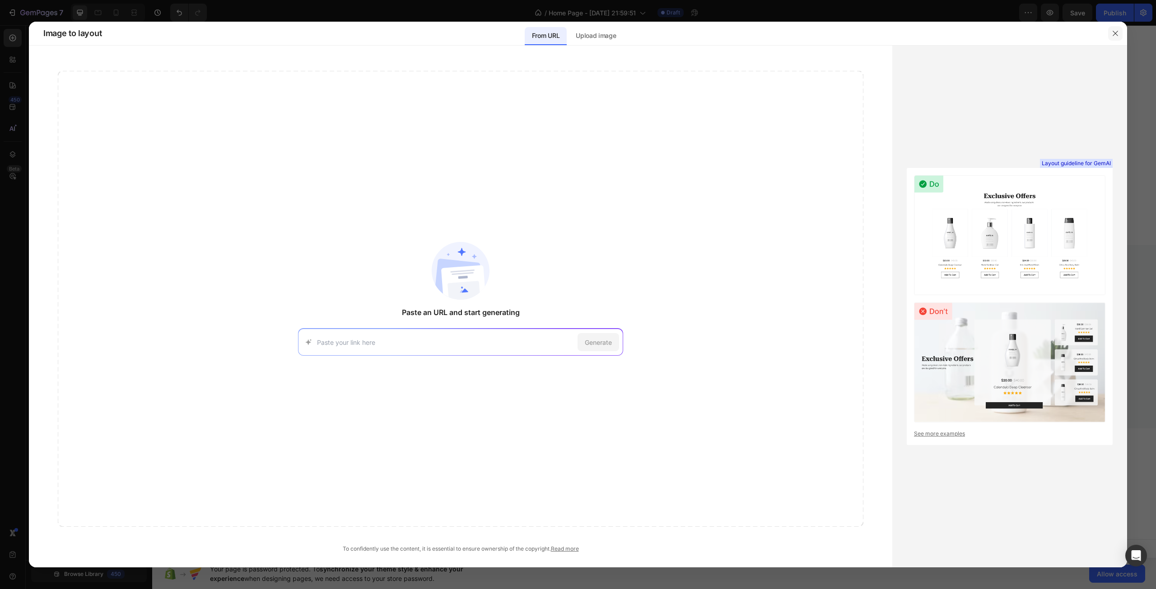
click at [1109, 30] on button "button" at bounding box center [1115, 33] width 14 height 14
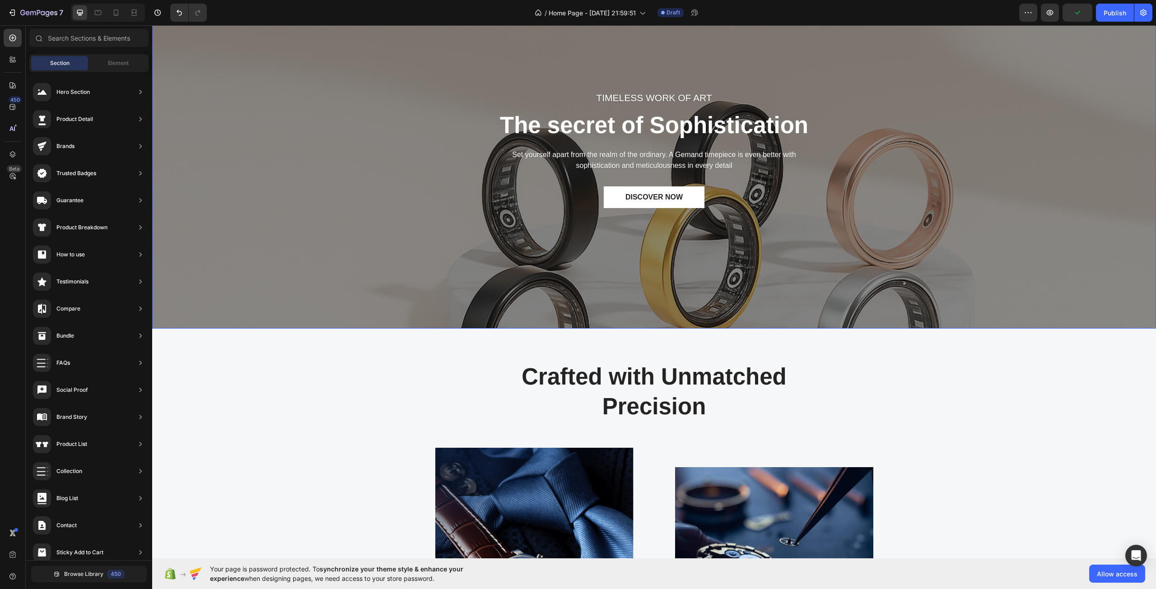
scroll to position [0, 0]
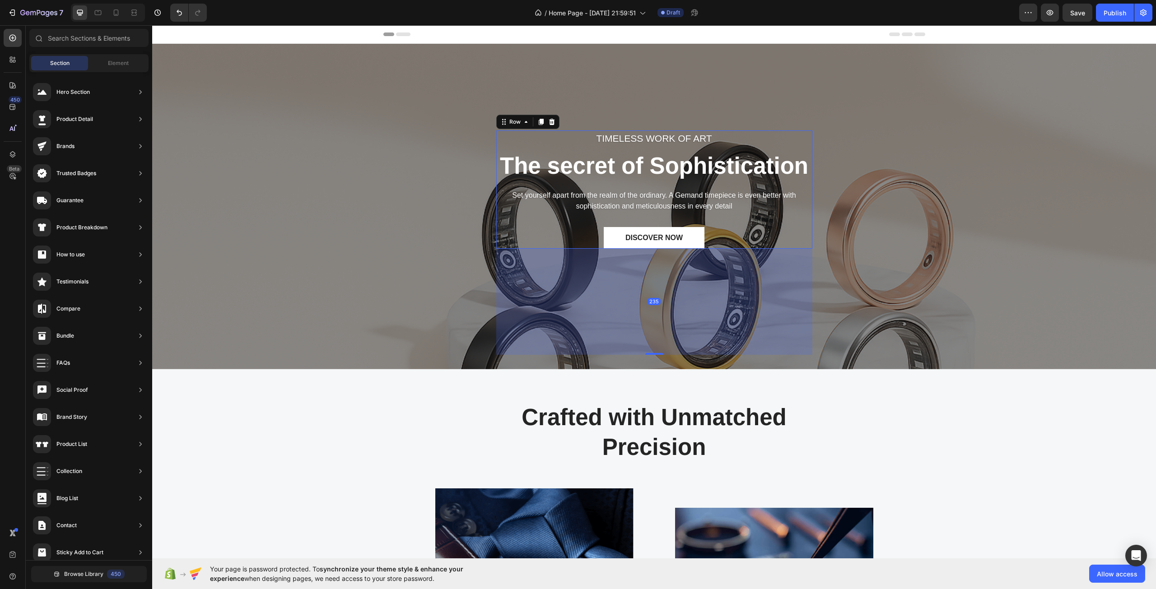
click at [503, 213] on div "TIMELESS WORK OF ART Text block The secret of Sophistication Heading Set yourse…" at bounding box center [654, 189] width 316 height 118
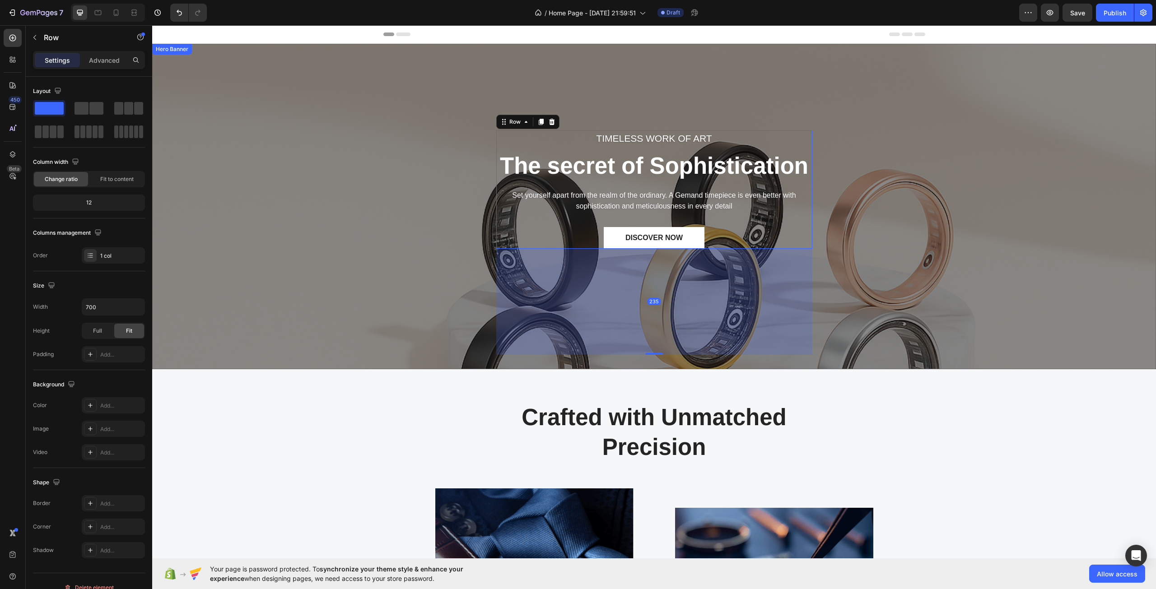
click at [380, 223] on div "TIMELESS WORK OF ART Text block The secret of Sophistication Heading Set yourse…" at bounding box center [654, 206] width 990 height 297
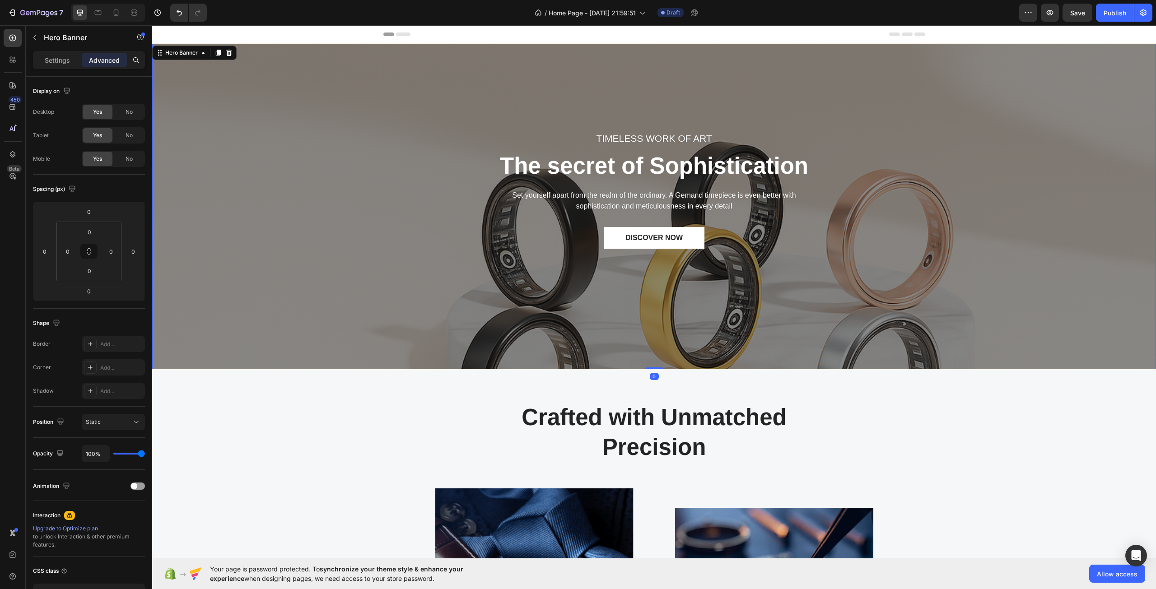
click at [358, 223] on div "TIMELESS WORK OF ART Text block The secret of Sophistication Heading Set yourse…" at bounding box center [654, 206] width 990 height 297
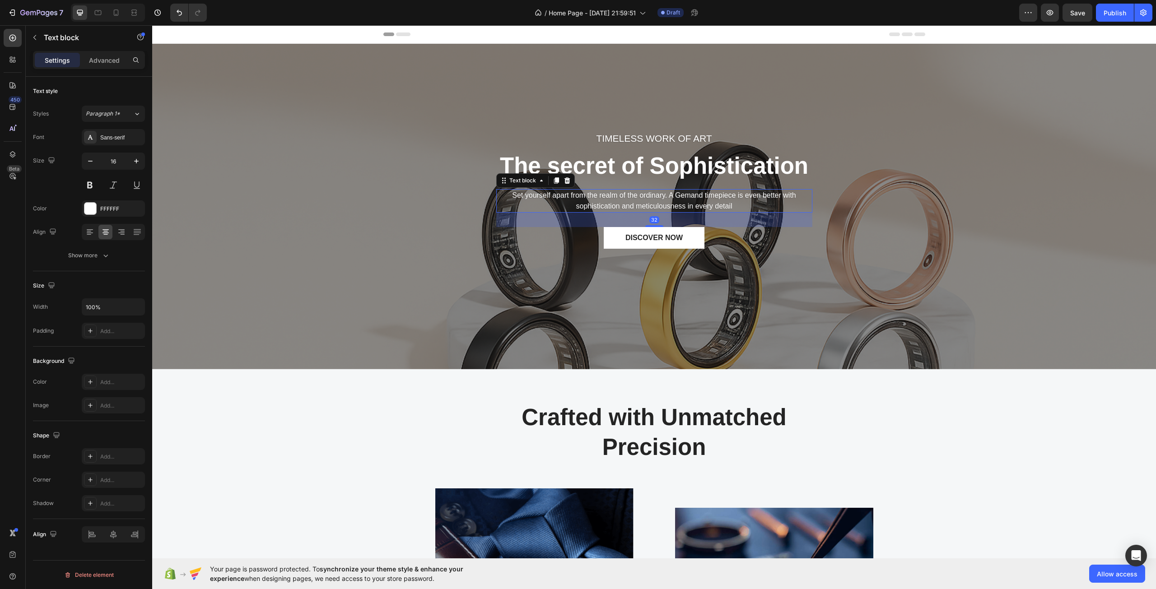
click at [600, 195] on p "Set yourself apart from the realm of the ordinary. A Gemand timepiece is even b…" at bounding box center [654, 201] width 314 height 22
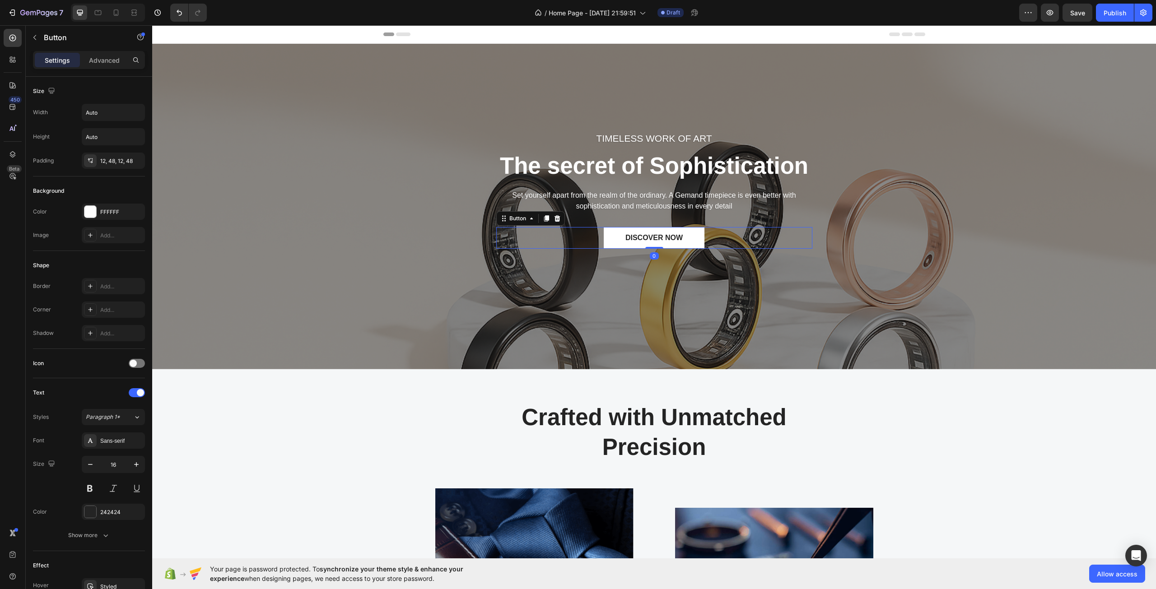
click at [556, 235] on div "DISCOVER NOW Button 0" at bounding box center [654, 238] width 316 height 22
click at [520, 221] on div "Button" at bounding box center [517, 218] width 20 height 8
click at [523, 235] on div "DISCOVER NOW Button 0" at bounding box center [654, 238] width 316 height 22
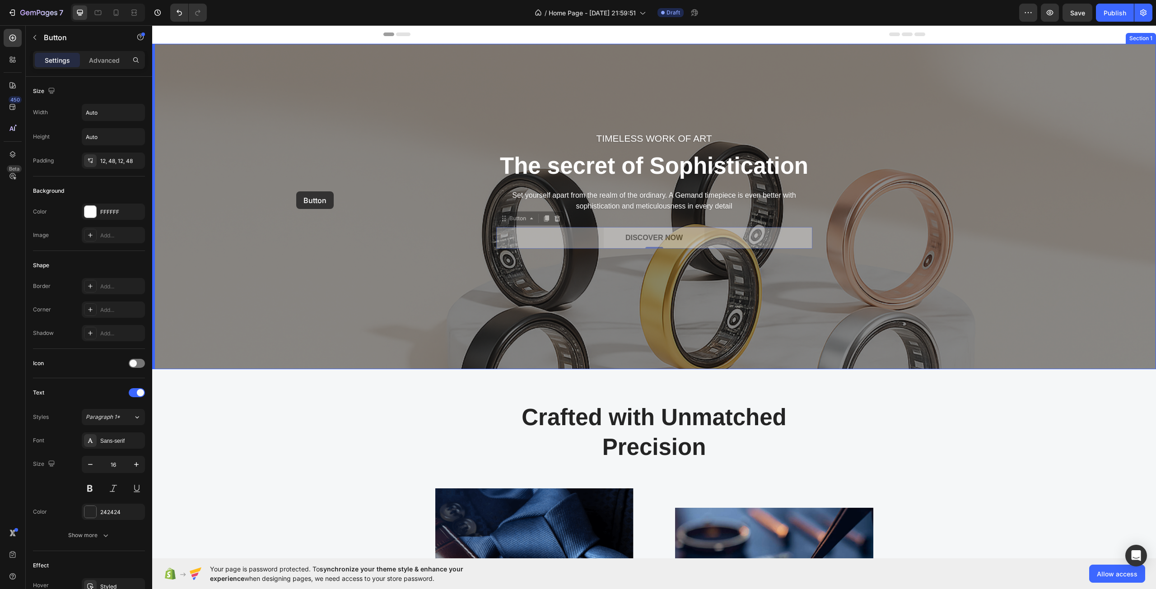
drag, startPoint x: 525, startPoint y: 235, endPoint x: 296, endPoint y: 191, distance: 232.6
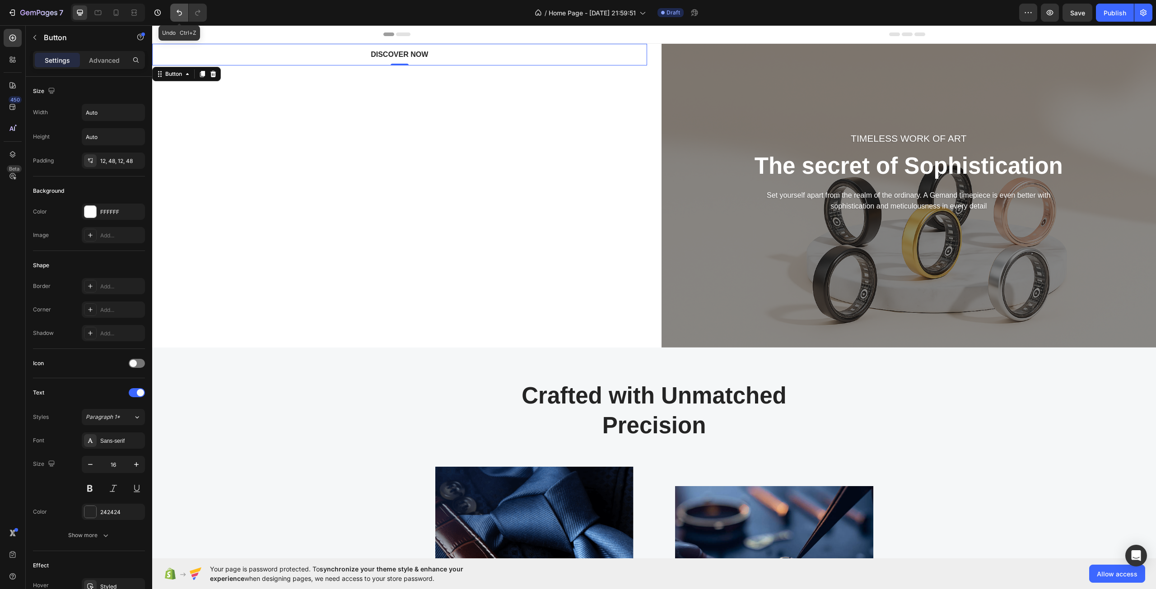
click at [175, 9] on icon "Undo/Redo" at bounding box center [179, 12] width 9 height 9
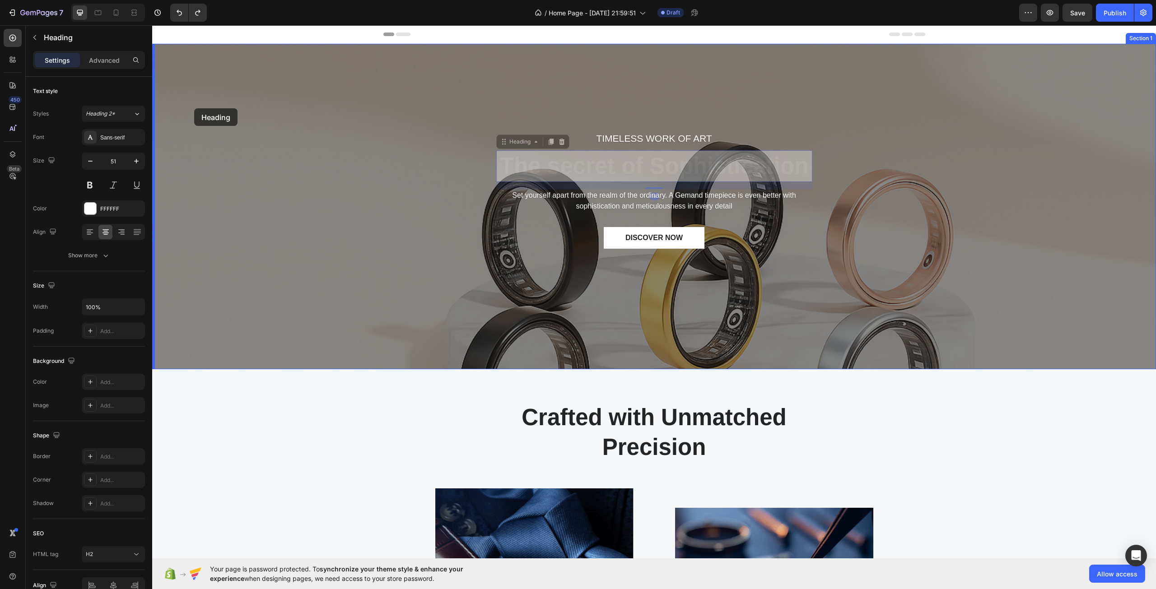
drag, startPoint x: 579, startPoint y: 167, endPoint x: 194, endPoint y: 108, distance: 389.1
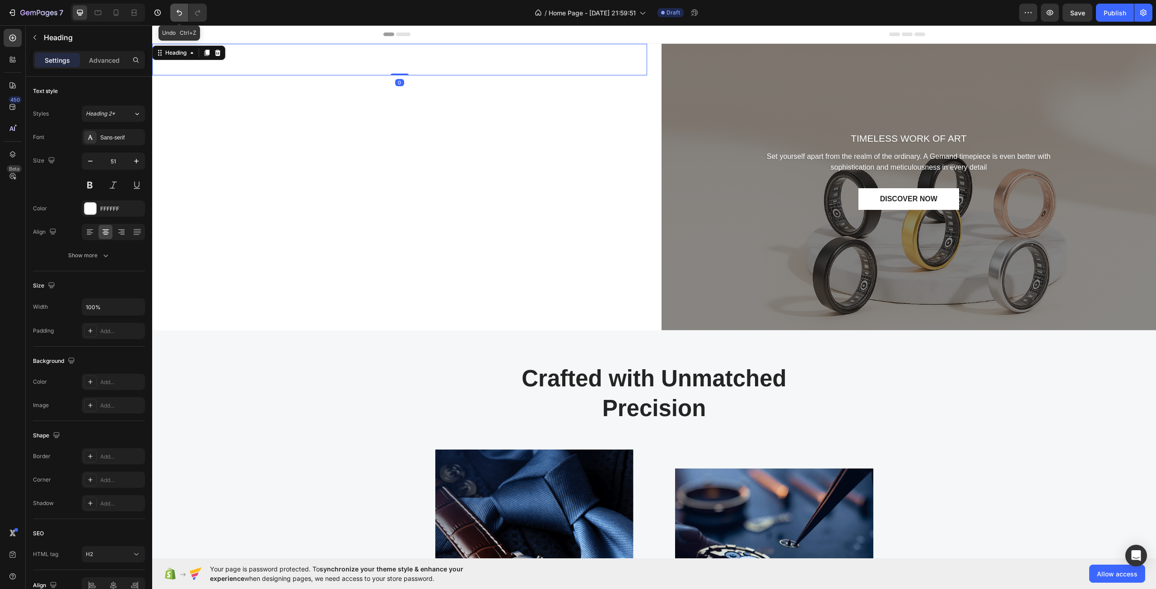
click at [185, 15] on button "Undo/Redo" at bounding box center [179, 13] width 18 height 18
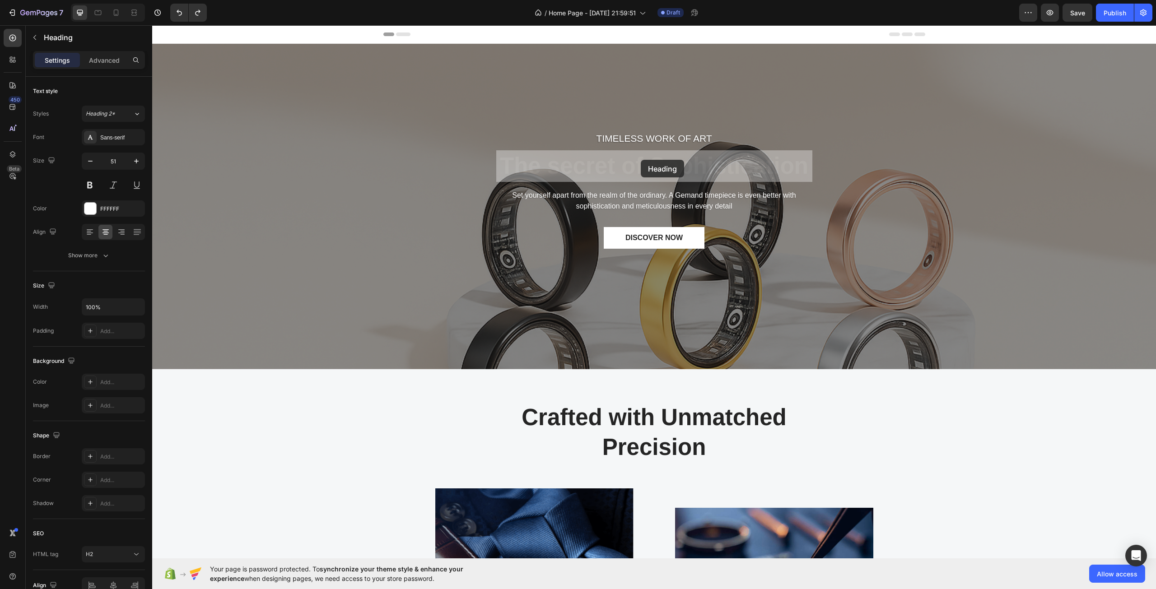
drag, startPoint x: 641, startPoint y: 160, endPoint x: 497, endPoint y: 160, distance: 144.0
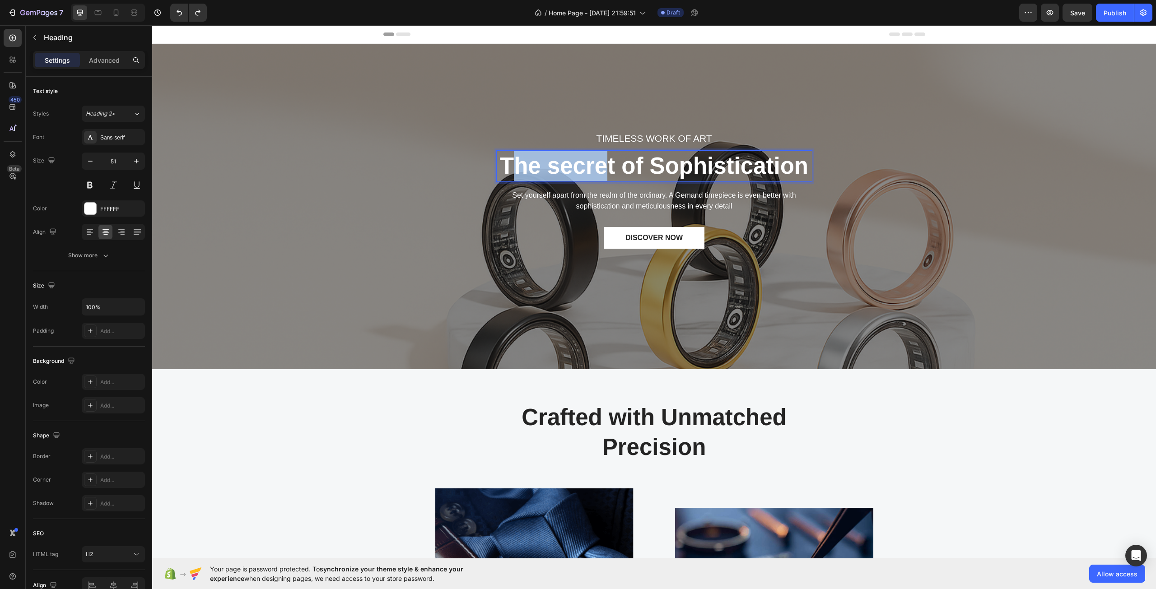
drag, startPoint x: 601, startPoint y: 173, endPoint x: 504, endPoint y: 175, distance: 96.6
click at [504, 175] on p "The secret of Sophistication" at bounding box center [654, 166] width 314 height 30
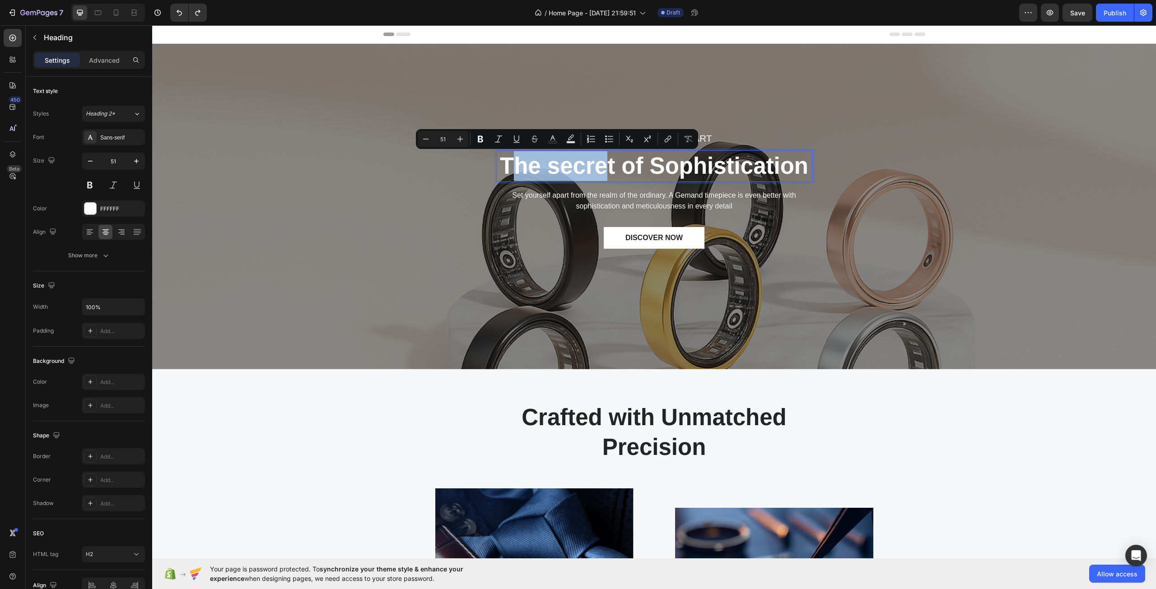
click at [525, 179] on p "The secret of Sophistication" at bounding box center [654, 166] width 314 height 30
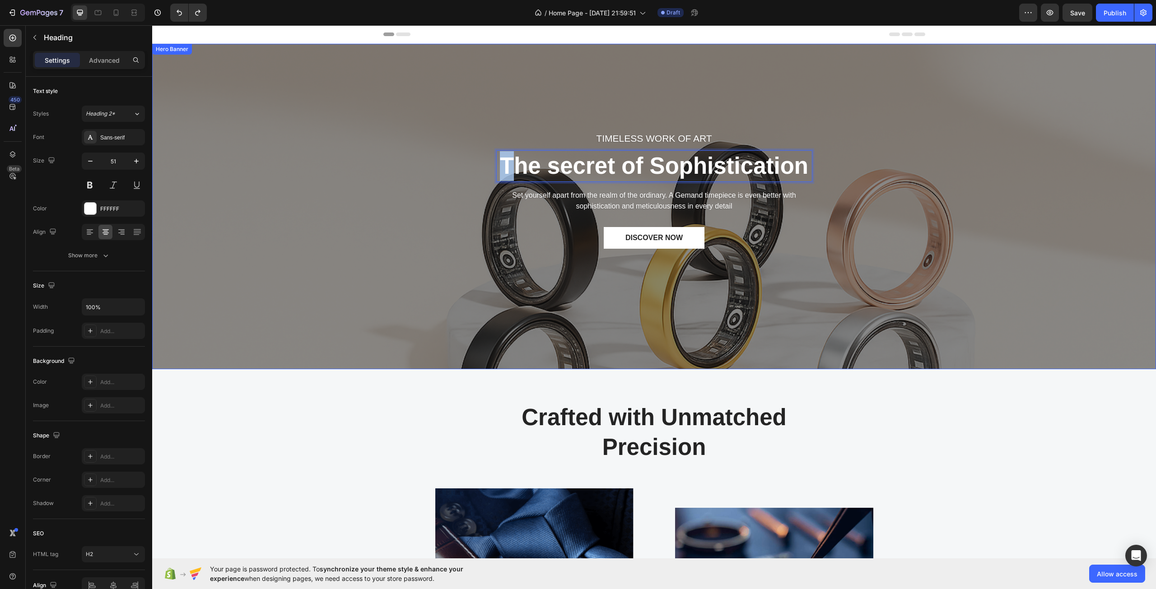
drag, startPoint x: 508, startPoint y: 179, endPoint x: 417, endPoint y: 165, distance: 92.7
click at [417, 168] on div "TIMELESS WORK OF ART Text block The secret of Sophistication Heading 16 Set you…" at bounding box center [654, 206] width 990 height 297
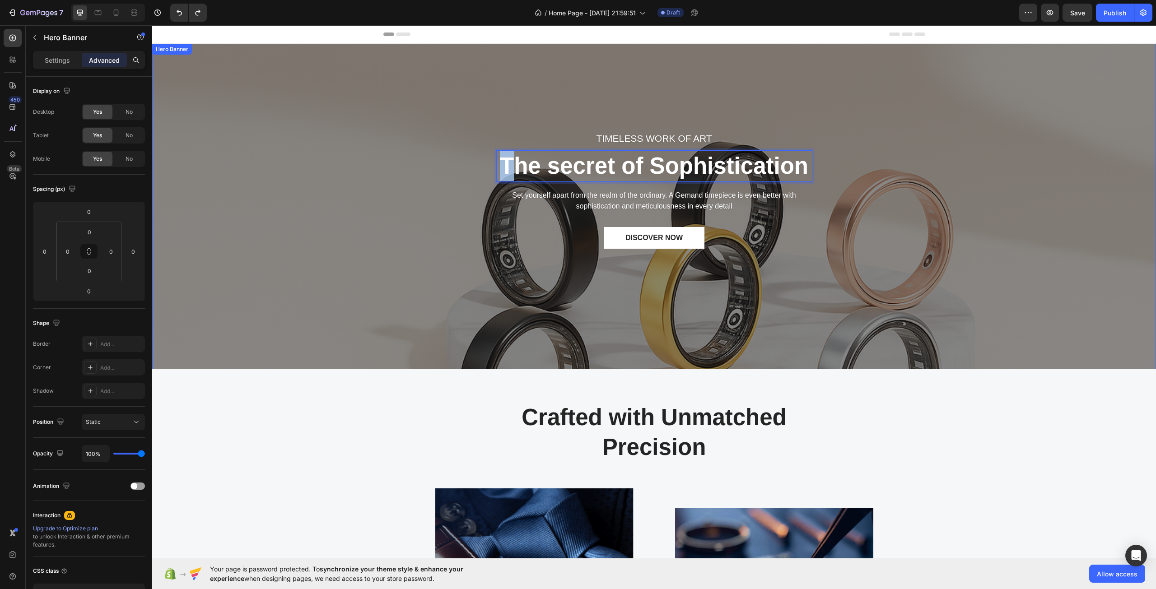
click at [480, 183] on div "TIMELESS WORK OF ART Text block The secret of Sophistication Heading 16 Set you…" at bounding box center [654, 206] width 990 height 297
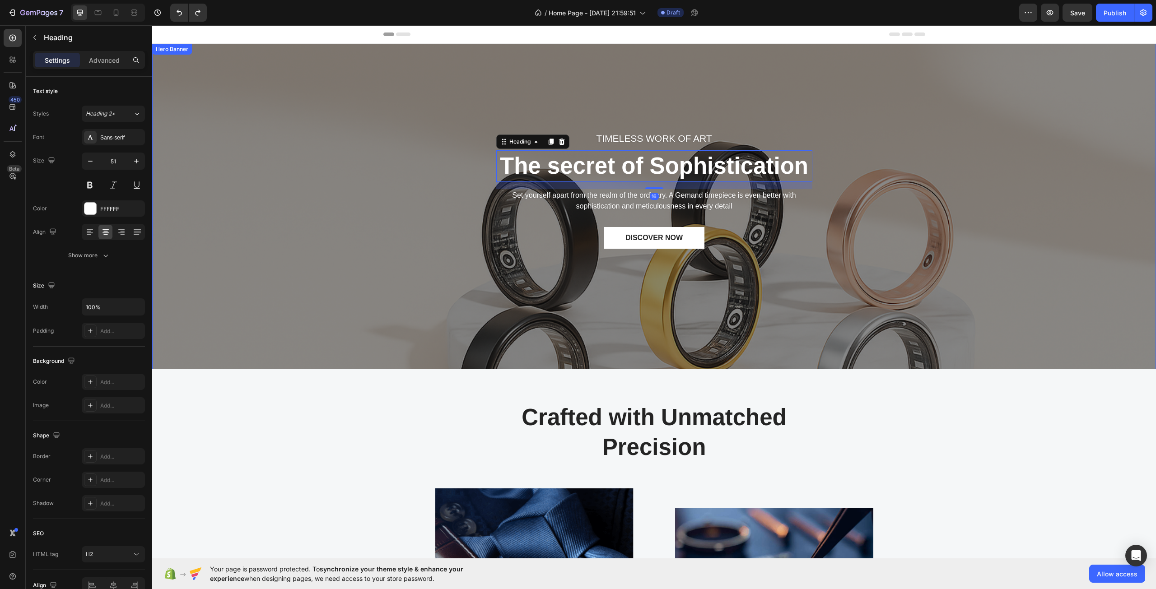
drag, startPoint x: 515, startPoint y: 181, endPoint x: 403, endPoint y: 181, distance: 112.4
drag, startPoint x: 535, startPoint y: 177, endPoint x: 390, endPoint y: 185, distance: 146.0
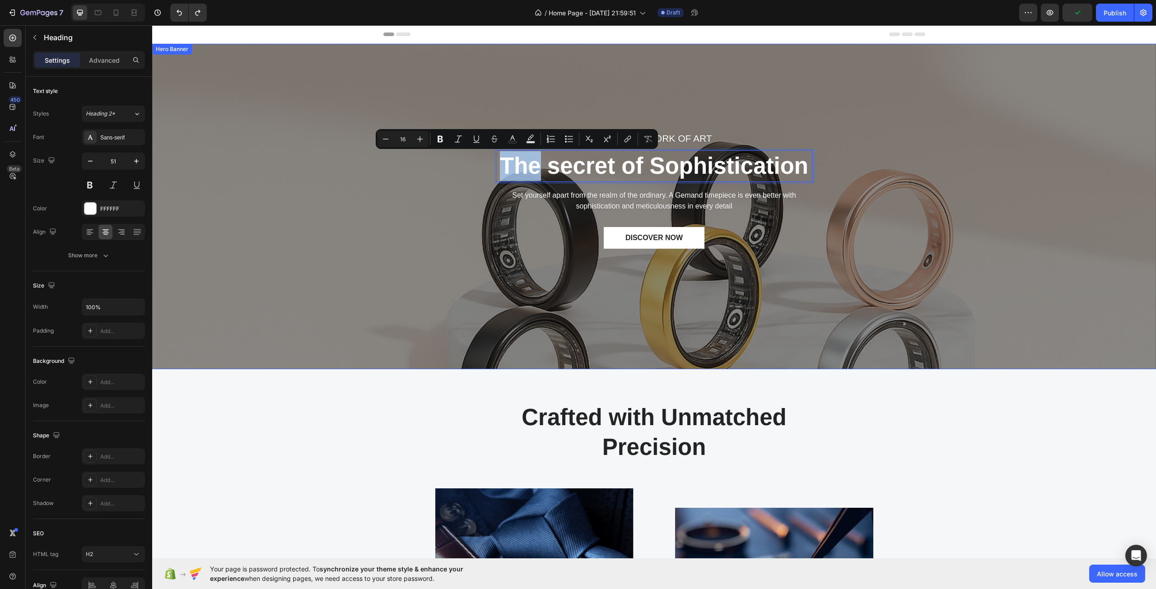
click at [460, 194] on div "TIMELESS WORK OF ART Text block The secret of Sophistication Heading 16 Set you…" at bounding box center [654, 206] width 990 height 297
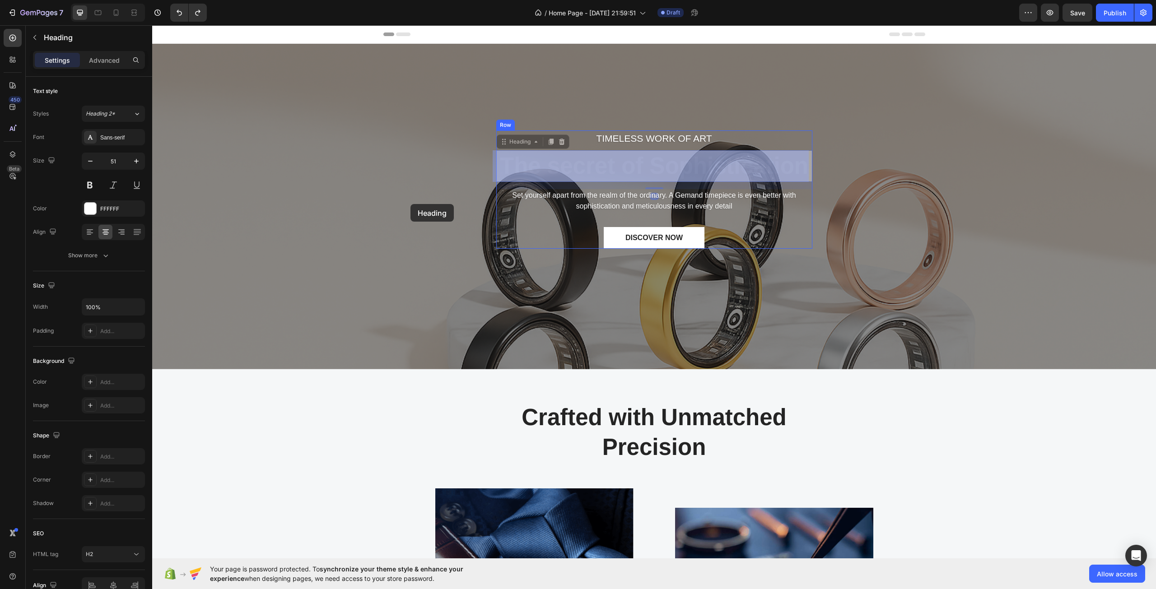
drag, startPoint x: 512, startPoint y: 178, endPoint x: 418, endPoint y: 198, distance: 96.5
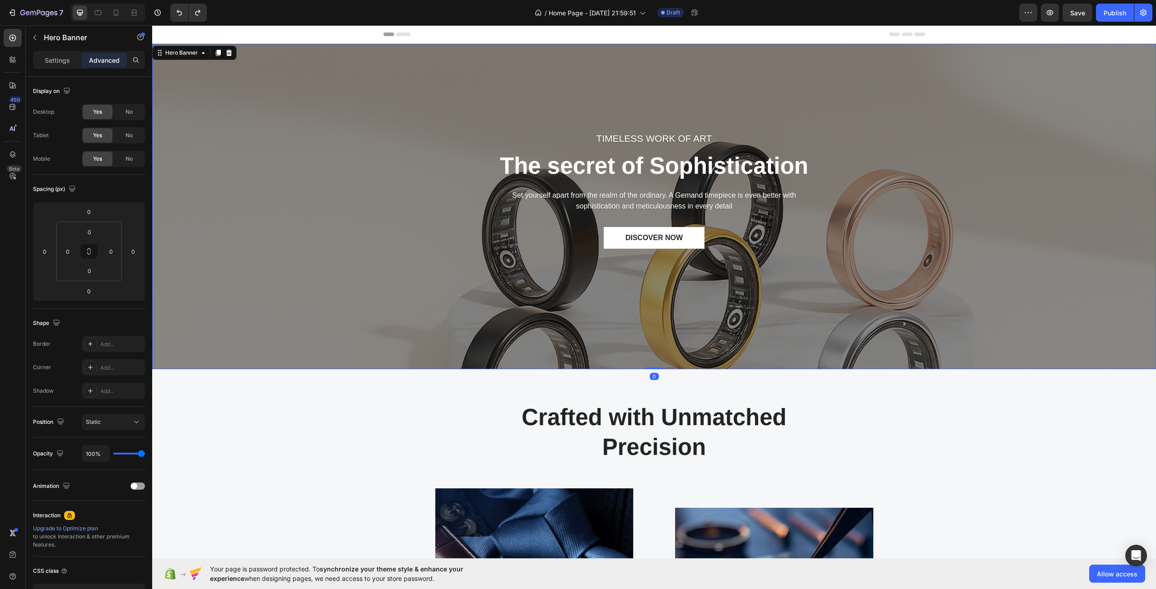
click at [422, 194] on div "TIMELESS WORK OF ART Text block The secret of Sophistication Heading Set yourse…" at bounding box center [654, 206] width 990 height 297
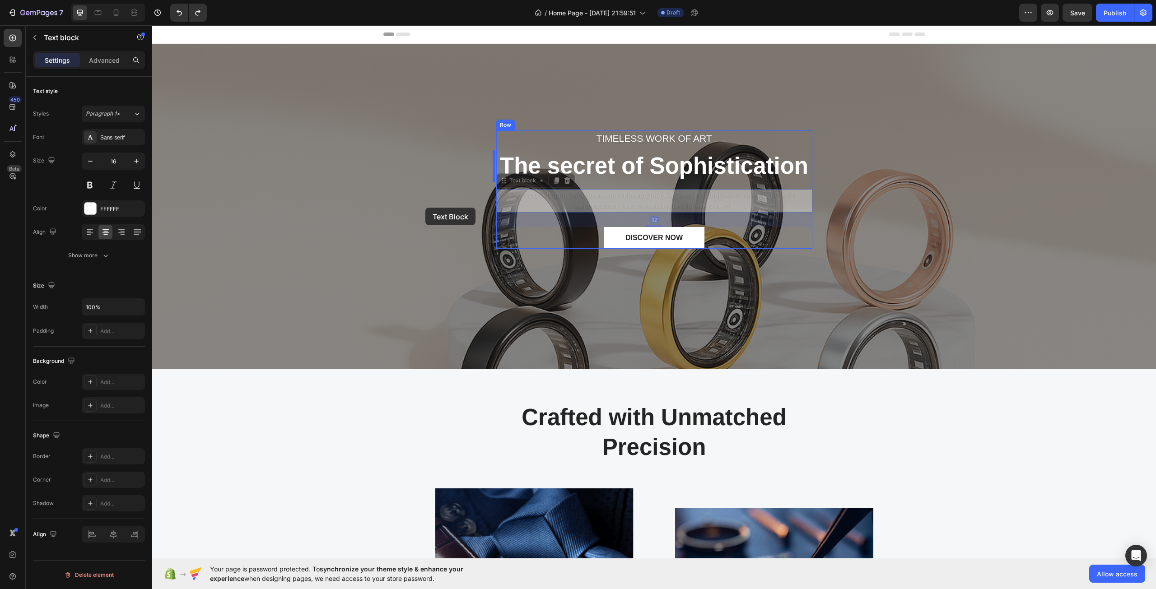
drag, startPoint x: 496, startPoint y: 205, endPoint x: 395, endPoint y: 199, distance: 100.8
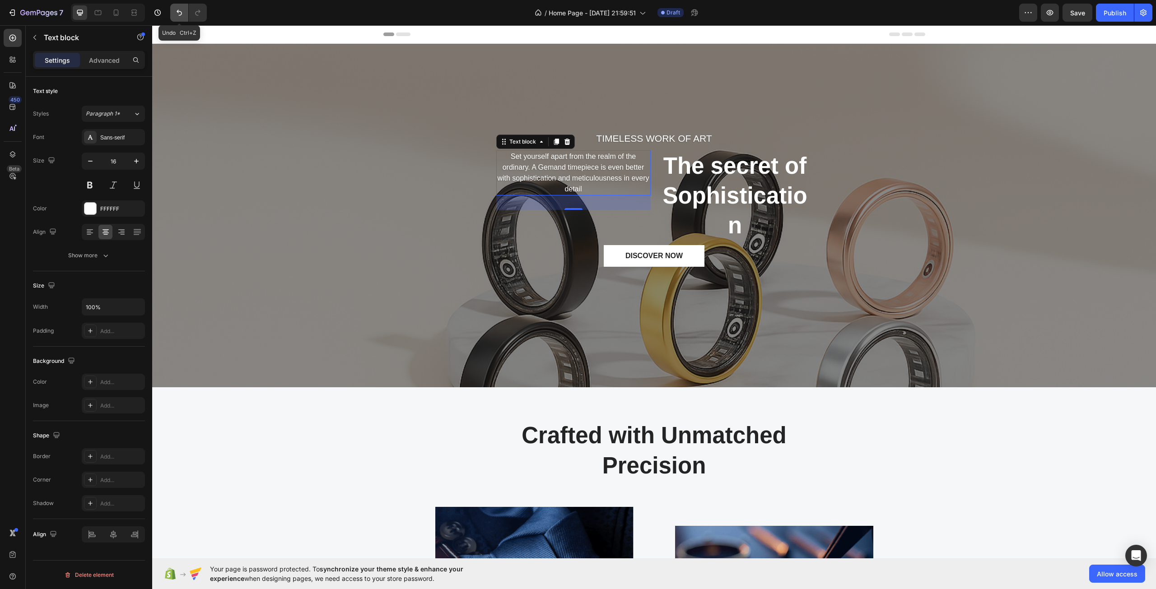
click at [188, 16] on button "Undo/Redo" at bounding box center [179, 13] width 18 height 18
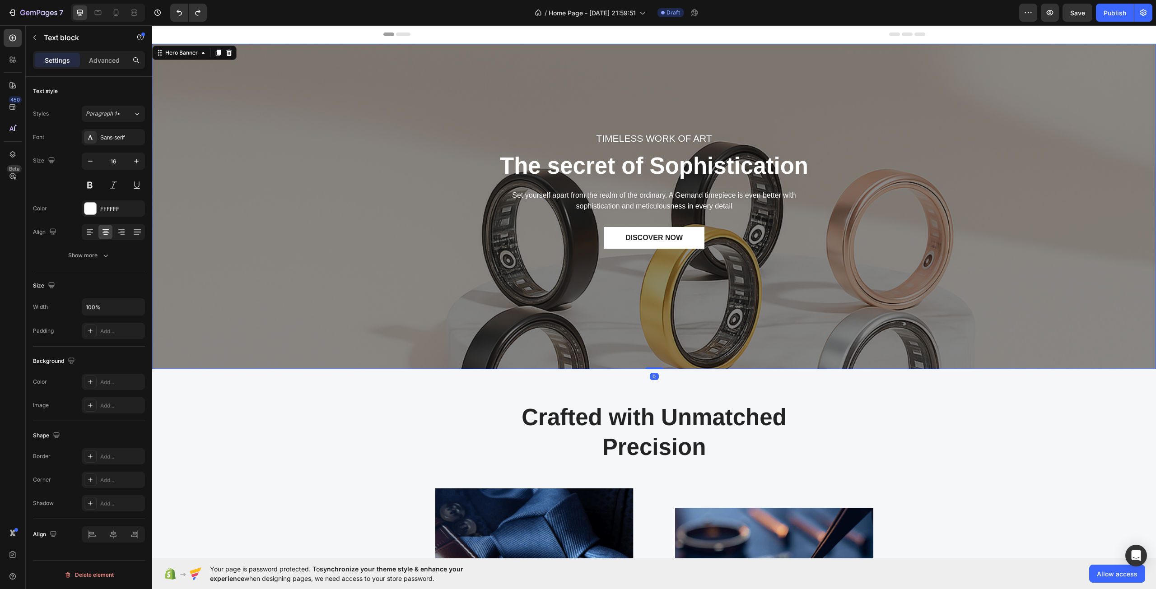
click at [450, 201] on div "TIMELESS WORK OF ART Text block The secret of Sophistication Heading Set yourse…" at bounding box center [654, 206] width 990 height 297
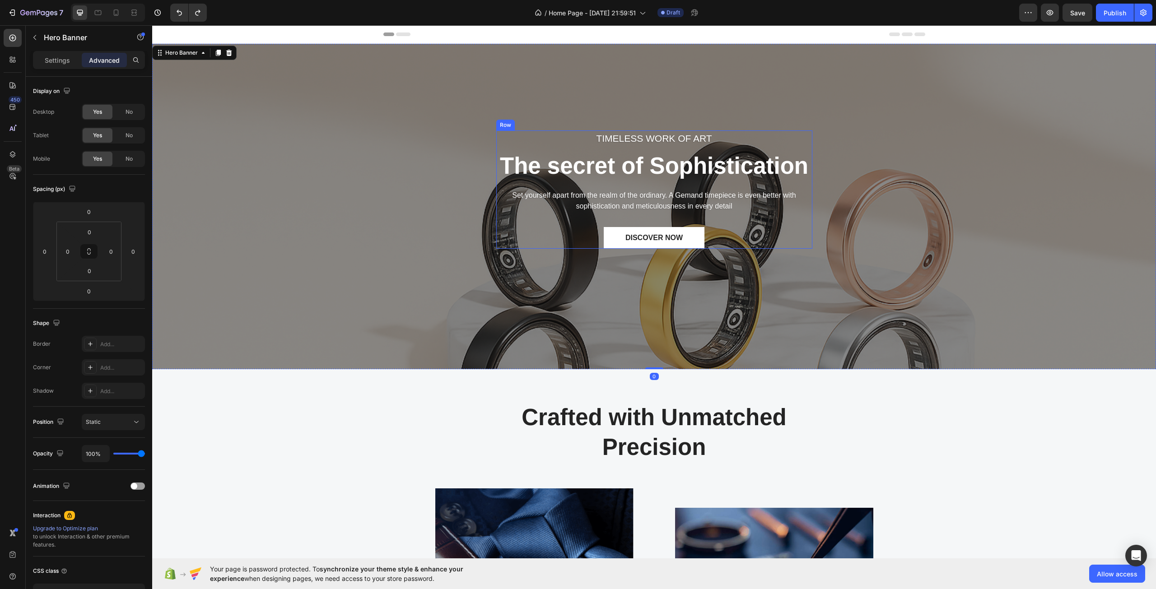
click at [546, 188] on div "TIMELESS WORK OF ART Text block The secret of Sophistication Heading Set yourse…" at bounding box center [654, 189] width 316 height 118
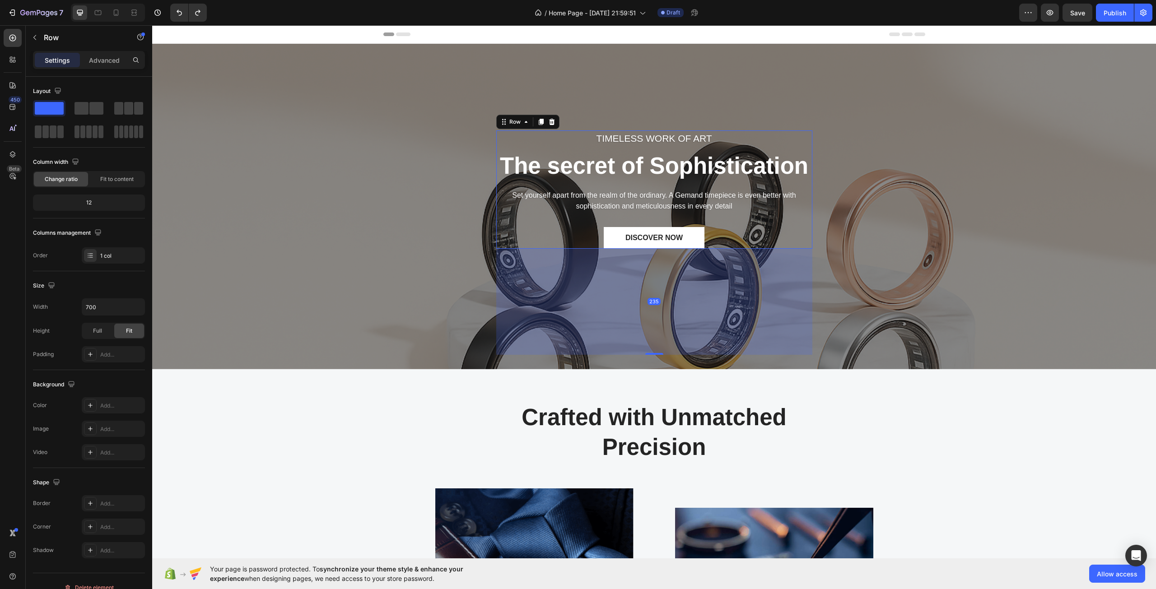
click at [546, 188] on div "TIMELESS WORK OF ART Text block The secret of Sophistication Heading Set yourse…" at bounding box center [654, 189] width 316 height 118
click at [572, 227] on div "DISCOVER NOW Button" at bounding box center [654, 238] width 316 height 22
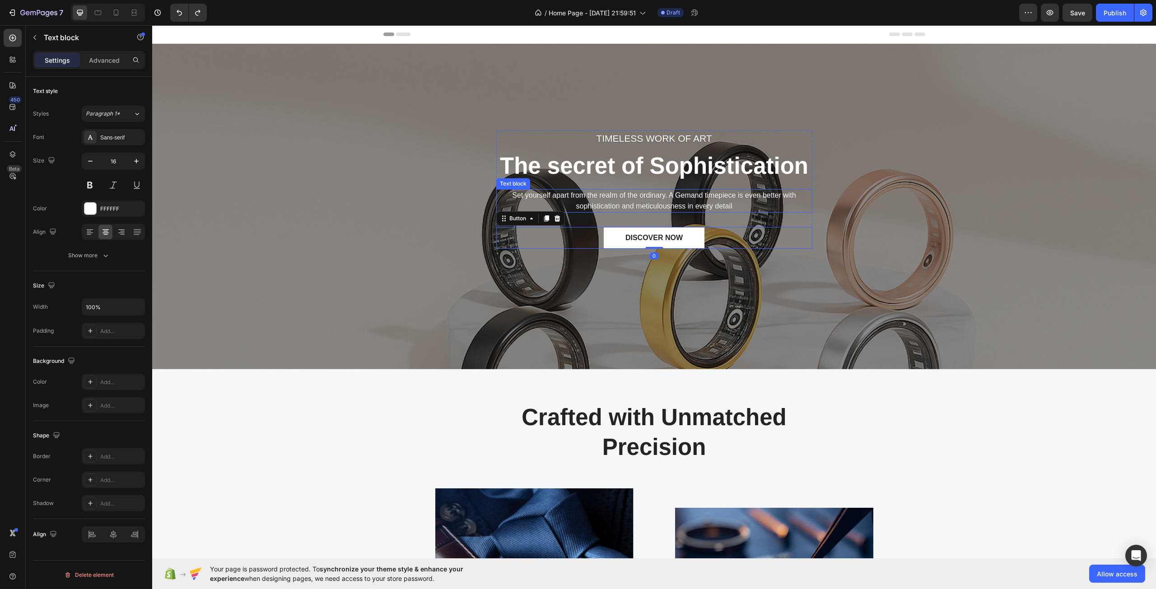
click at [516, 186] on div "Text block" at bounding box center [513, 183] width 34 height 11
click at [527, 195] on p "Set yourself apart from the realm of the ordinary. A Gemand timepiece is even b…" at bounding box center [654, 201] width 314 height 22
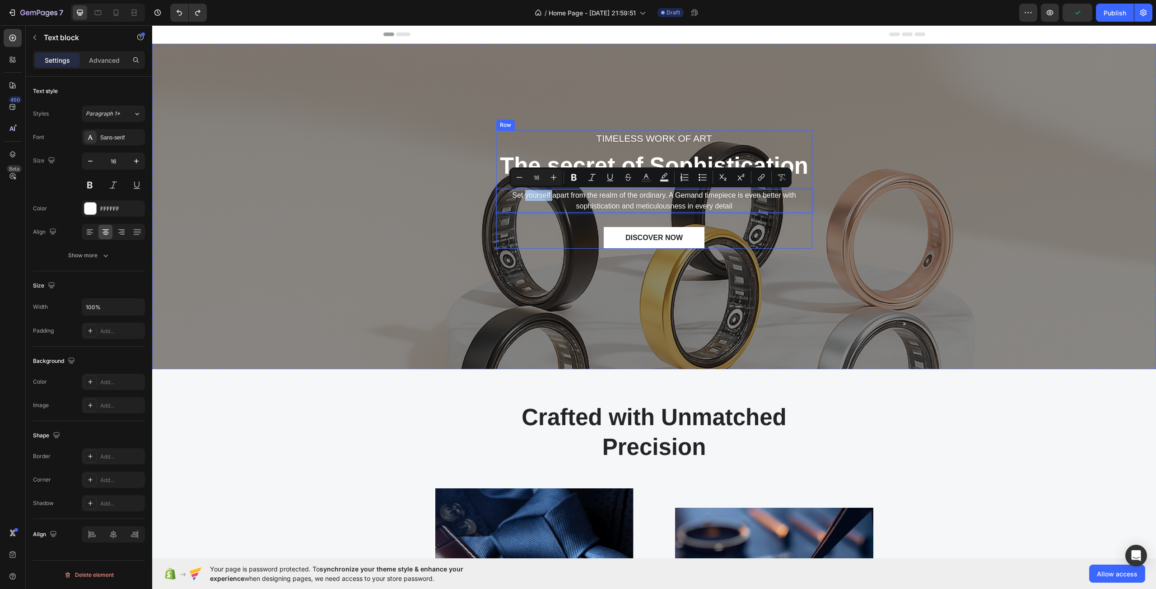
click at [523, 214] on div "TIMELESS WORK OF ART Text block The secret of Sophistication Heading Set yourse…" at bounding box center [654, 189] width 316 height 118
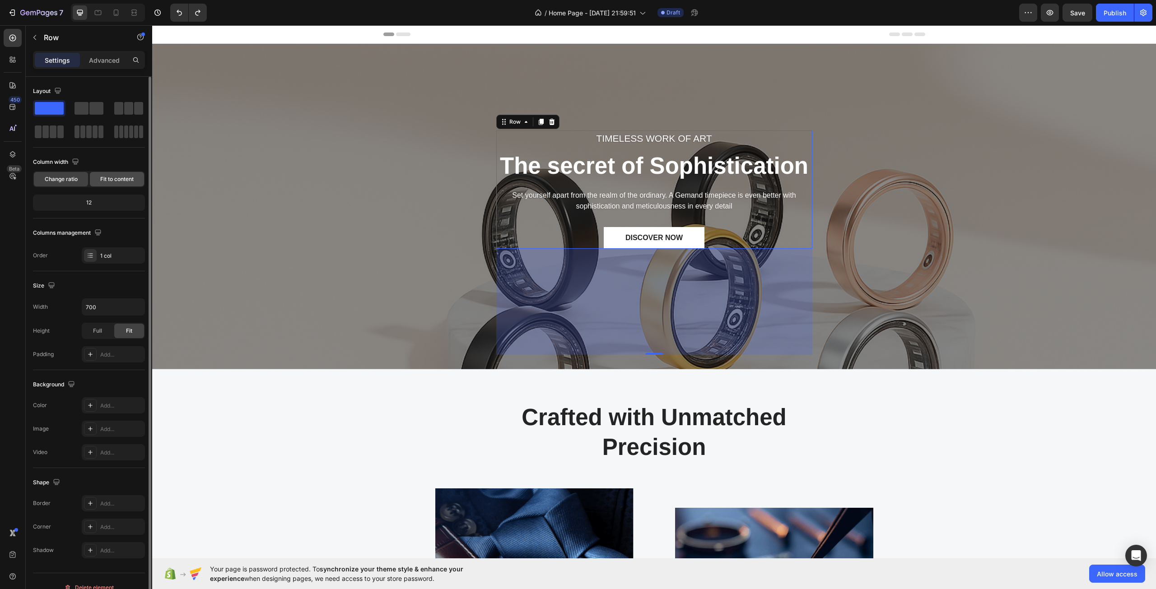
click at [123, 177] on span "Fit to content" at bounding box center [116, 179] width 33 height 8
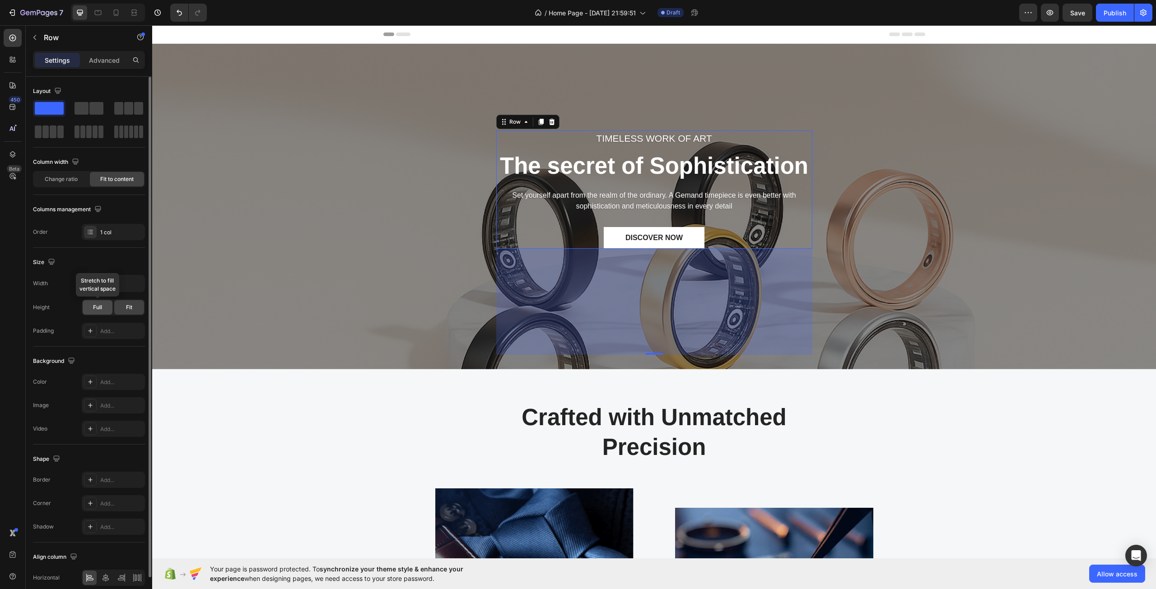
click at [96, 309] on span "Full" at bounding box center [97, 307] width 9 height 8
click at [121, 313] on div "Fit" at bounding box center [129, 307] width 30 height 14
click at [68, 186] on div "Change ratio" at bounding box center [61, 179] width 54 height 14
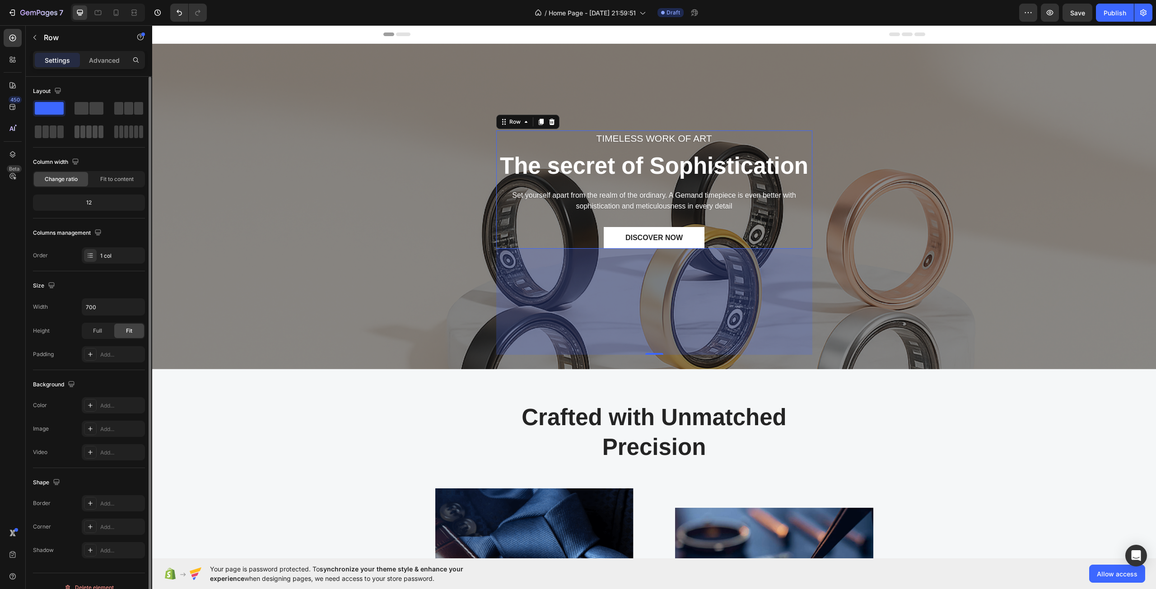
click at [87, 134] on span at bounding box center [88, 131] width 5 height 13
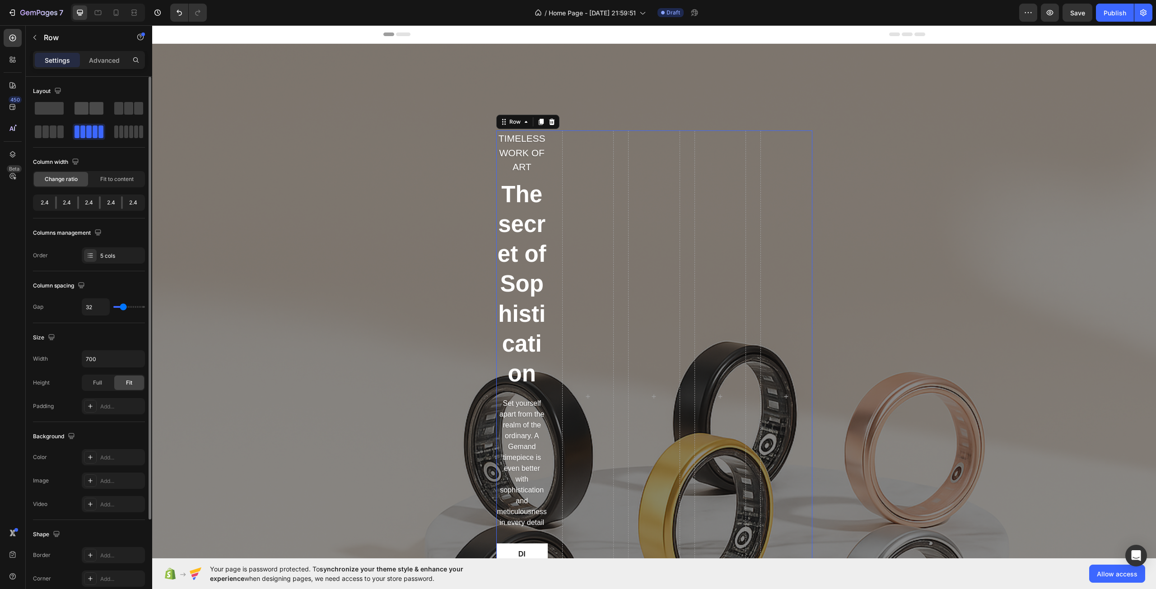
click at [88, 111] on div at bounding box center [88, 108] width 29 height 13
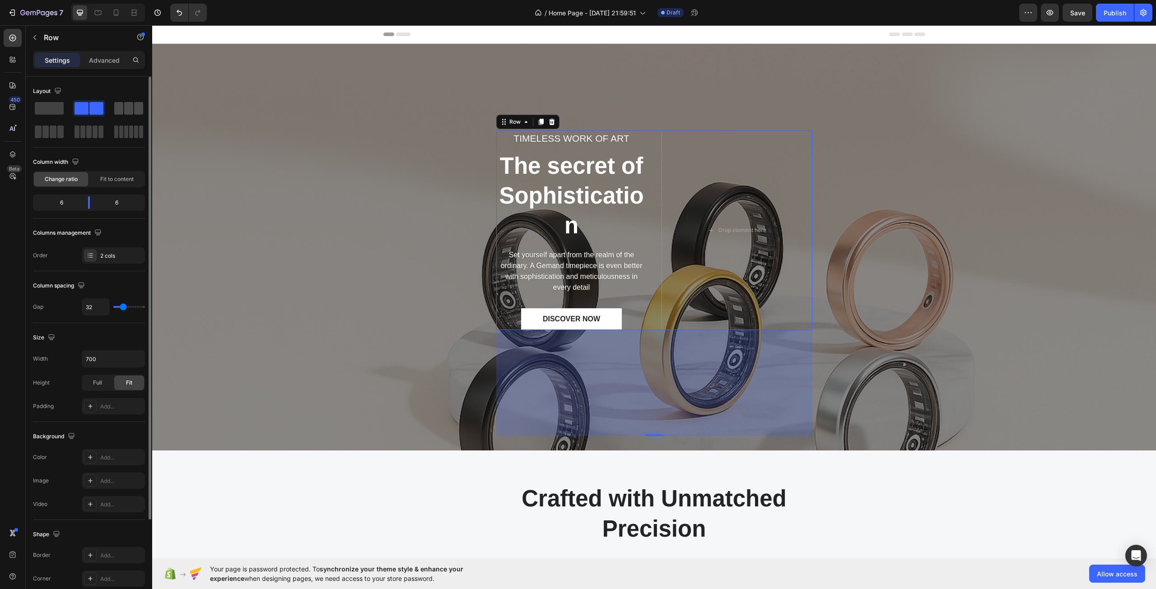
click at [121, 110] on span at bounding box center [118, 108] width 9 height 13
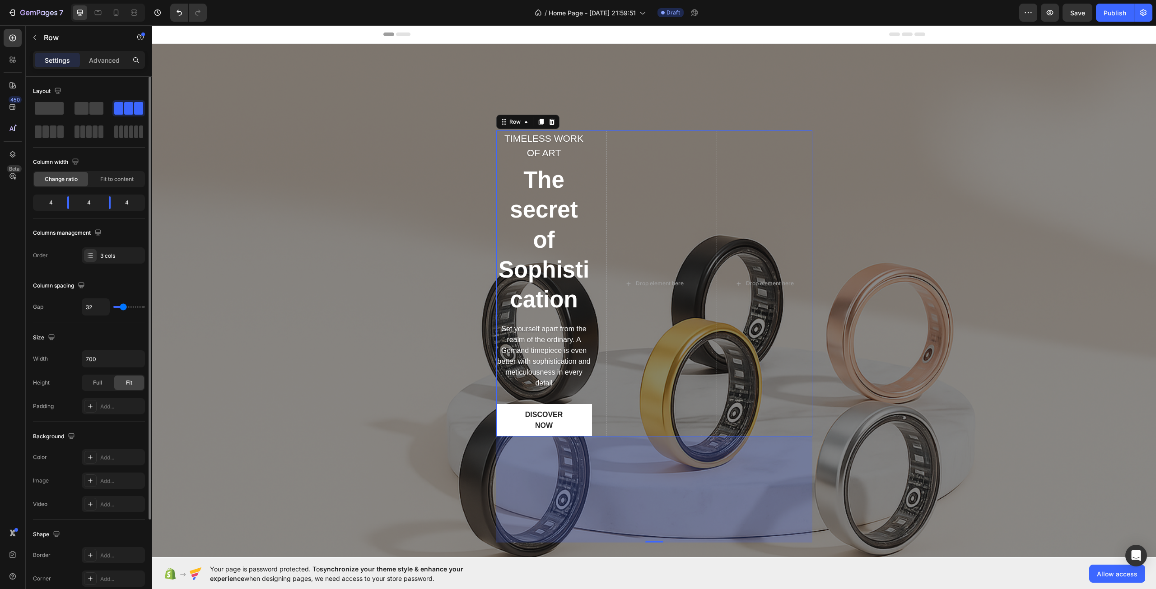
click at [72, 114] on div at bounding box center [89, 120] width 112 height 40
click at [55, 112] on span at bounding box center [49, 108] width 29 height 13
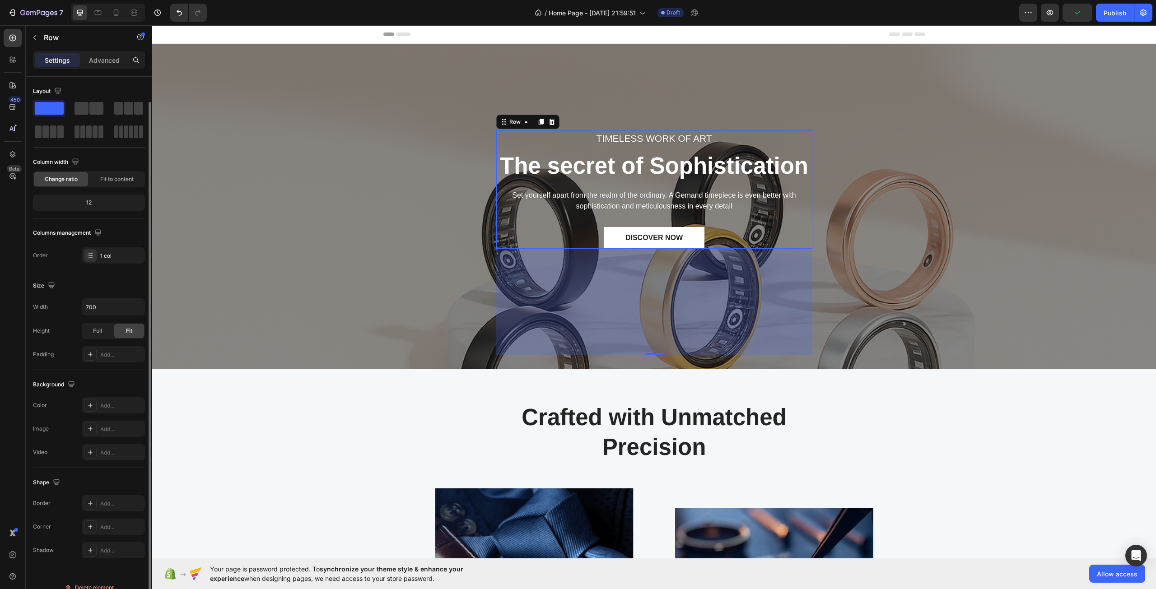
scroll to position [13, 0]
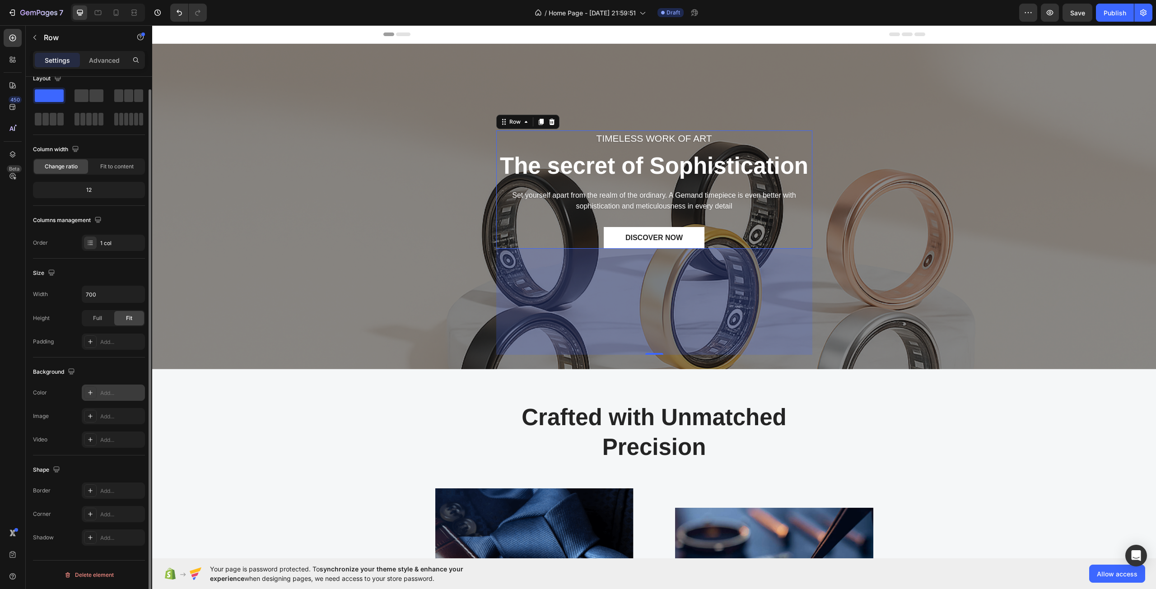
click at [101, 395] on div "Add..." at bounding box center [121, 393] width 42 height 8
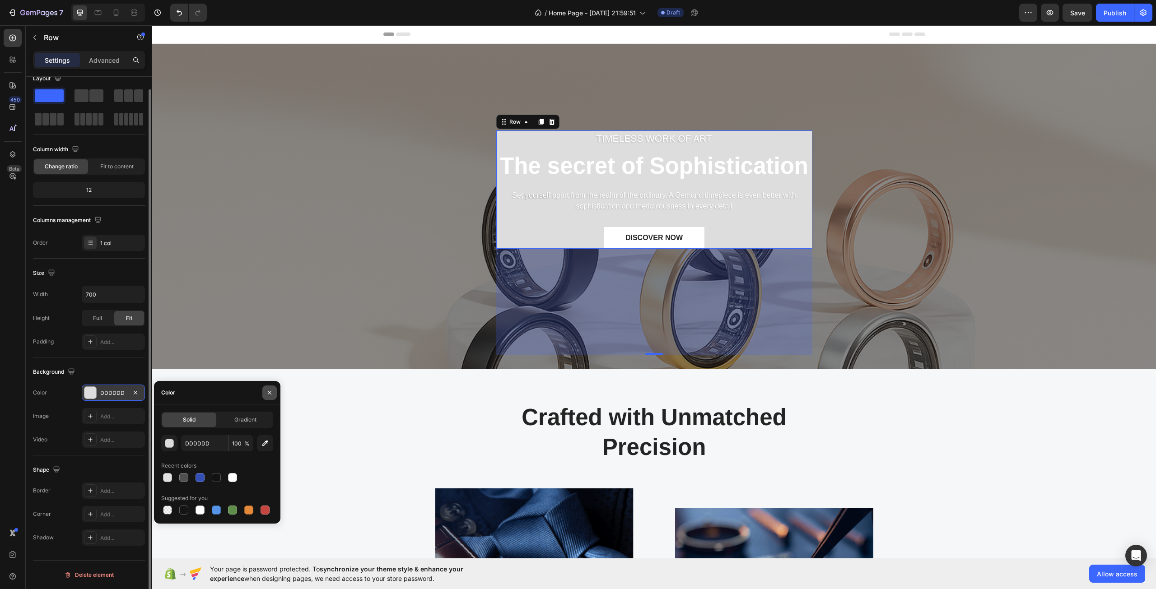
click at [268, 395] on icon "button" at bounding box center [269, 392] width 7 height 7
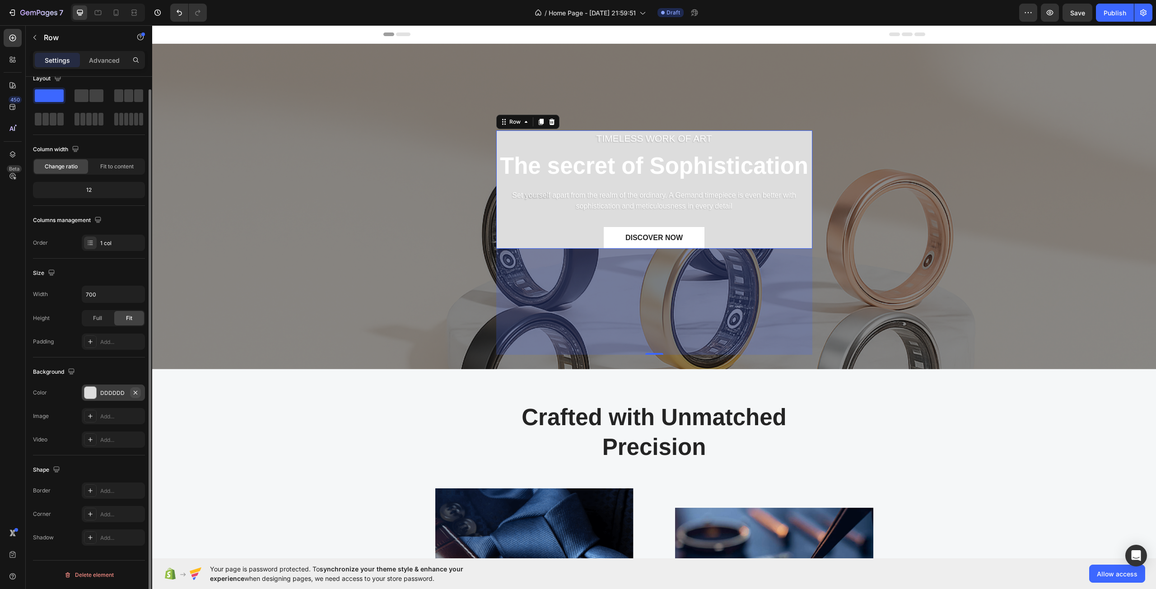
click at [135, 391] on icon "button" at bounding box center [135, 392] width 7 height 7
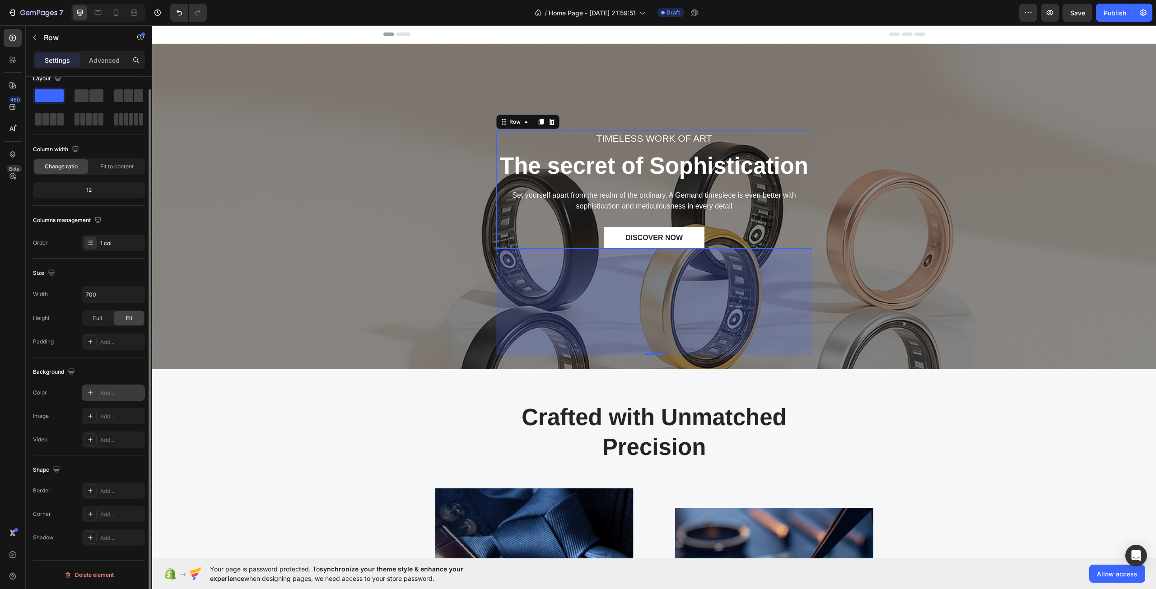
scroll to position [0, 0]
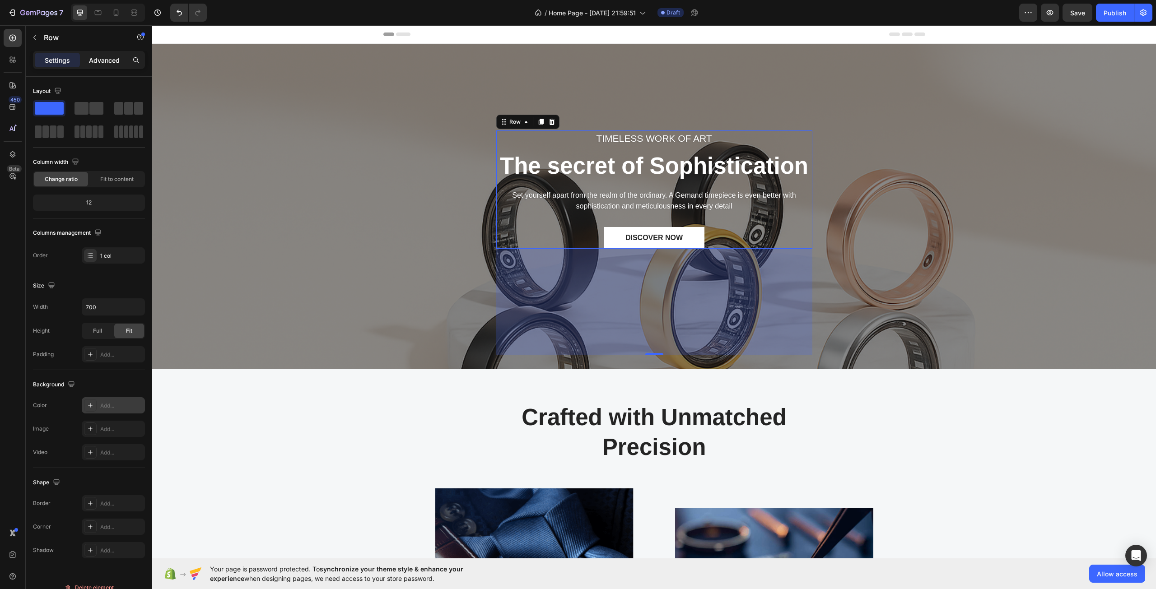
click at [99, 59] on p "Advanced" at bounding box center [104, 60] width 31 height 9
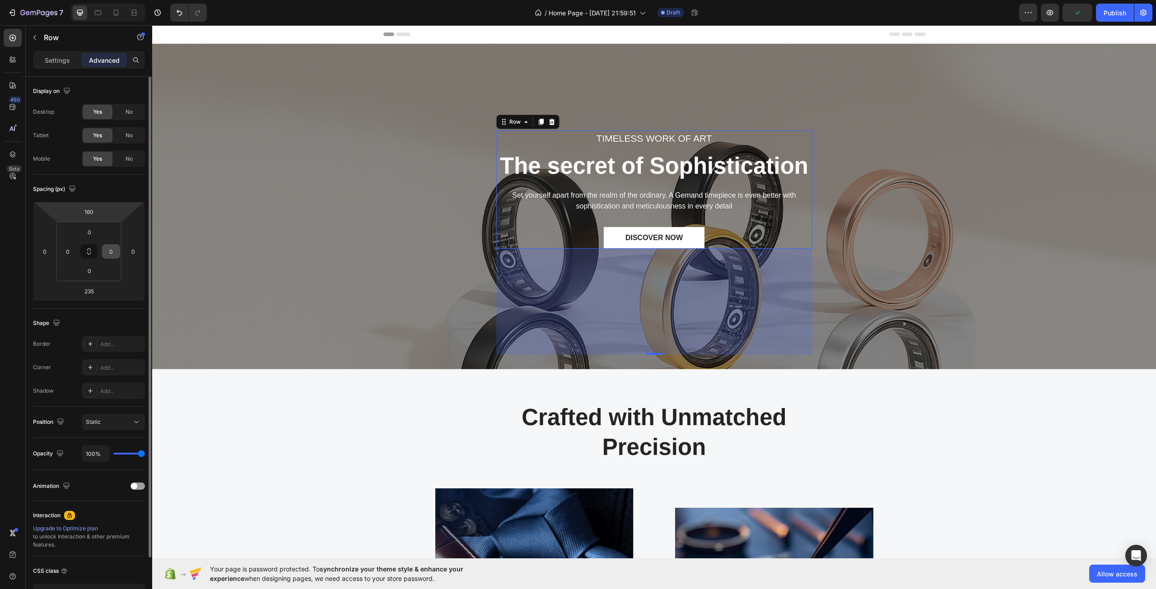
scroll to position [45, 0]
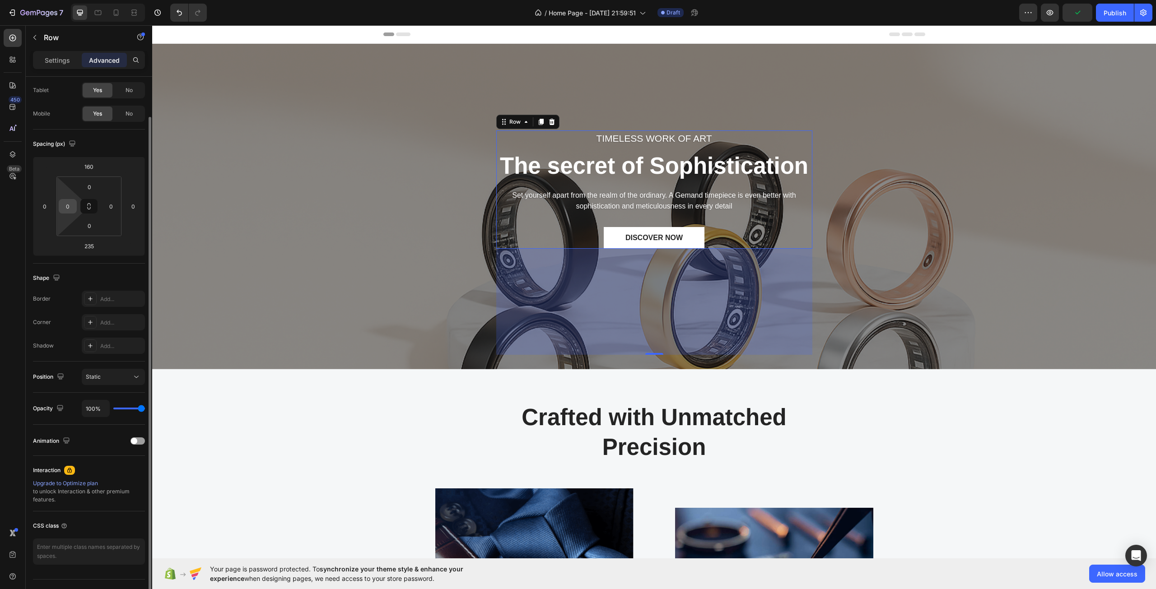
click at [62, 202] on input "0" at bounding box center [68, 207] width 14 height 14
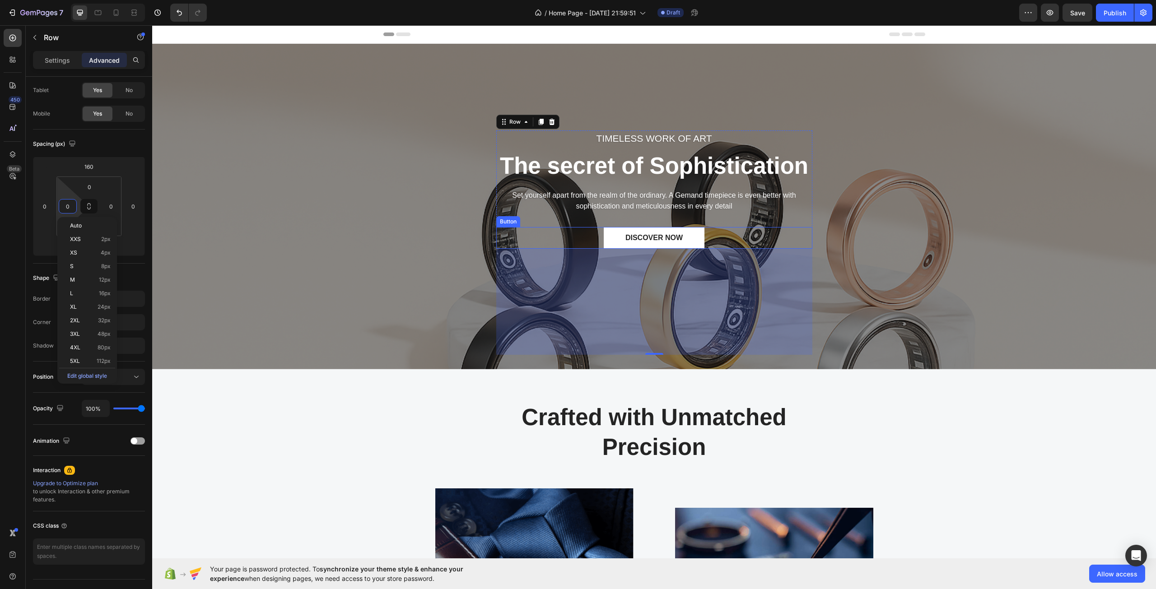
click at [471, 264] on div "TIMELESS WORK OF ART Text block The secret of Sophistication Heading Set yourse…" at bounding box center [654, 206] width 990 height 297
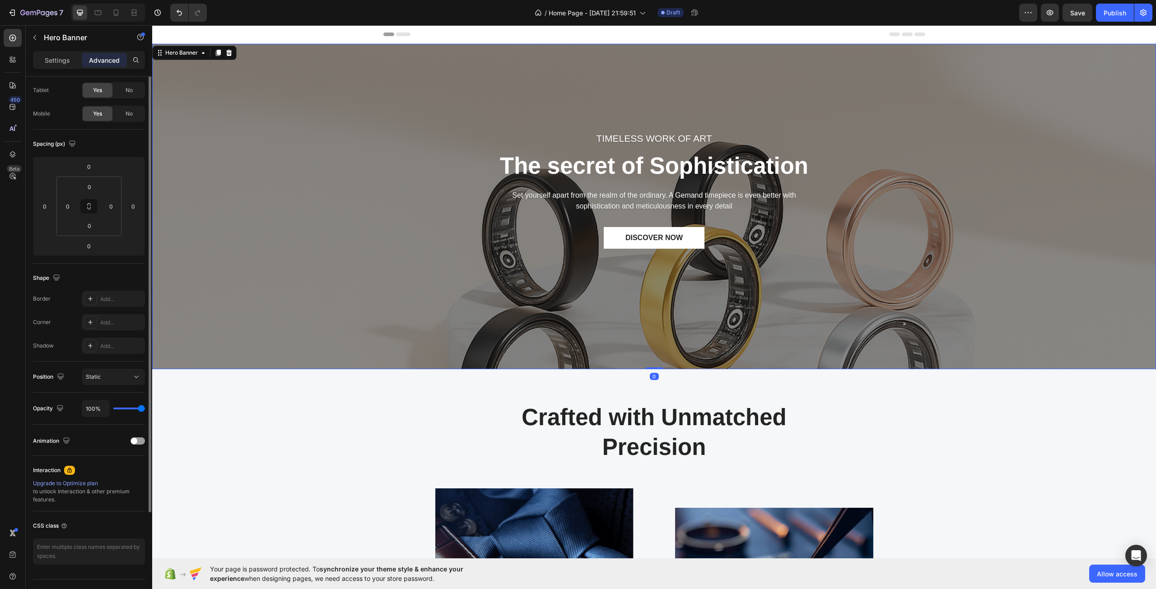
scroll to position [0, 0]
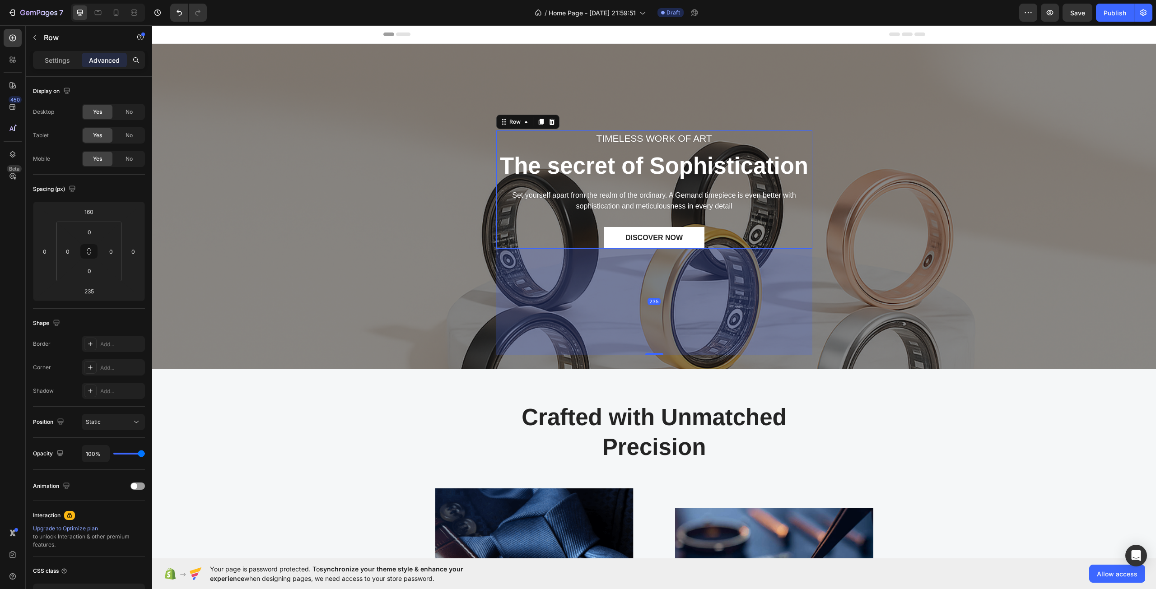
click at [524, 216] on div "TIMELESS WORK OF ART Text block The secret of Sophistication Heading Set yourse…" at bounding box center [654, 189] width 316 height 118
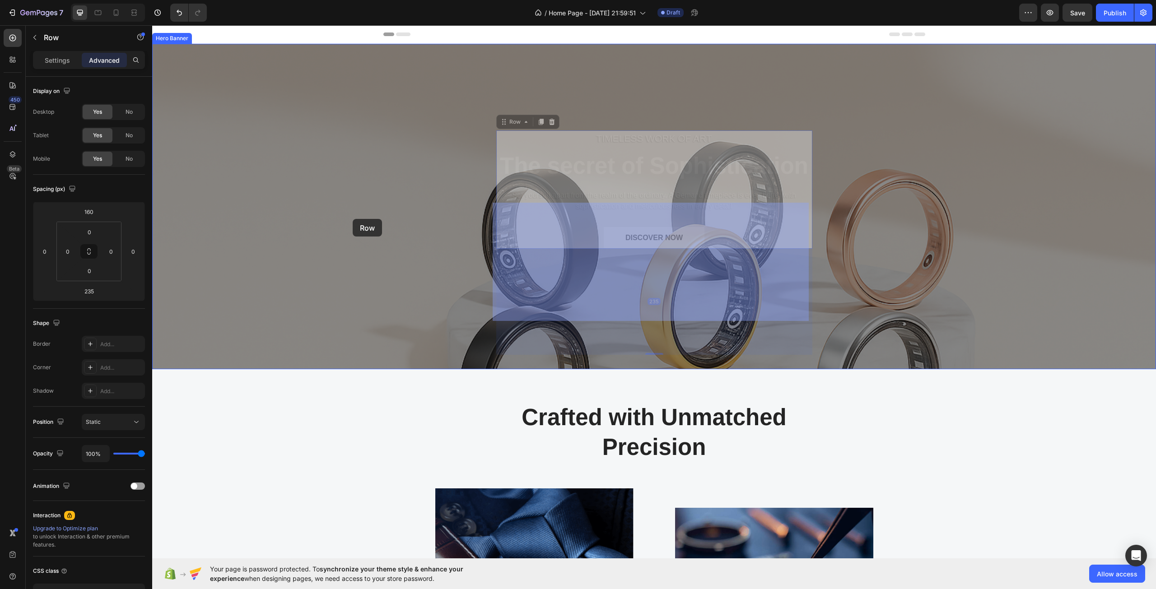
drag, startPoint x: 524, startPoint y: 216, endPoint x: 353, endPoint y: 219, distance: 171.1
drag, startPoint x: 499, startPoint y: 120, endPoint x: 335, endPoint y: 124, distance: 164.4
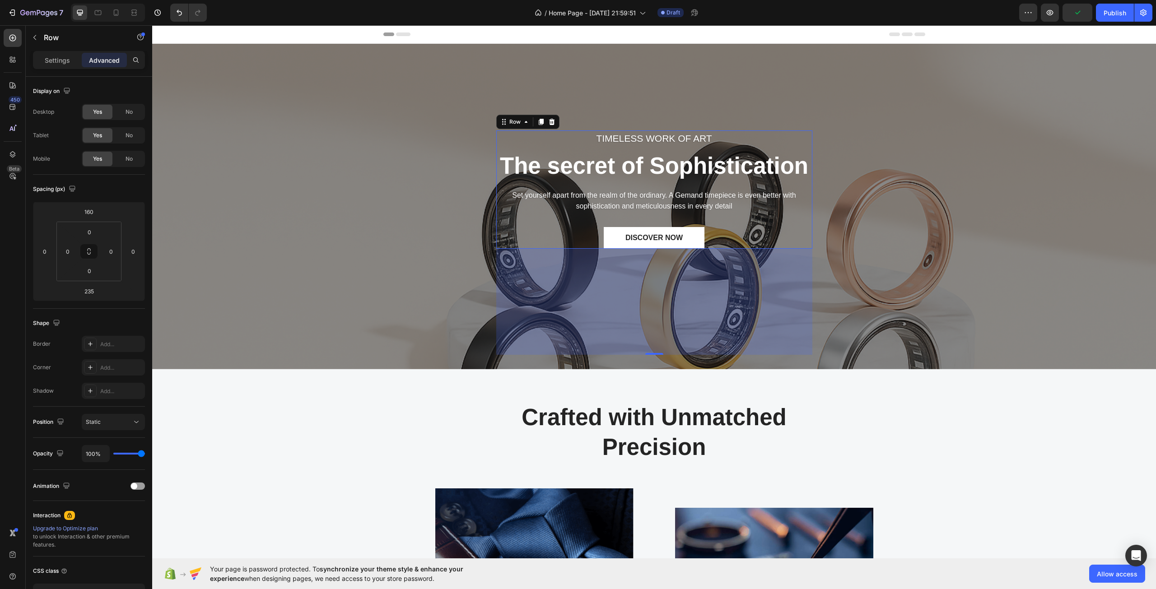
click at [396, 33] on icon at bounding box center [403, 34] width 14 height 4
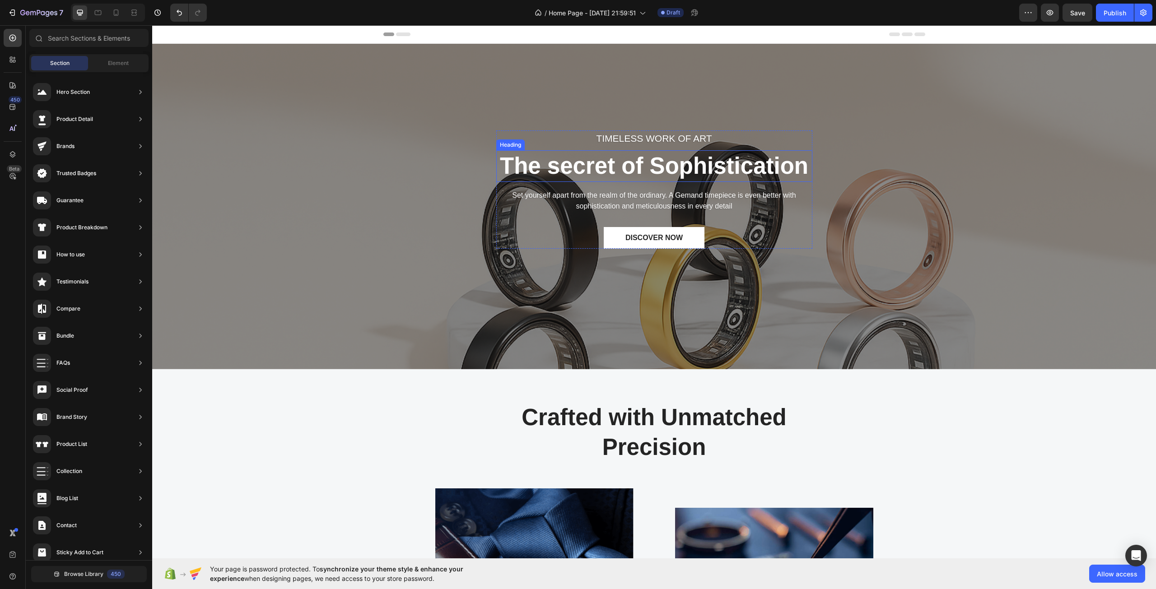
click at [601, 180] on p "The secret of Sophistication" at bounding box center [654, 166] width 314 height 30
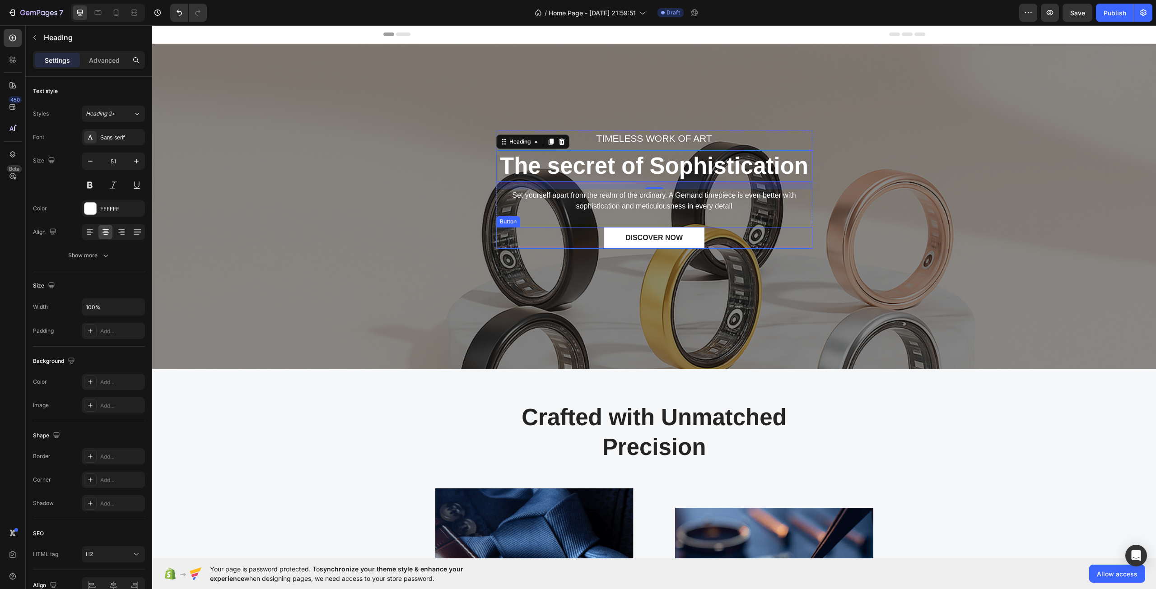
click at [763, 230] on div "DISCOVER NOW Button" at bounding box center [654, 238] width 316 height 22
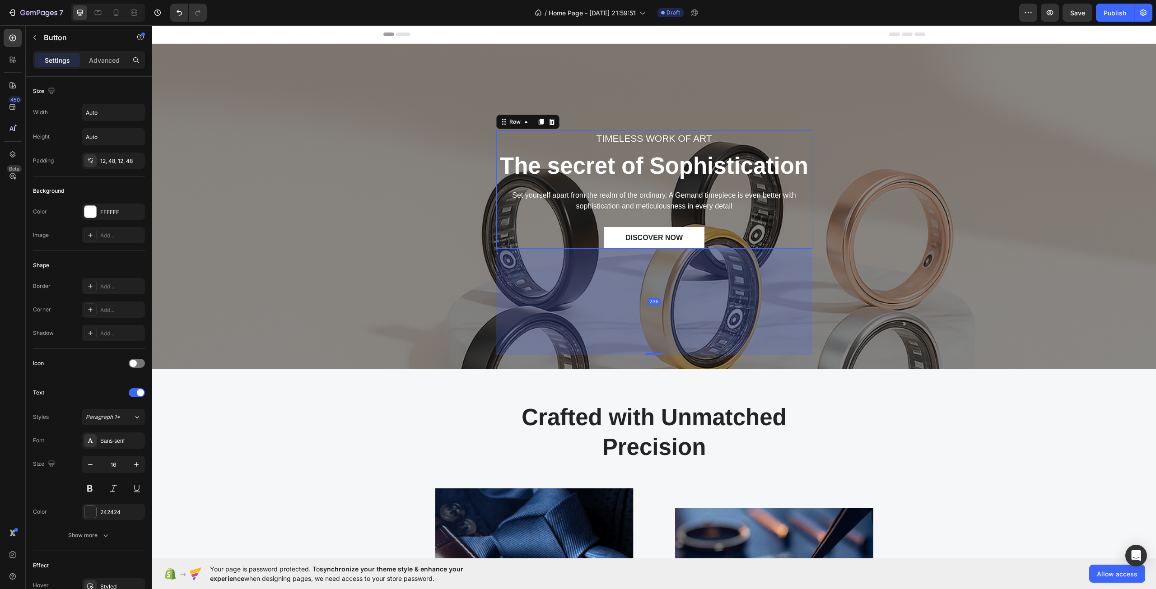
click at [767, 225] on div "TIMELESS WORK OF ART Text block The secret of Sophistication Heading Set yourse…" at bounding box center [654, 189] width 316 height 118
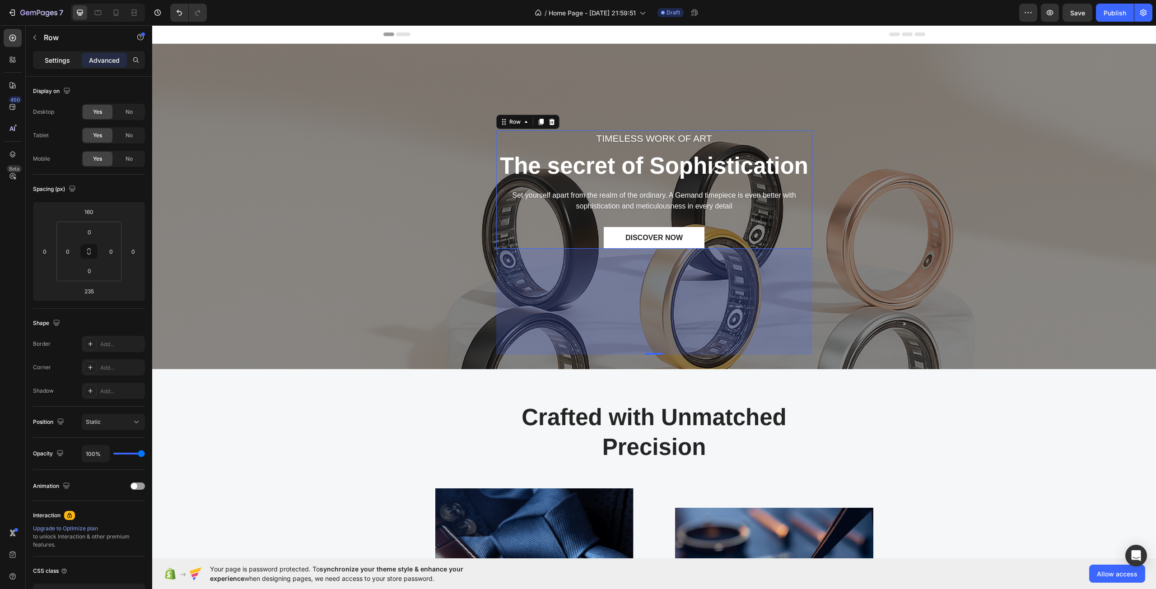
click at [70, 62] on p "Settings" at bounding box center [57, 60] width 25 height 9
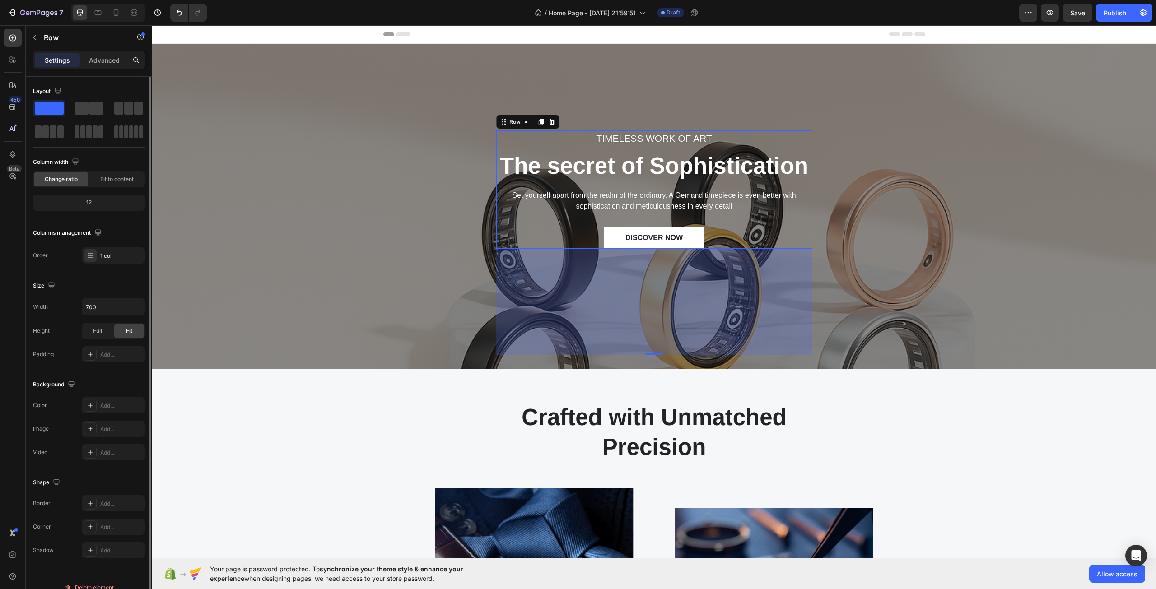
click at [96, 203] on div "12" at bounding box center [89, 202] width 108 height 13
click at [94, 256] on div at bounding box center [90, 255] width 13 height 13
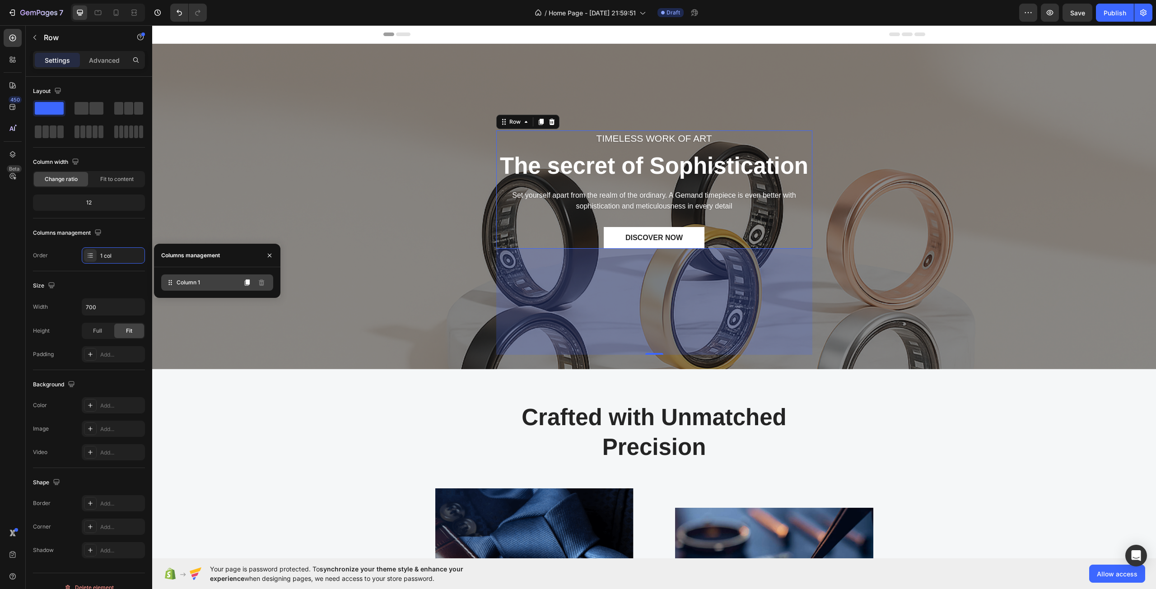
click at [190, 280] on span "Column 1" at bounding box center [187, 283] width 23 height 8
drag, startPoint x: 167, startPoint y: 283, endPoint x: 162, endPoint y: 282, distance: 4.7
click at [163, 283] on div "Column 1" at bounding box center [217, 282] width 112 height 16
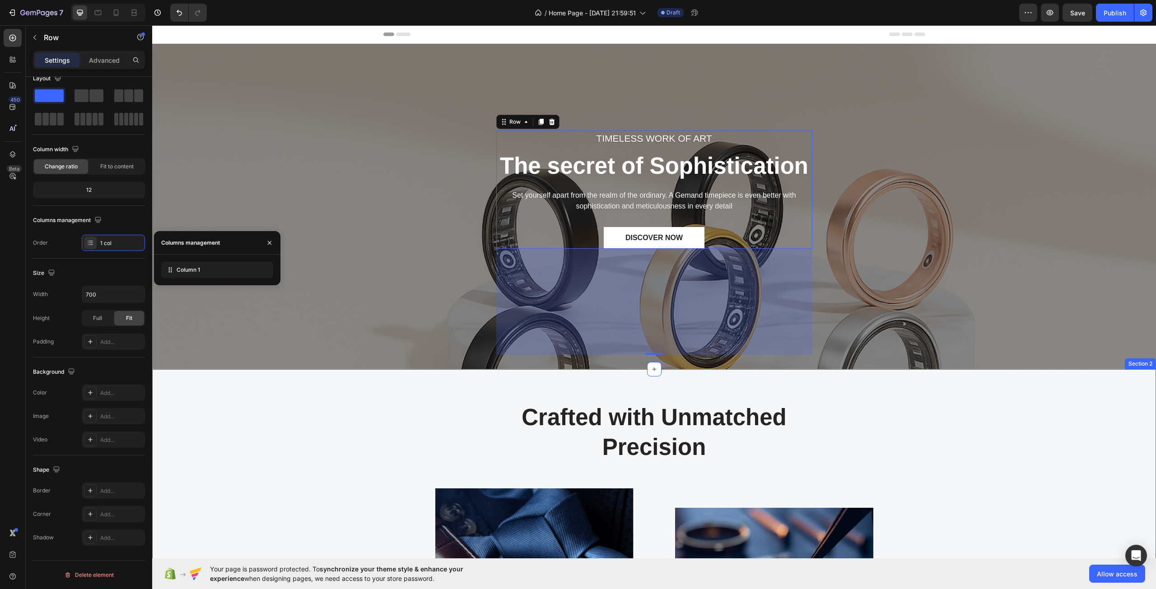
click at [420, 426] on div "Crafted with Unmatched Precision Heading Row Image Image At the forefront of in…" at bounding box center [654, 567] width 990 height 331
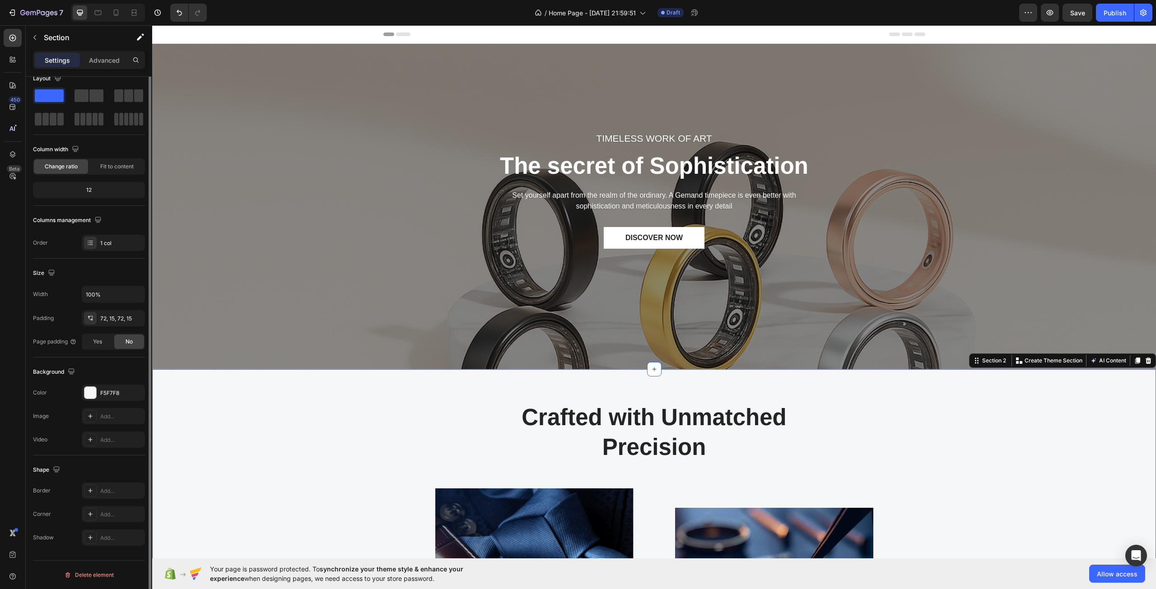
scroll to position [0, 0]
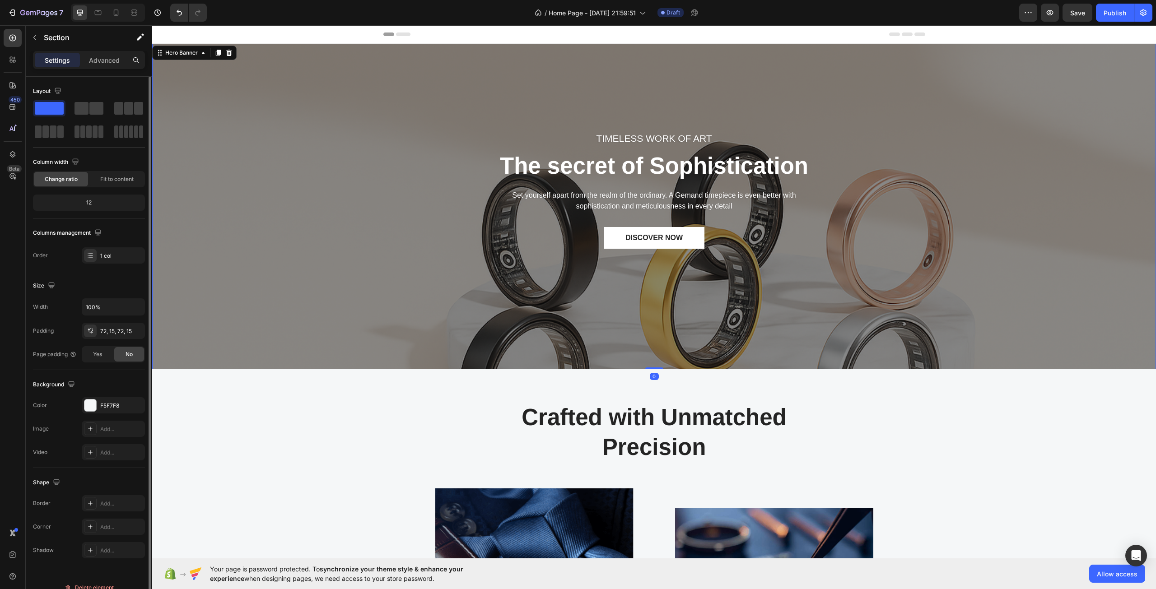
click at [417, 316] on div "TIMELESS WORK OF ART Text block The secret of Sophistication Heading Set yourse…" at bounding box center [654, 206] width 990 height 297
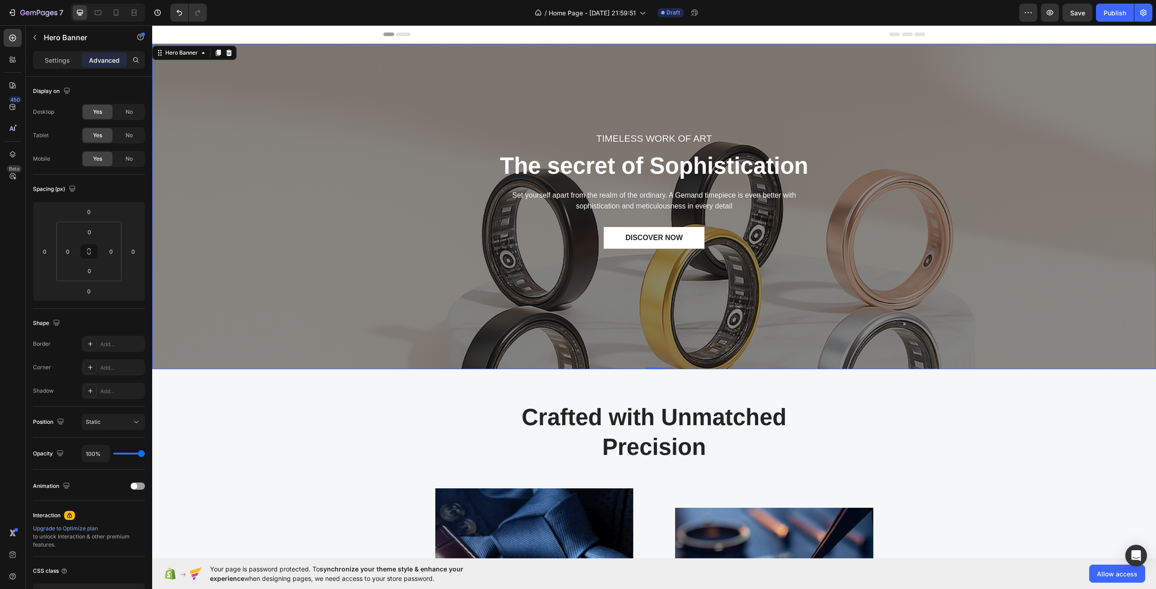
click at [397, 361] on div "TIMELESS WORK OF ART Text block The secret of Sophistication Heading Set yourse…" at bounding box center [653, 206] width 1003 height 325
click at [99, 12] on icon at bounding box center [97, 12] width 9 height 9
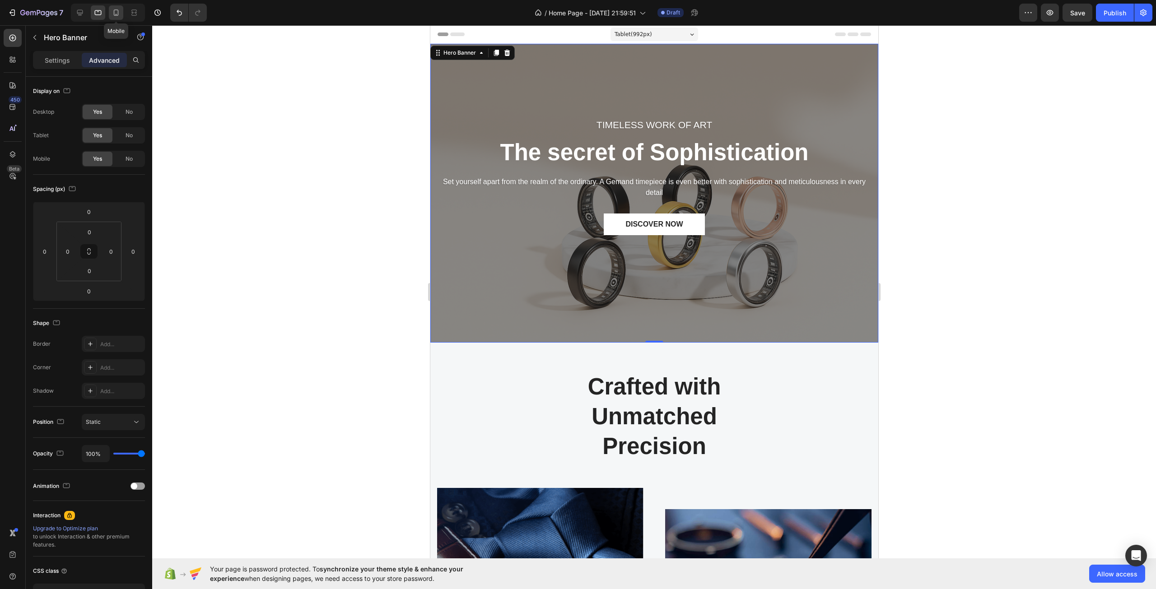
click at [121, 11] on div at bounding box center [116, 12] width 14 height 14
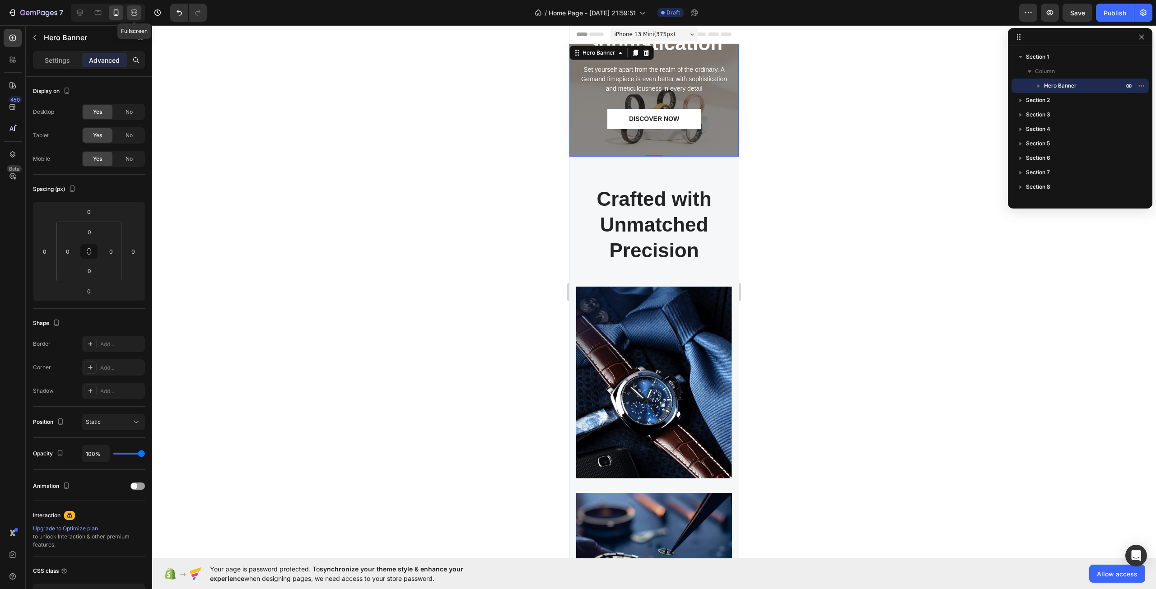
click at [130, 11] on icon at bounding box center [134, 12] width 9 height 9
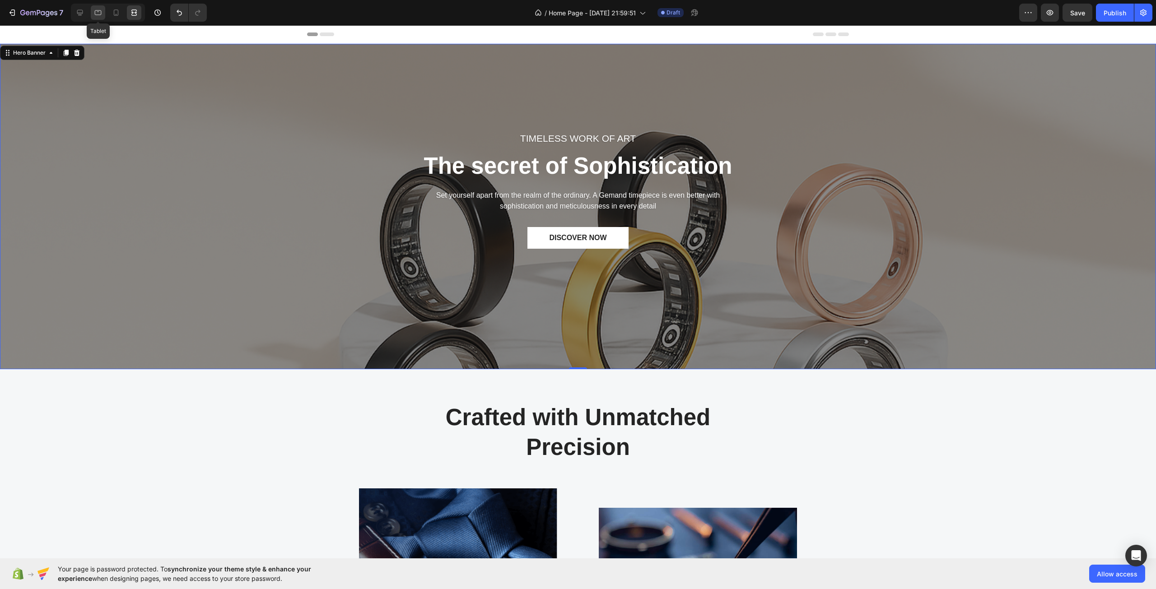
click at [94, 10] on icon at bounding box center [97, 12] width 9 height 9
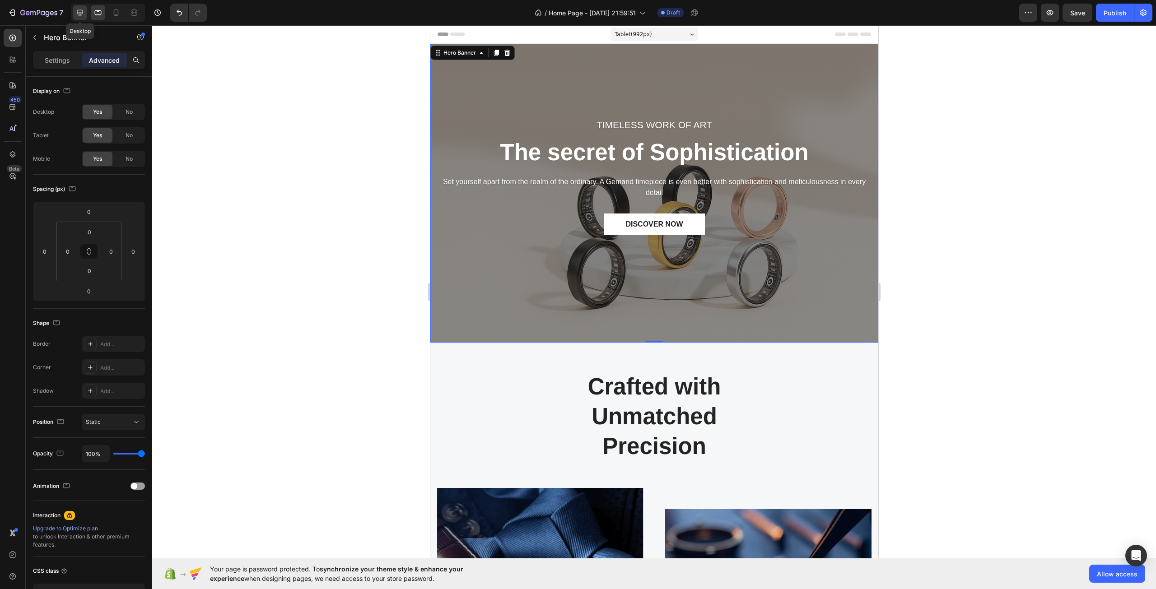
click at [84, 9] on icon at bounding box center [79, 12] width 9 height 9
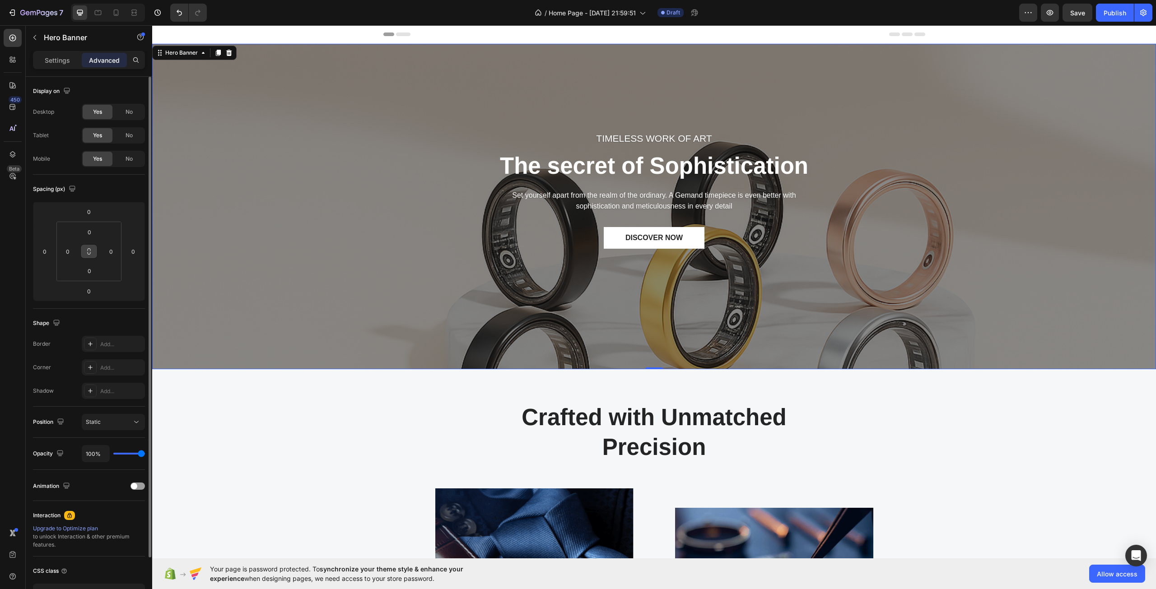
click at [86, 253] on icon at bounding box center [88, 251] width 7 height 7
click at [65, 0] on html "7 Version history / Home Page - [DATE] 21:59:51 Draft Preview Save Publish 450 …" at bounding box center [578, 0] width 1156 height 0
click at [528, 184] on div "TIMELESS WORK OF ART Text block The secret of Sophistication Heading Set yourse…" at bounding box center [654, 189] width 316 height 118
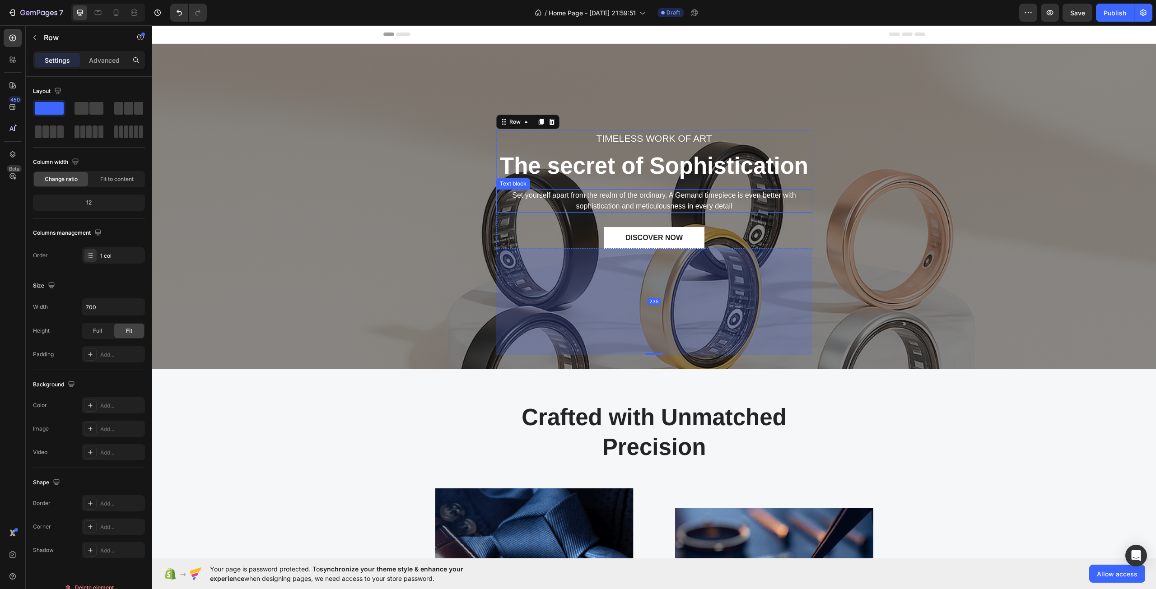
click at [497, 209] on p "Set yourself apart from the realm of the ordinary. A Gemand timepiece is even b…" at bounding box center [654, 201] width 314 height 22
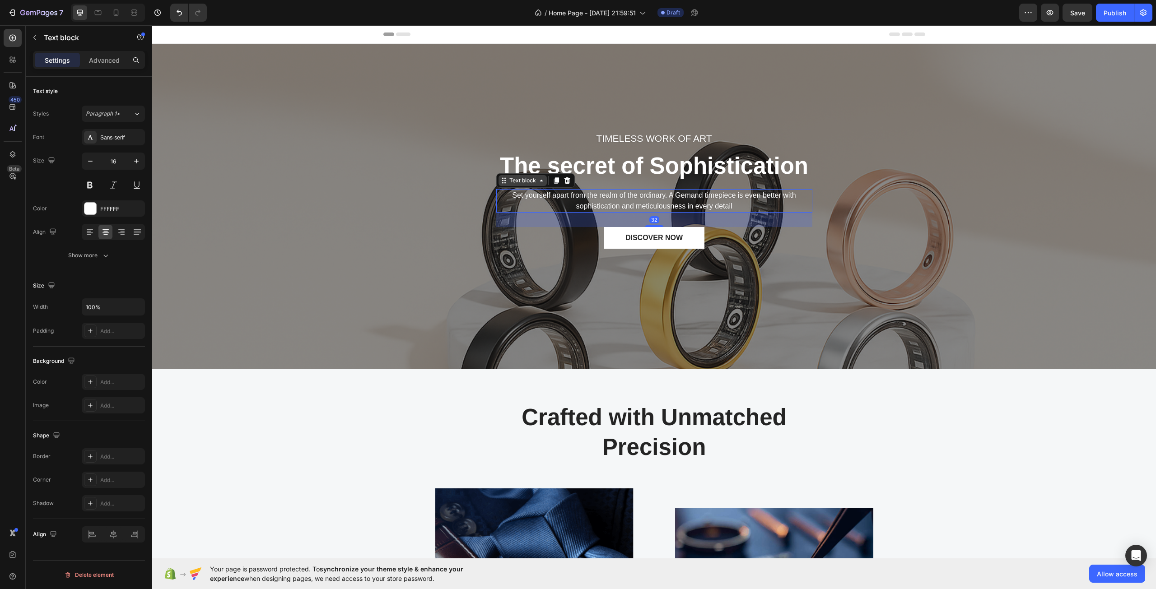
click at [507, 185] on div "Text block" at bounding box center [522, 180] width 48 height 11
click at [500, 226] on div "32" at bounding box center [654, 220] width 316 height 14
click at [555, 223] on div "32" at bounding box center [654, 220] width 316 height 14
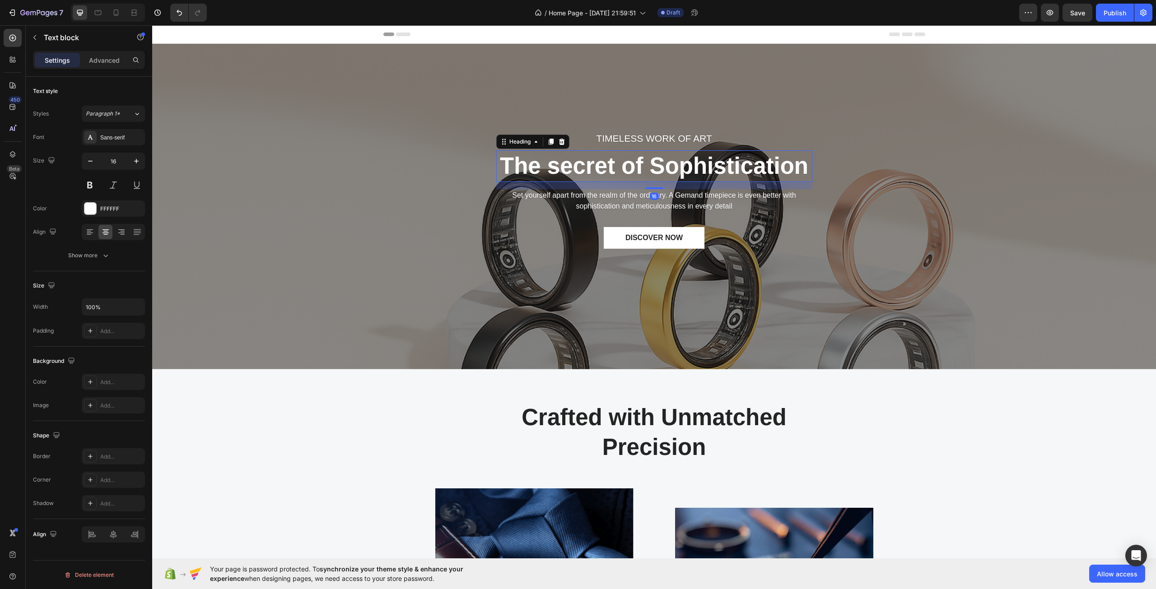
click at [597, 153] on p "The secret of Sophistication" at bounding box center [654, 166] width 314 height 30
click at [125, 233] on icon at bounding box center [121, 231] width 9 height 9
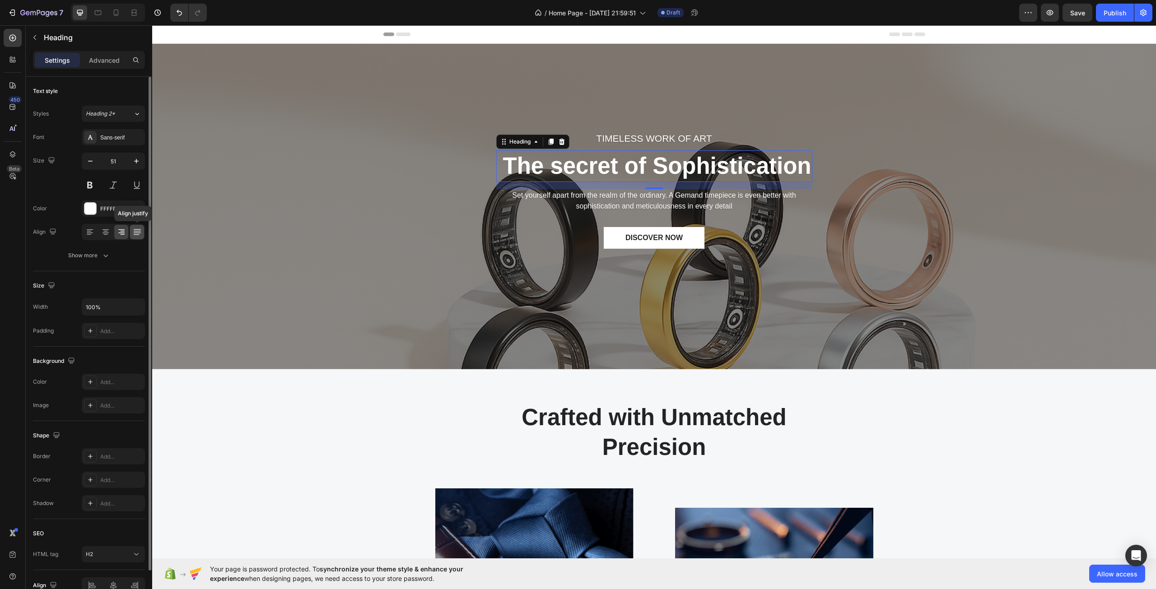
click at [134, 230] on icon at bounding box center [137, 231] width 9 height 9
click at [93, 231] on icon at bounding box center [89, 231] width 9 height 9
click at [91, 258] on div "Show more" at bounding box center [89, 255] width 42 height 9
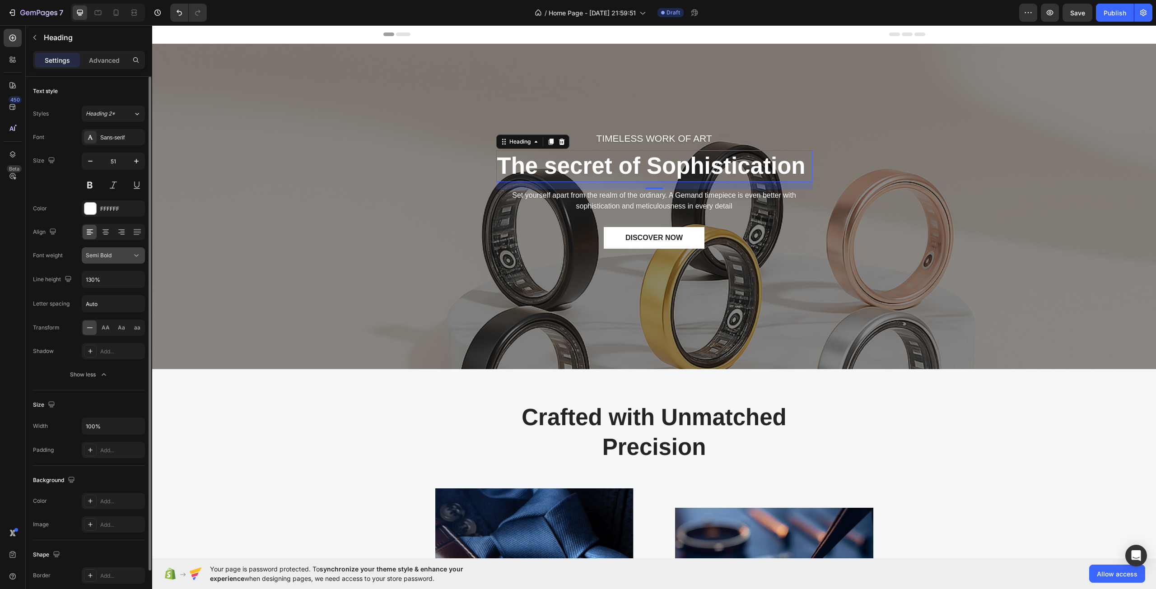
click at [116, 259] on div "Semi Bold" at bounding box center [109, 255] width 46 height 8
click at [111, 260] on div "Semi Bold" at bounding box center [113, 255] width 55 height 9
click at [95, 355] on div at bounding box center [90, 351] width 13 height 13
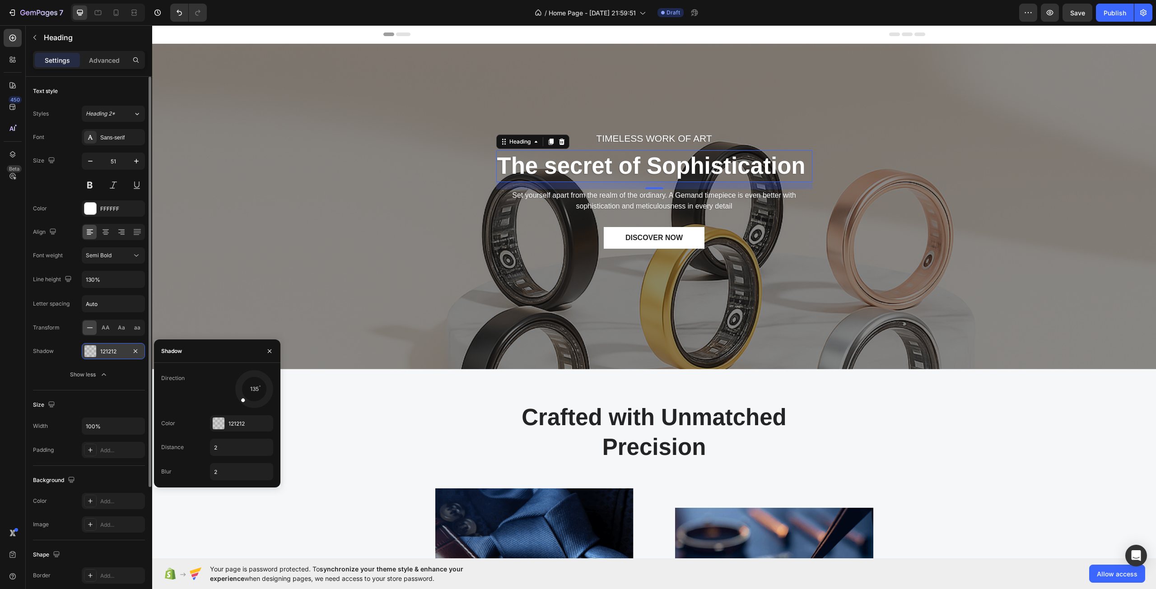
click at [95, 355] on div at bounding box center [90, 351] width 12 height 12
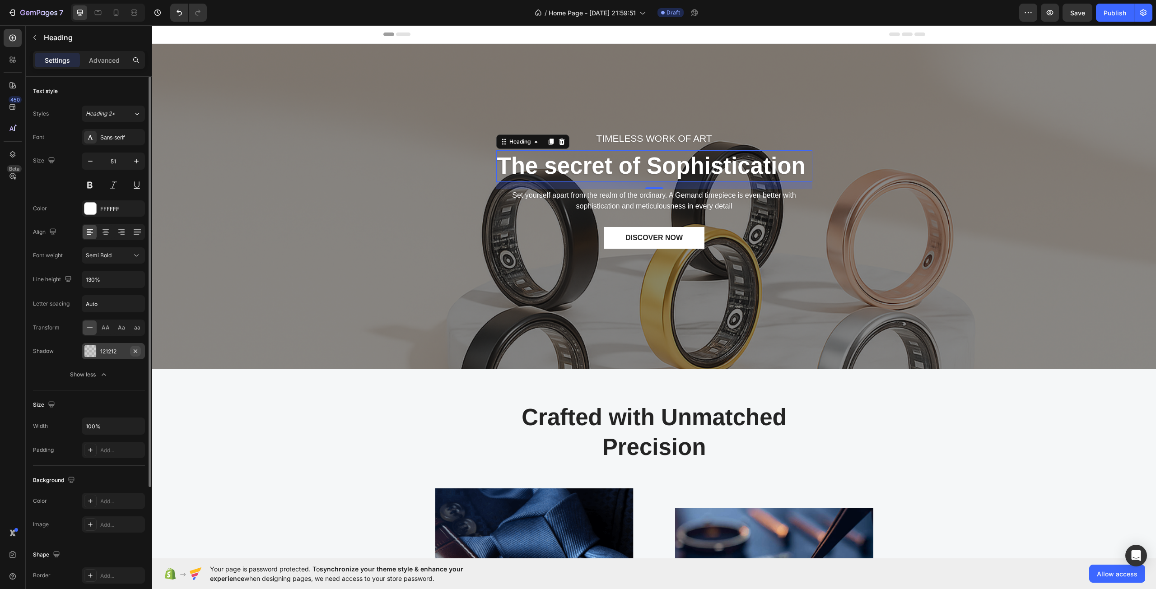
click at [132, 348] on icon "button" at bounding box center [135, 351] width 7 height 7
click at [1086, 19] on button "Save" at bounding box center [1077, 13] width 30 height 18
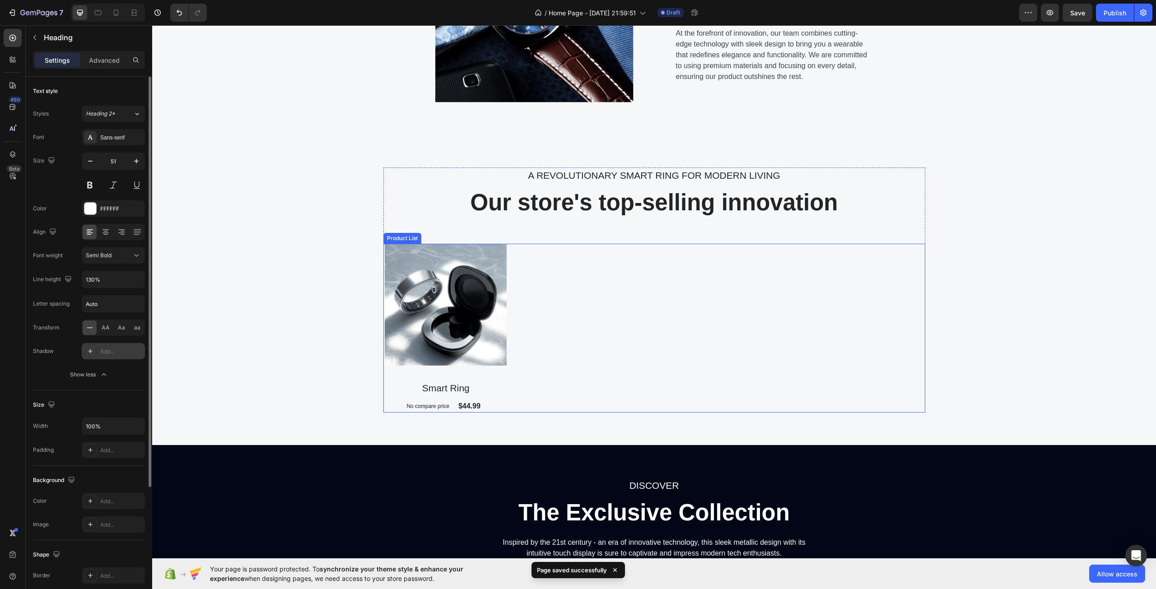
scroll to position [632, 0]
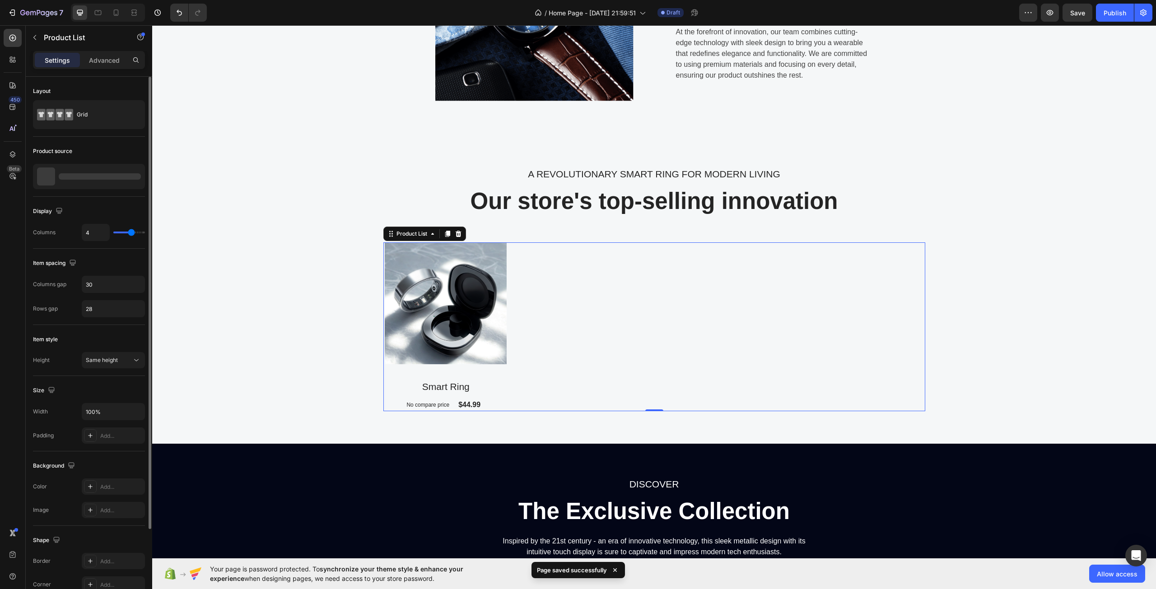
click at [553, 312] on div "Product Images Smart Ring Product Title No compare price Compare Price $44.99 P…" at bounding box center [654, 326] width 542 height 169
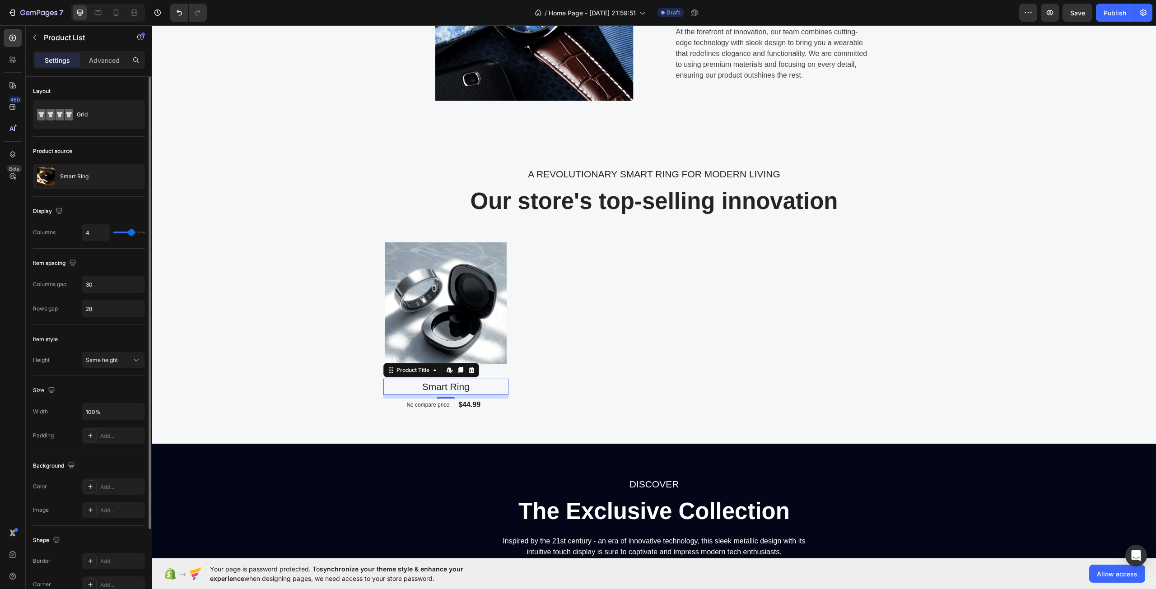
click at [432, 383] on h2 "Smart Ring" at bounding box center [445, 387] width 125 height 16
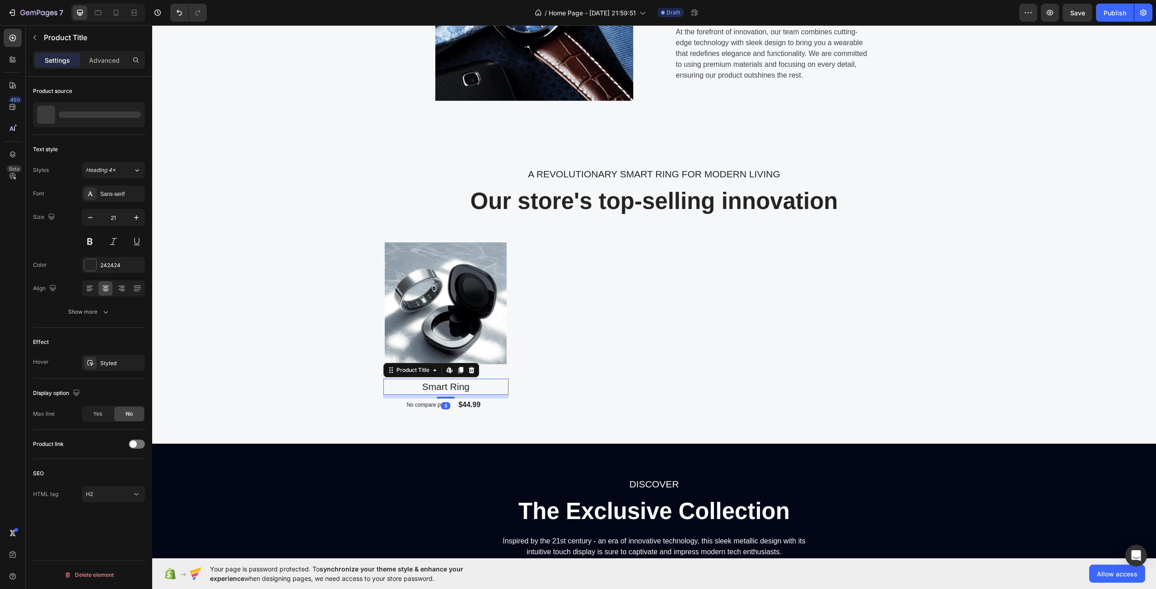
click at [433, 384] on h2 "Smart Ring" at bounding box center [445, 387] width 125 height 16
click at [435, 326] on img at bounding box center [446, 303] width 122 height 122
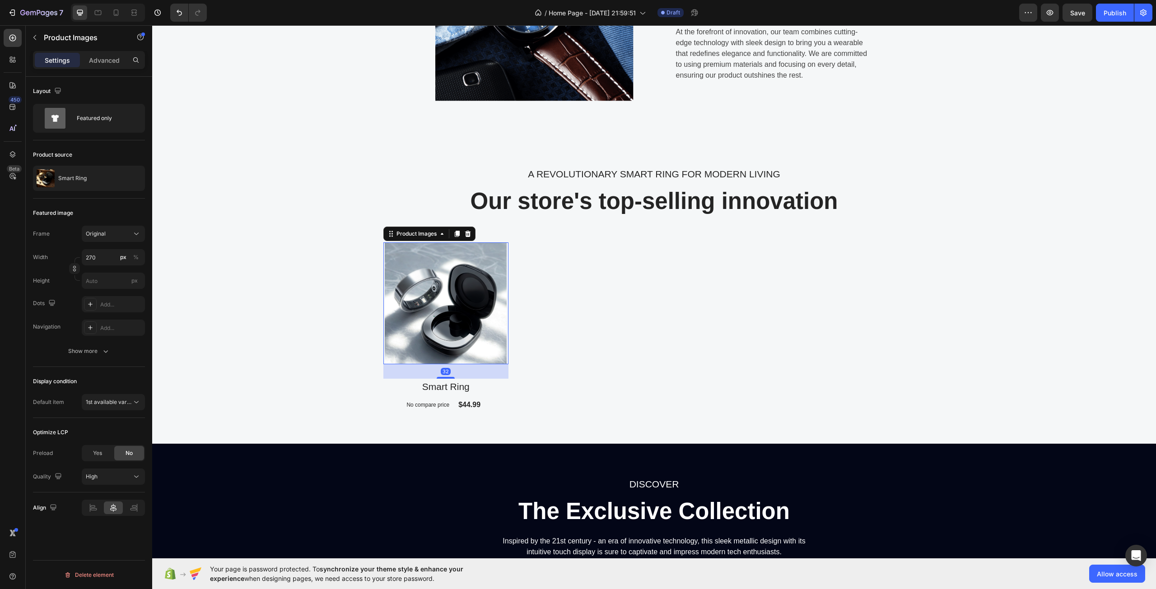
click at [435, 326] on img at bounding box center [446, 303] width 122 height 122
click at [423, 230] on div "Product Images" at bounding box center [417, 234] width 44 height 8
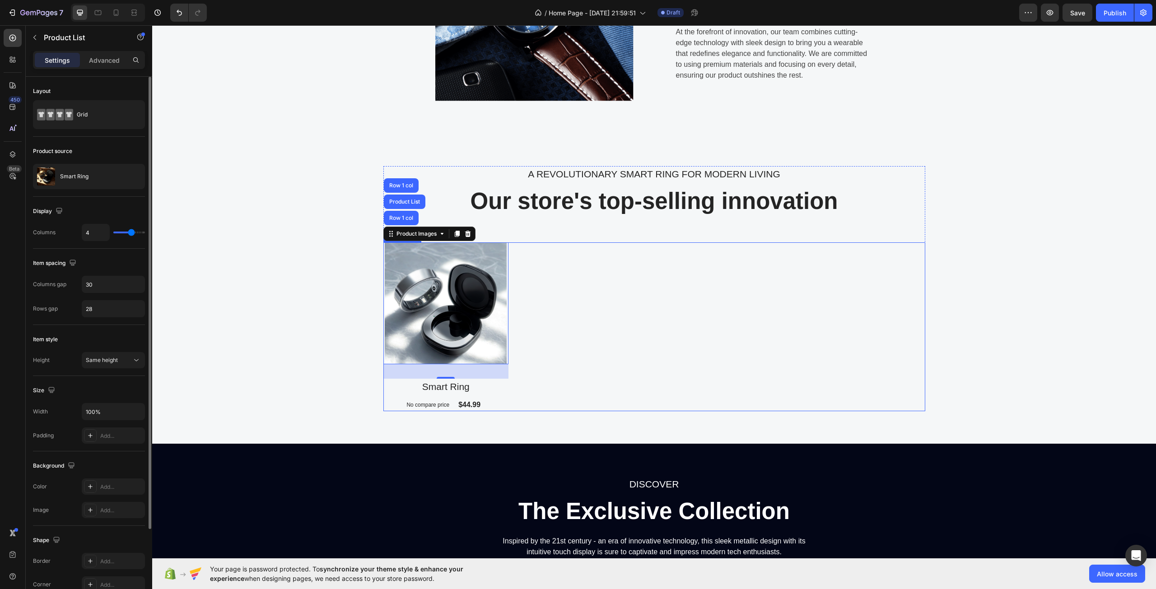
click at [672, 362] on div "Product Images Row 1 col Product List Row 1 col 32 Smart Ring Product Title No …" at bounding box center [654, 326] width 542 height 169
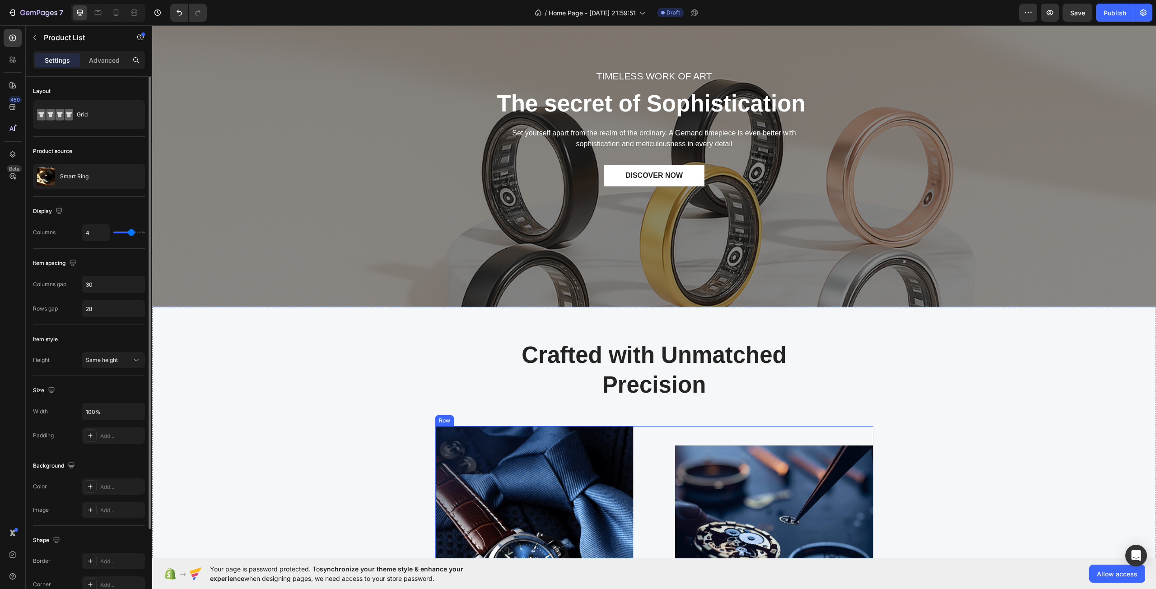
scroll to position [0, 0]
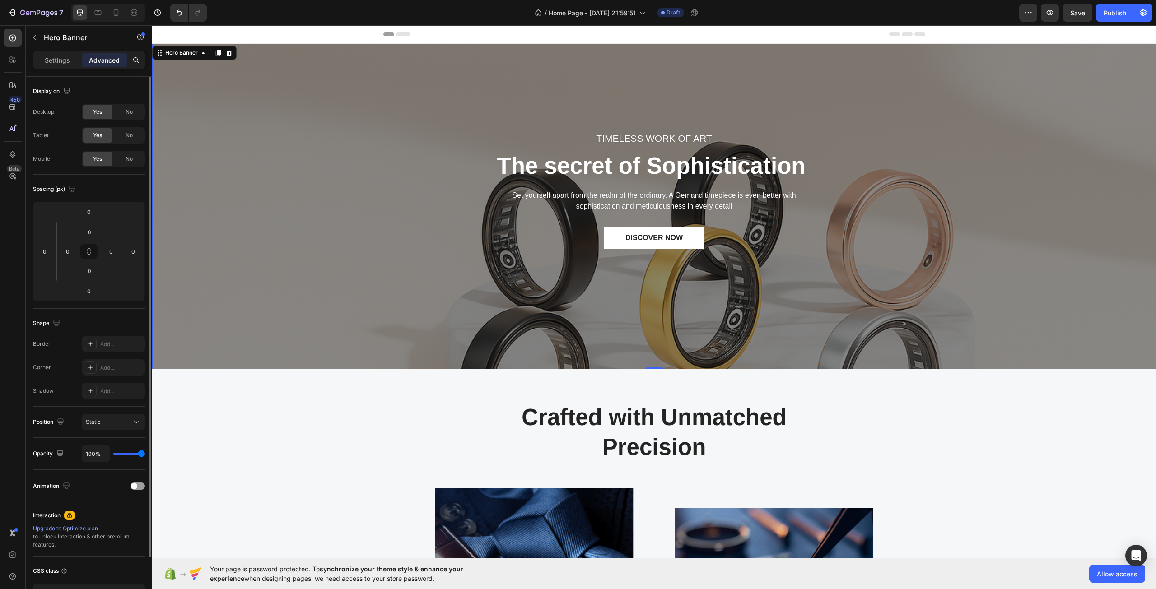
click at [481, 280] on div "TIMELESS WORK OF ART Text block The secret of Sophistication Heading Set yourse…" at bounding box center [654, 206] width 990 height 297
click at [51, 55] on div "Settings" at bounding box center [57, 60] width 45 height 14
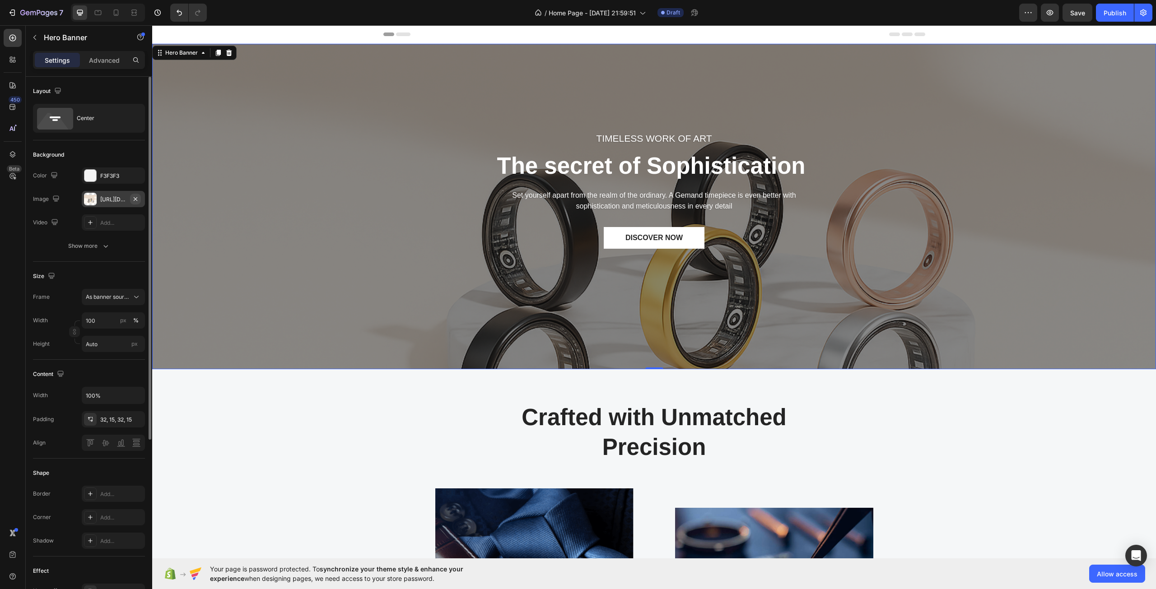
click at [138, 200] on icon "button" at bounding box center [135, 198] width 7 height 7
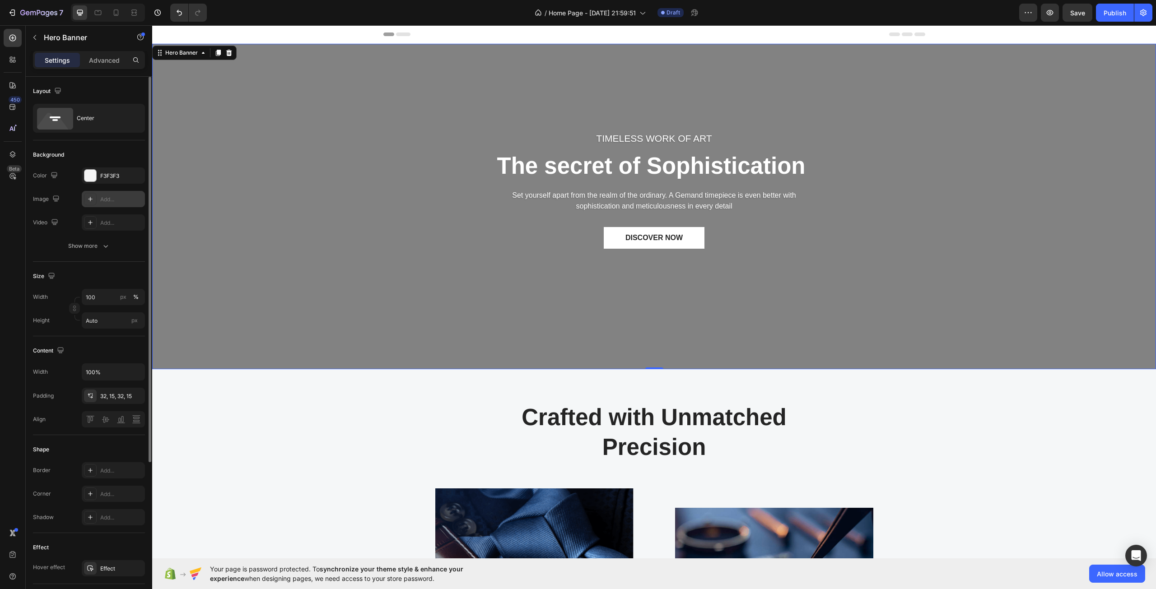
click at [95, 199] on div at bounding box center [90, 199] width 13 height 13
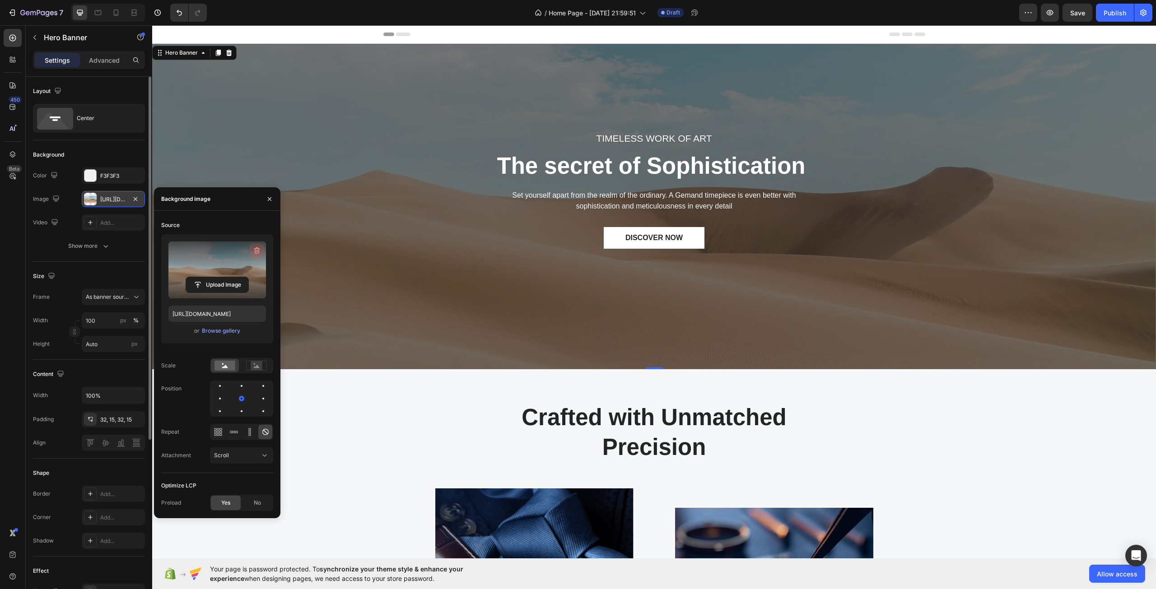
click at [254, 250] on icon "button" at bounding box center [256, 250] width 9 height 9
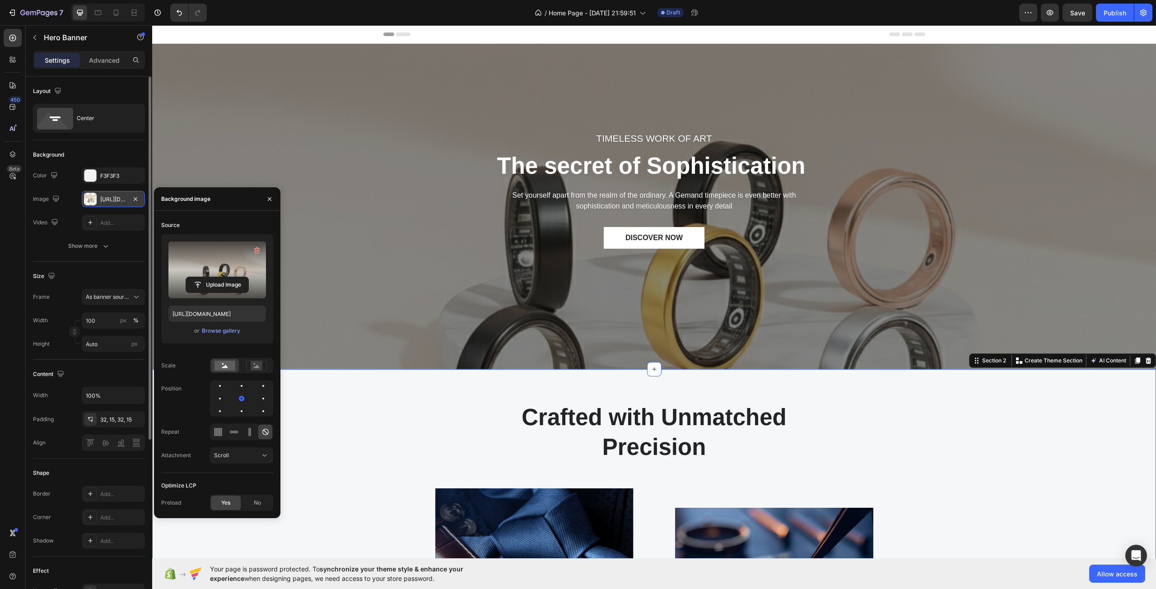
click at [898, 440] on div "Crafted with Unmatched Precision Heading Row Image Image At the forefront of in…" at bounding box center [654, 567] width 990 height 331
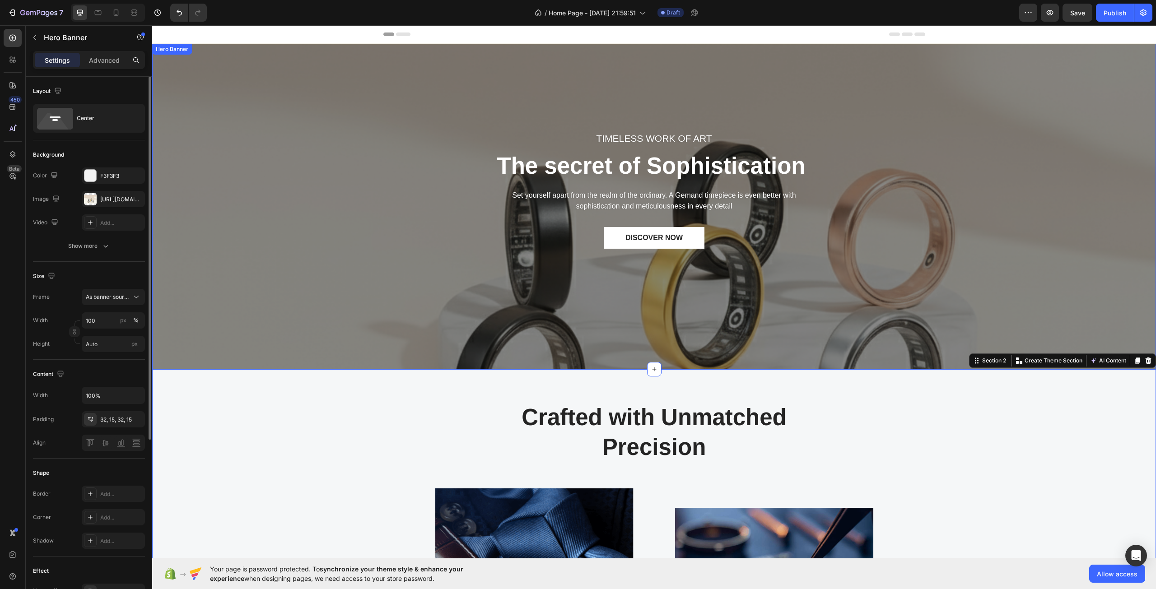
click at [828, 337] on div "TIMELESS WORK OF ART Text block The secret of Sophistication Heading Set yourse…" at bounding box center [654, 206] width 990 height 297
click at [139, 176] on button "button" at bounding box center [135, 175] width 11 height 11
click at [114, 176] on div "Add..." at bounding box center [121, 176] width 42 height 8
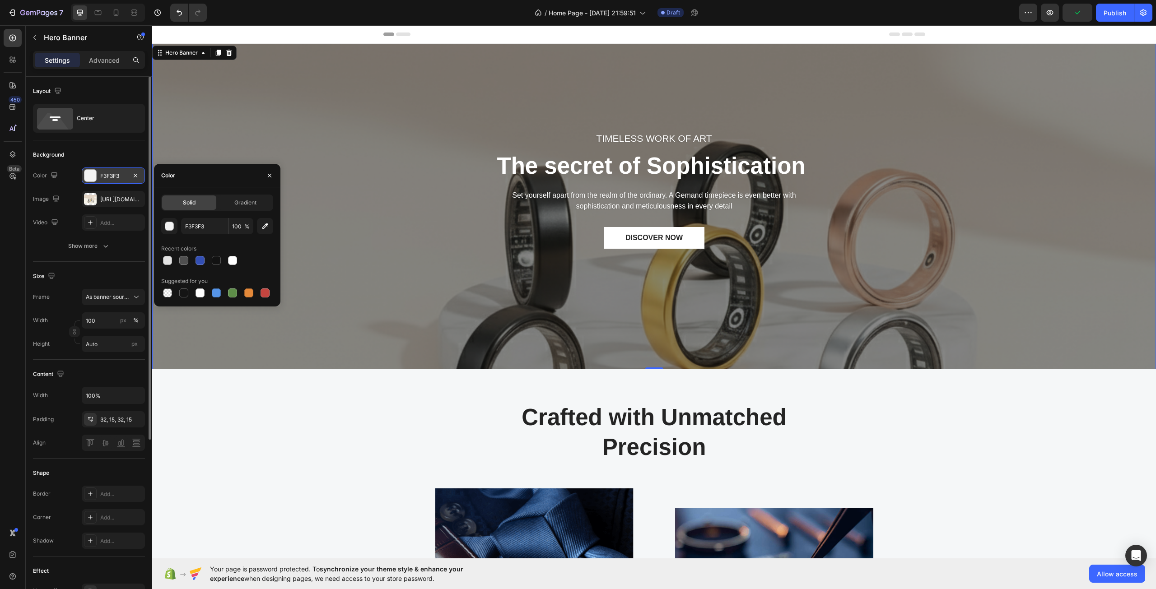
click at [65, 263] on div "Size Frame As banner source Width 100 px % Height Auto px" at bounding box center [89, 311] width 112 height 98
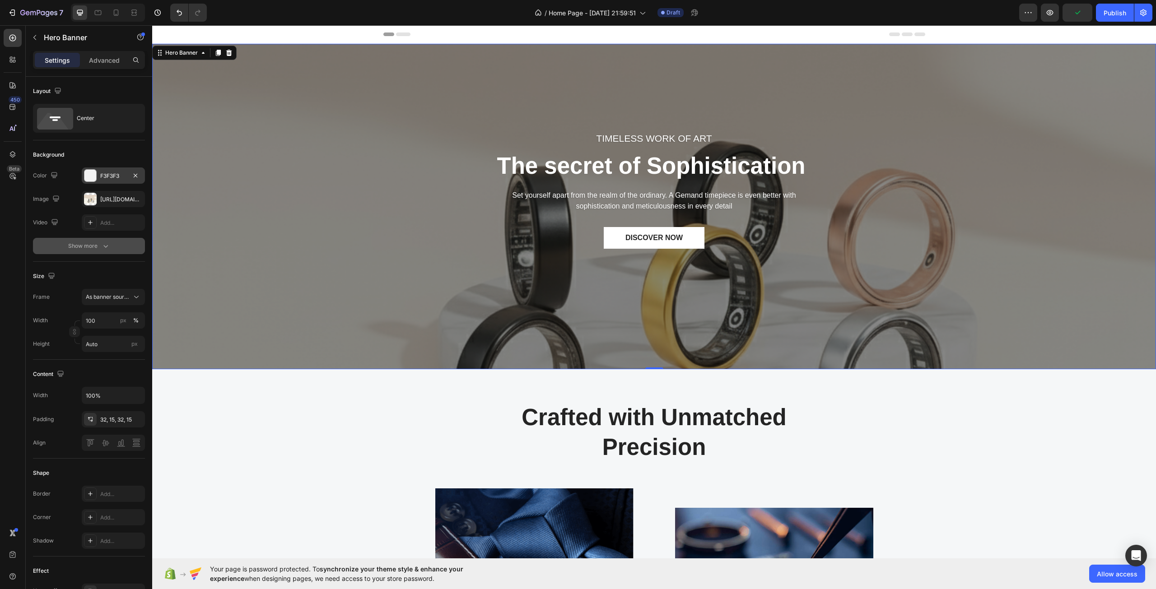
click at [72, 238] on button "Show more" at bounding box center [89, 246] width 112 height 16
click at [90, 246] on div at bounding box center [90, 246] width 12 height 12
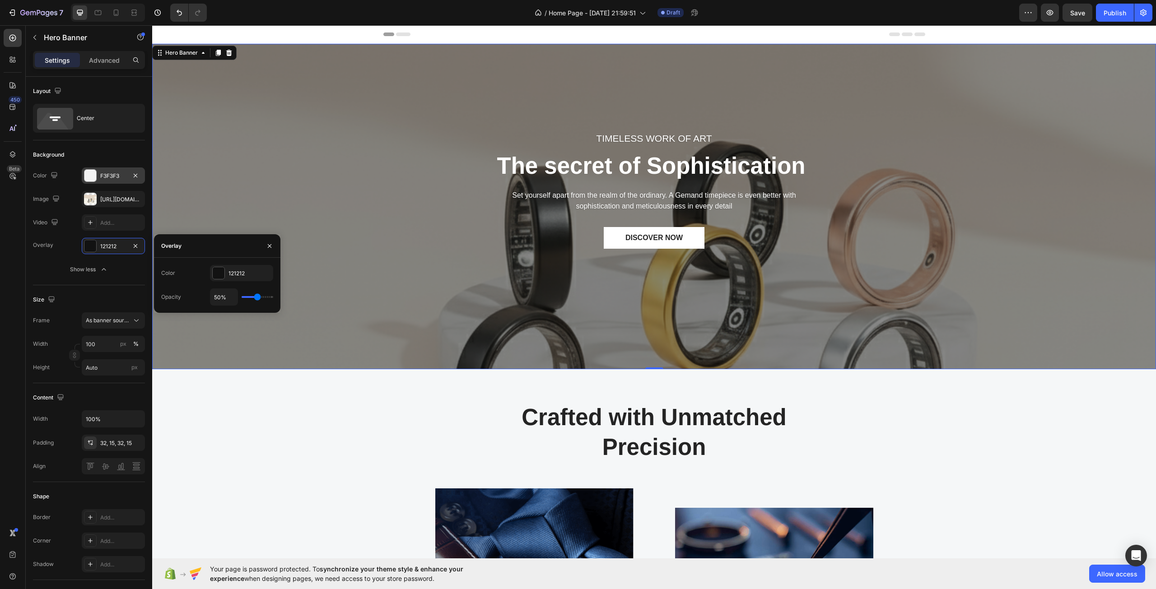
click at [80, 290] on div "Size Frame As banner source Width 100 px % Height Auto px" at bounding box center [89, 334] width 112 height 98
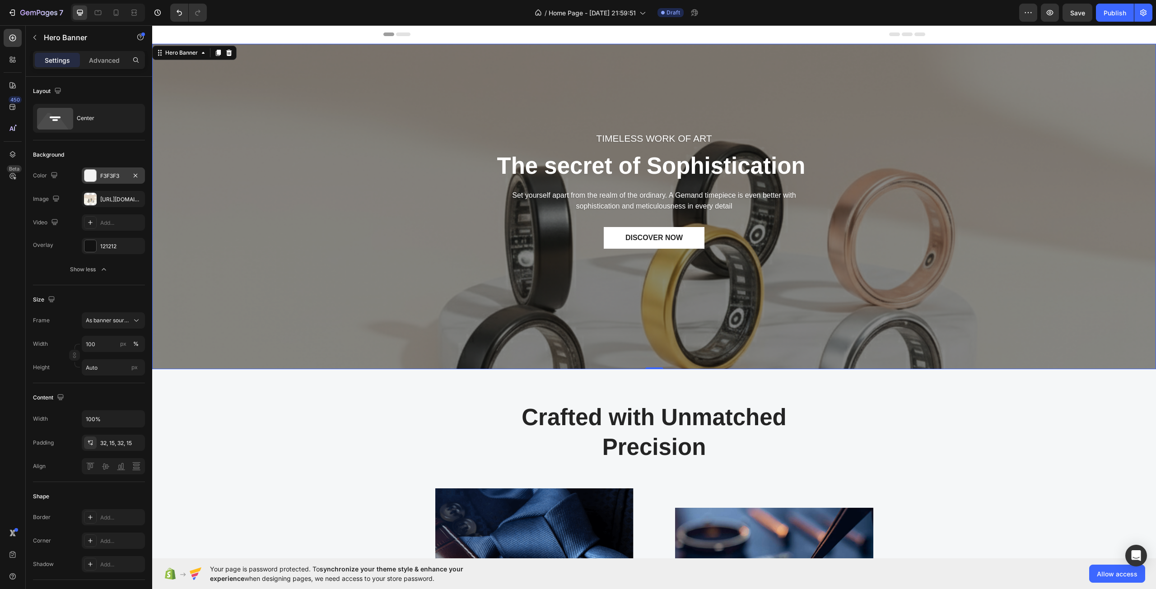
click at [402, 281] on div "TIMELESS WORK OF ART Text block The secret of Sophistication Heading Set yourse…" at bounding box center [654, 206] width 990 height 297
click at [100, 318] on span "As banner source" at bounding box center [108, 320] width 44 height 8
click at [119, 360] on div "Custom" at bounding box center [111, 358] width 52 height 8
click at [108, 349] on input "100" at bounding box center [113, 344] width 63 height 16
click at [54, 341] on div "Width 100 px %" at bounding box center [89, 344] width 112 height 16
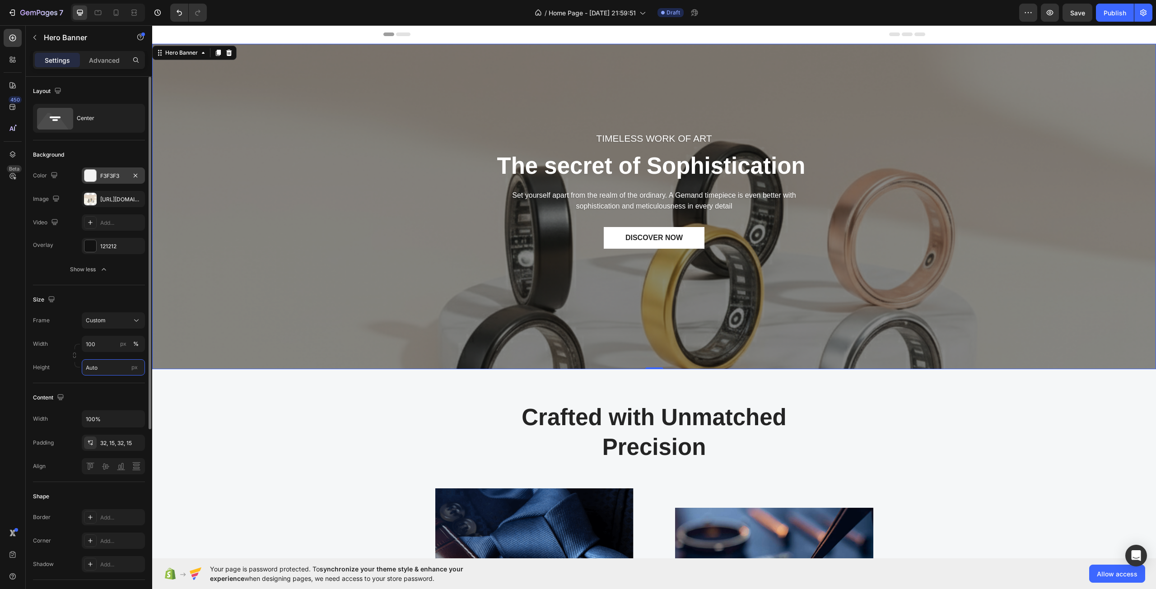
click at [106, 370] on input "Auto" at bounding box center [113, 367] width 63 height 16
click at [124, 405] on span "100vh" at bounding box center [130, 405] width 16 height 8
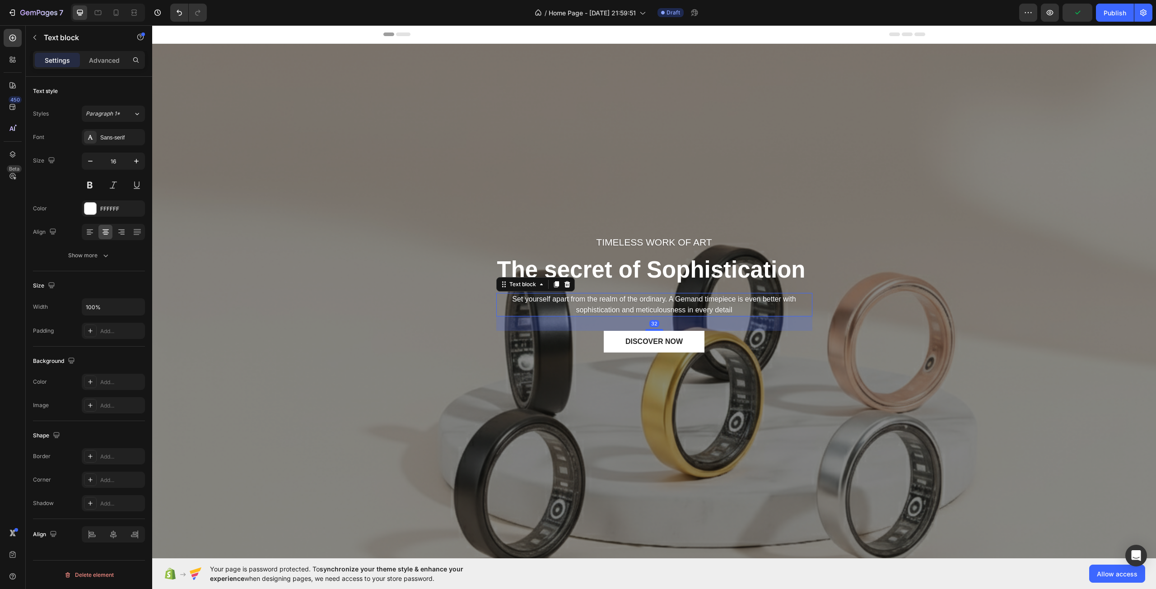
click at [618, 305] on p "Set yourself apart from the realm of the ordinary. A Gemand timepiece is even b…" at bounding box center [654, 305] width 314 height 22
click at [536, 327] on div "32" at bounding box center [654, 323] width 316 height 14
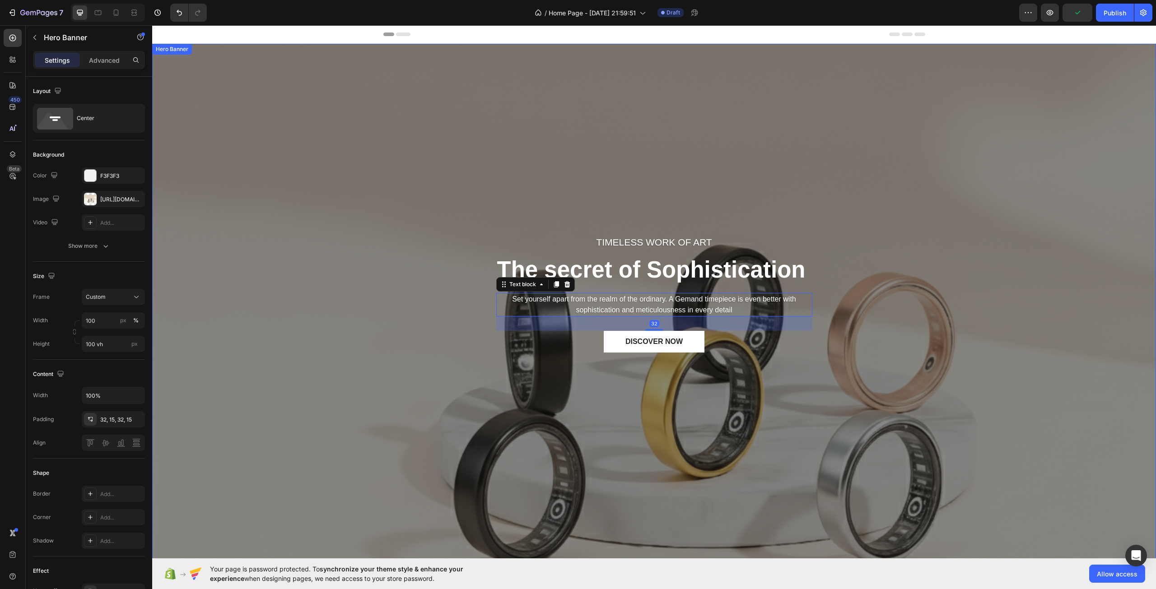
click at [520, 386] on div "TIMELESS WORK OF ART Text block The secret of Sophistication Heading Set yourse…" at bounding box center [654, 310] width 990 height 297
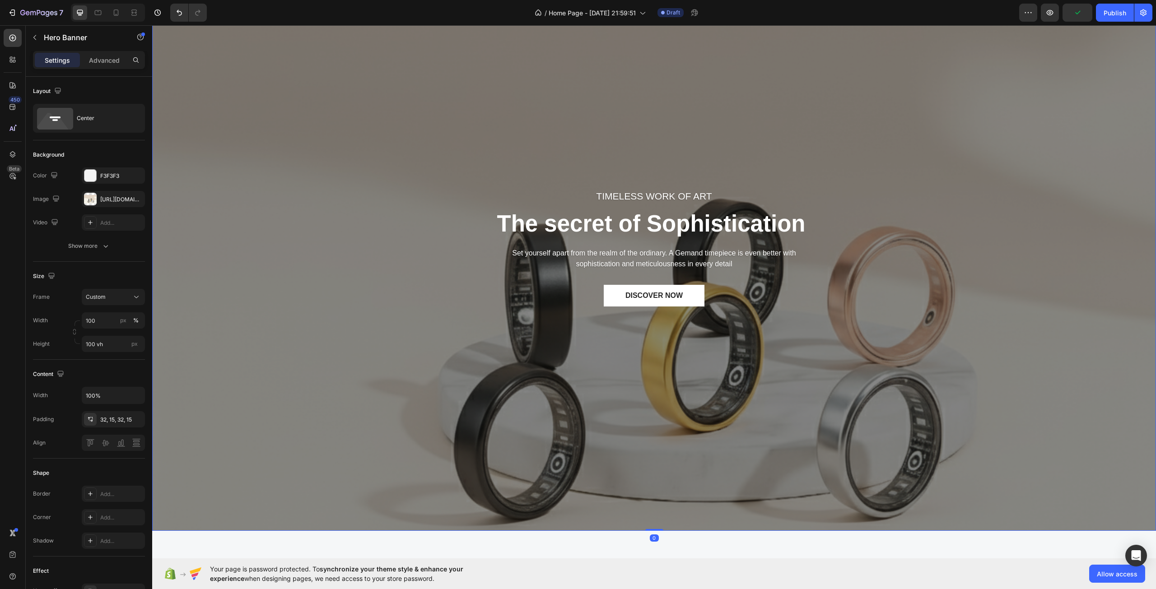
scroll to position [90, 0]
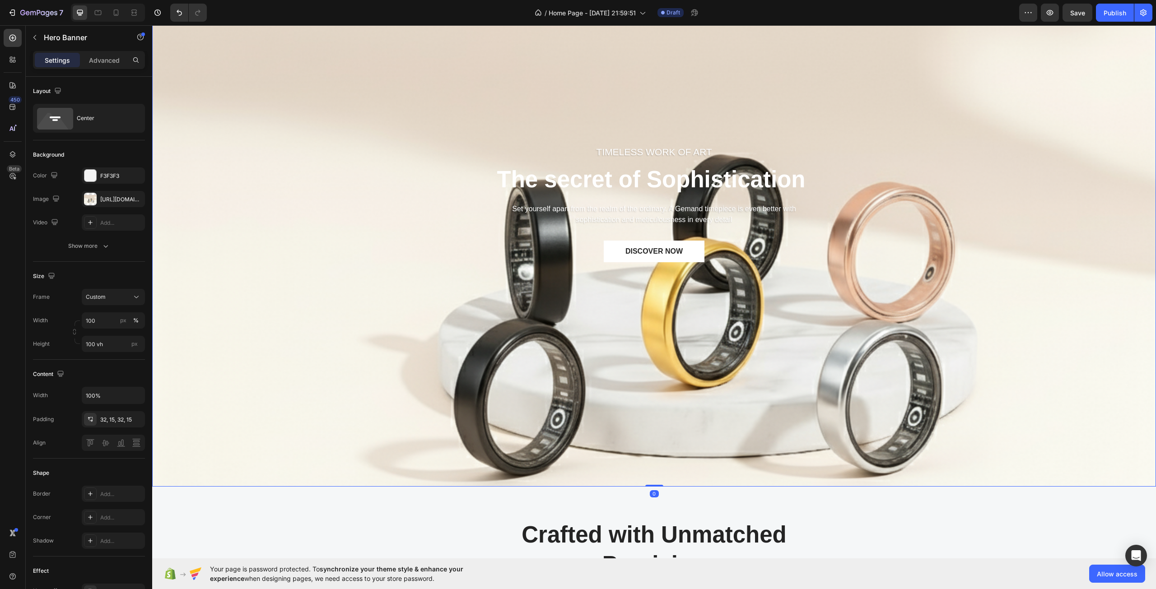
click at [831, 447] on div "Overlay" at bounding box center [653, 220] width 1003 height 533
click at [577, 396] on div "Overlay" at bounding box center [653, 220] width 1003 height 533
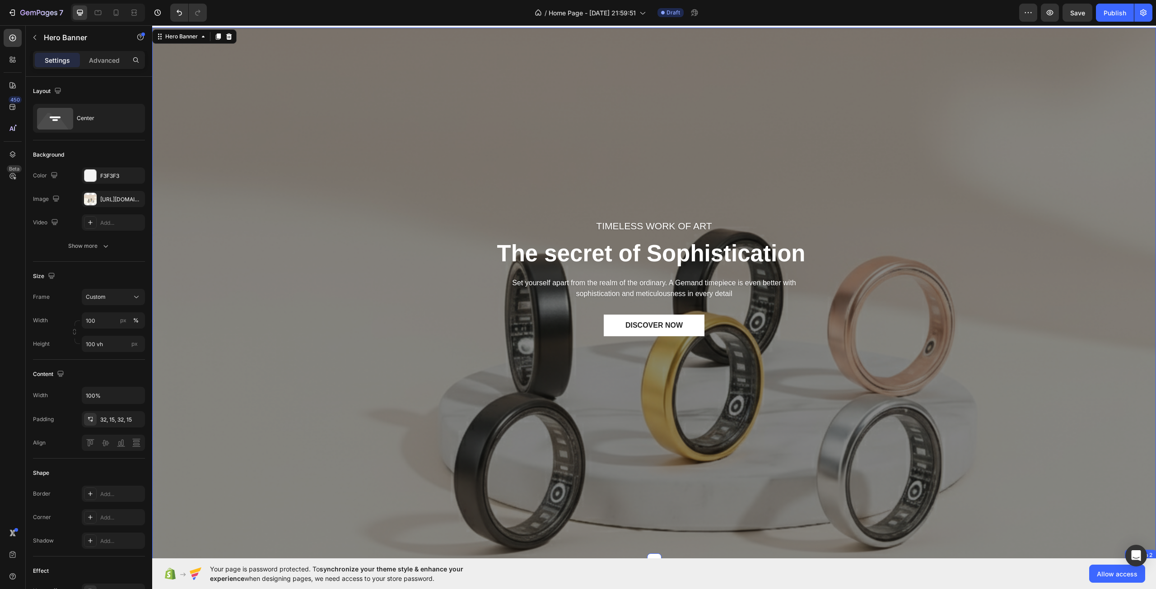
scroll to position [0, 0]
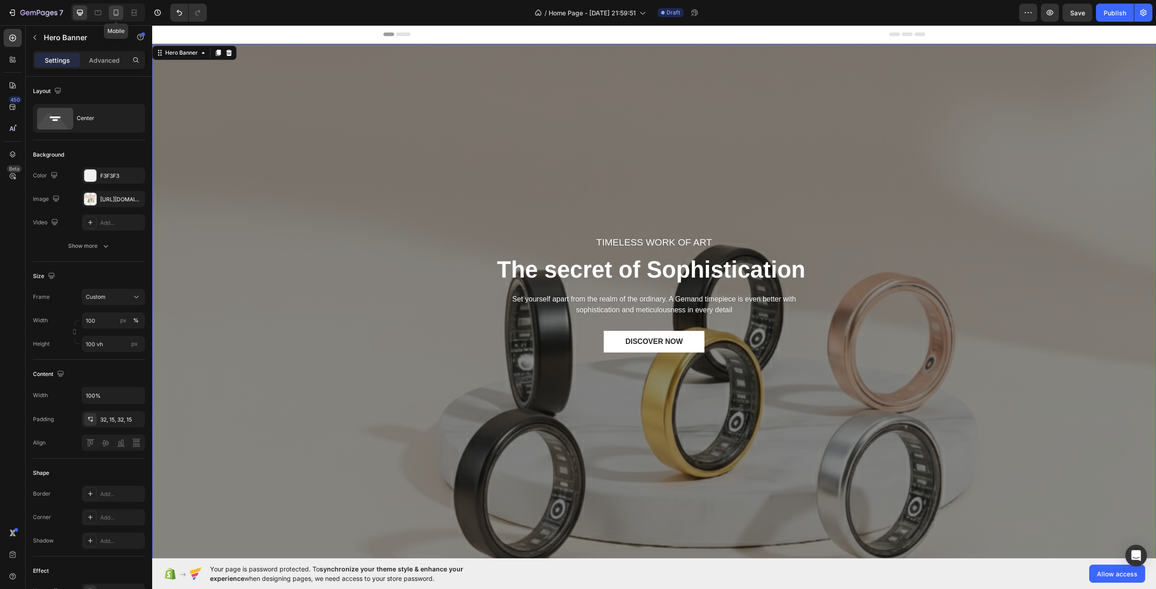
click at [117, 7] on div at bounding box center [116, 12] width 14 height 14
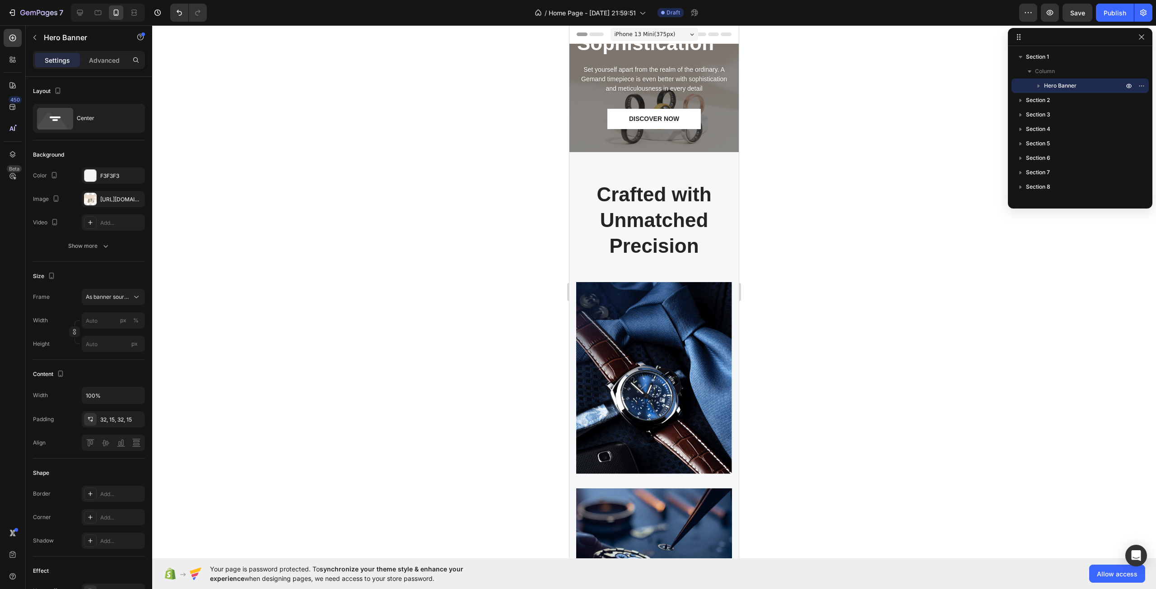
click at [645, 34] on span "iPhone 13 Mini ( 375 px)" at bounding box center [644, 34] width 61 height 9
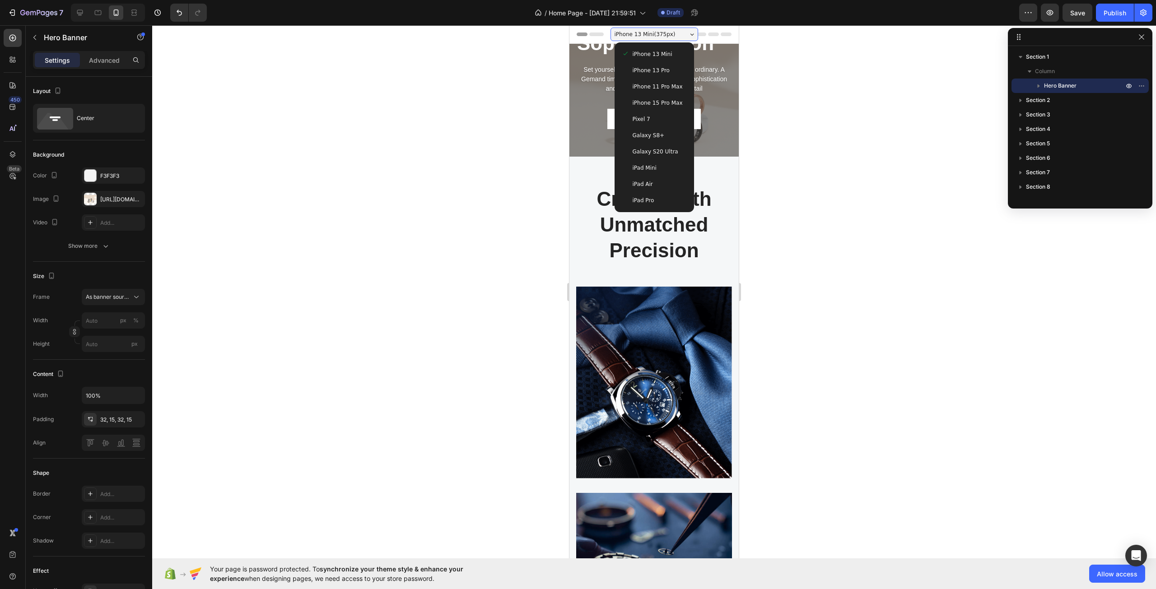
click at [655, 68] on span "iPhone 13 Pro" at bounding box center [650, 70] width 37 height 9
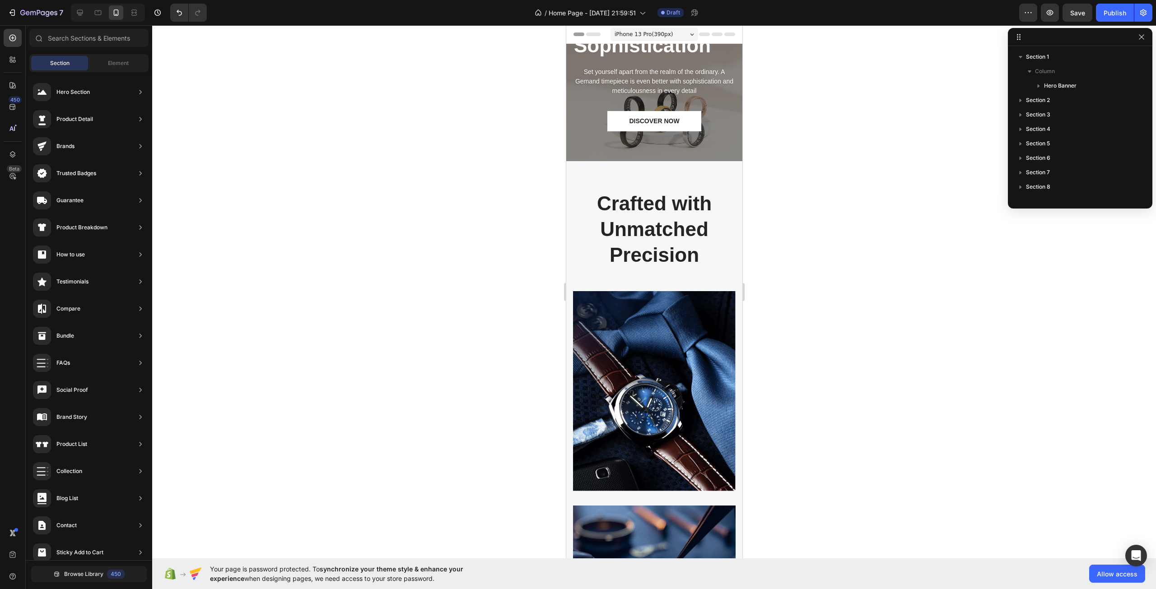
click at [600, 43] on div "Header" at bounding box center [654, 34] width 162 height 18
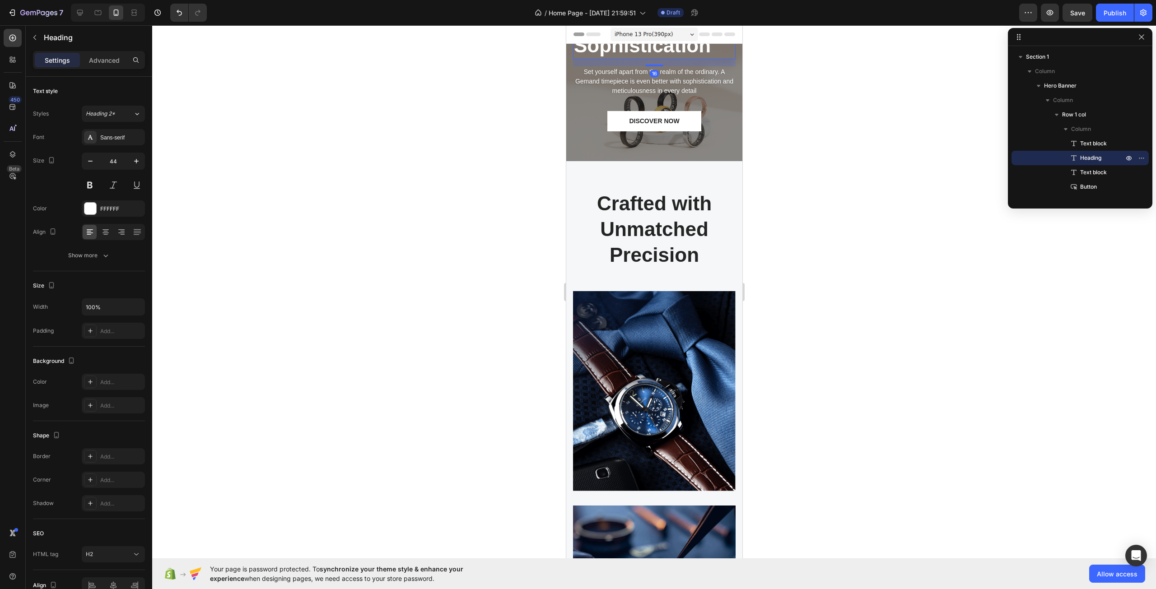
click at [600, 47] on p "The secret of Sophistication" at bounding box center [653, 32] width 161 height 51
click at [91, 164] on icon "button" at bounding box center [90, 161] width 9 height 9
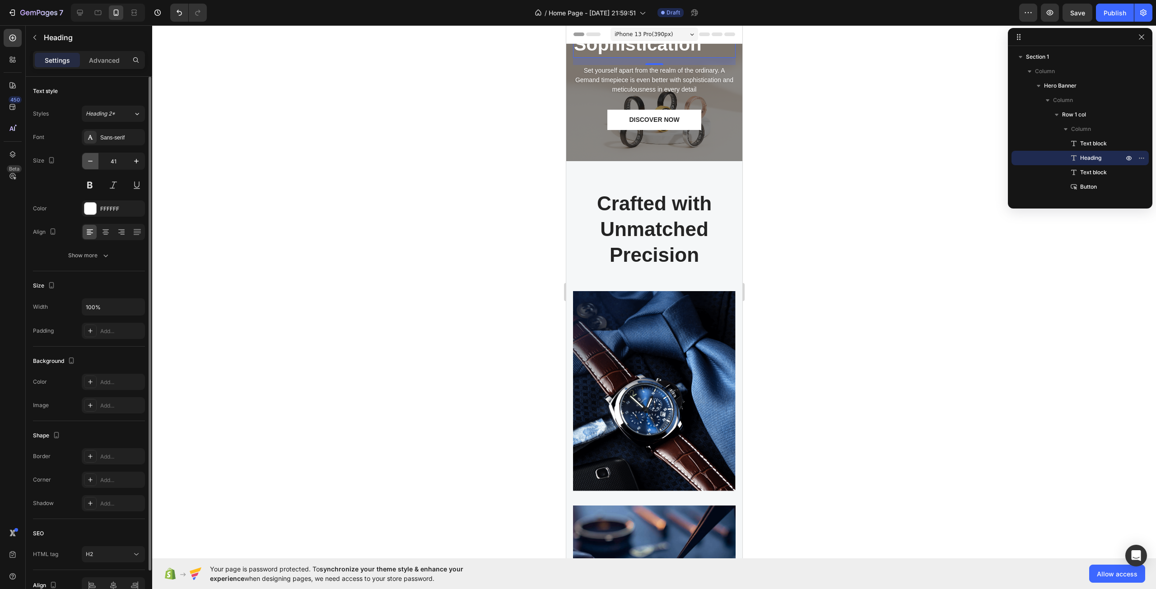
click at [91, 164] on icon "button" at bounding box center [90, 161] width 9 height 9
drag, startPoint x: 91, startPoint y: 164, endPoint x: 91, endPoint y: 158, distance: 5.4
click at [91, 163] on icon "button" at bounding box center [90, 161] width 9 height 9
click at [91, 160] on icon "button" at bounding box center [90, 161] width 9 height 9
click at [91, 158] on icon "button" at bounding box center [90, 161] width 9 height 9
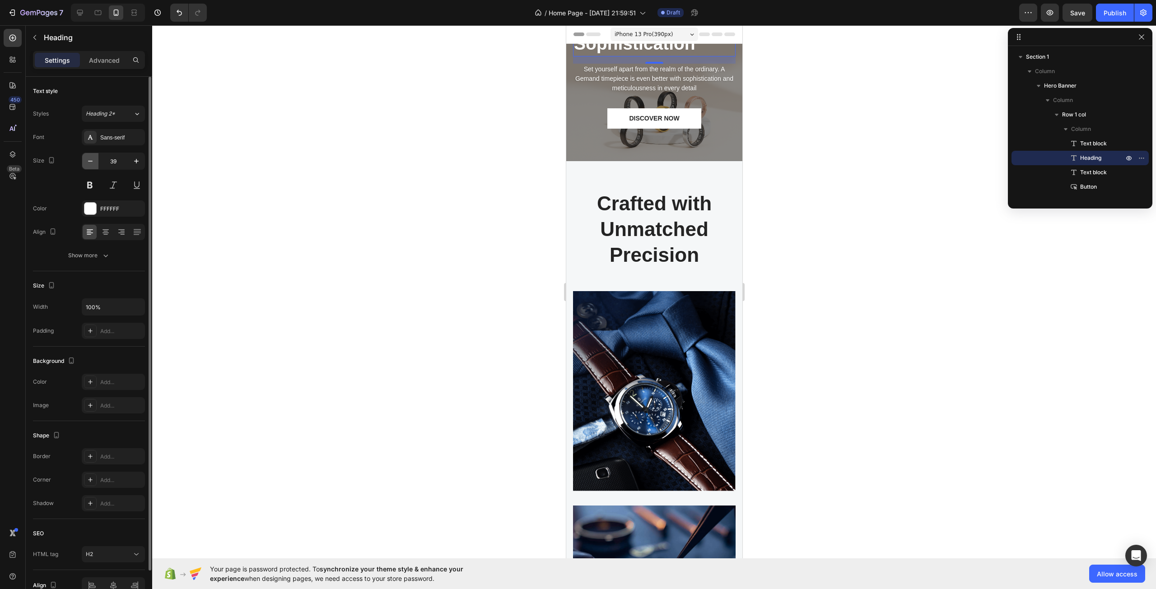
click at [92, 156] on button "button" at bounding box center [90, 161] width 16 height 16
drag, startPoint x: 93, startPoint y: 158, endPoint x: 97, endPoint y: 151, distance: 7.7
click at [95, 154] on button "button" at bounding box center [90, 161] width 16 height 16
click at [97, 151] on div "Font Sans-serif Size 36 Color FFFFFF Align Show more" at bounding box center [89, 196] width 112 height 135
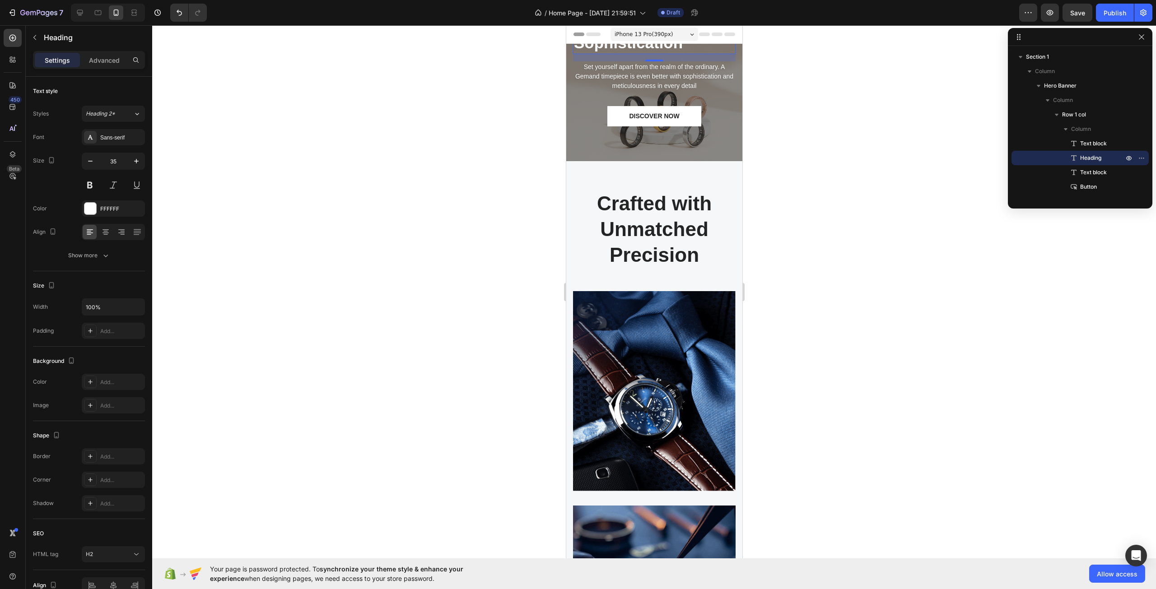
drag, startPoint x: 97, startPoint y: 151, endPoint x: 430, endPoint y: 302, distance: 366.0
click at [97, 150] on div "Font Sans-serif Size 35 Color FFFFFF Align Show more" at bounding box center [89, 196] width 112 height 135
click at [583, 33] on span "Header" at bounding box center [593, 34] width 20 height 9
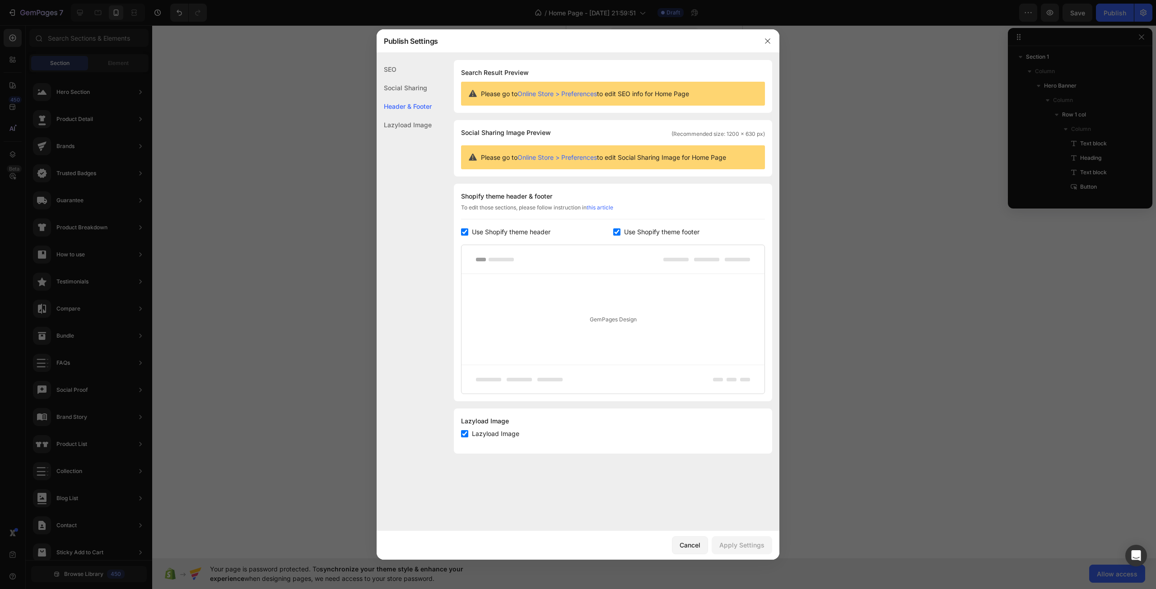
click at [617, 233] on input "checkbox" at bounding box center [616, 231] width 7 height 7
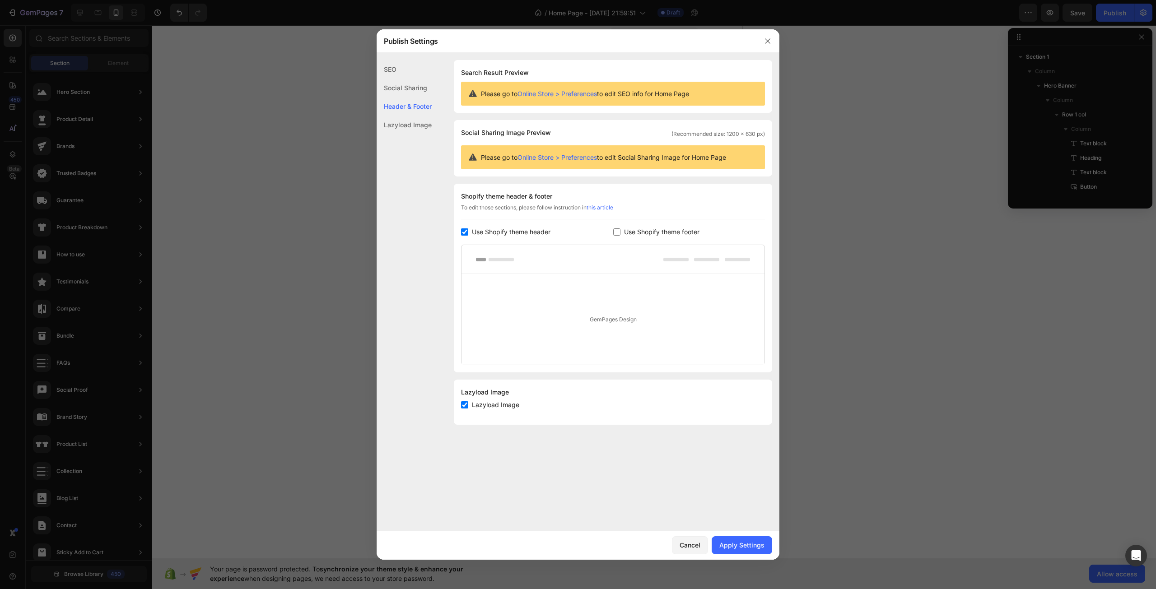
click at [617, 233] on input "checkbox" at bounding box center [616, 231] width 7 height 7
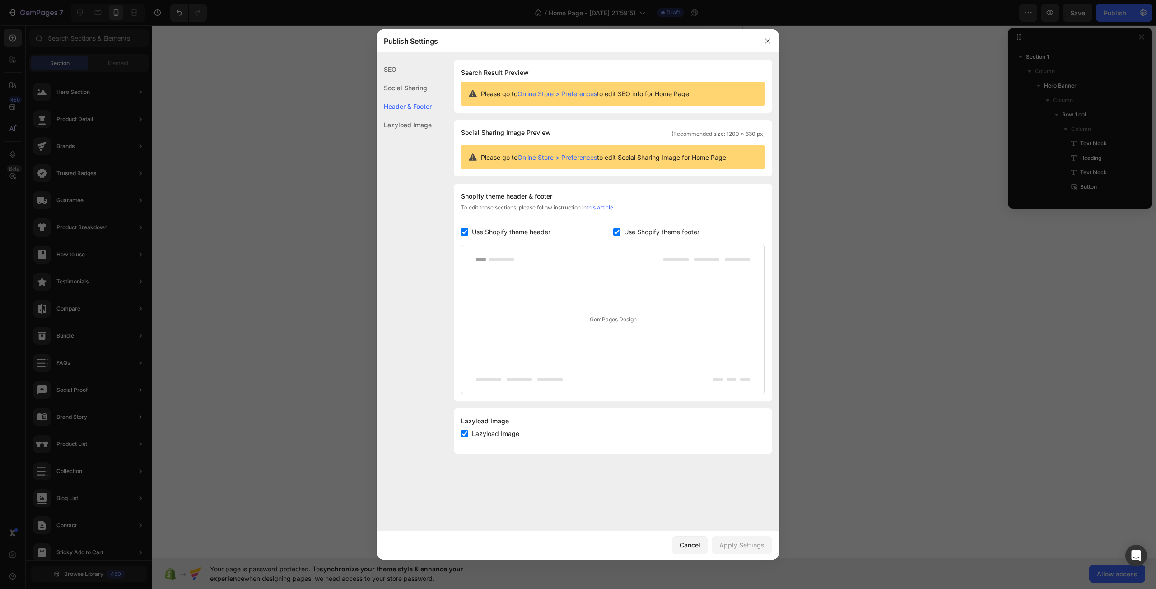
click at [465, 229] on input "checkbox" at bounding box center [464, 231] width 7 height 7
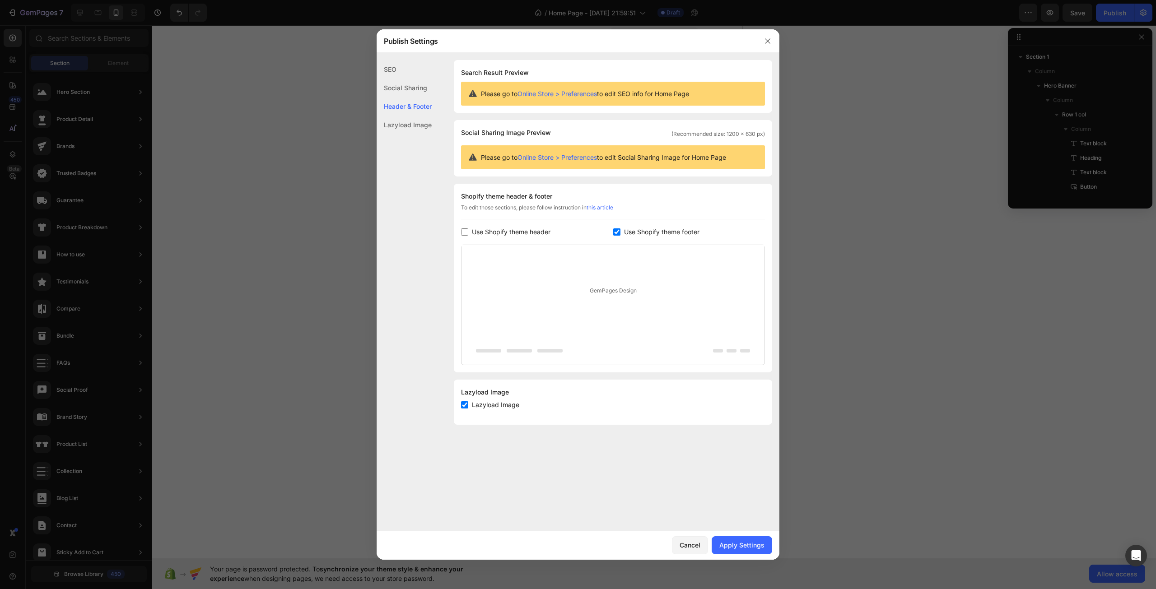
click at [465, 229] on input "checkbox" at bounding box center [464, 231] width 7 height 7
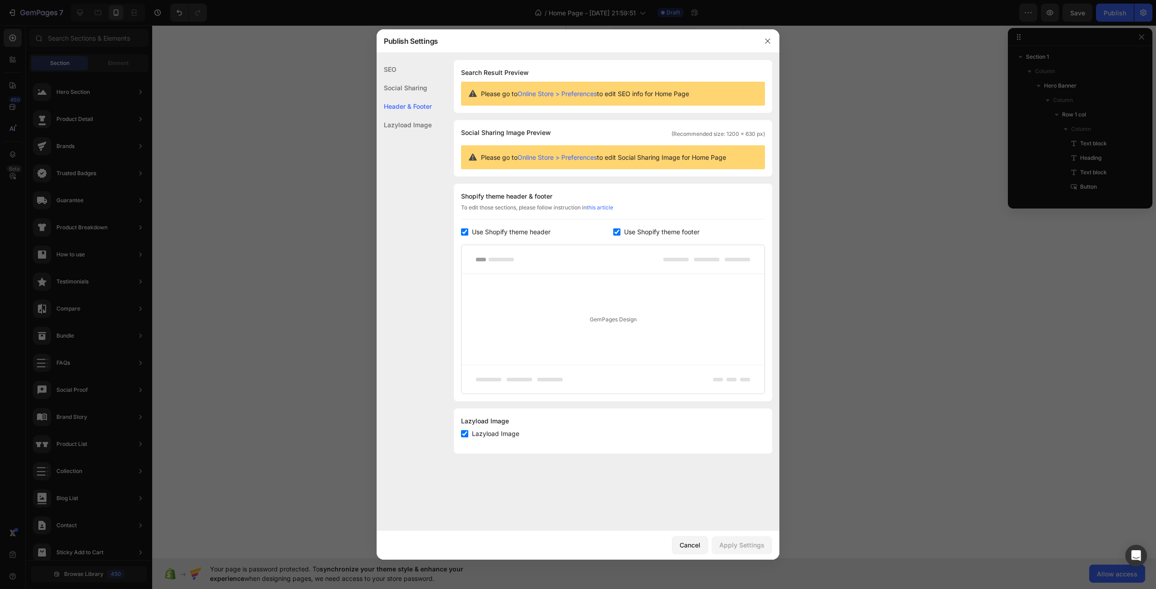
click at [463, 229] on input "checkbox" at bounding box center [464, 231] width 7 height 7
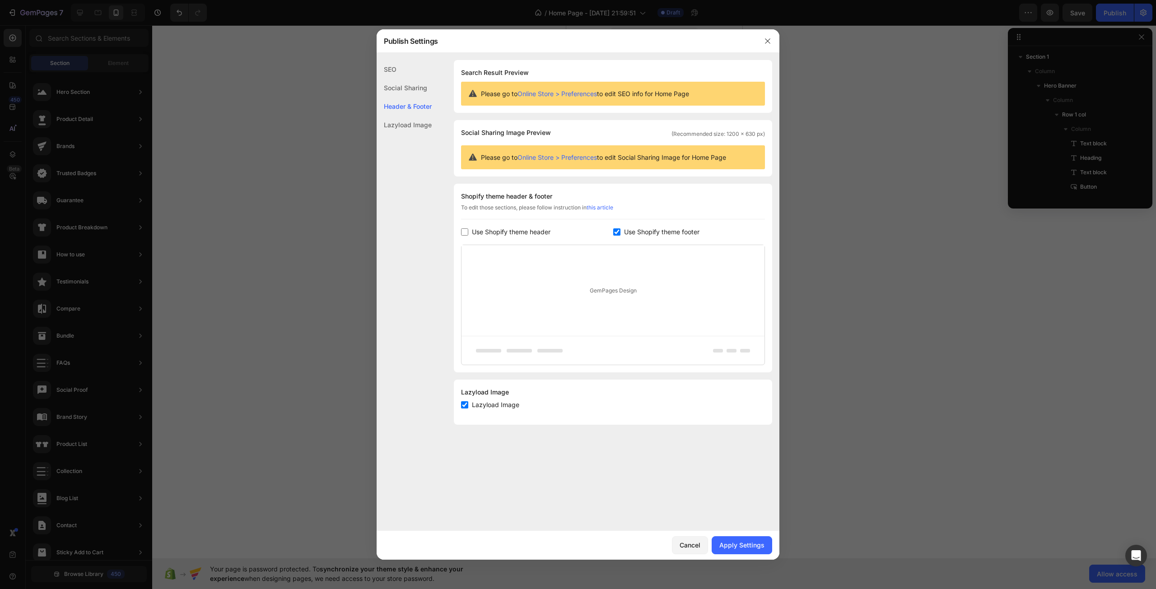
click at [464, 231] on input "checkbox" at bounding box center [464, 231] width 7 height 7
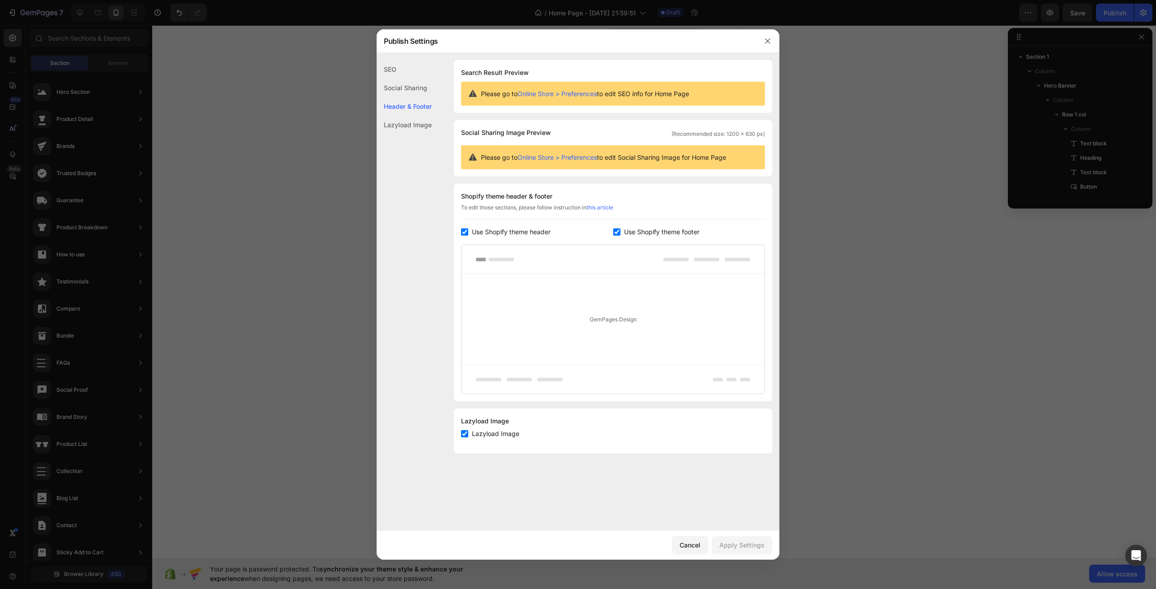
click at [464, 433] on input "checkbox" at bounding box center [464, 433] width 7 height 7
click at [464, 431] on input "checkbox" at bounding box center [464, 433] width 7 height 7
click at [613, 234] on input "checkbox" at bounding box center [616, 231] width 7 height 7
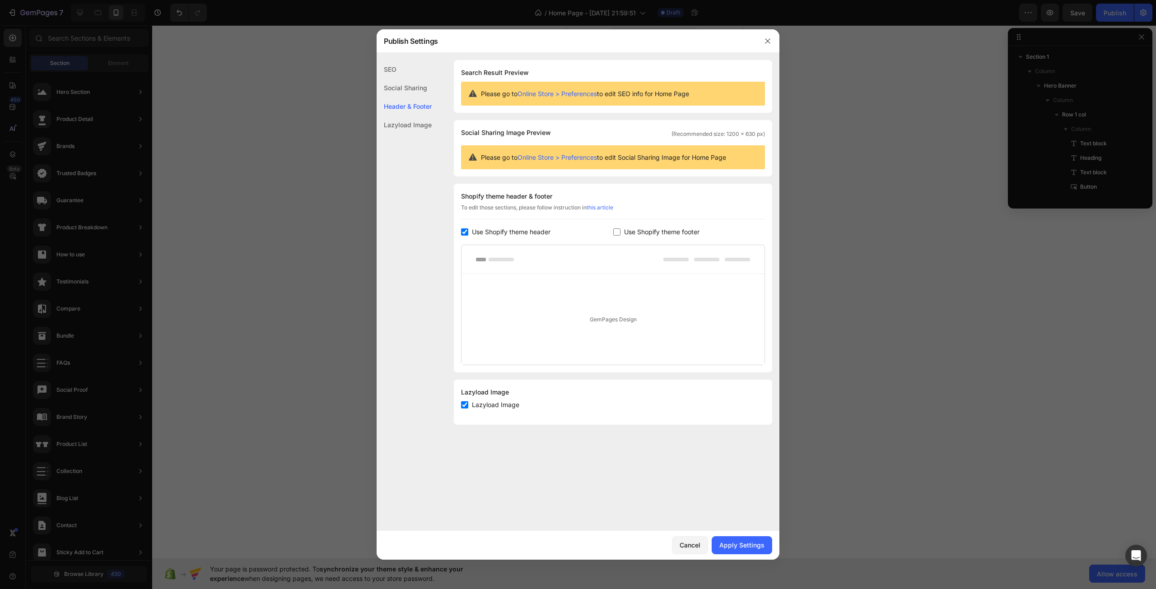
click at [613, 232] on input "checkbox" at bounding box center [616, 231] width 7 height 7
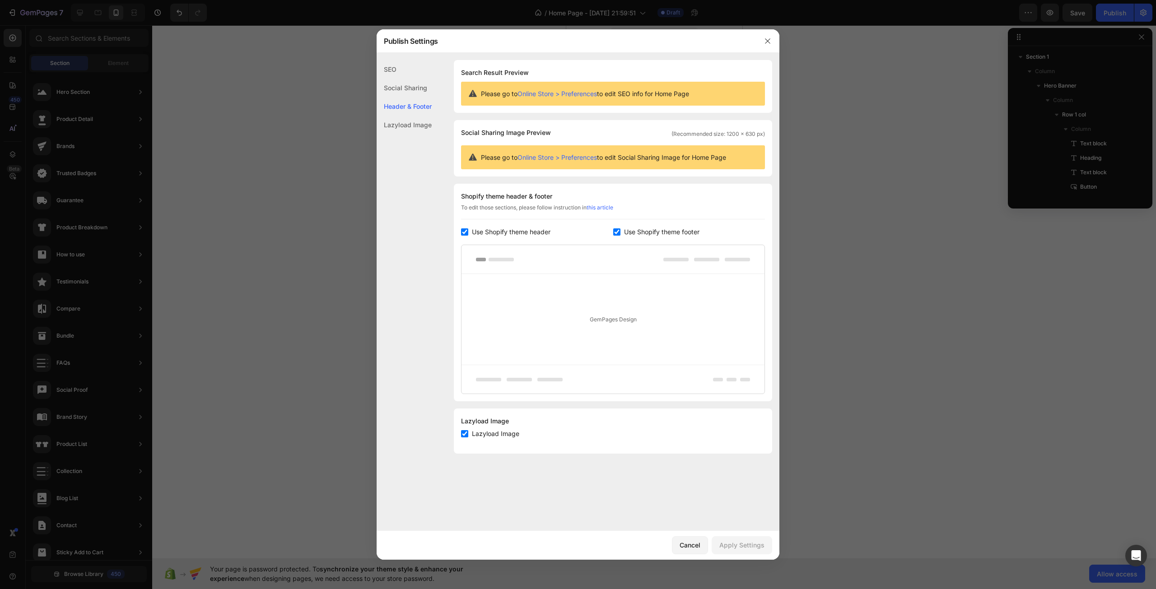
click at [414, 86] on div "Social Sharing" at bounding box center [403, 88] width 55 height 19
click at [403, 65] on div "SEO" at bounding box center [403, 69] width 55 height 19
click at [413, 134] on div "Lazyload Image" at bounding box center [403, 125] width 55 height 19
click at [768, 40] on icon "button" at bounding box center [767, 40] width 7 height 7
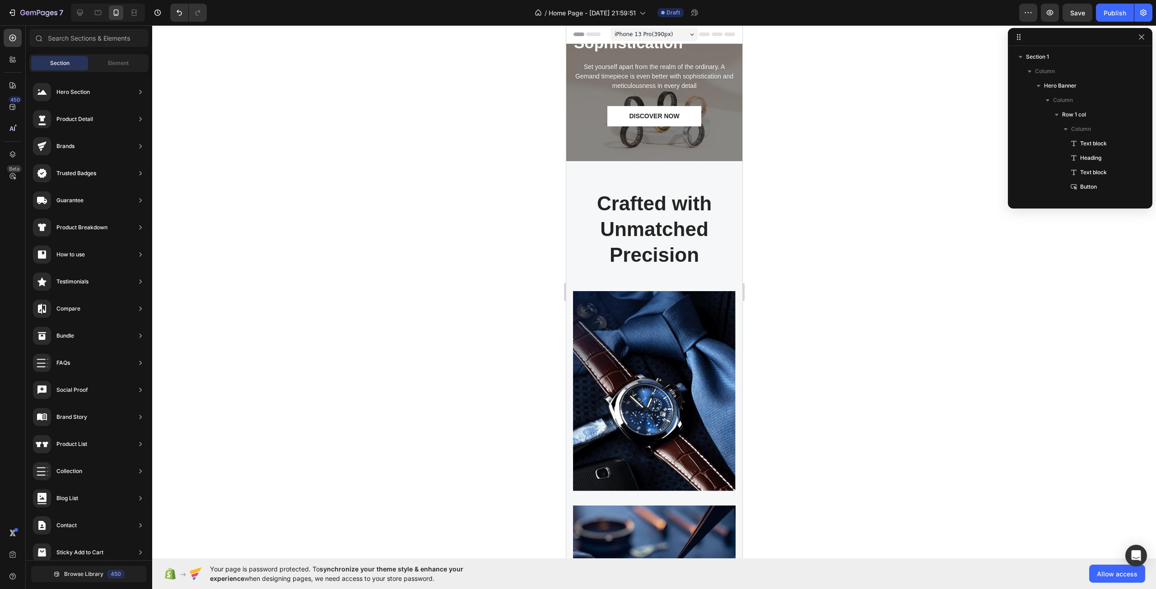
click at [647, 39] on div "iPhone 13 Pro ( 390 px)" at bounding box center [654, 35] width 88 height 14
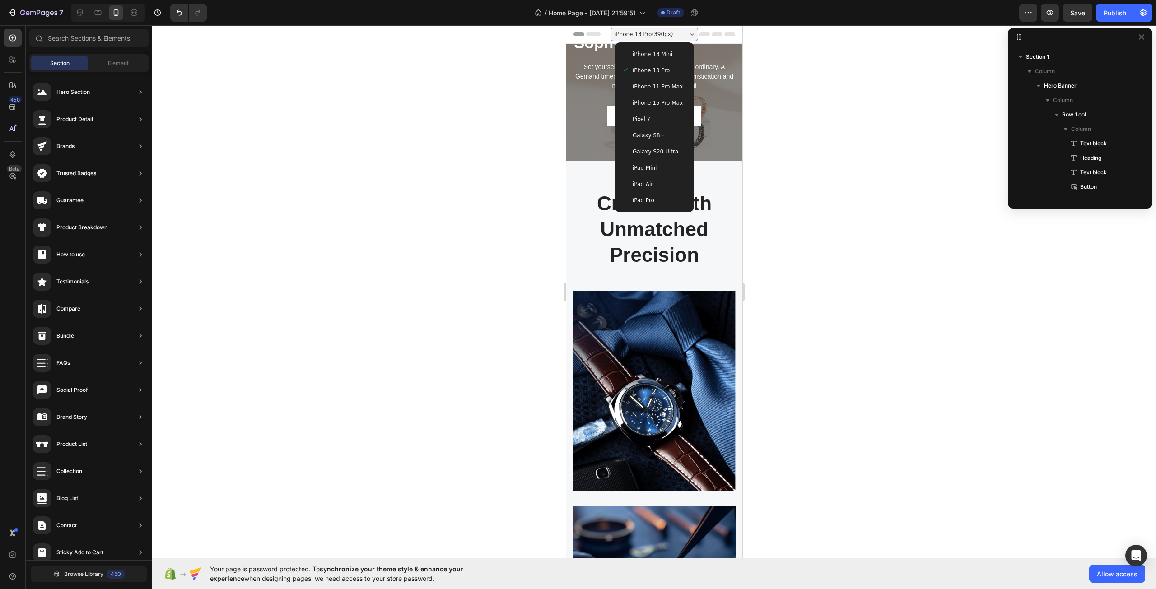
click at [644, 118] on span "Pixel 7" at bounding box center [641, 119] width 18 height 9
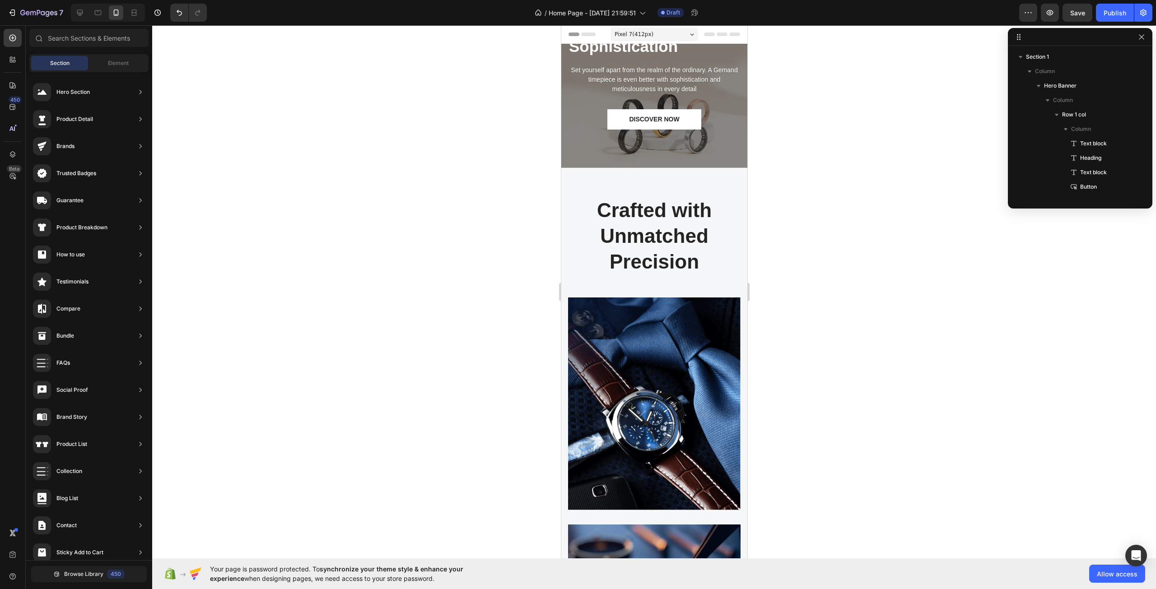
click at [647, 37] on div "Pixel 7 ( 412 px)" at bounding box center [654, 35] width 88 height 14
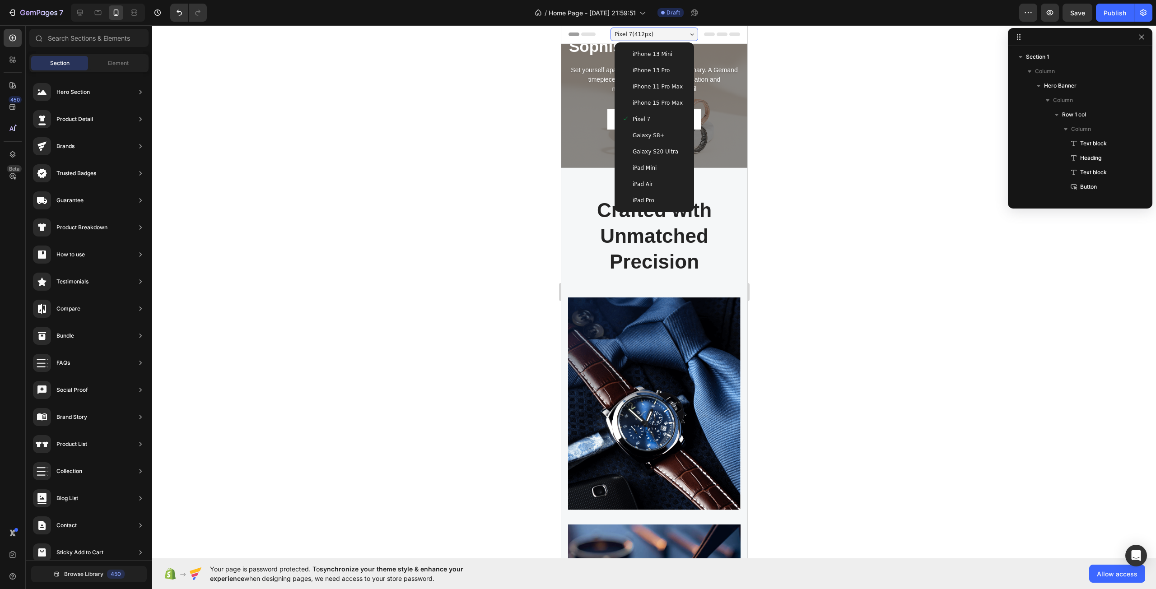
click at [655, 199] on div "iPad Pro" at bounding box center [653, 200] width 65 height 9
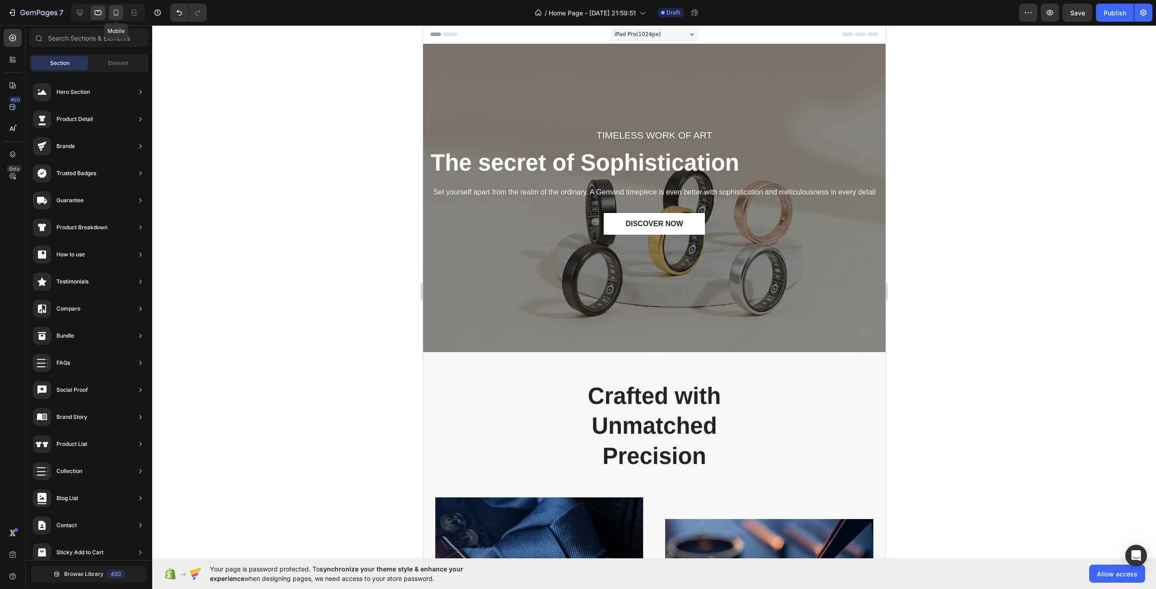
click at [115, 13] on icon at bounding box center [115, 12] width 9 height 9
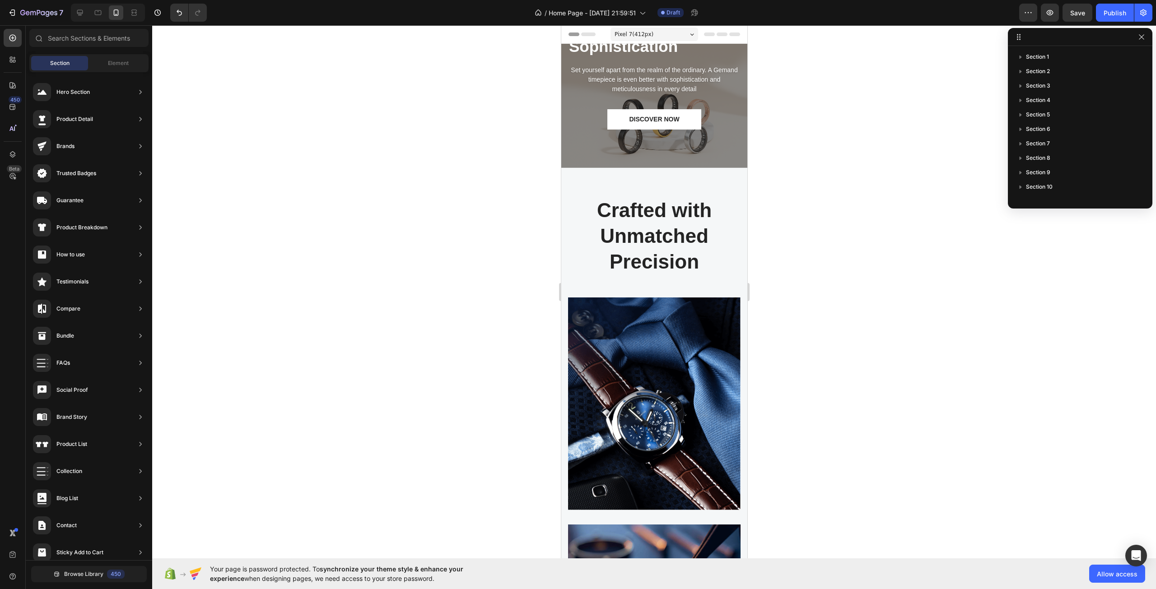
click at [622, 29] on div "Pixel 7 ( 412 px)" at bounding box center [654, 35] width 88 height 14
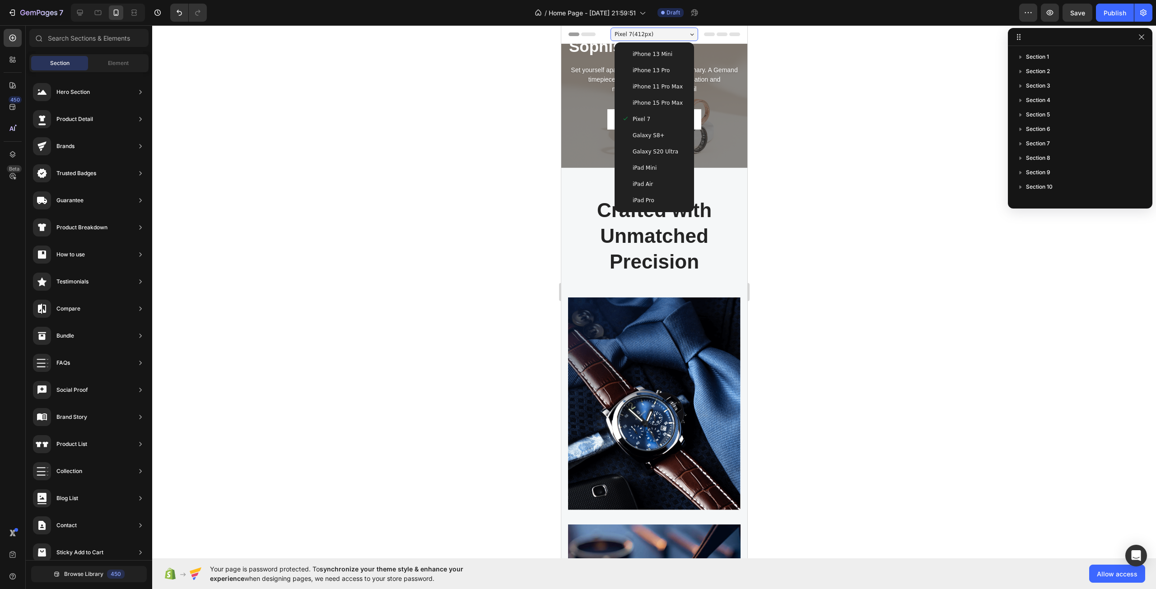
click at [655, 51] on span "iPhone 13 Mini" at bounding box center [652, 54] width 40 height 9
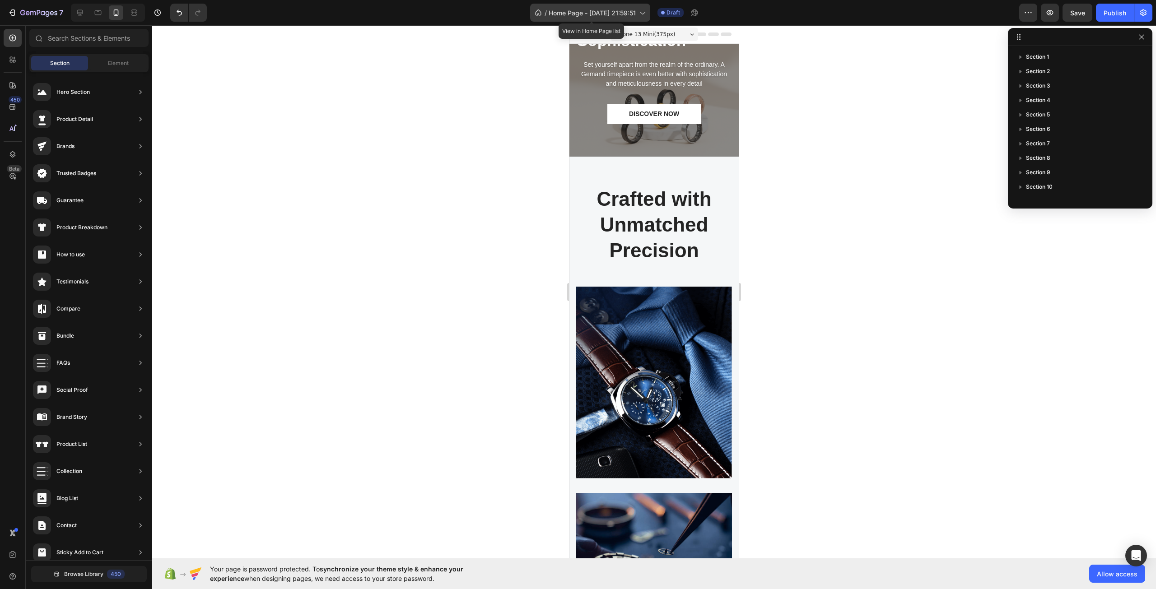
click at [639, 13] on icon at bounding box center [641, 12] width 9 height 9
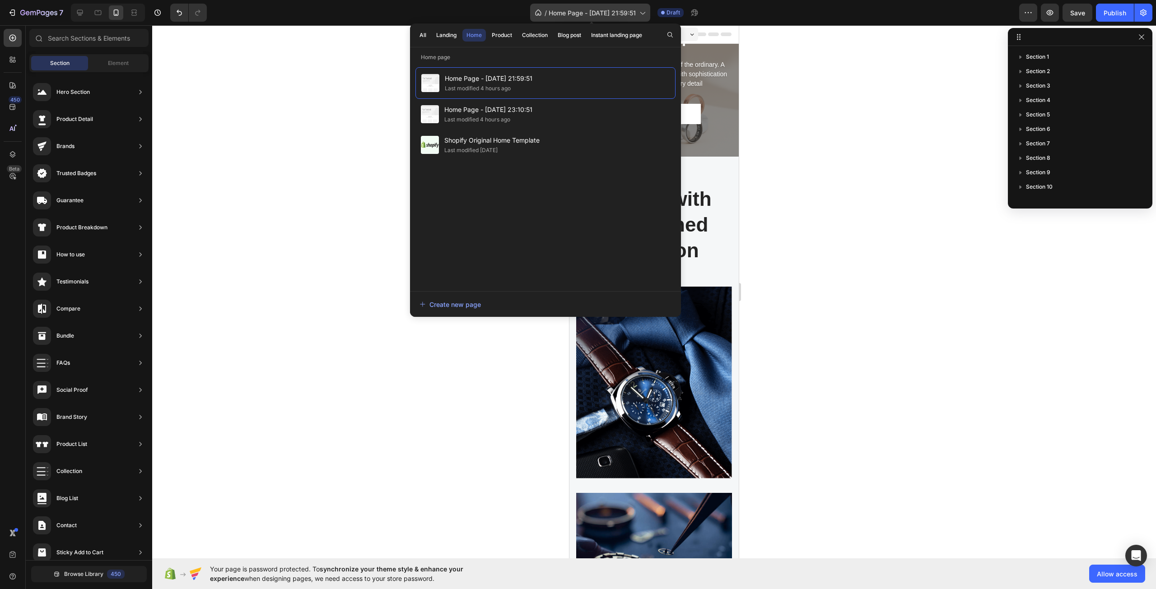
click at [628, 12] on span "Home Page - [DATE] 21:59:51" at bounding box center [591, 12] width 87 height 9
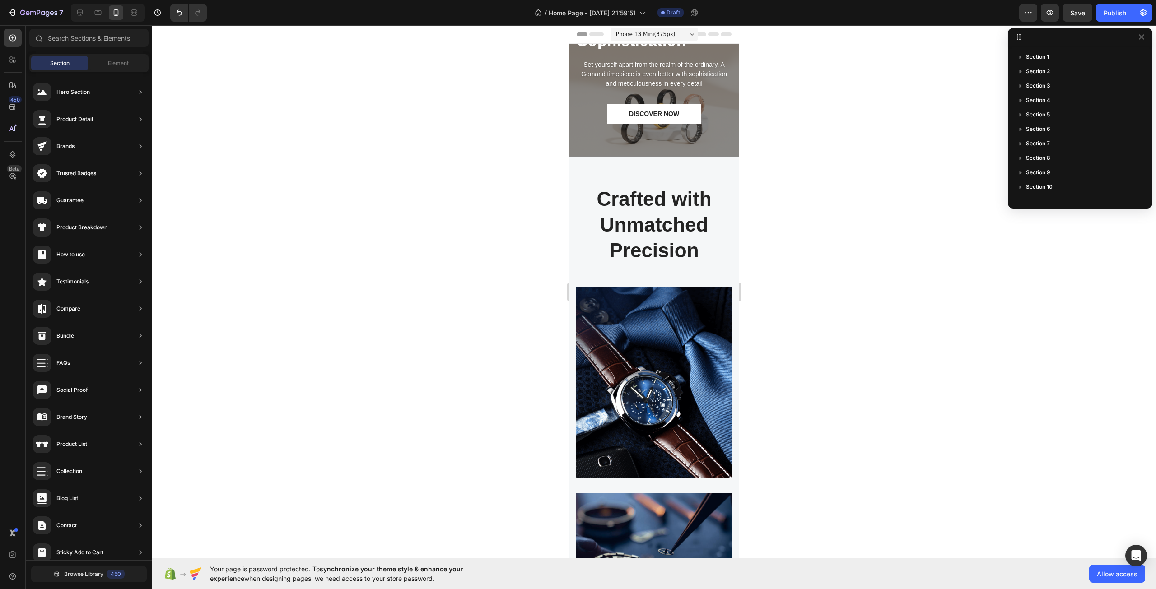
click at [639, 37] on span "iPhone 13 Mini ( 375 px)" at bounding box center [644, 34] width 61 height 9
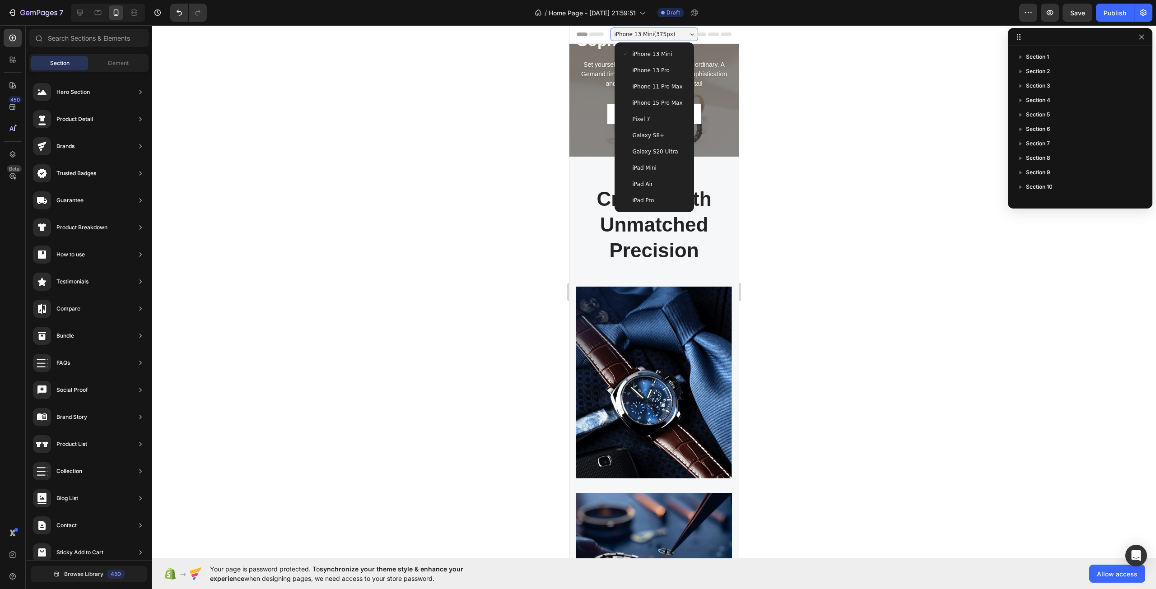
click at [644, 70] on span "iPhone 13 Pro" at bounding box center [650, 70] width 37 height 9
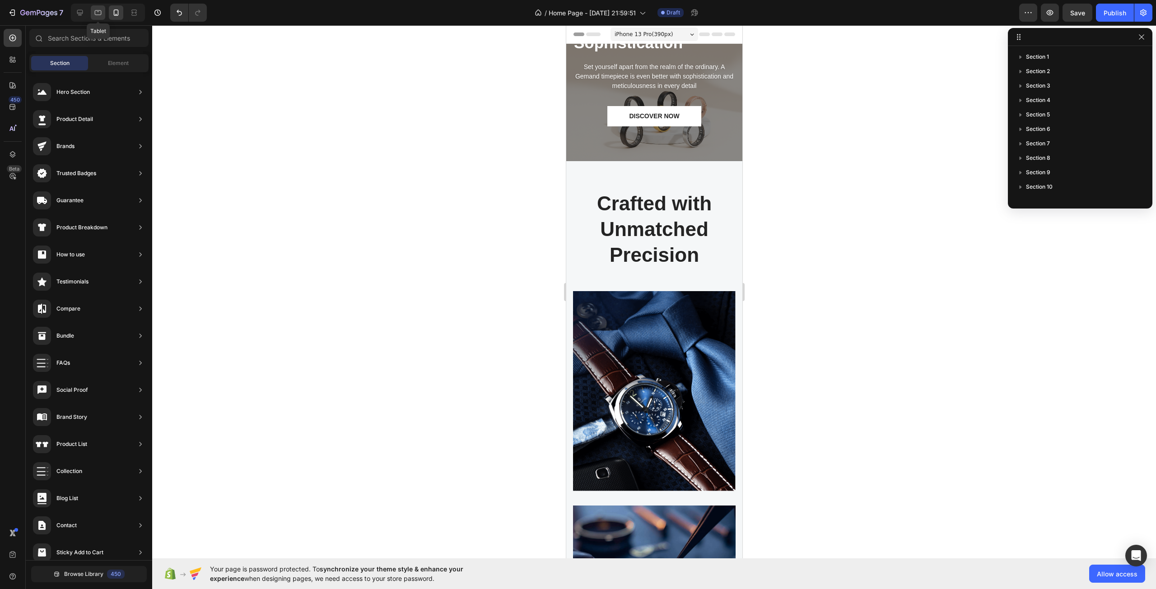
click at [103, 10] on div at bounding box center [98, 12] width 14 height 14
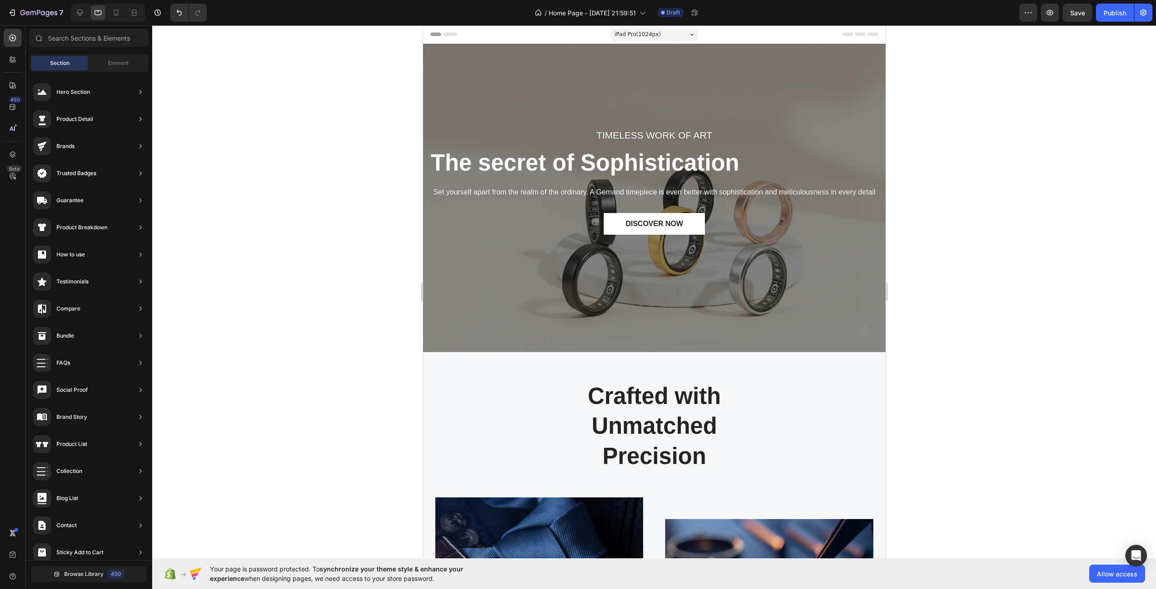
click at [660, 28] on div "iPad Pro ( 1024 px)" at bounding box center [654, 35] width 88 height 14
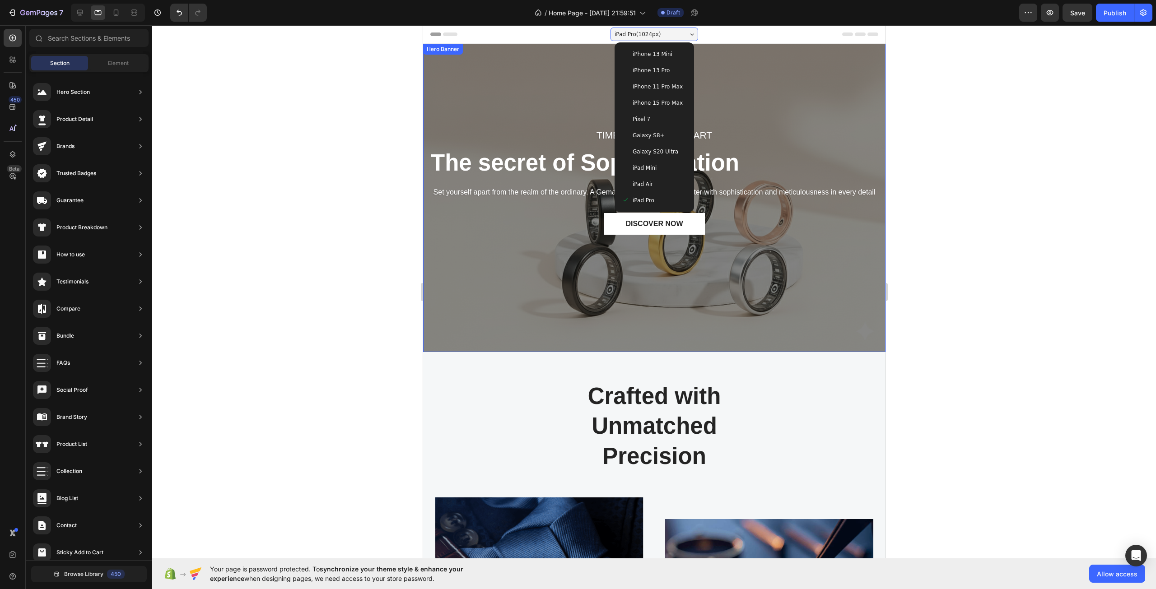
click at [926, 214] on div at bounding box center [653, 307] width 1003 height 564
click at [782, 188] on p "Set yourself apart from the realm of the ordinary. A Gemand timepiece is even b…" at bounding box center [653, 192] width 447 height 11
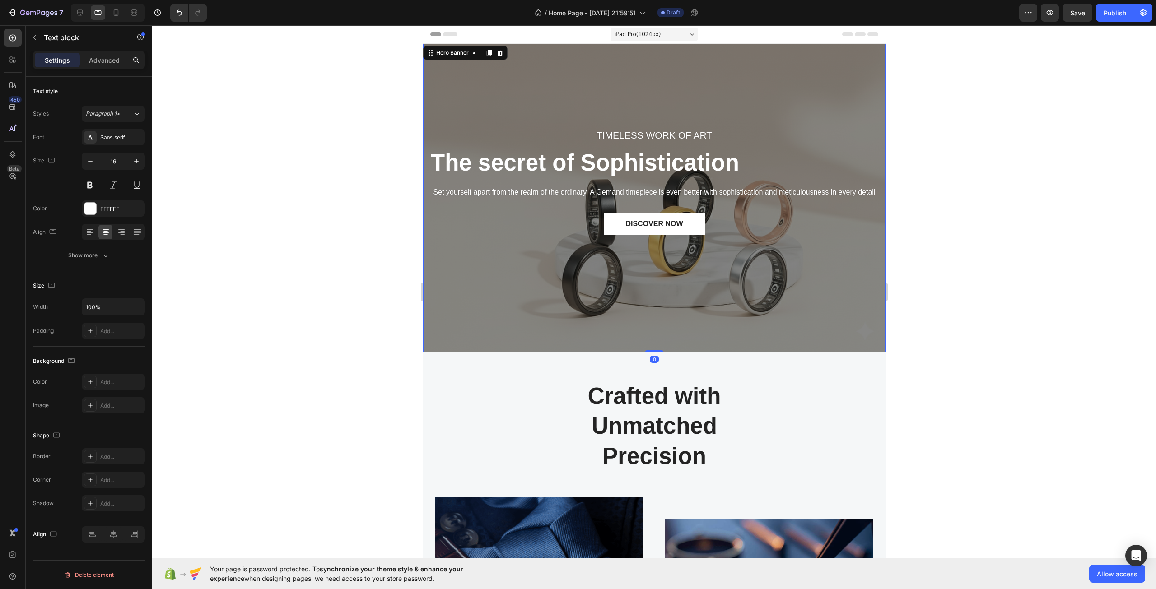
click at [735, 324] on div "TIMELESS WORK OF ART Text block The secret of Sophistication Heading Set yourse…" at bounding box center [653, 198] width 449 height 286
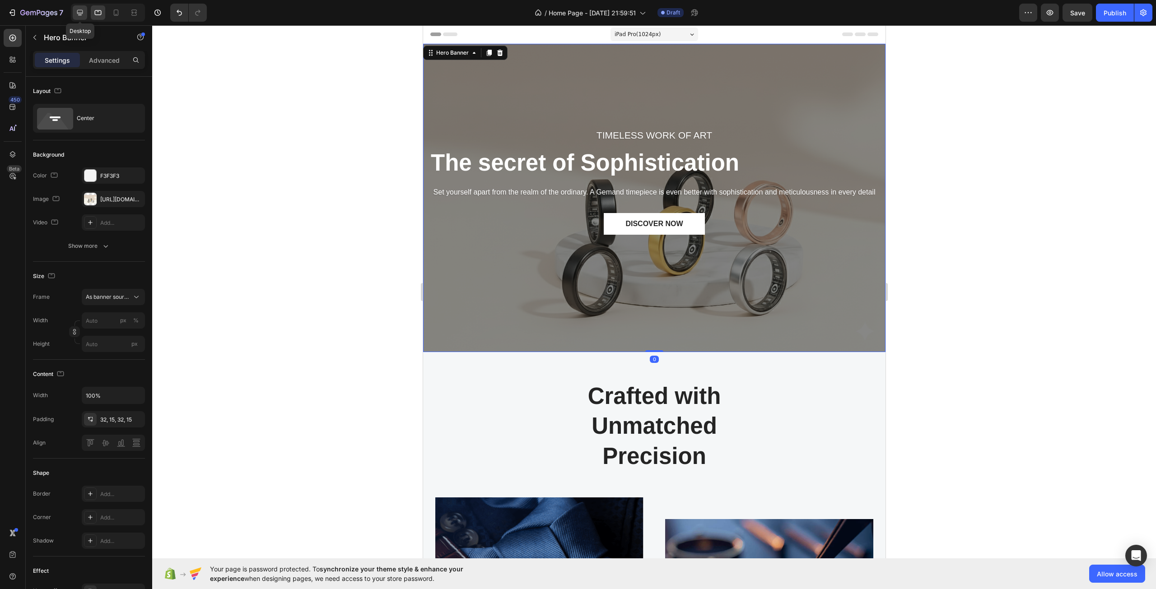
click at [78, 12] on icon at bounding box center [79, 12] width 9 height 9
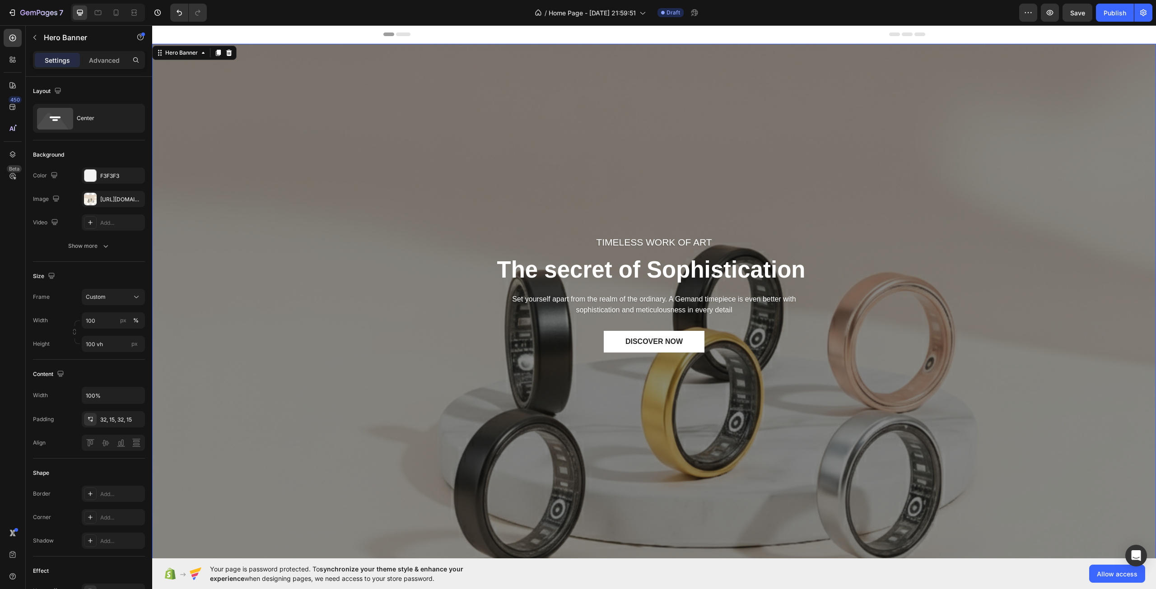
click at [894, 33] on icon at bounding box center [894, 34] width 11 height 4
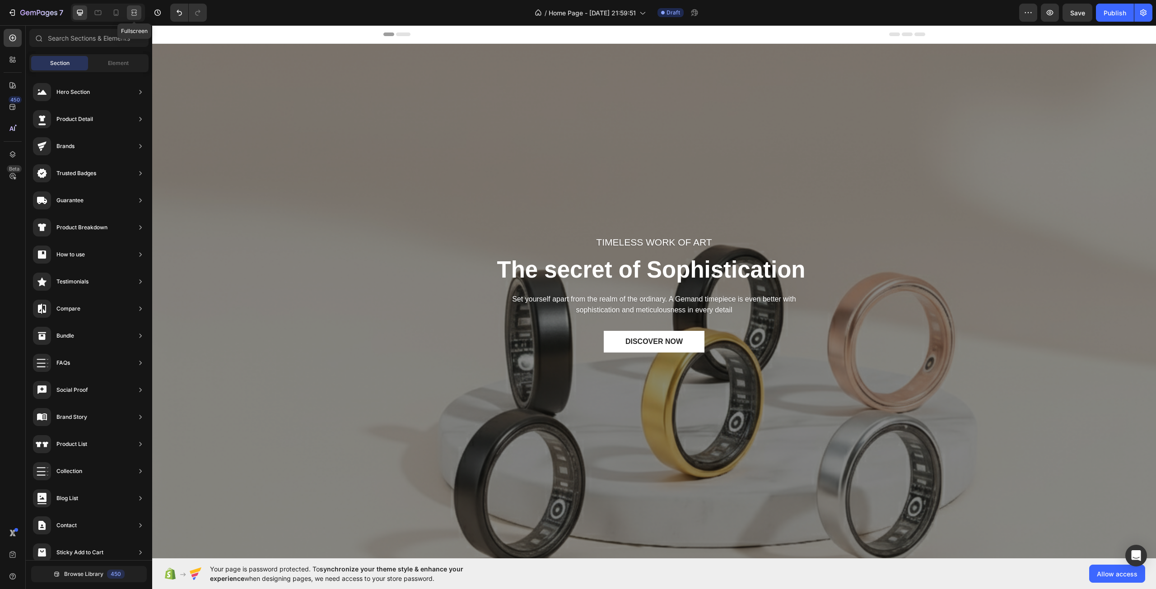
click at [129, 12] on div at bounding box center [134, 12] width 14 height 14
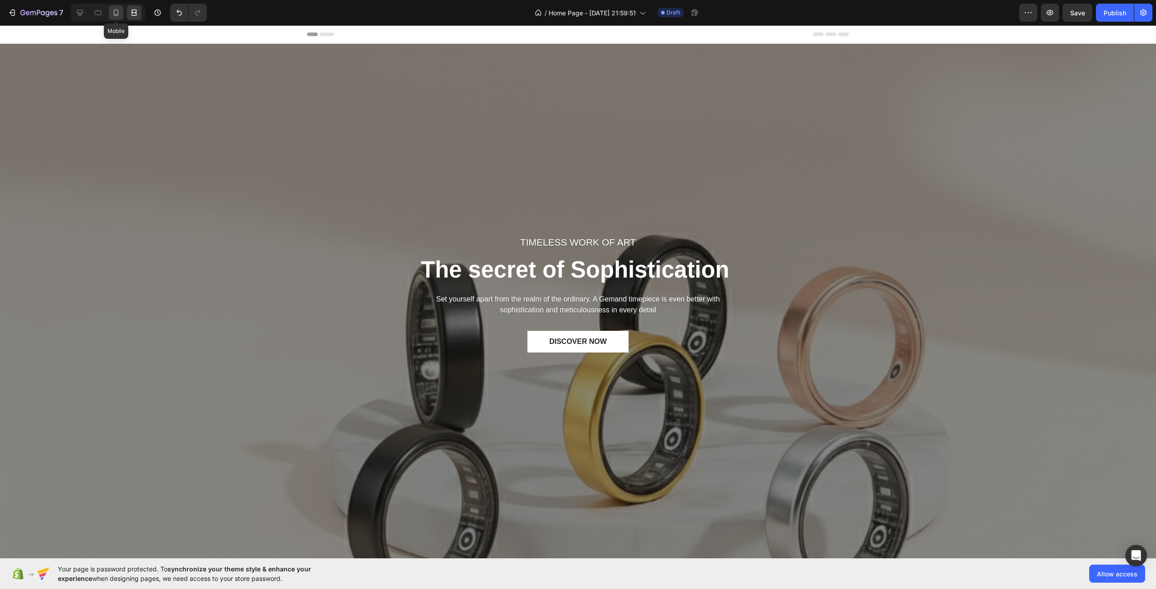
click at [113, 13] on icon at bounding box center [115, 12] width 9 height 9
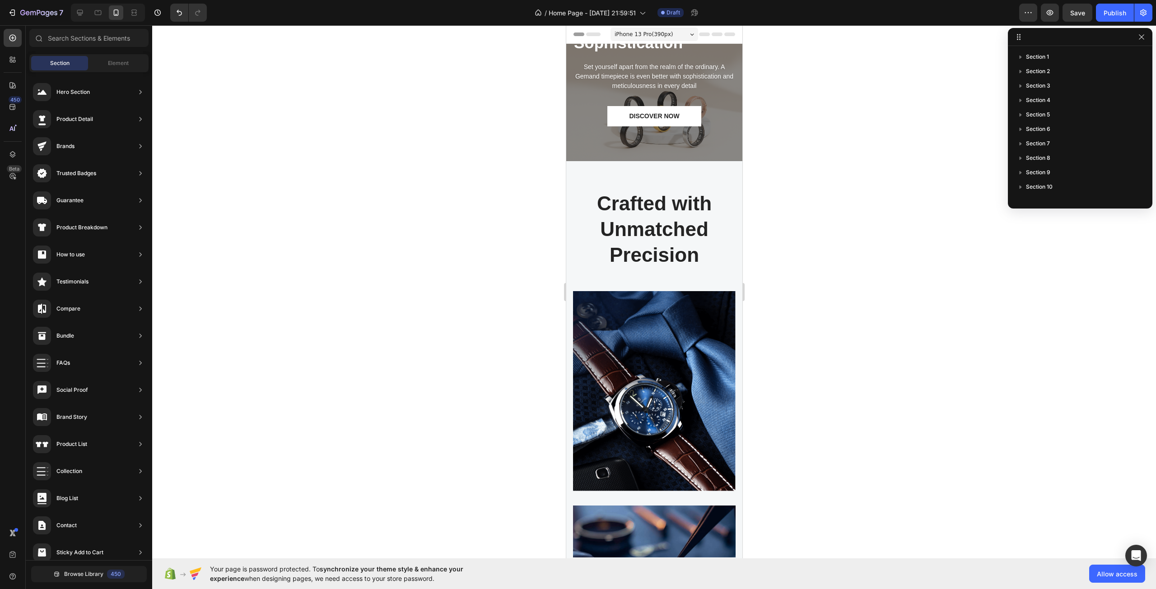
click at [620, 38] on span "iPhone 13 Pro ( 390 px)" at bounding box center [643, 34] width 58 height 9
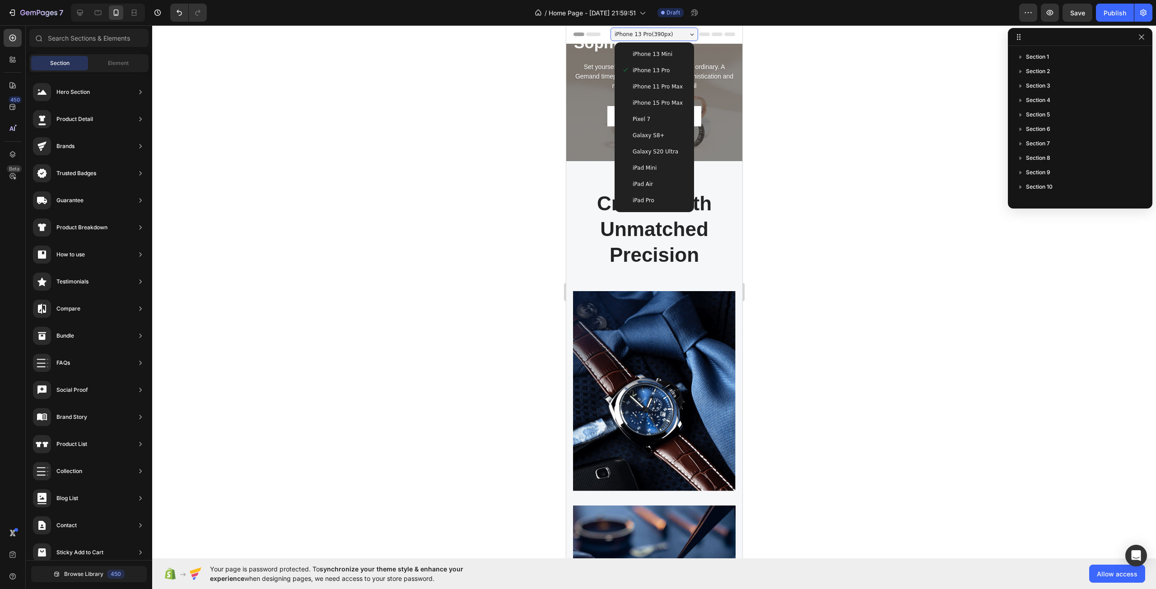
click at [798, 104] on div at bounding box center [653, 307] width 1003 height 564
click at [635, 34] on span "iPhone 13 Pro ( 390 px)" at bounding box center [643, 34] width 58 height 9
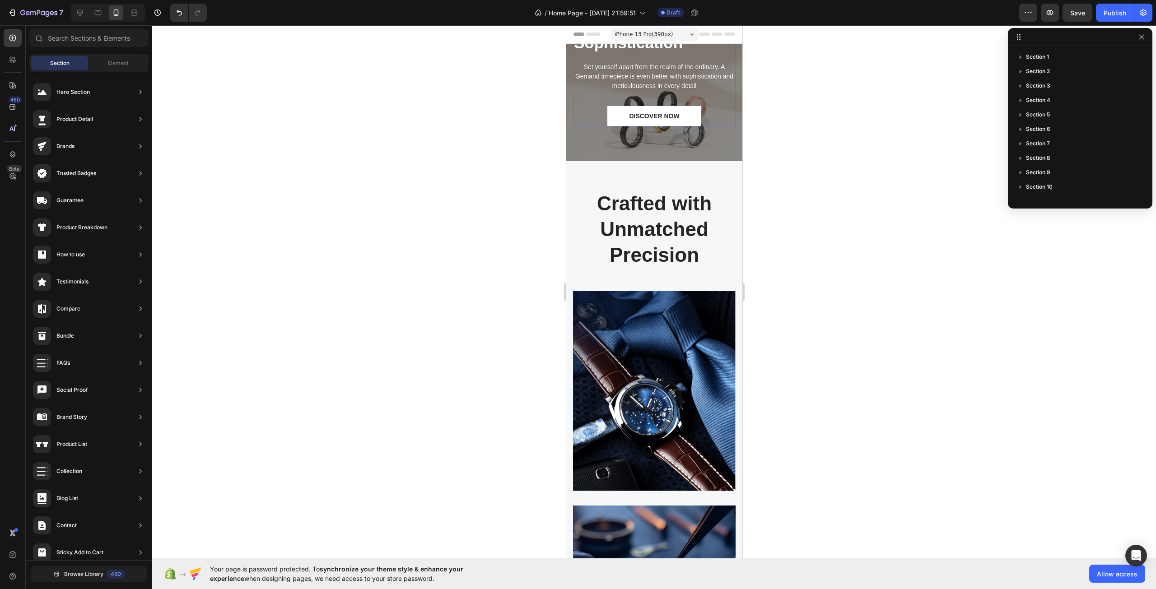
click at [611, 50] on p "The secret of Sophistication" at bounding box center [653, 32] width 161 height 41
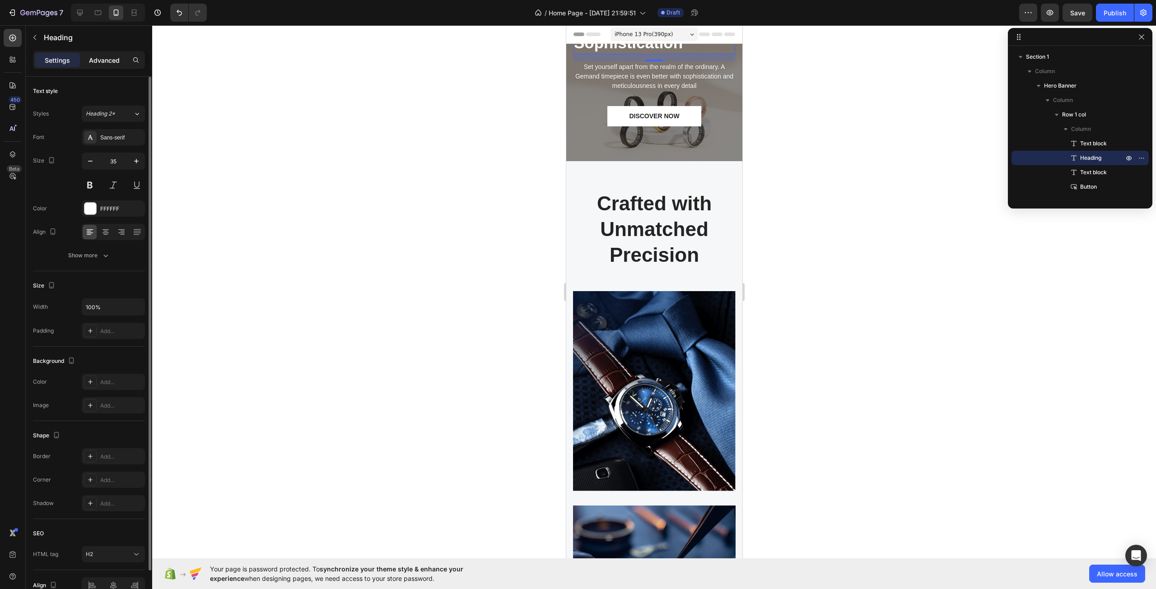
click at [92, 56] on p "Advanced" at bounding box center [104, 60] width 31 height 9
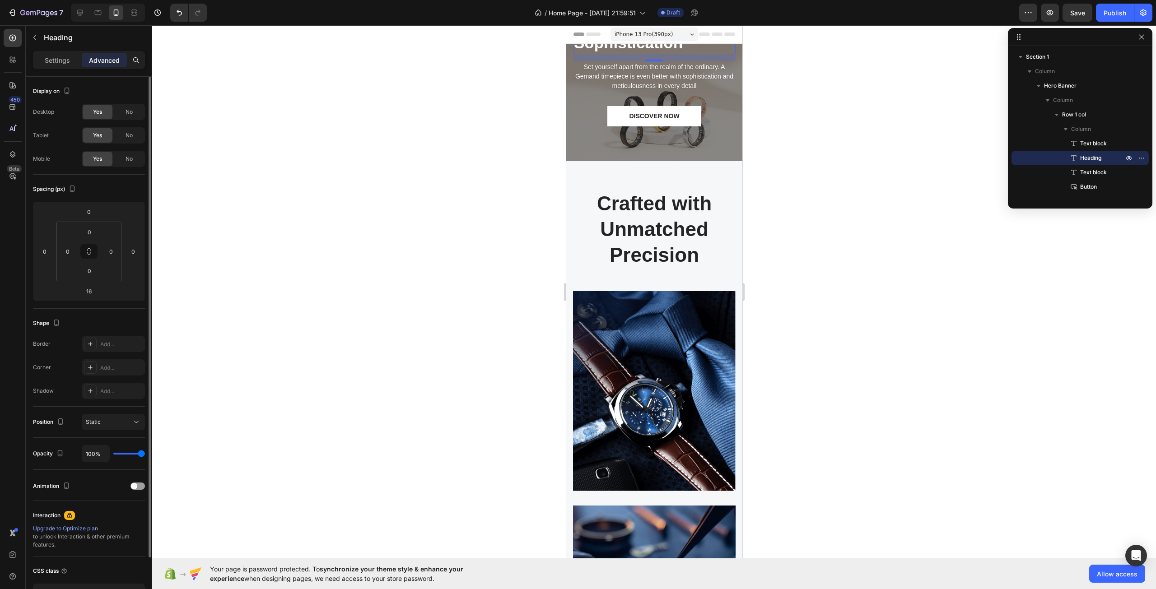
click at [118, 119] on div "Yes No" at bounding box center [113, 112] width 63 height 16
click at [125, 113] on div "No" at bounding box center [129, 112] width 30 height 14
click at [128, 129] on div "No" at bounding box center [129, 135] width 30 height 14
click at [104, 134] on div "Yes" at bounding box center [98, 135] width 30 height 14
click at [97, 110] on span "Yes" at bounding box center [97, 112] width 9 height 8
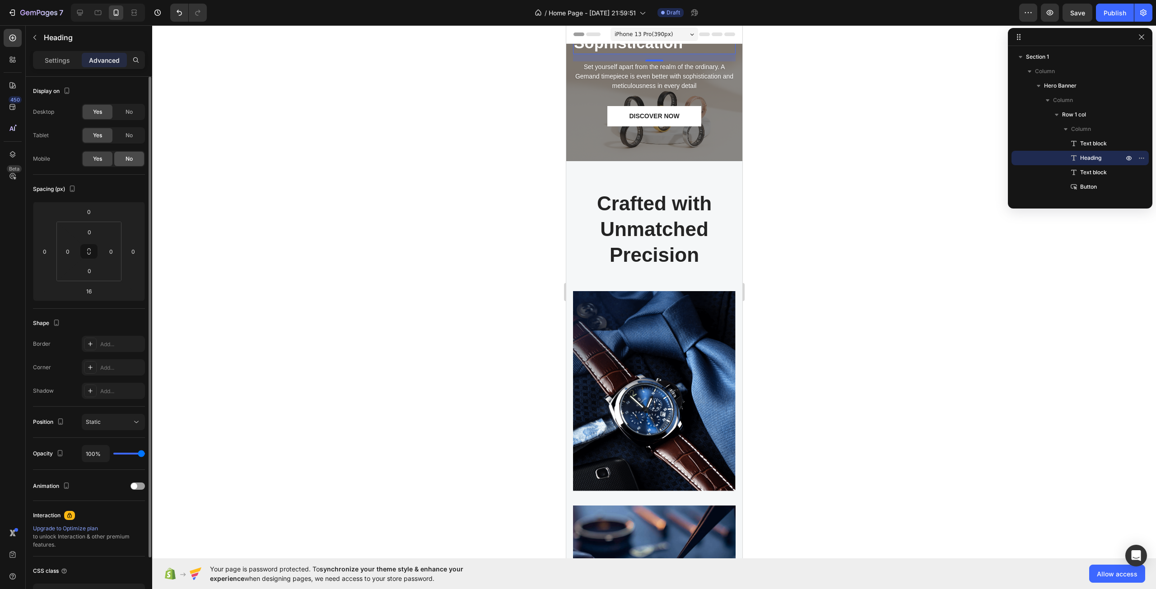
click at [121, 162] on div "No" at bounding box center [129, 159] width 30 height 14
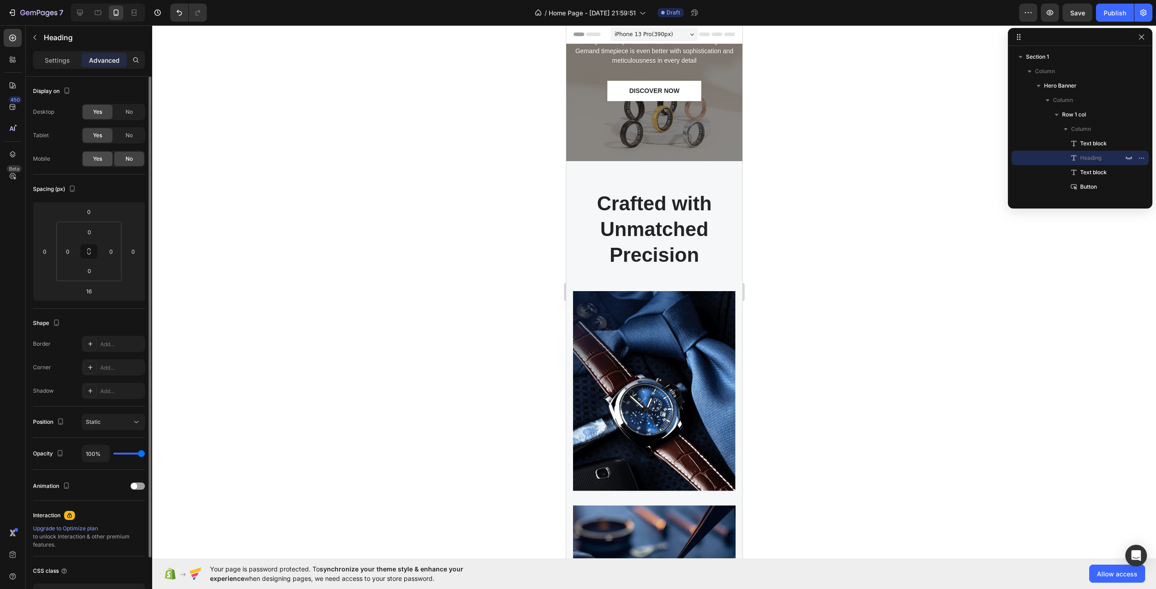
click at [108, 162] on div "Yes" at bounding box center [98, 159] width 30 height 14
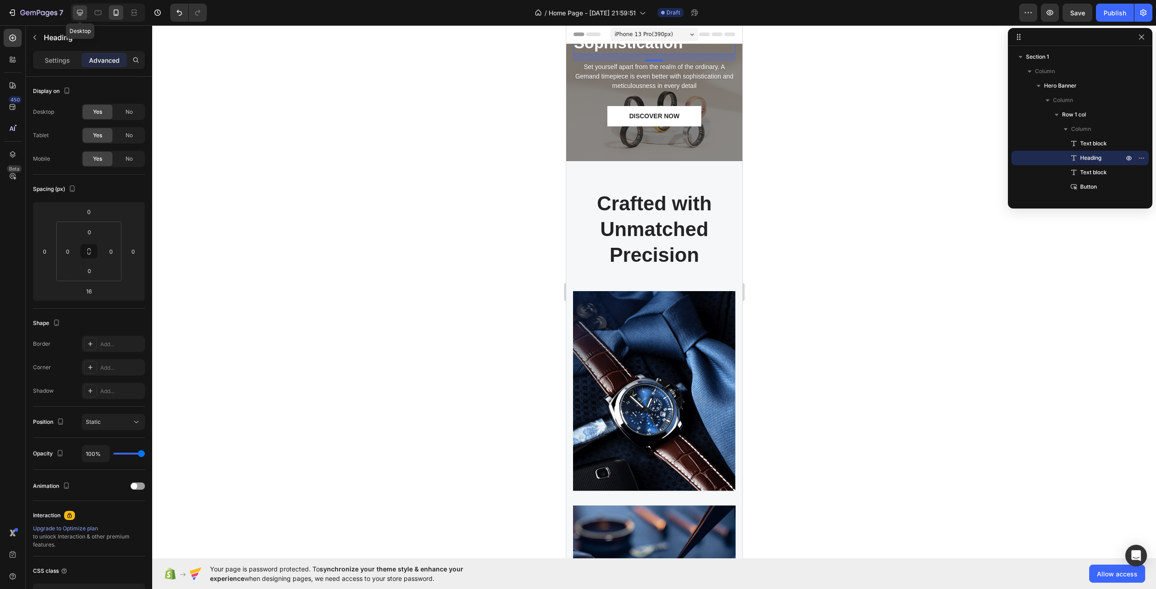
click at [83, 13] on icon at bounding box center [80, 13] width 6 height 6
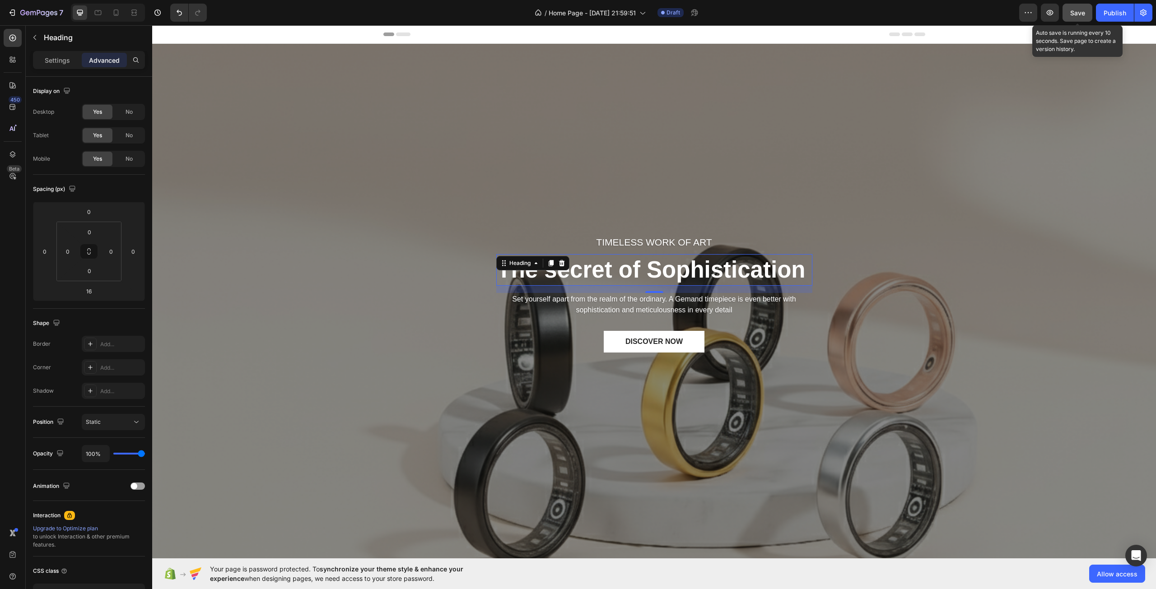
click at [1087, 18] on button "Save" at bounding box center [1077, 13] width 30 height 18
click at [1087, 18] on button "button" at bounding box center [1077, 13] width 30 height 18
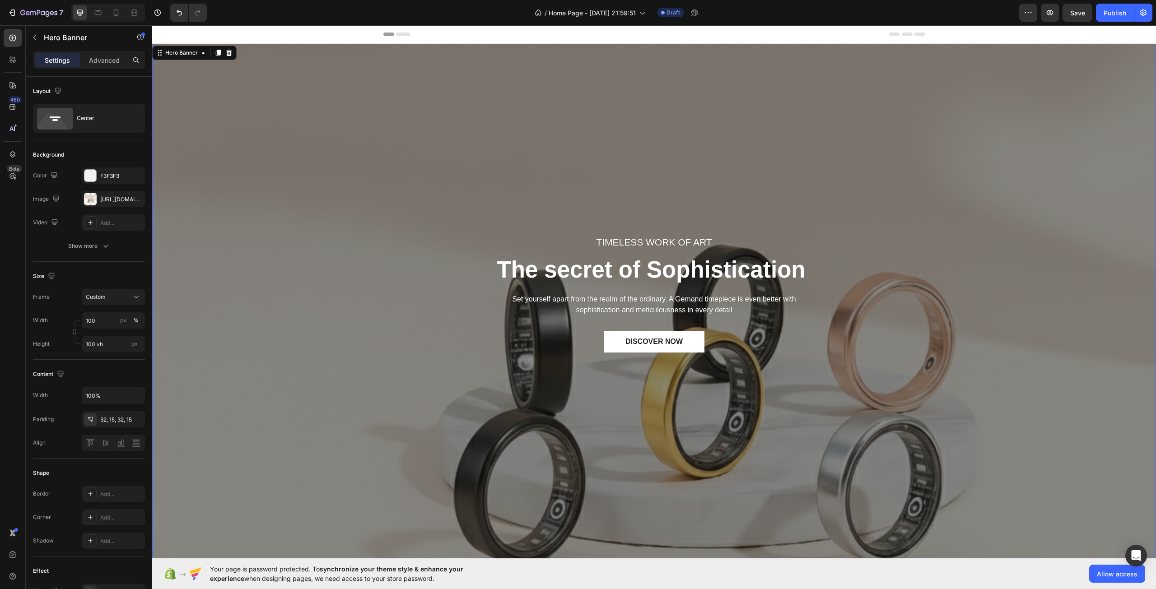
click at [490, 207] on div "TIMELESS WORK OF ART Text block The secret of Sophistication Heading Set yourse…" at bounding box center [654, 310] width 990 height 297
click at [663, 12] on icon at bounding box center [663, 13] width 4 height 4
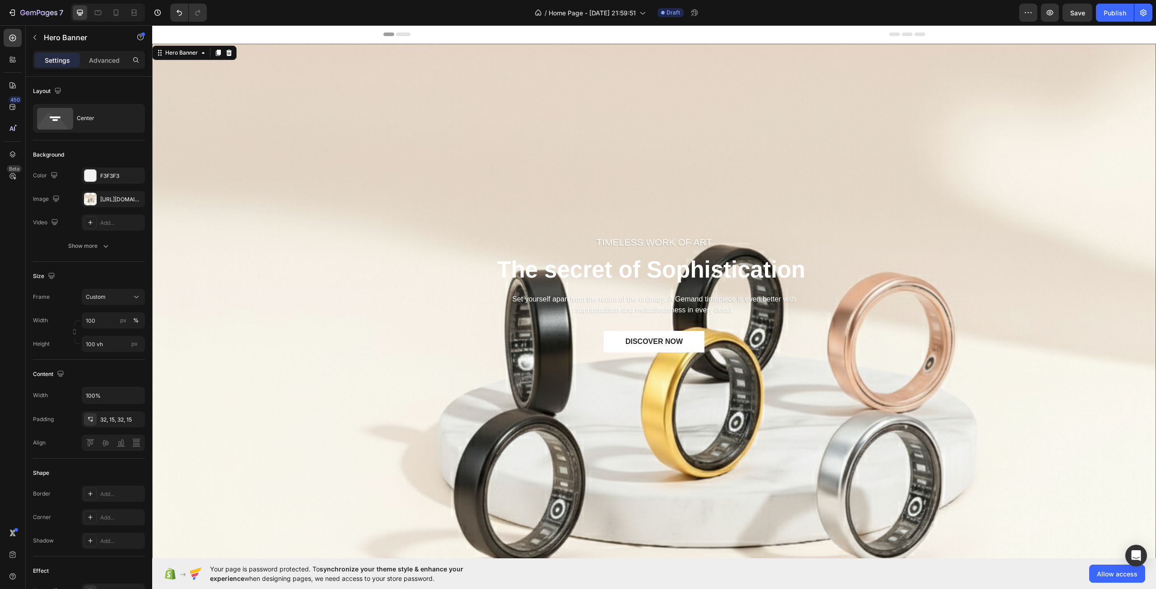
click at [196, 111] on div "Overlay" at bounding box center [653, 310] width 1003 height 533
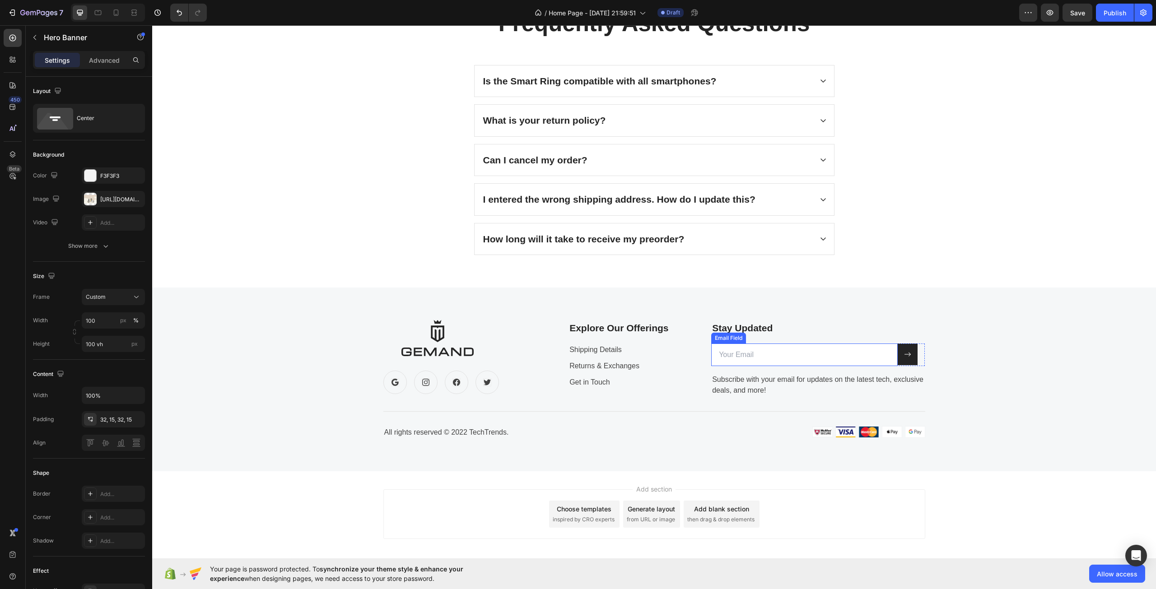
scroll to position [2887, 0]
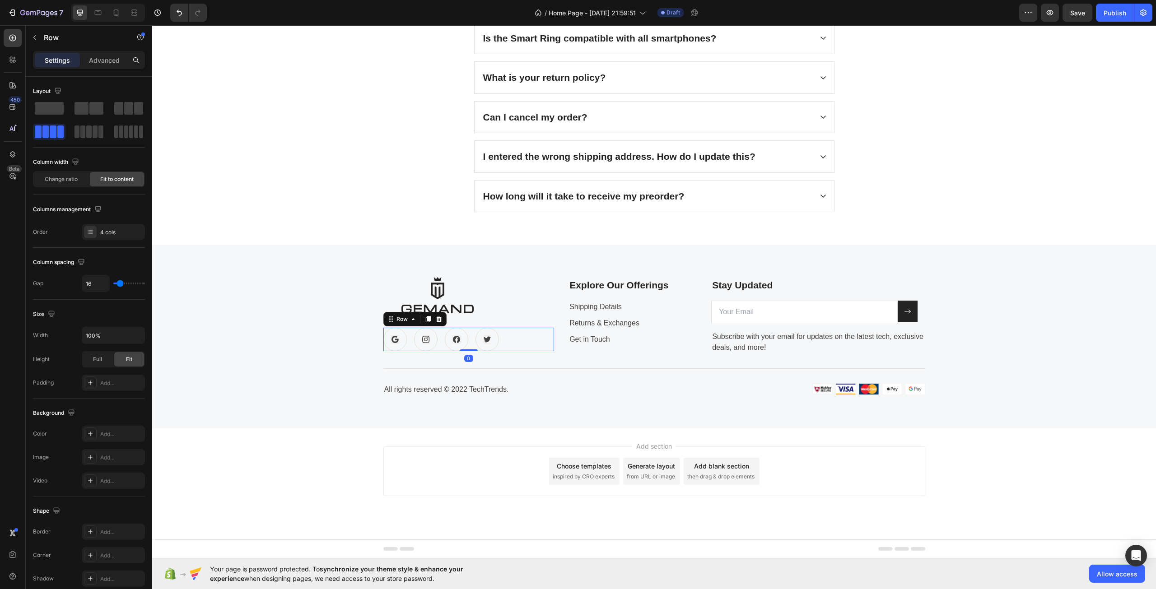
click at [518, 342] on div "Icon Icon Icon Icon Row 0" at bounding box center [468, 339] width 171 height 23
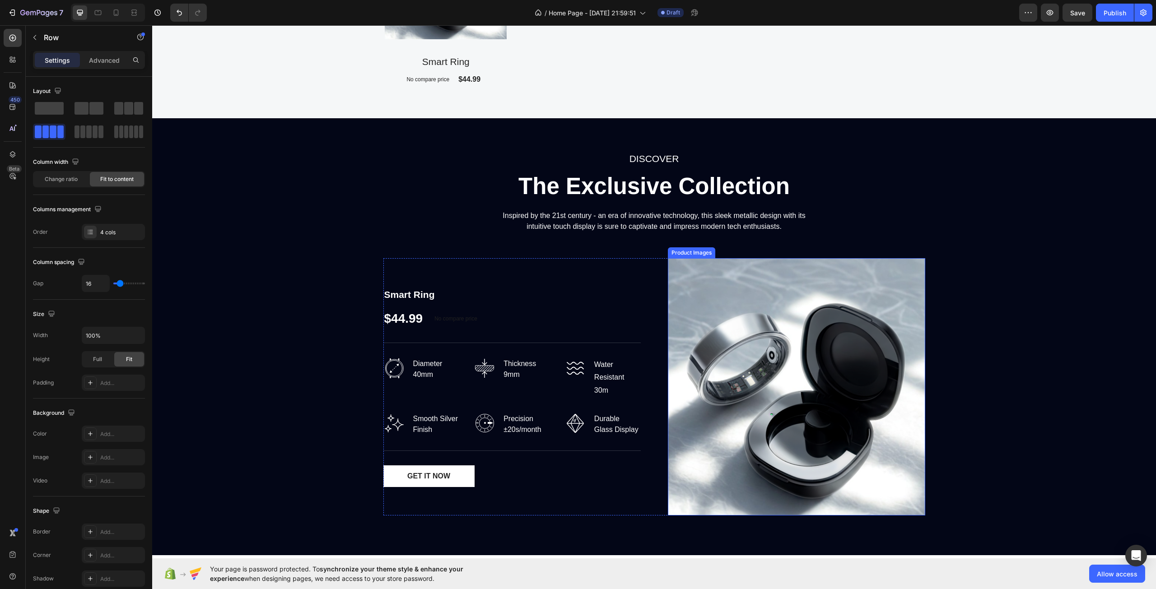
scroll to position [1217, 0]
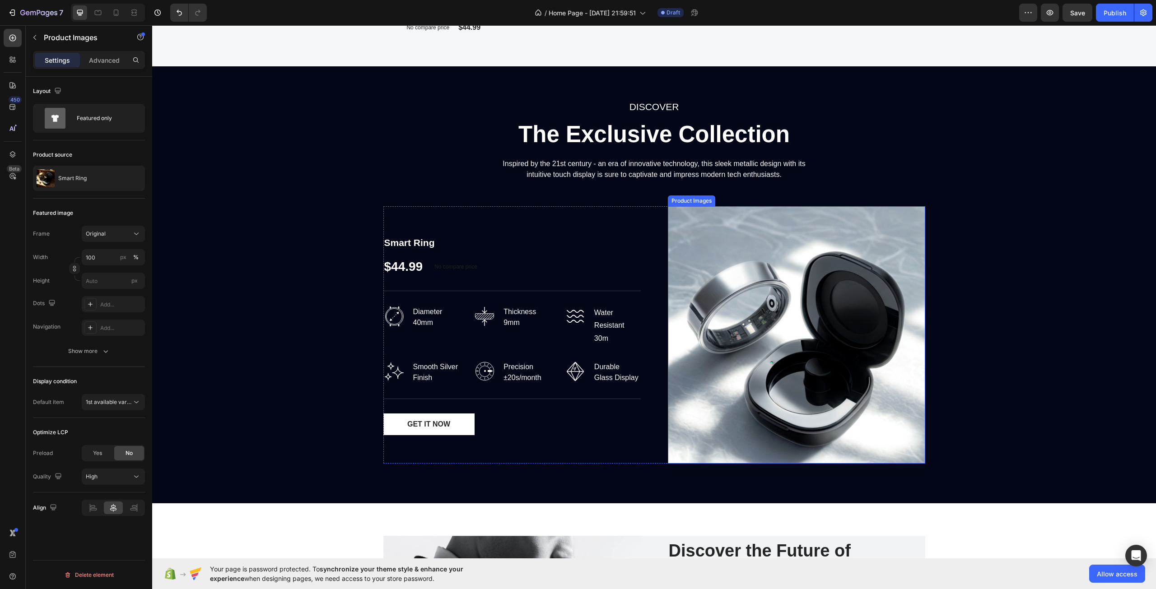
click at [853, 357] on img at bounding box center [796, 334] width 257 height 257
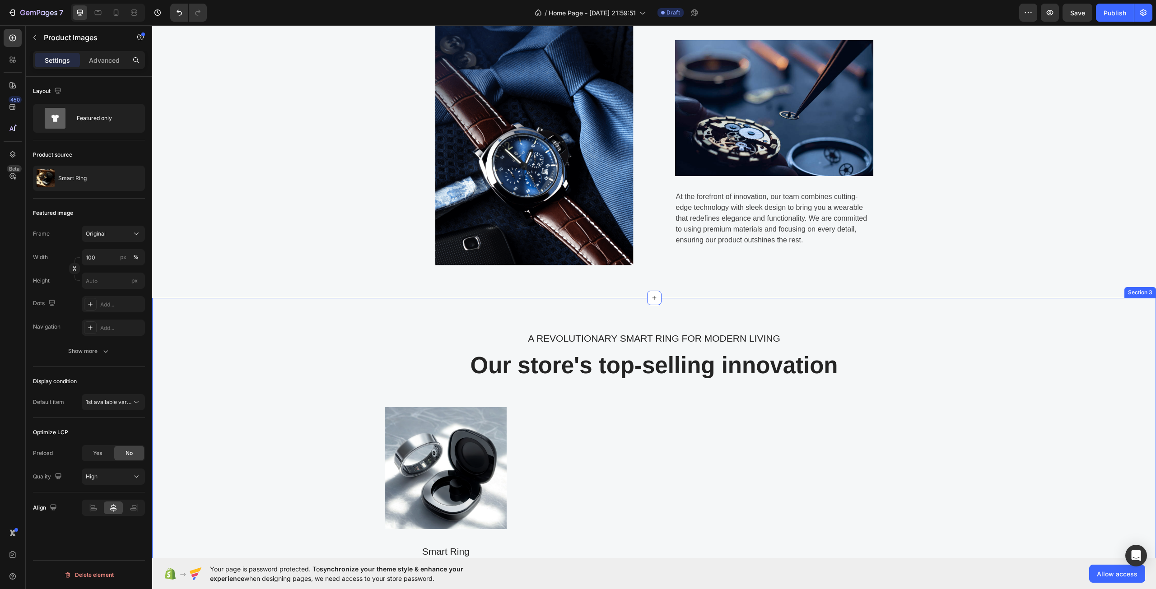
scroll to position [630, 0]
